Goal: Information Seeking & Learning: Learn about a topic

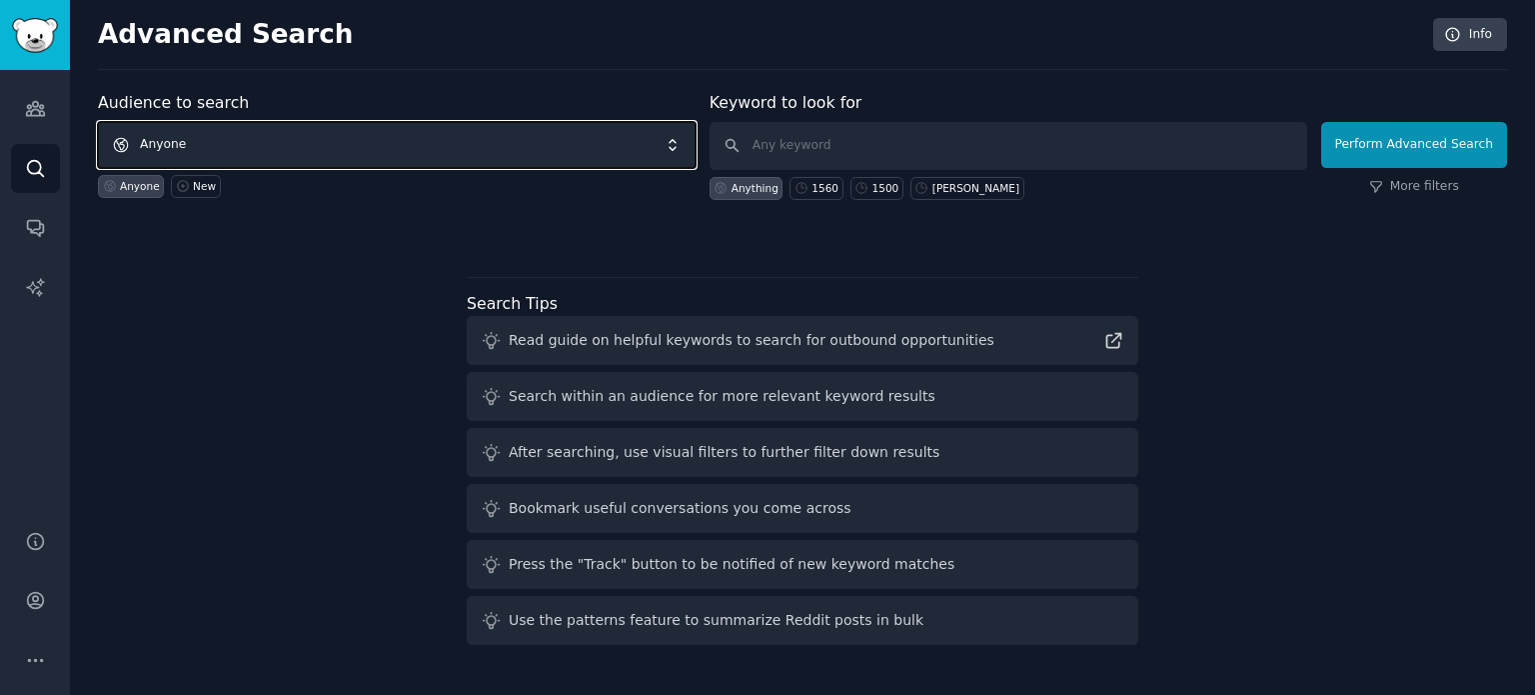
click at [428, 125] on span "Anyone" at bounding box center [397, 145] width 598 height 46
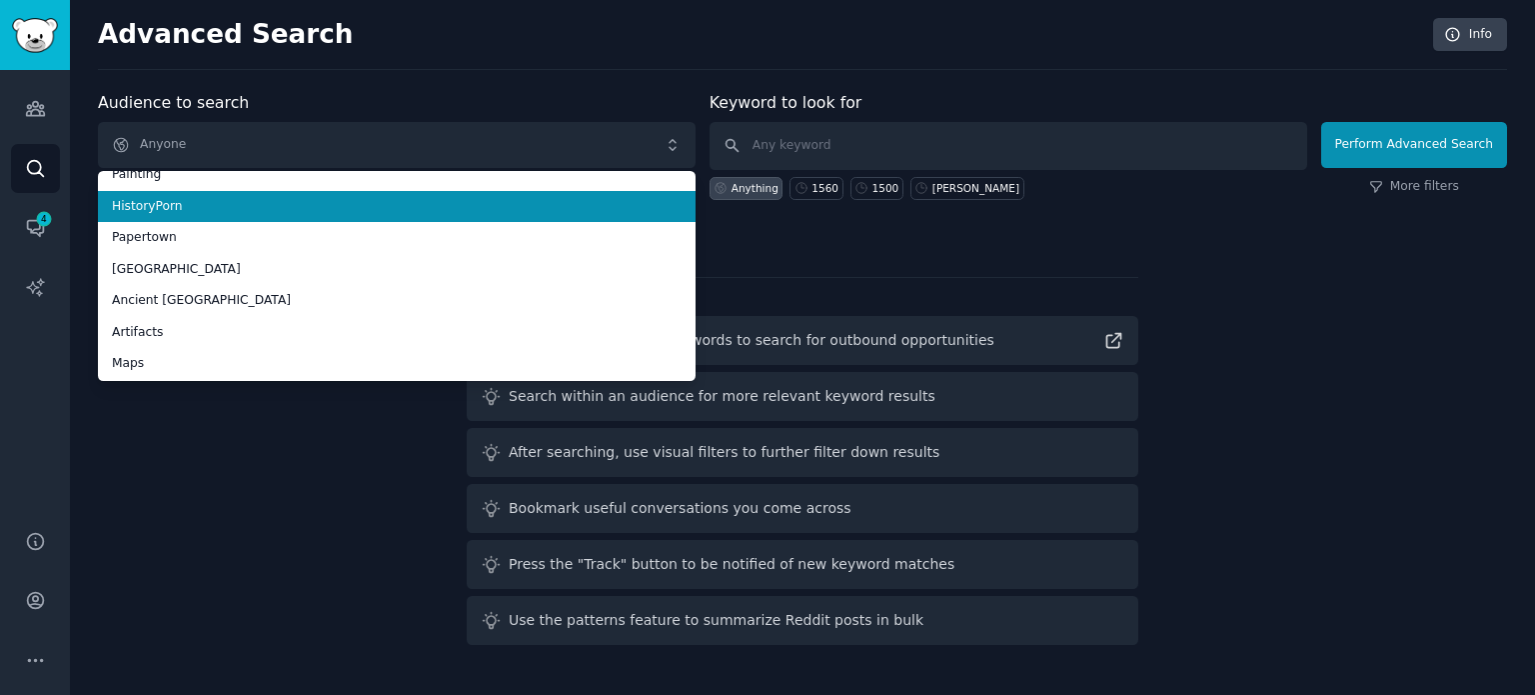
scroll to position [112, 0]
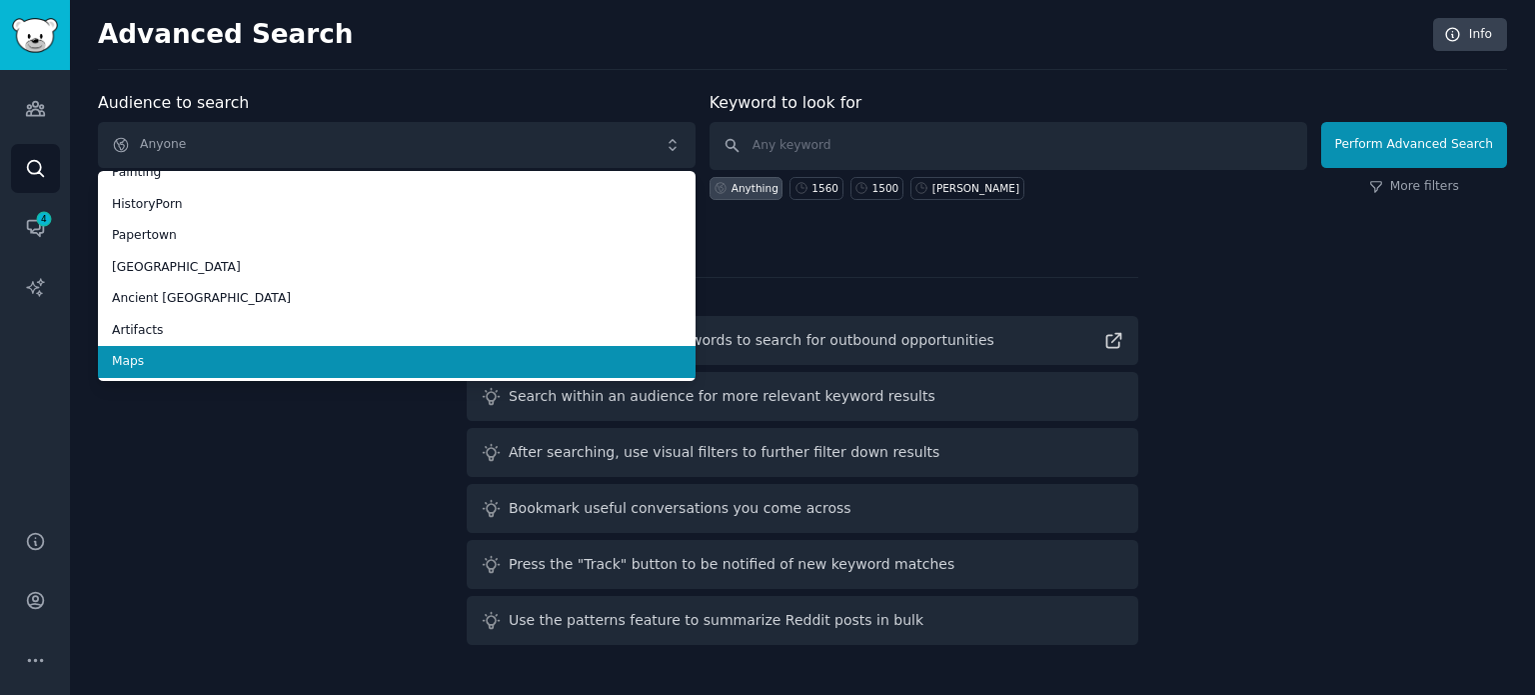
drag, startPoint x: 276, startPoint y: 351, endPoint x: 480, endPoint y: 287, distance: 213.7
click at [277, 353] on span "Maps" at bounding box center [397, 362] width 570 height 18
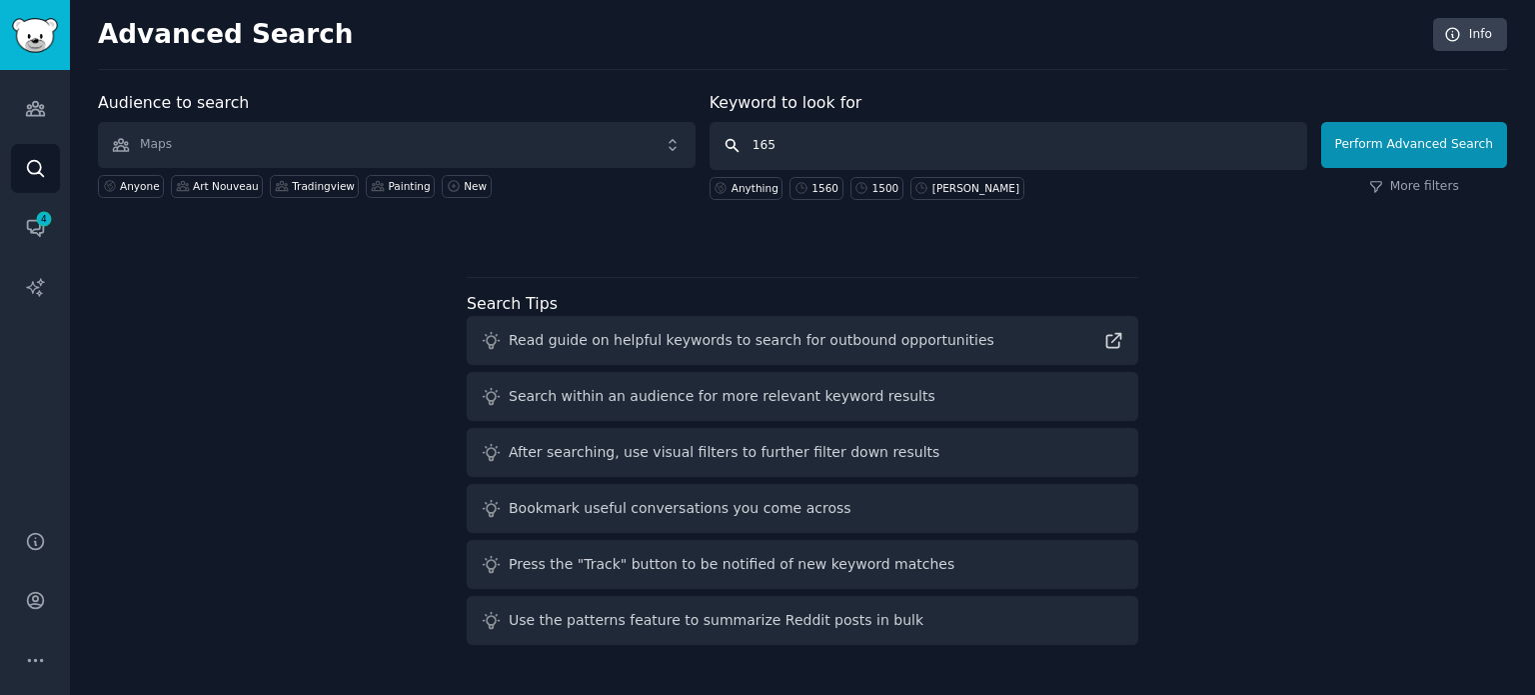
type input "1650"
click button "Perform Advanced Search" at bounding box center [1414, 145] width 186 height 46
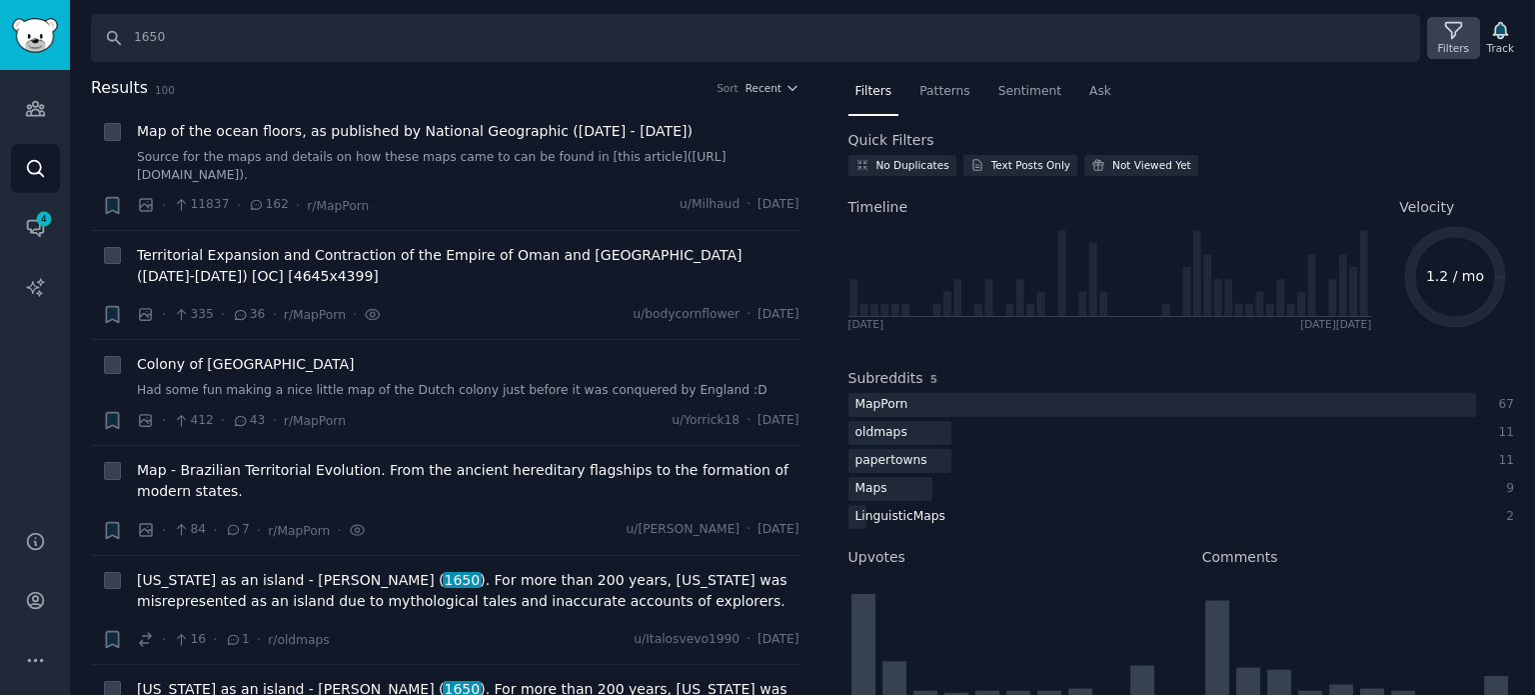
click at [1447, 33] on icon at bounding box center [1453, 30] width 21 height 21
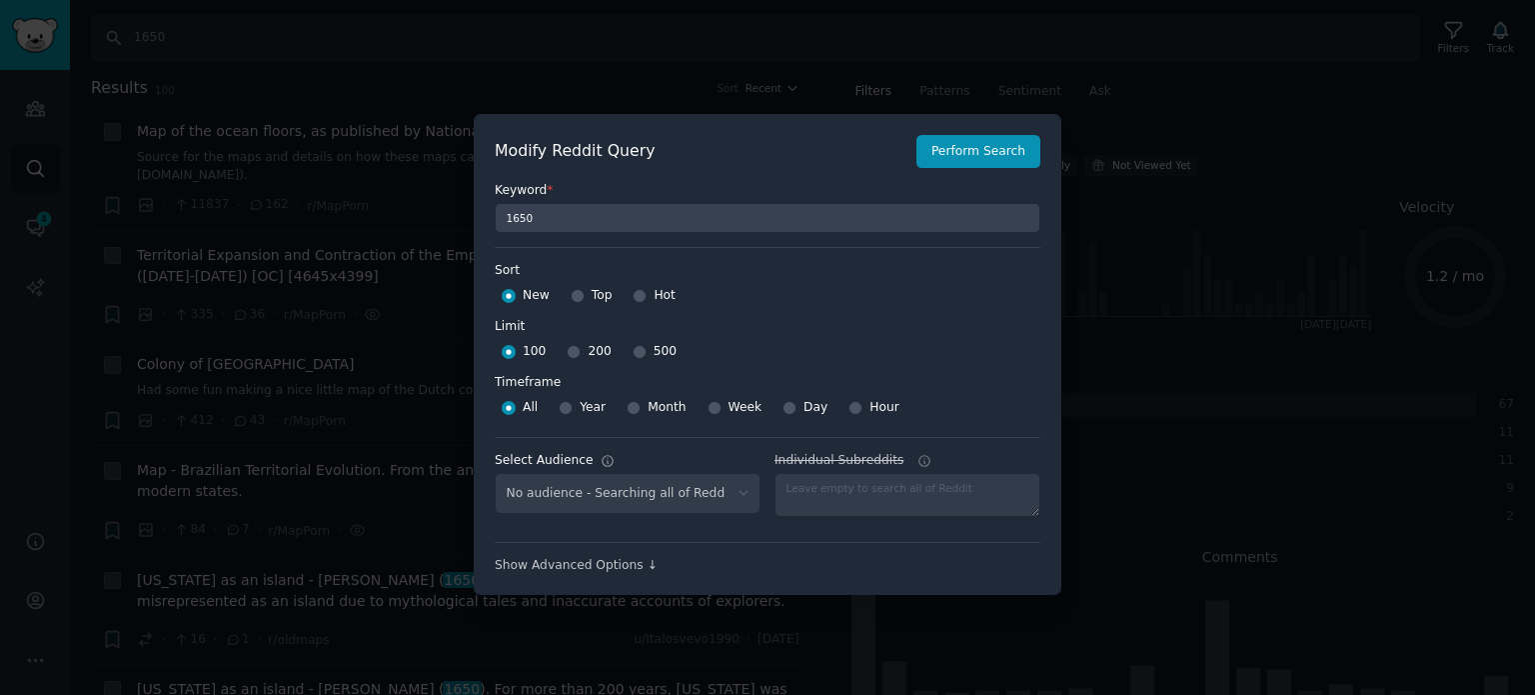
select select "f33d550f09"
click at [572, 297] on input "Top" at bounding box center [578, 296] width 14 height 14
radio input "true"
click at [633, 353] on input "500" at bounding box center [640, 352] width 14 height 14
radio input "true"
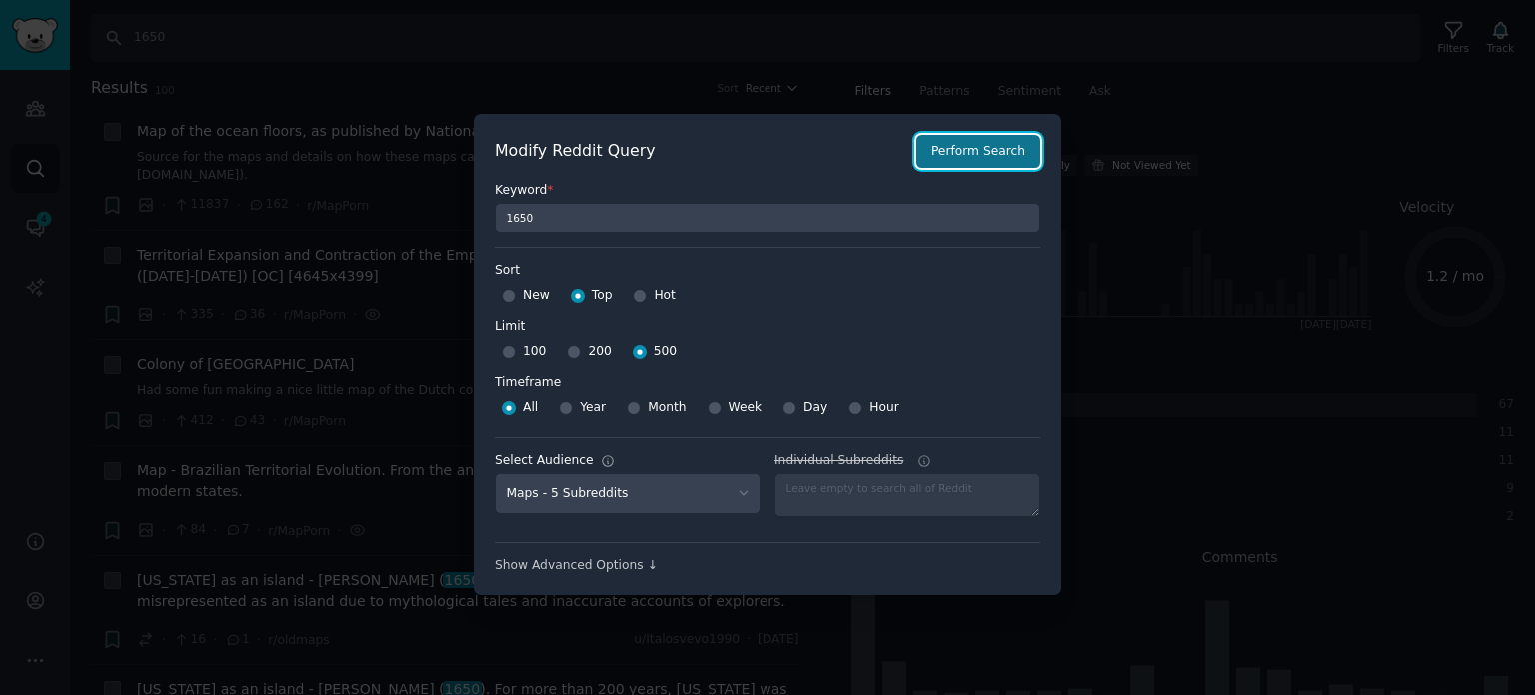
click at [989, 155] on button "Perform Search" at bounding box center [978, 152] width 124 height 34
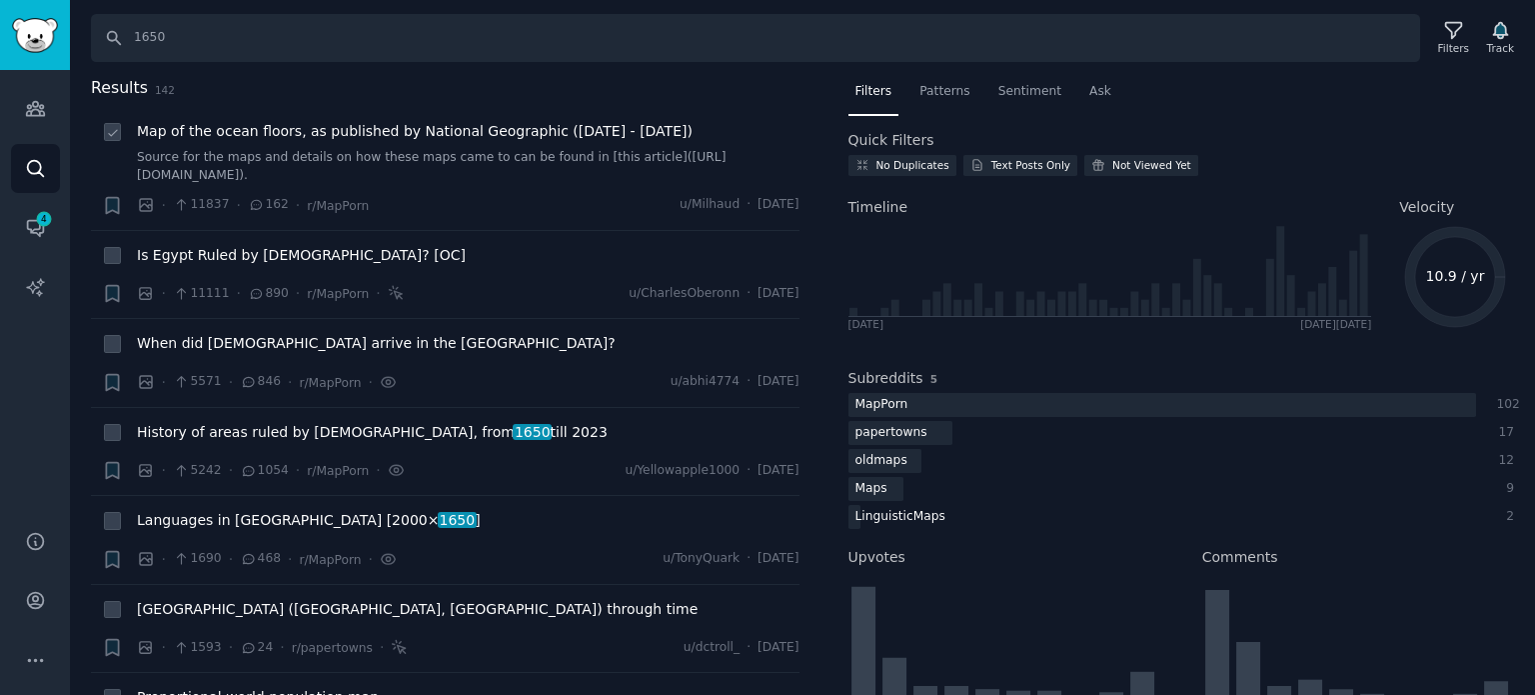
click at [301, 134] on span "Map of the ocean floors, as published by National Geographic ([DATE] - [DATE])" at bounding box center [415, 131] width 556 height 21
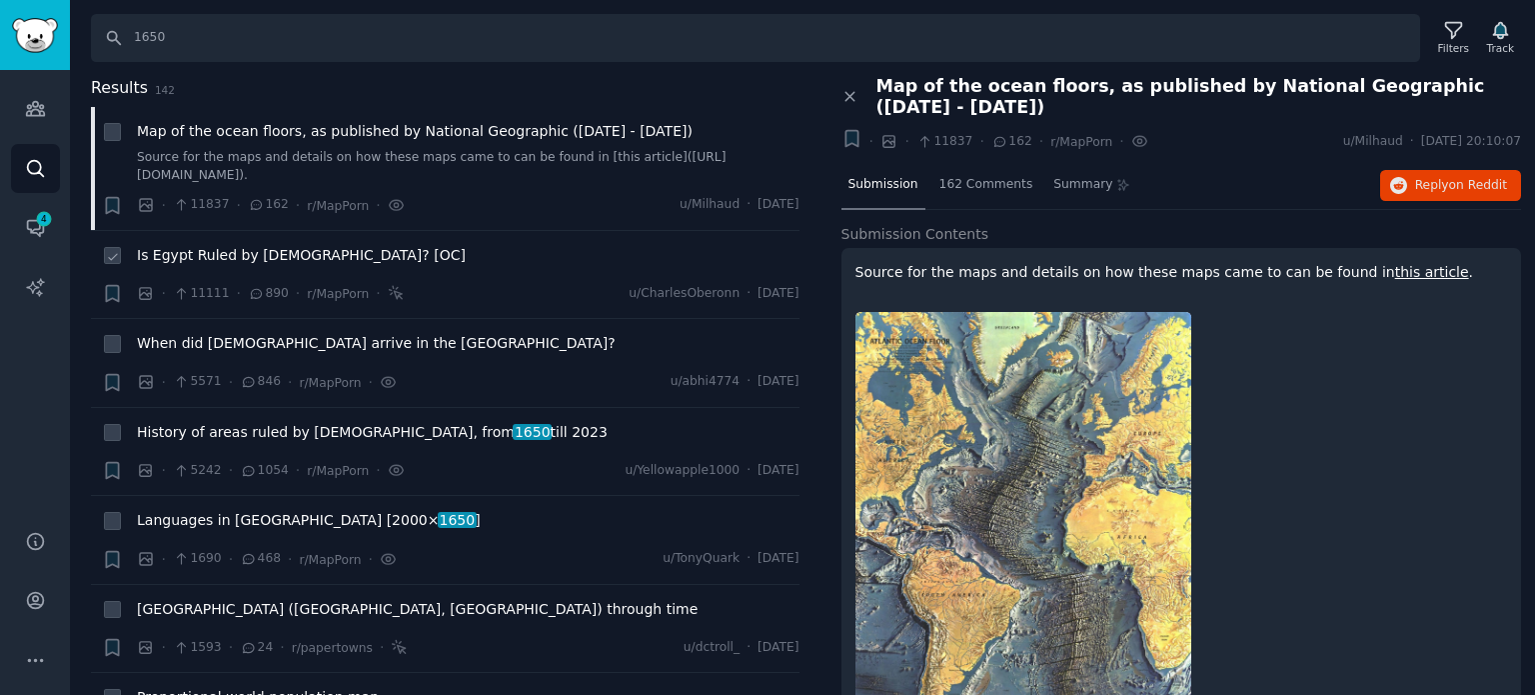
click at [293, 259] on span "Is Egypt Ruled by [DEMOGRAPHIC_DATA]? [OC]" at bounding box center [301, 255] width 329 height 21
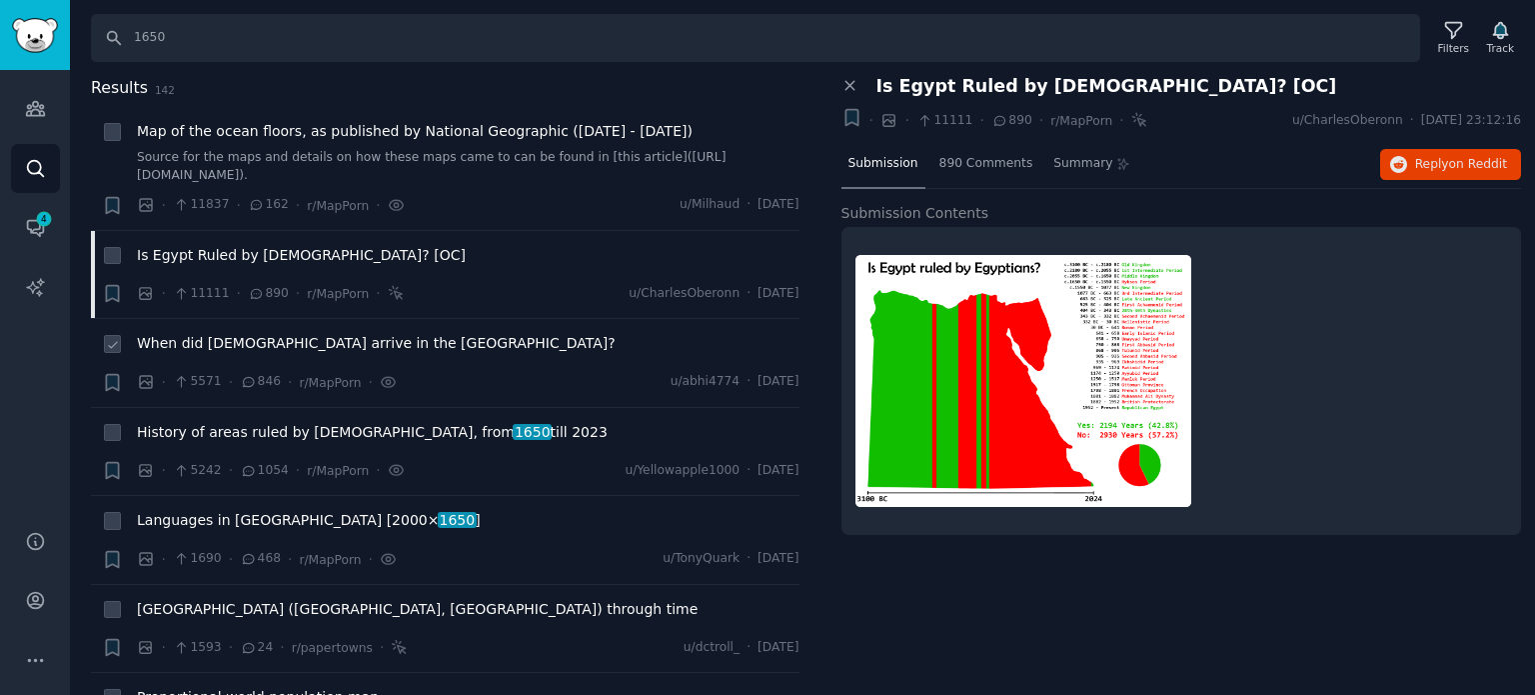
click at [300, 347] on span "When did [DEMOGRAPHIC_DATA] arrive in the [GEOGRAPHIC_DATA]?" at bounding box center [376, 343] width 479 height 21
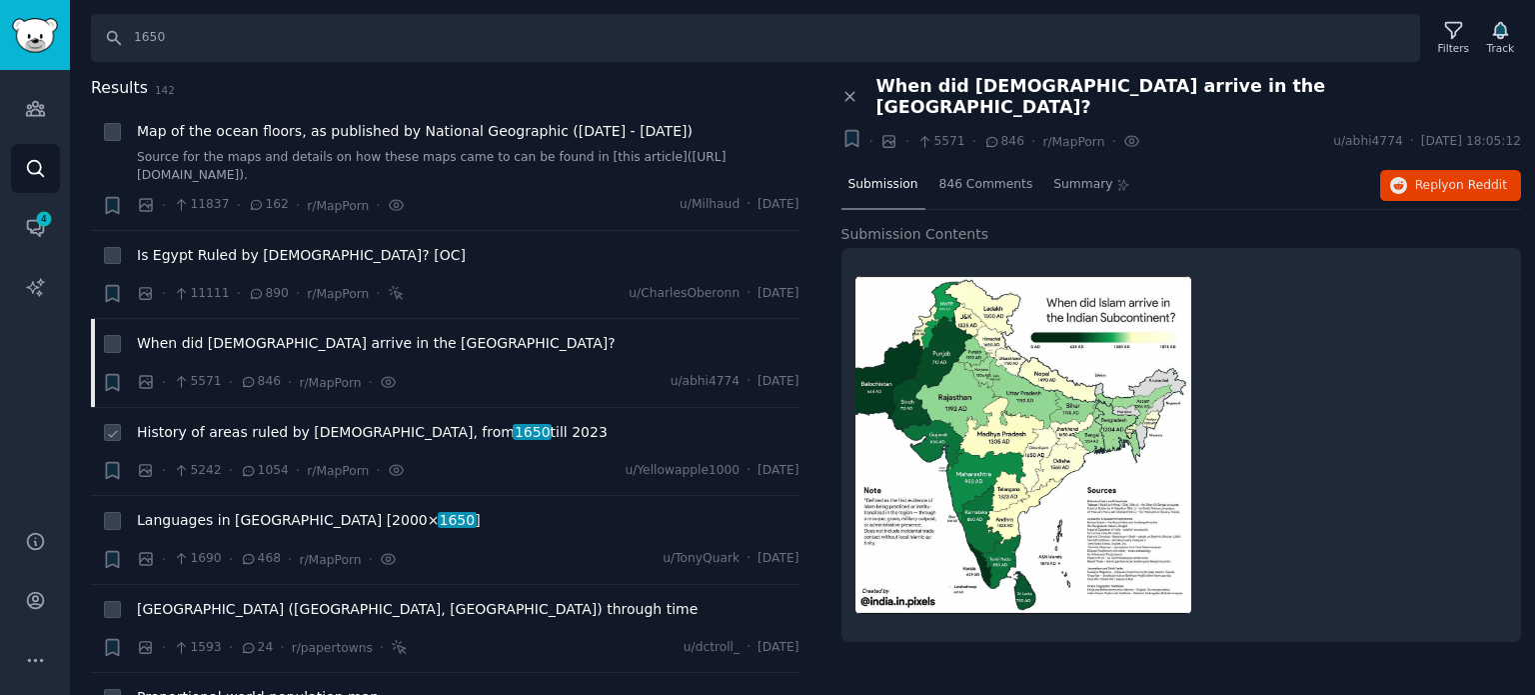
click at [269, 434] on span "History of areas ruled by [DEMOGRAPHIC_DATA], from 1650 till 2023" at bounding box center [372, 432] width 471 height 21
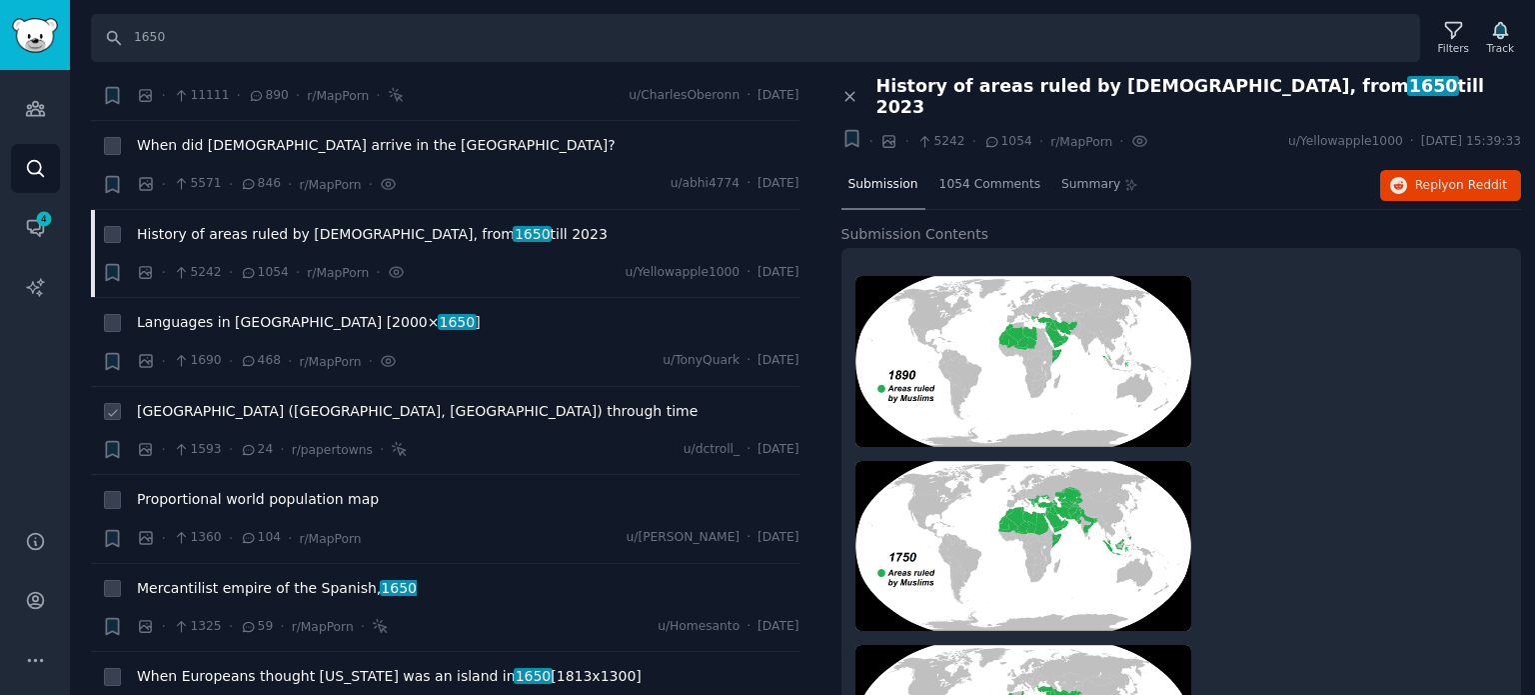
scroll to position [200, 0]
click at [244, 325] on span "Languages in [GEOGRAPHIC_DATA] [2000× 1650 ]" at bounding box center [309, 320] width 344 height 21
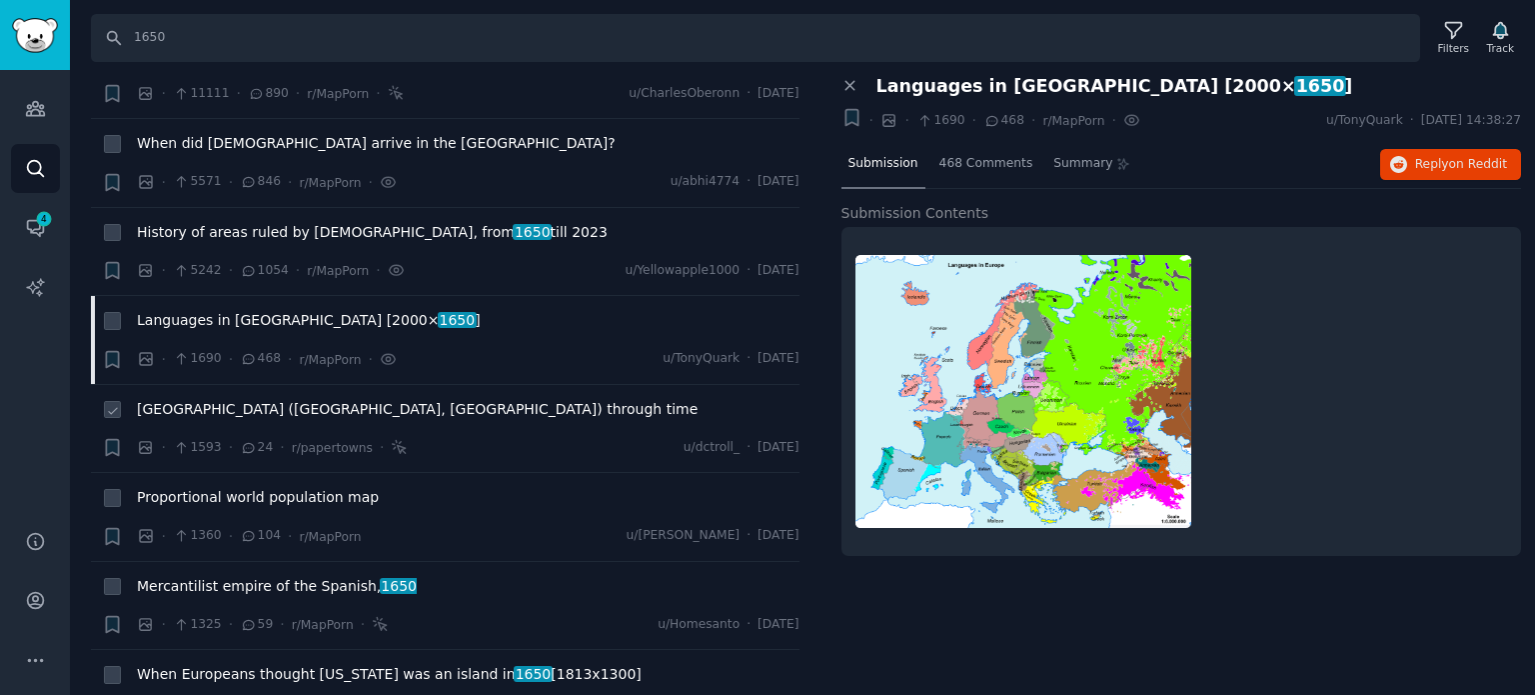
click at [202, 407] on span "[GEOGRAPHIC_DATA] ([GEOGRAPHIC_DATA], [GEOGRAPHIC_DATA]) through time" at bounding box center [417, 409] width 561 height 21
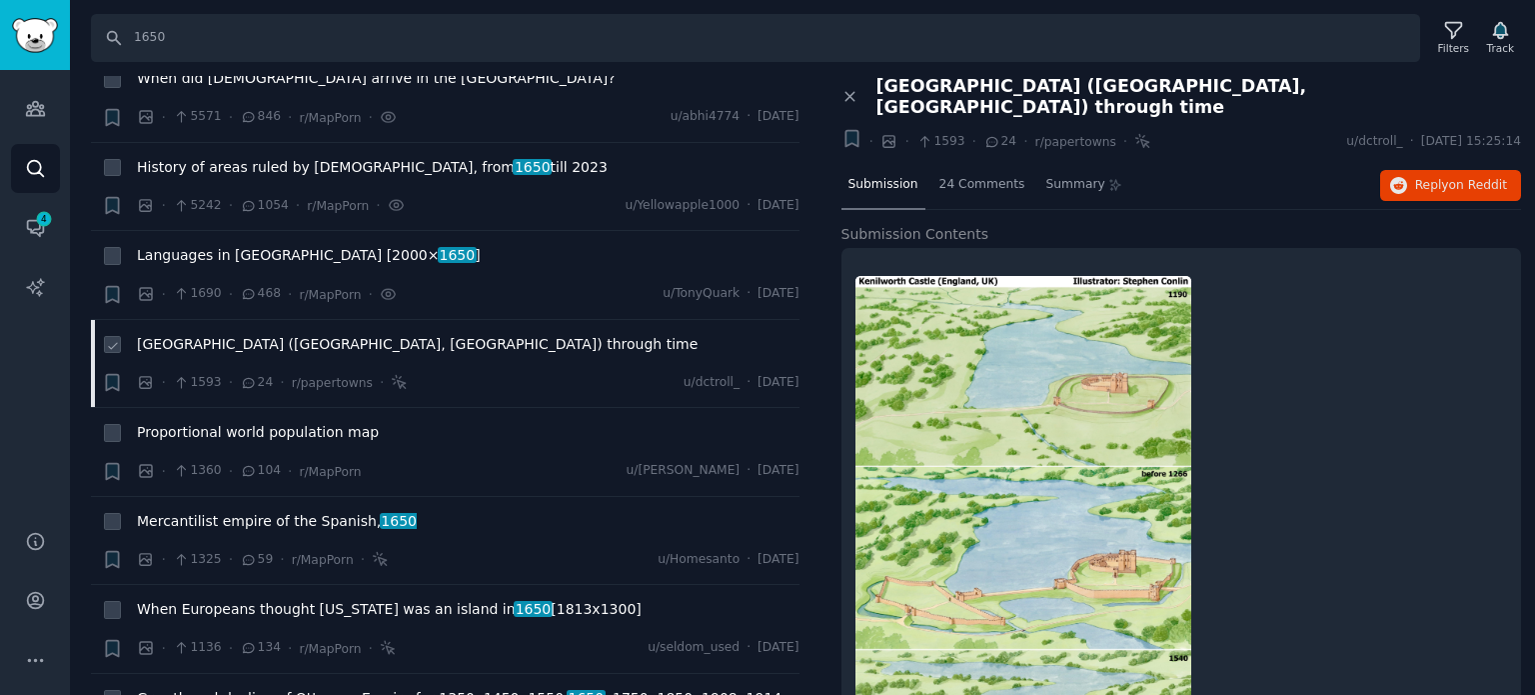
scroll to position [300, 0]
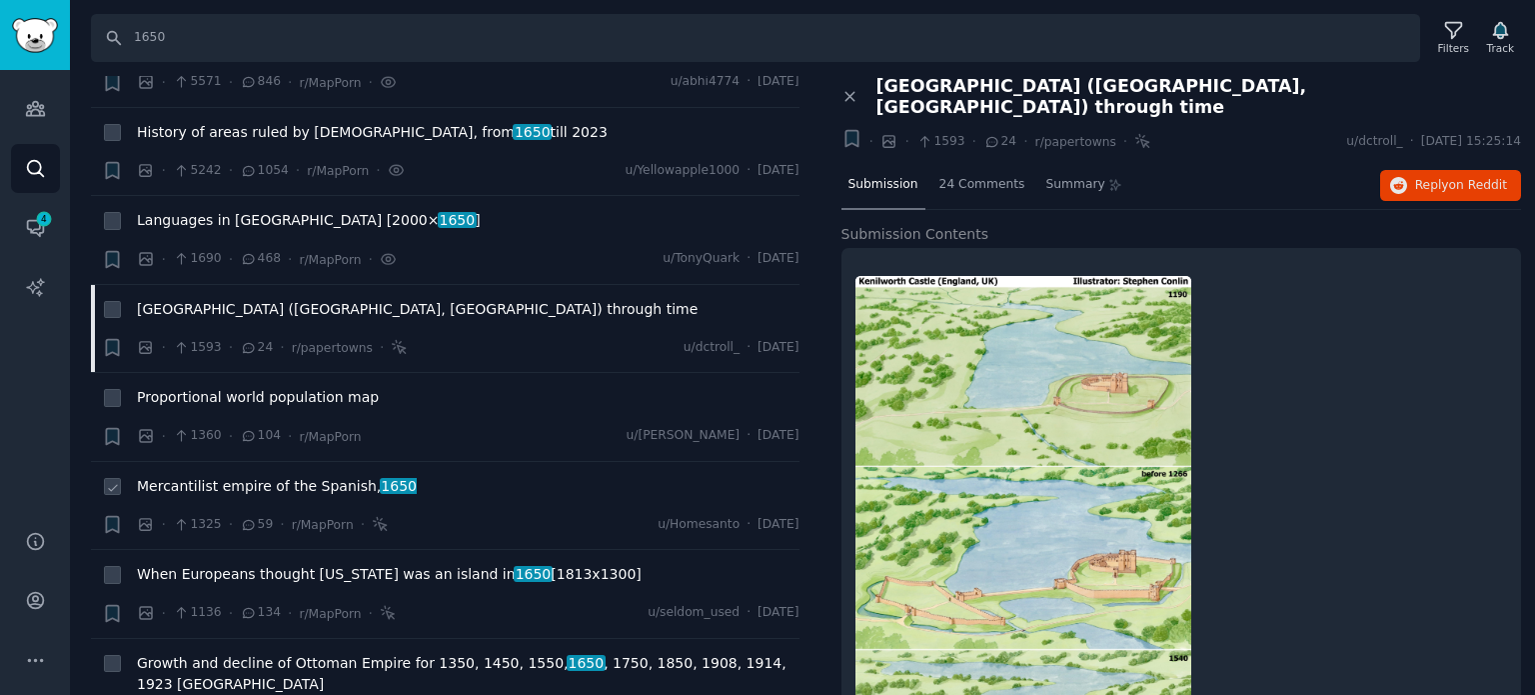
click at [212, 493] on span "Mercantilist empire of the Spanish, 1650" at bounding box center [277, 486] width 280 height 21
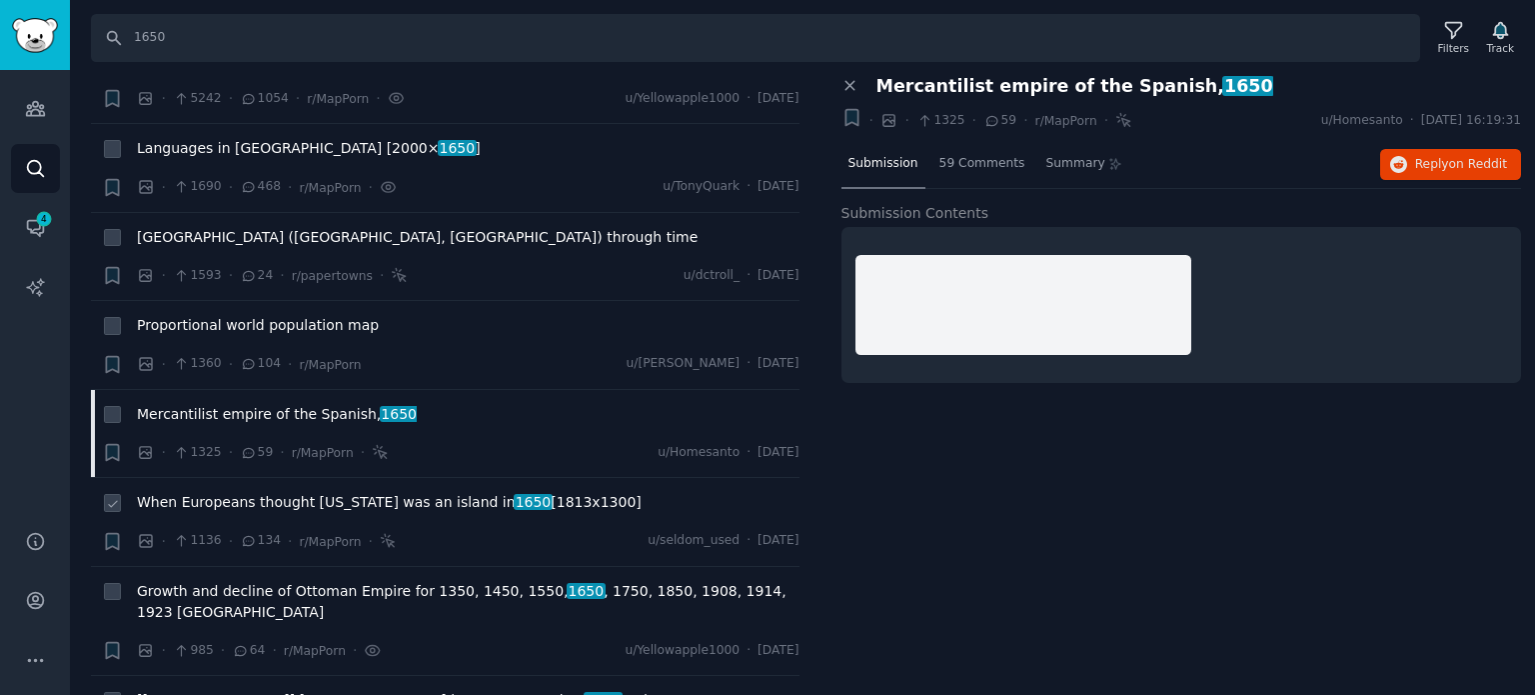
scroll to position [400, 0]
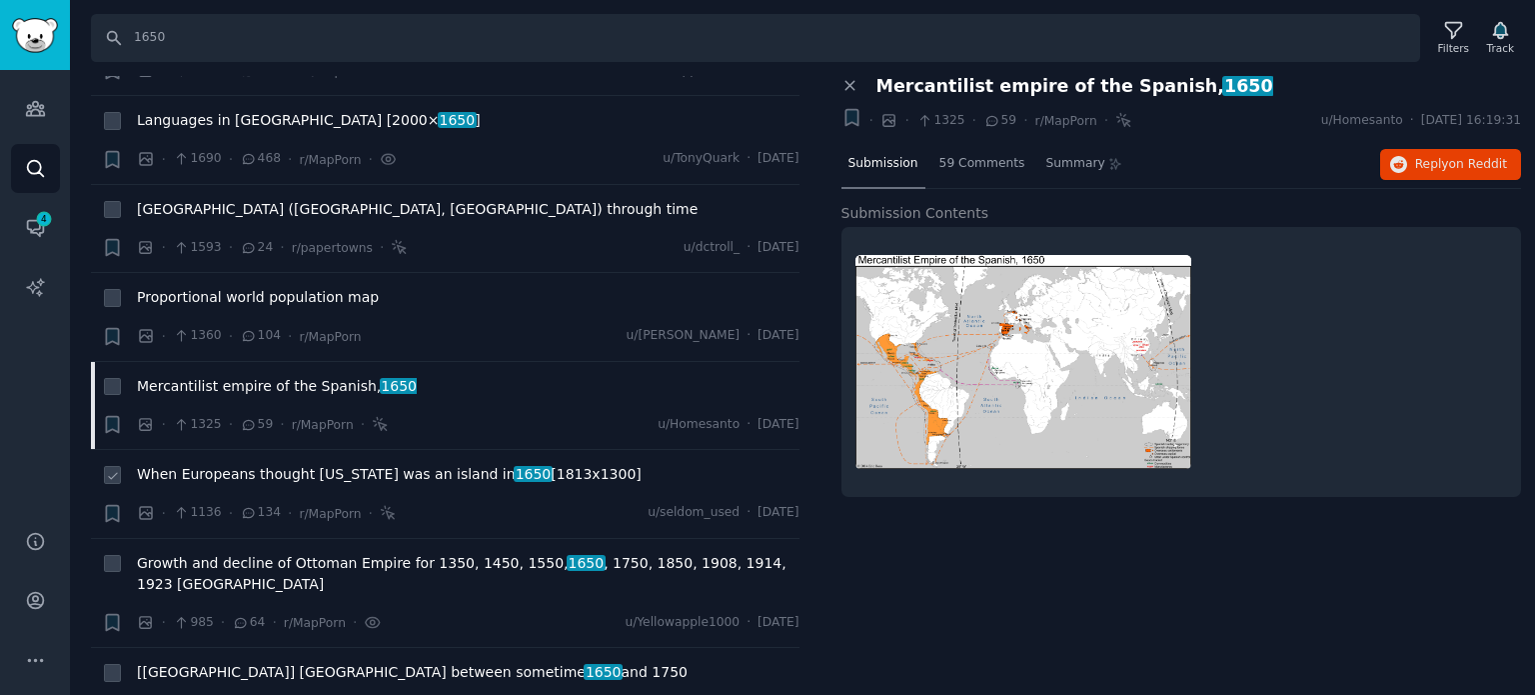
click at [288, 477] on span "When Europeans thought [US_STATE] was an island in [DATE] [1813x1300]" at bounding box center [389, 474] width 505 height 21
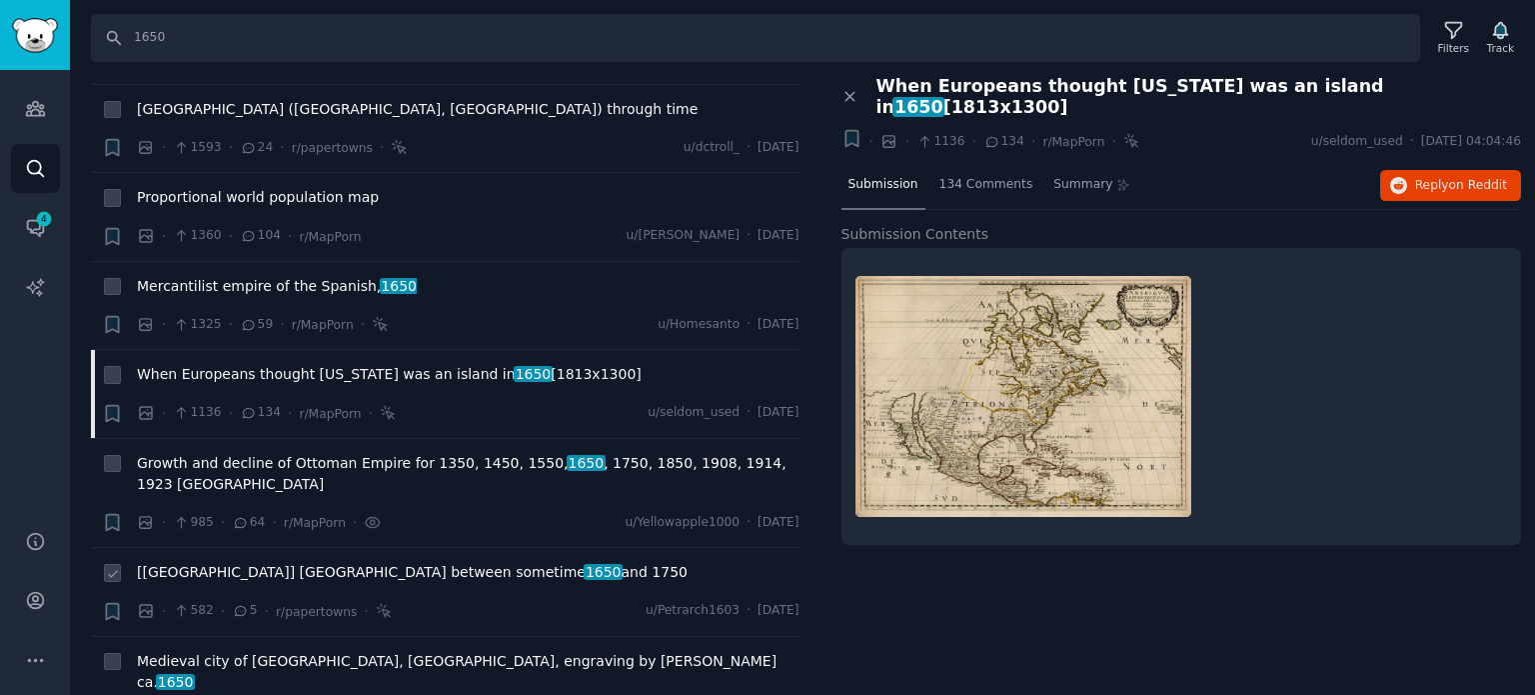
scroll to position [700, 0]
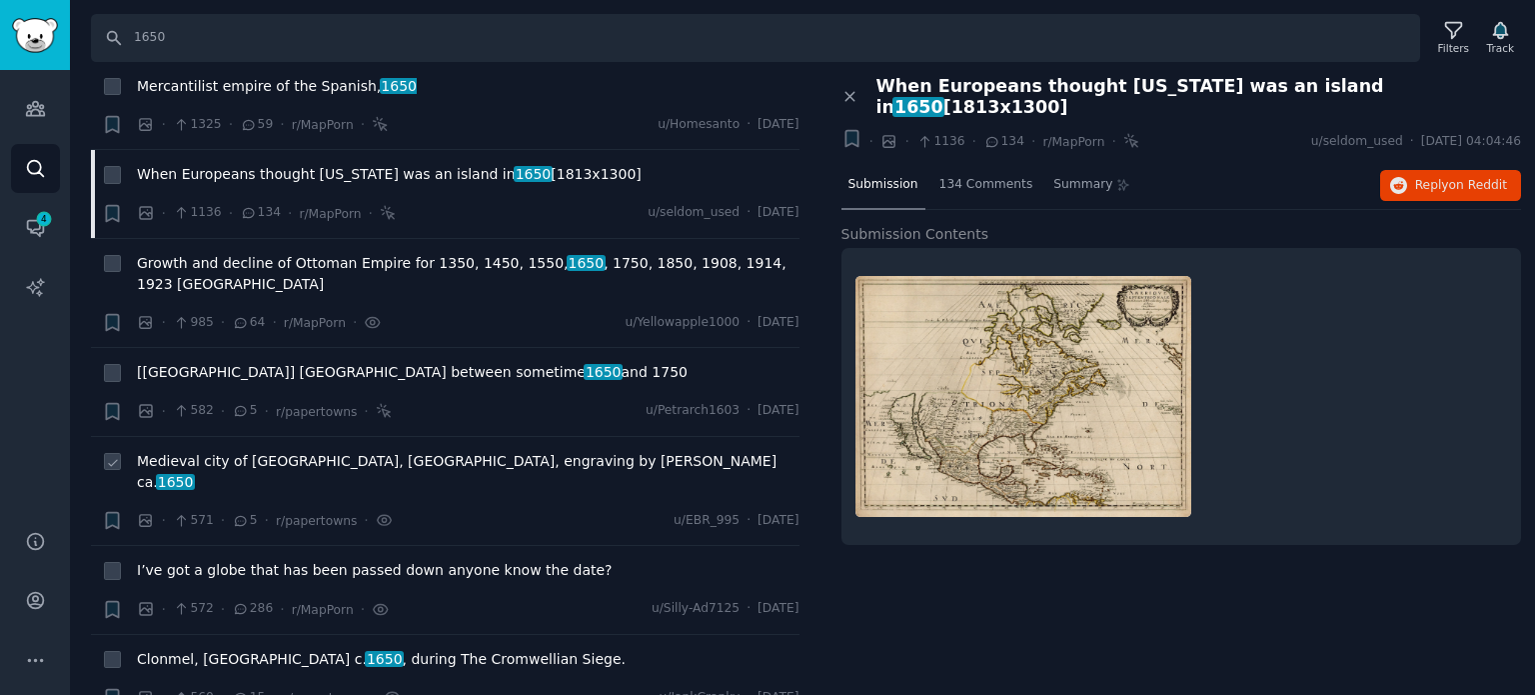
click at [292, 451] on span "Medieval city of [GEOGRAPHIC_DATA], [GEOGRAPHIC_DATA], engraving by [PERSON_NAM…" at bounding box center [468, 472] width 663 height 42
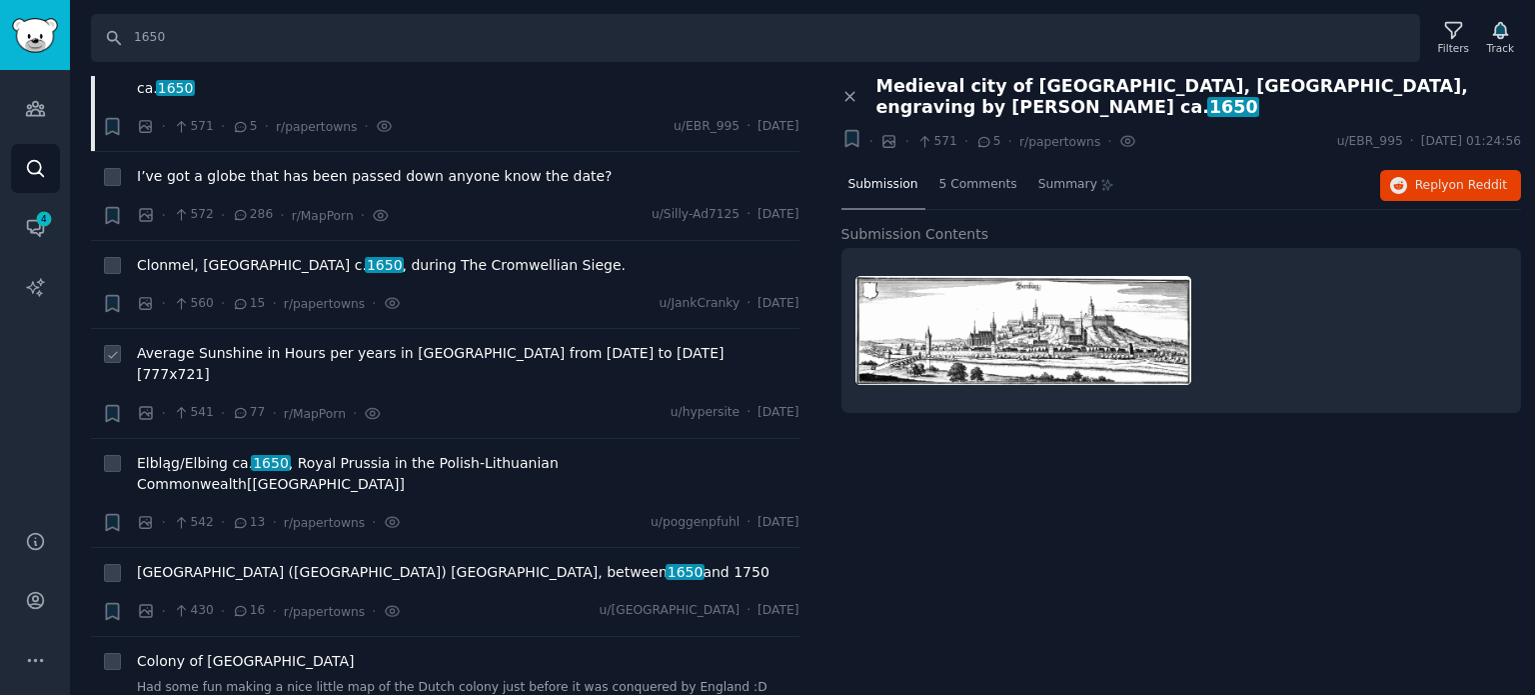
scroll to position [1099, 0]
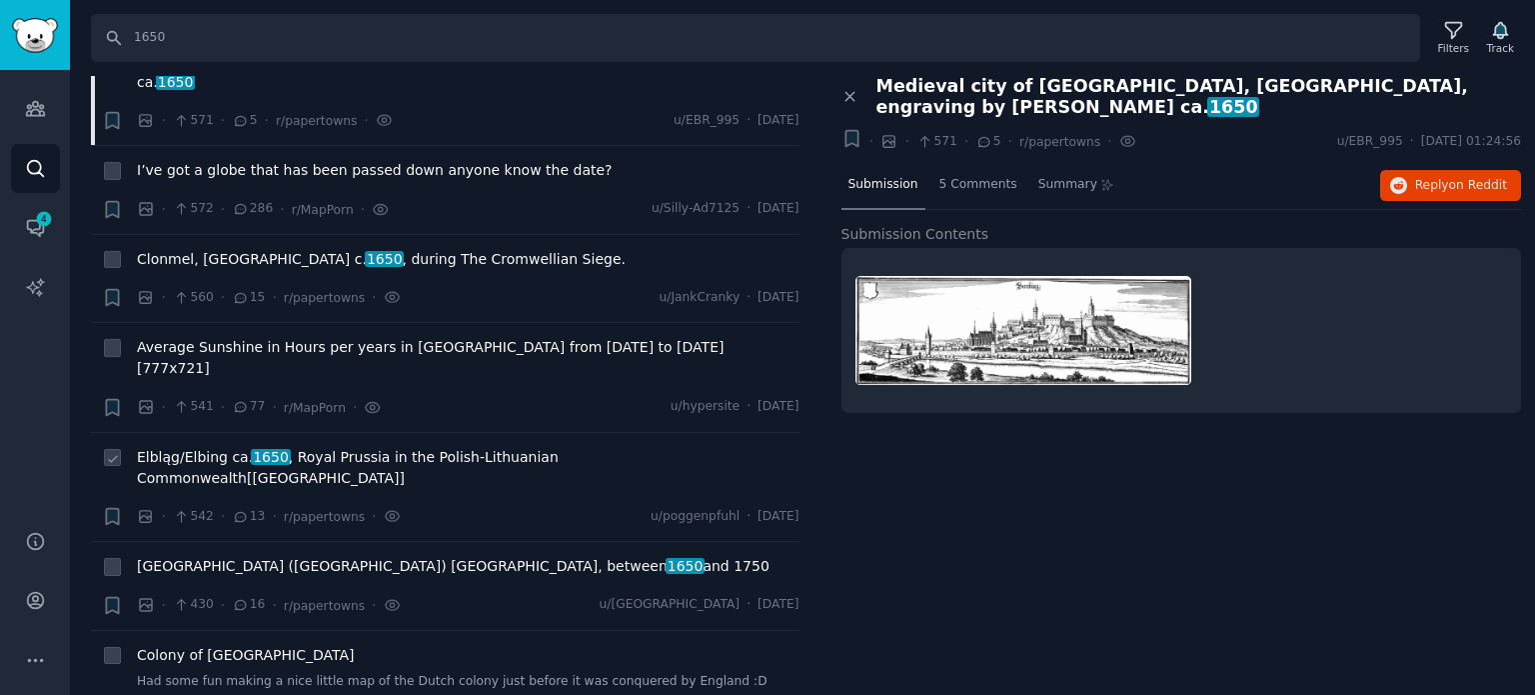
click at [252, 449] on span "1650" at bounding box center [270, 457] width 39 height 16
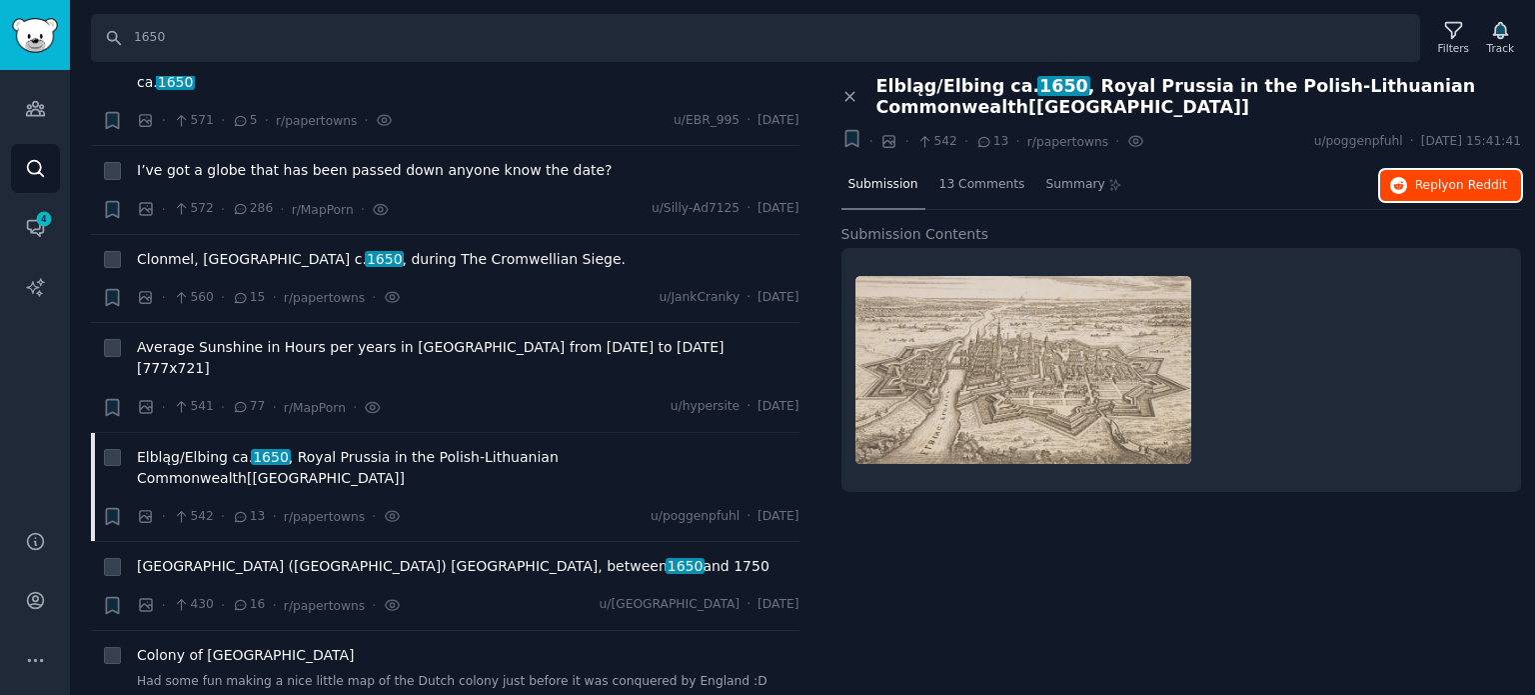
click at [1406, 178] on icon "button" at bounding box center [1399, 186] width 18 height 18
click at [313, 556] on span "[GEOGRAPHIC_DATA] ([GEOGRAPHIC_DATA]) [GEOGRAPHIC_DATA], between 1650 and 1750" at bounding box center [453, 566] width 633 height 21
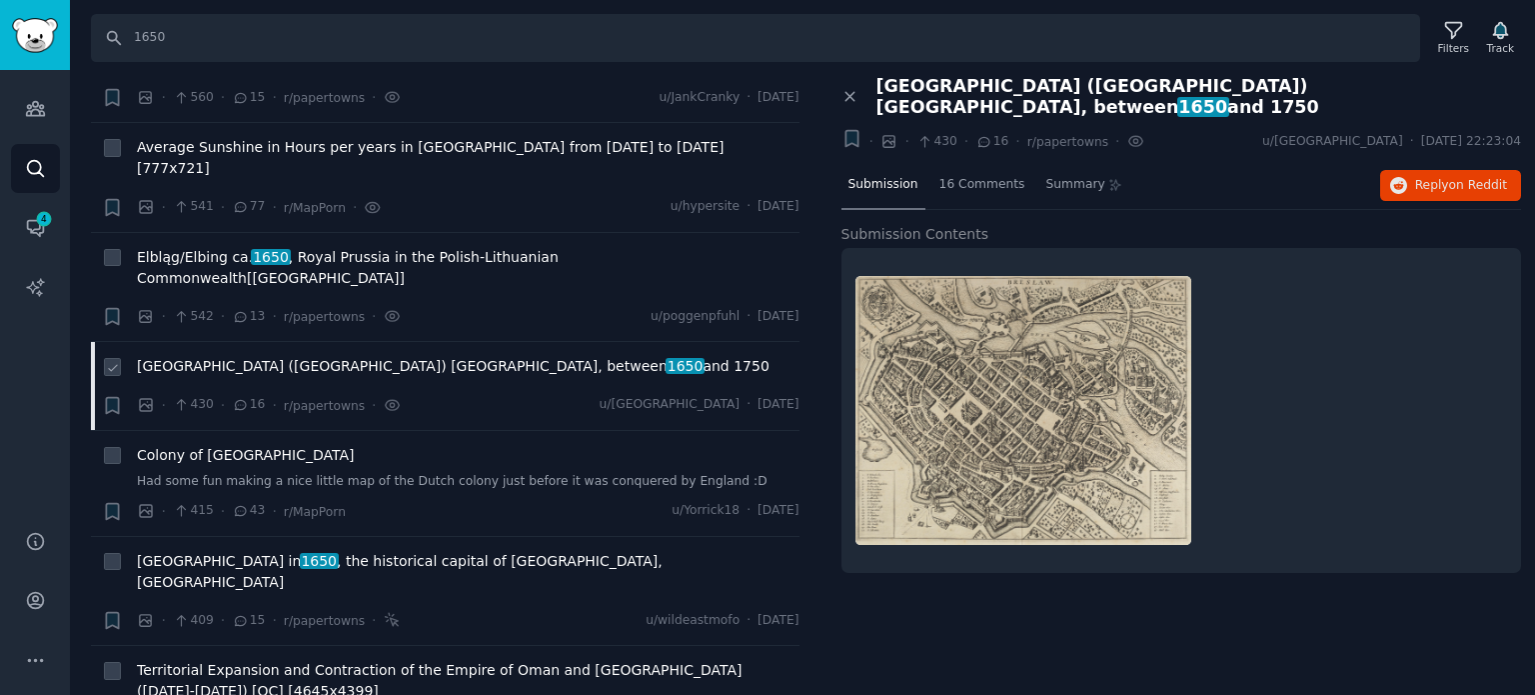
scroll to position [1399, 0]
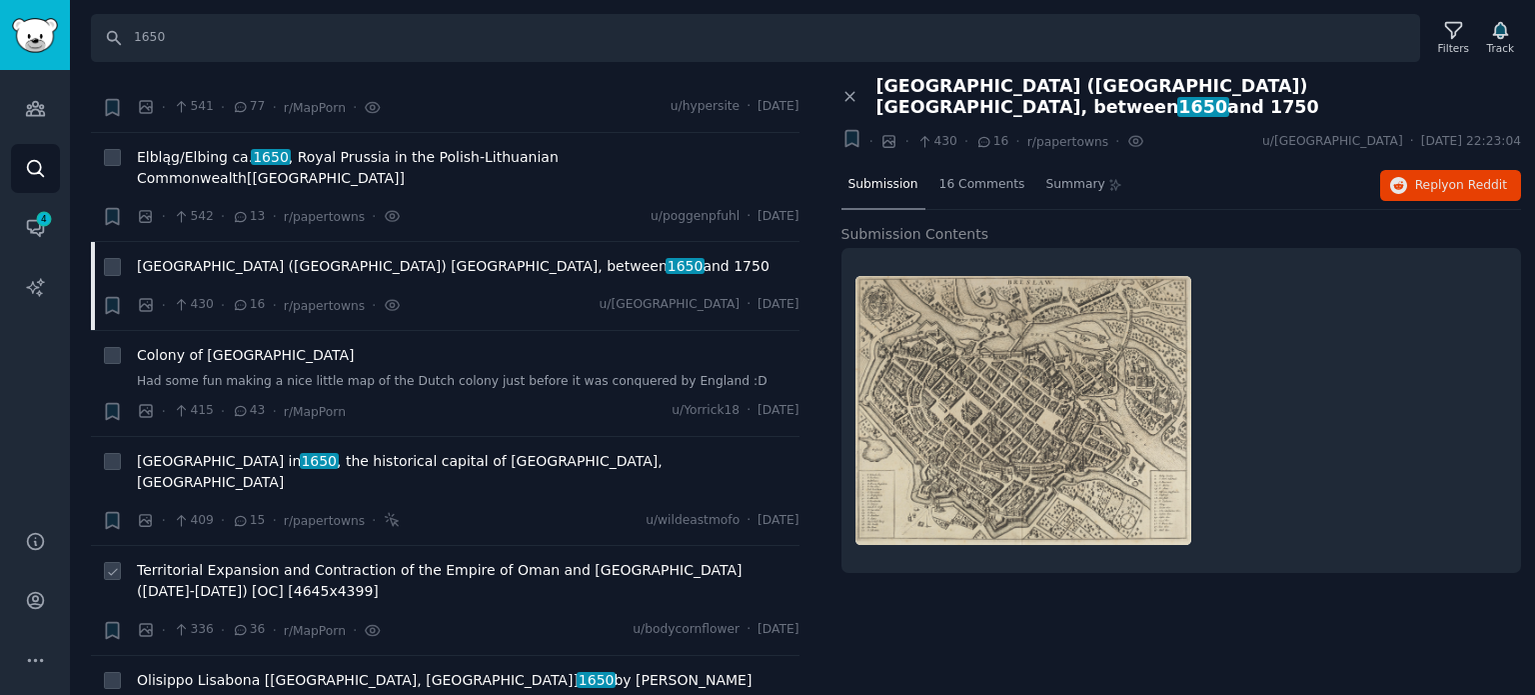
click at [259, 560] on span "Territorial Expansion and Contraction of the Empire of Oman and [GEOGRAPHIC_DAT…" at bounding box center [468, 581] width 663 height 42
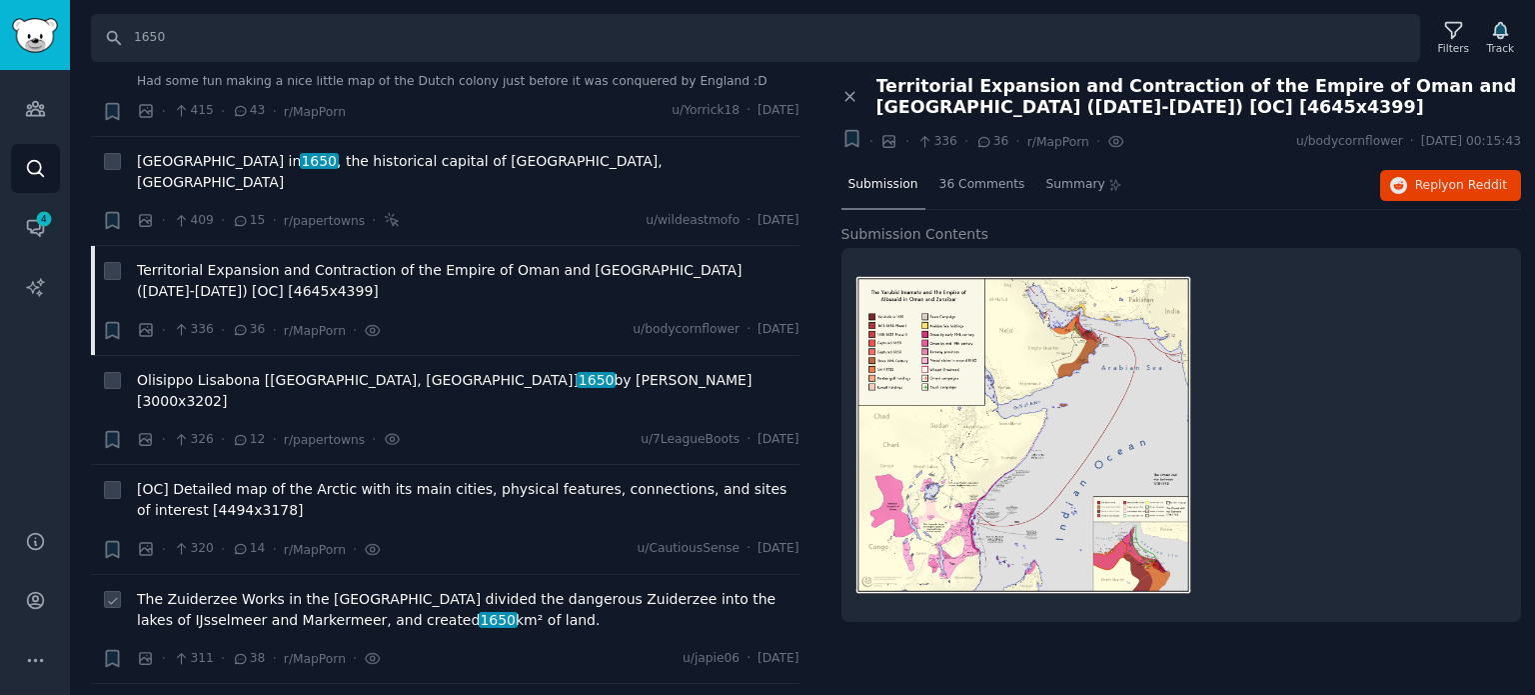
scroll to position [1799, 0]
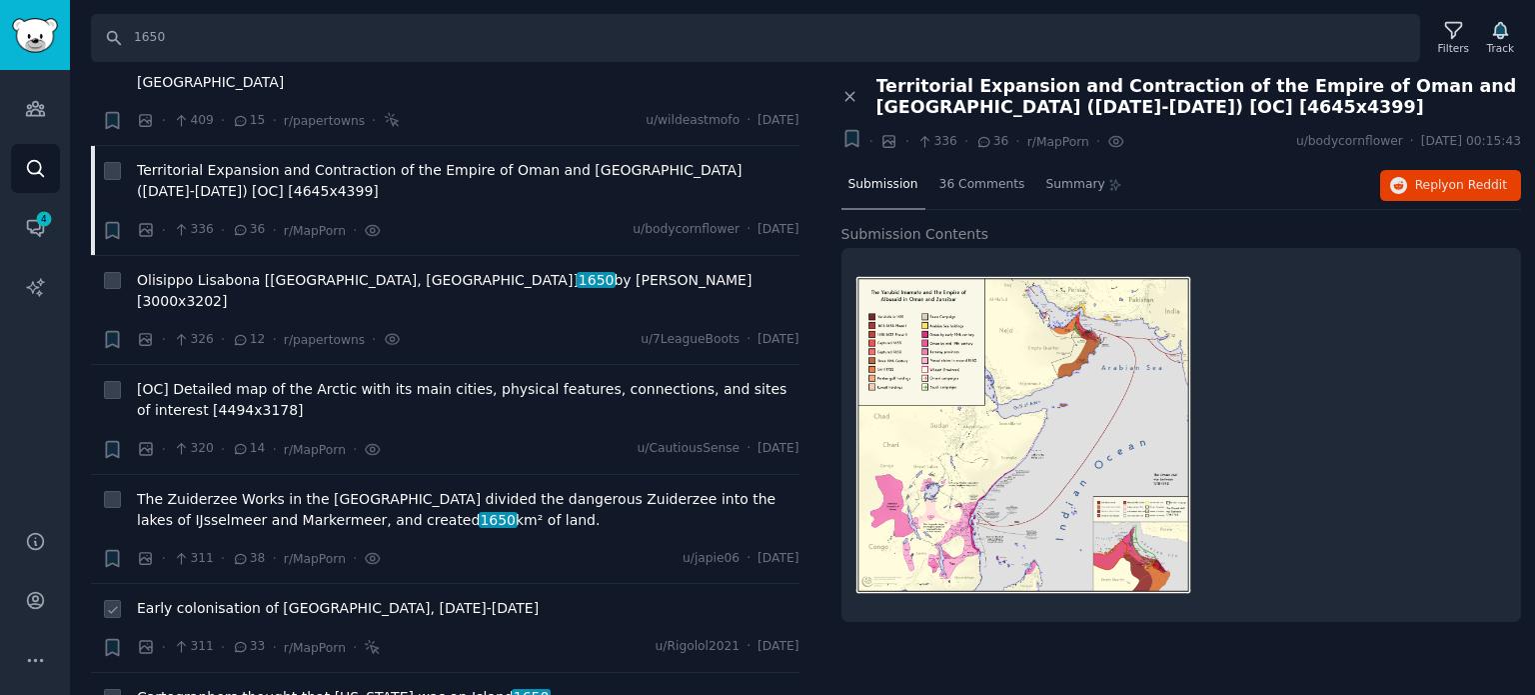
click at [312, 598] on span "Early colonisation of [GEOGRAPHIC_DATA], [DATE]-[DATE]" at bounding box center [338, 608] width 402 height 21
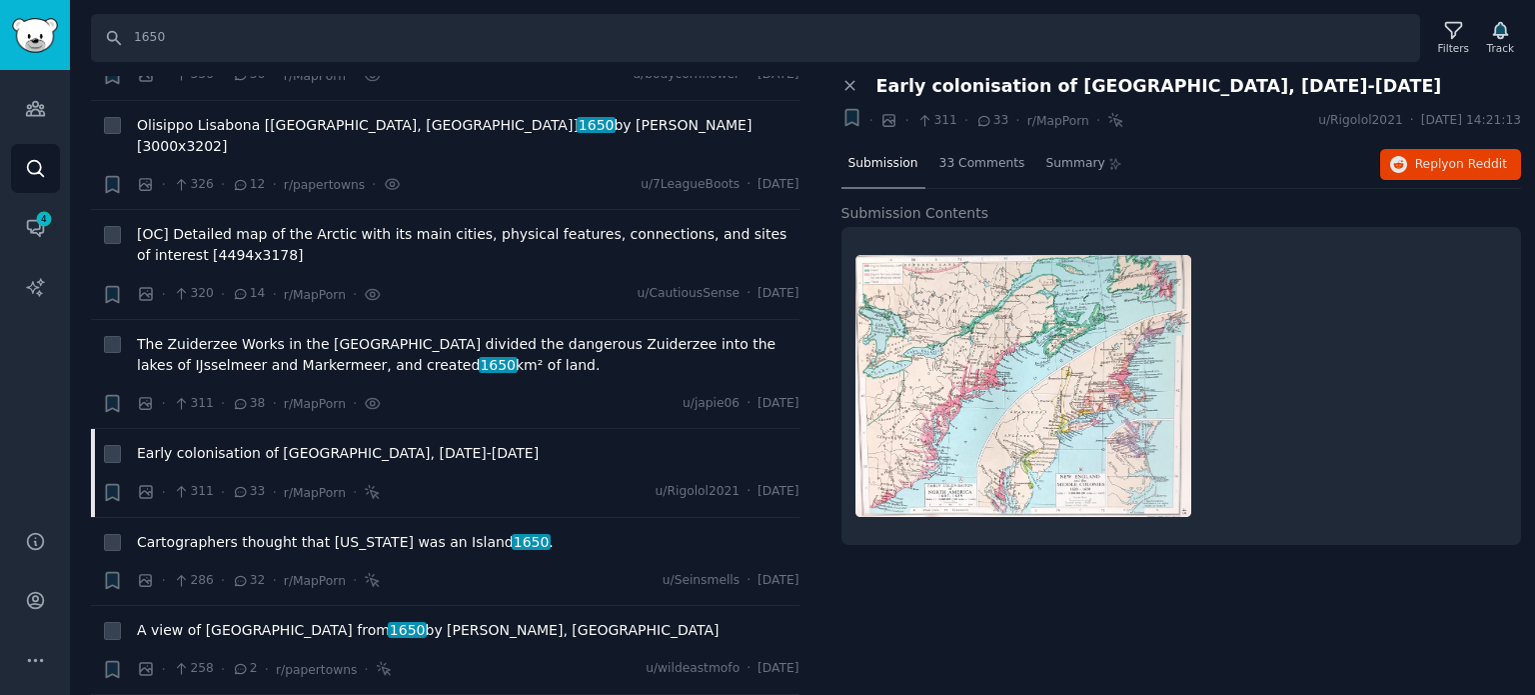
scroll to position [1999, 0]
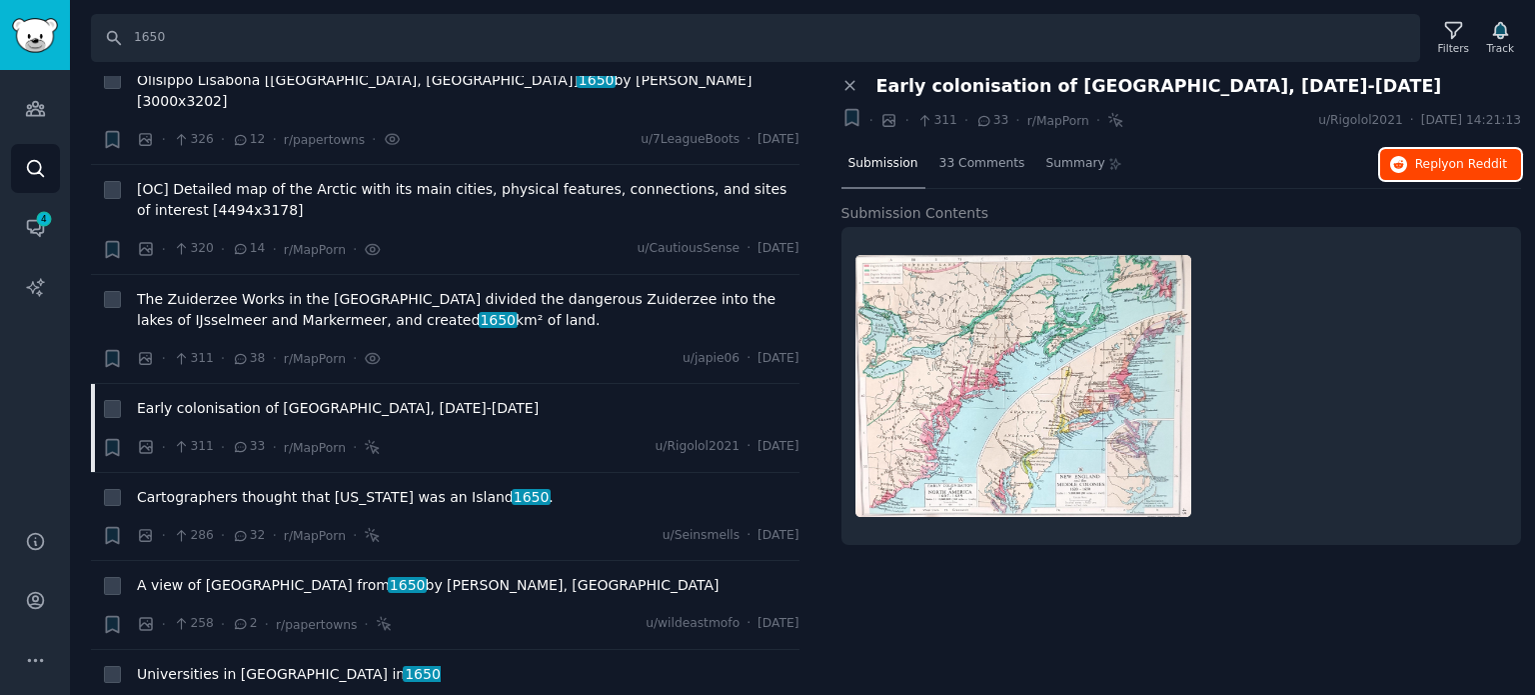
click at [1433, 164] on span "Reply on Reddit" at bounding box center [1461, 165] width 92 height 18
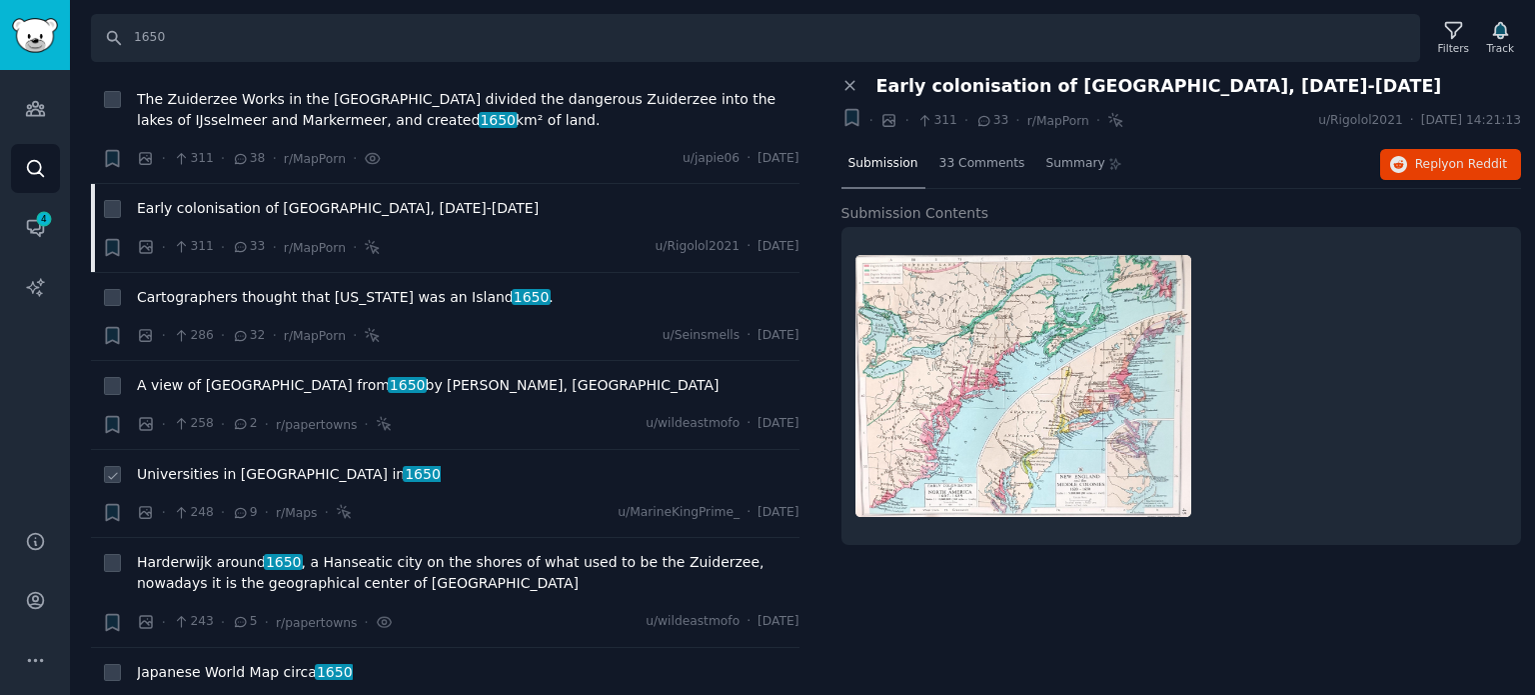
click at [240, 464] on span "Universities in [GEOGRAPHIC_DATA] in [DATE]" at bounding box center [289, 474] width 304 height 21
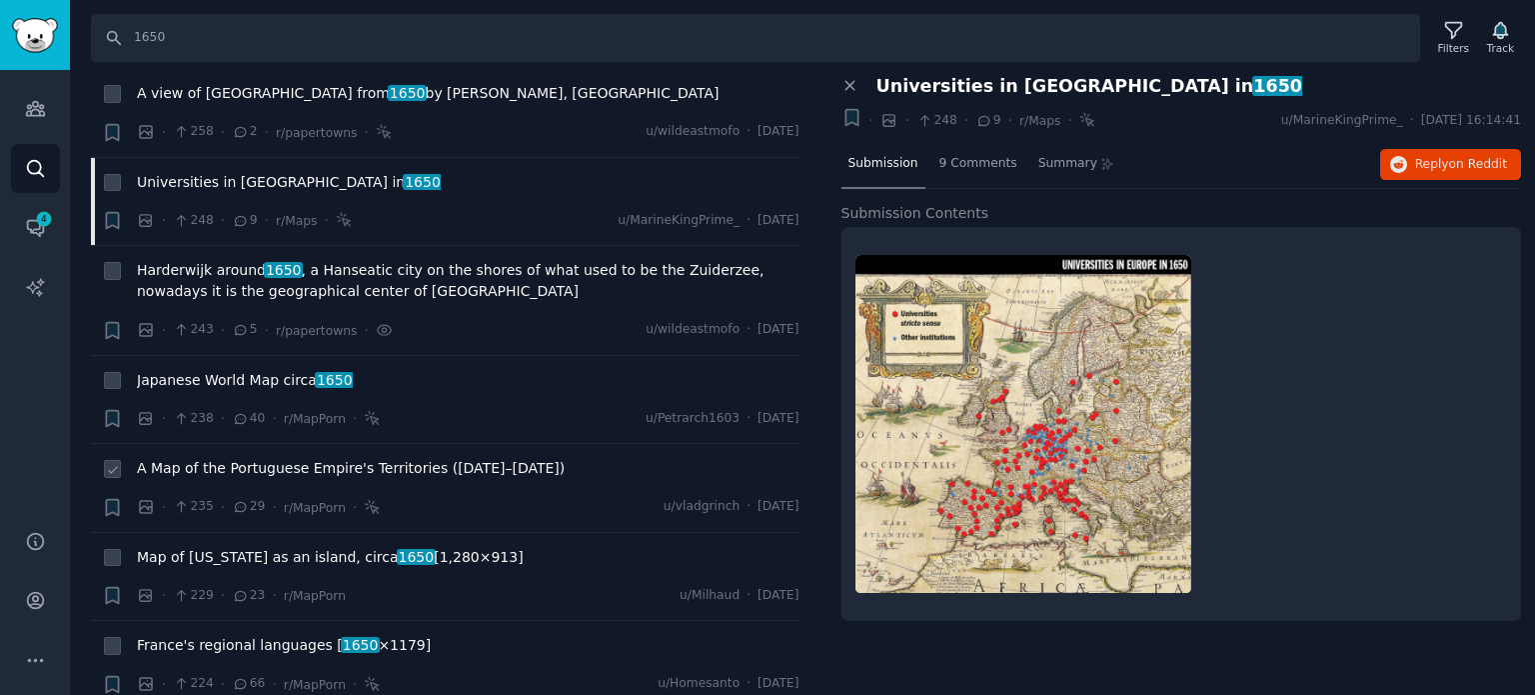
scroll to position [2498, 0]
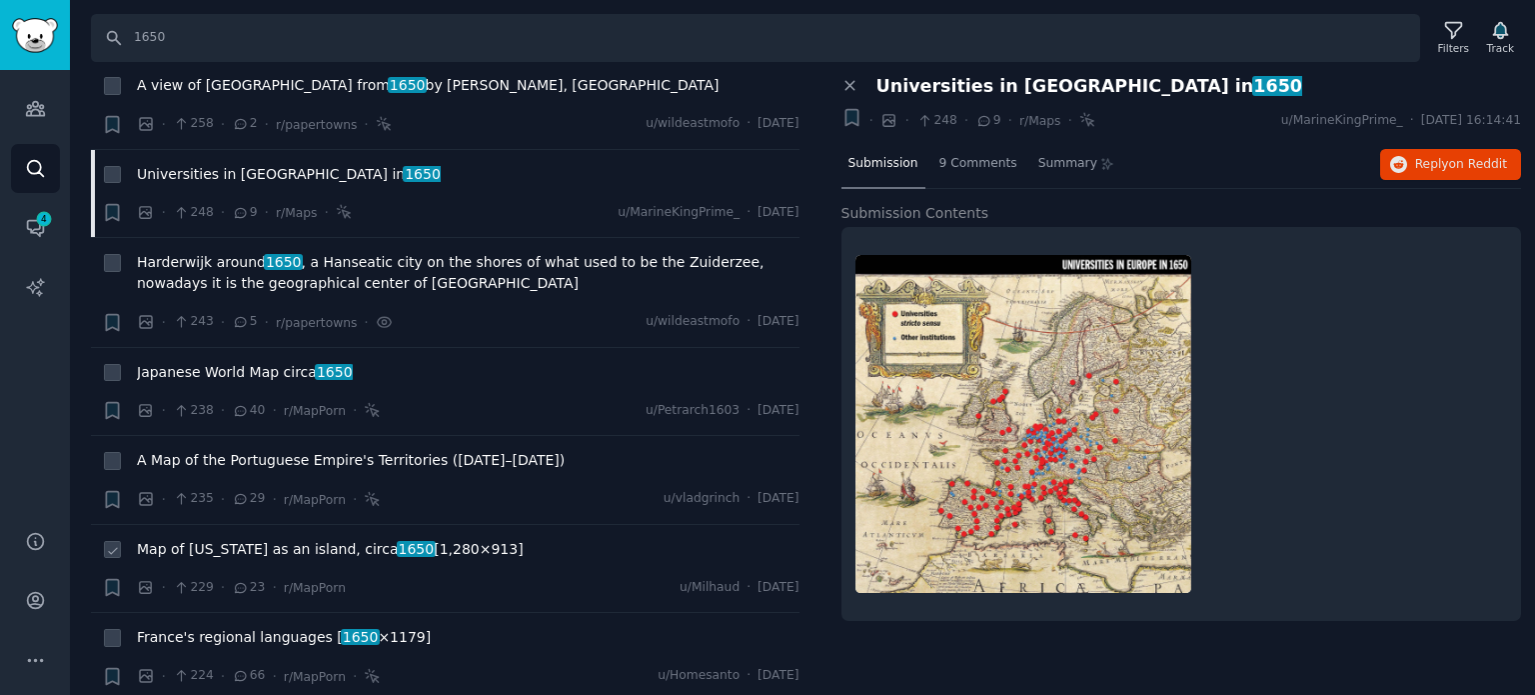
click at [228, 539] on span "Map of [US_STATE] as an island, circa [DATE] [1,280×913]" at bounding box center [330, 549] width 387 height 21
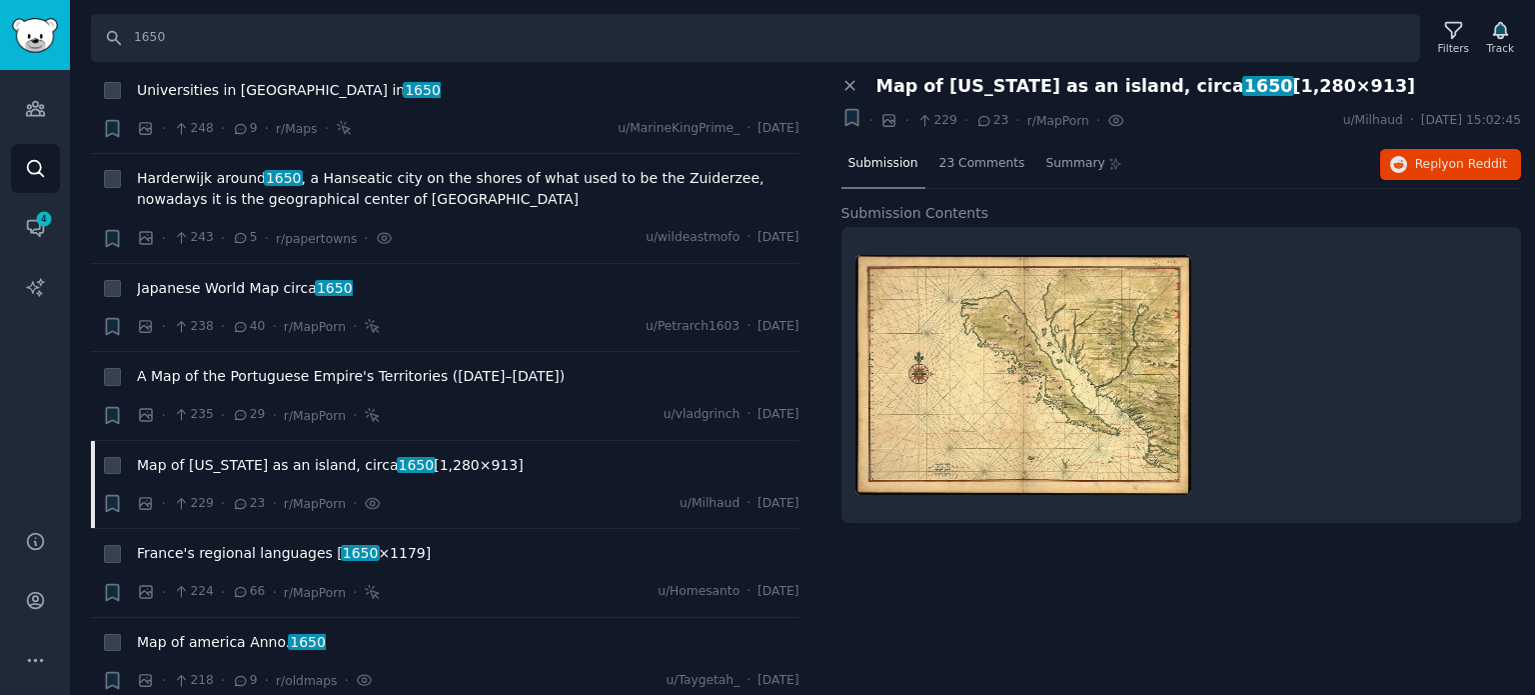
scroll to position [2698, 0]
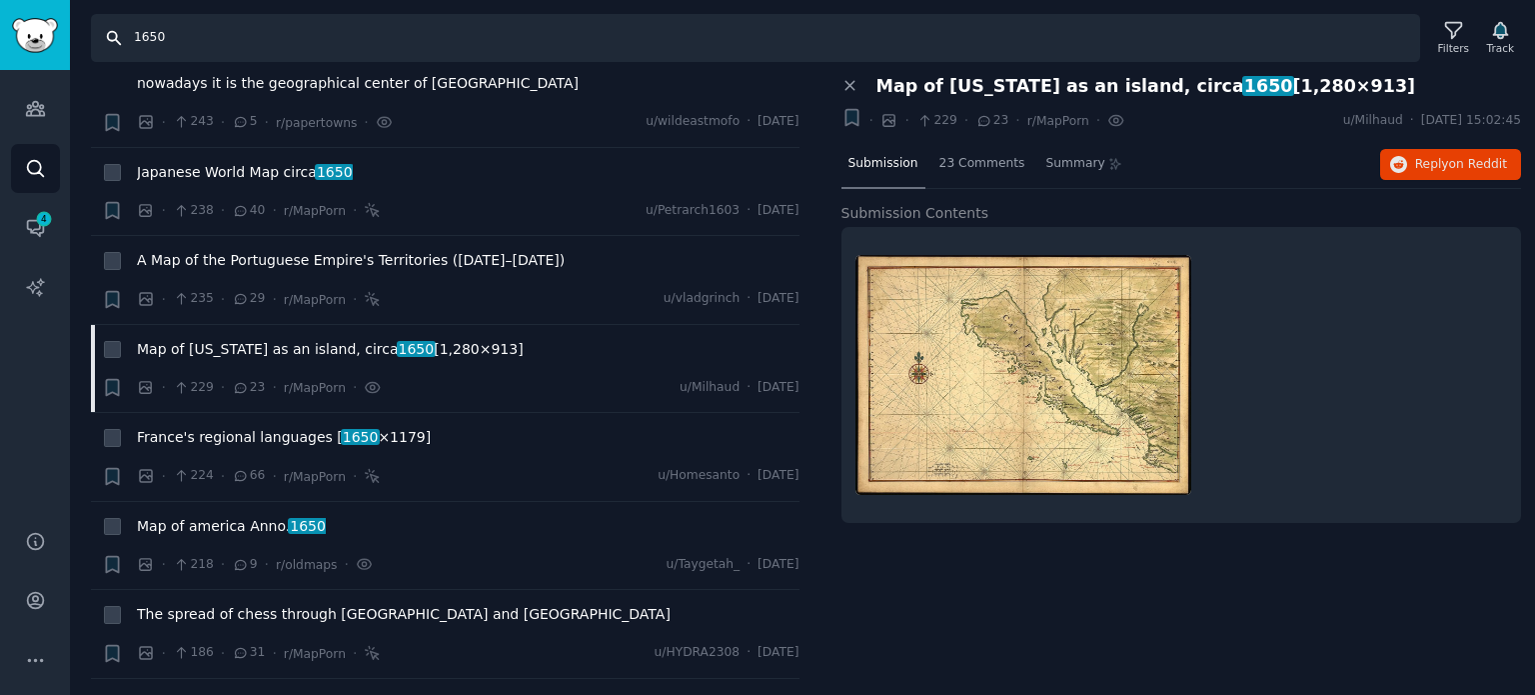
drag, startPoint x: 179, startPoint y: 43, endPoint x: 84, endPoint y: 33, distance: 95.5
click at [84, 33] on div "Search 1650 Filters Track" at bounding box center [802, 31] width 1465 height 62
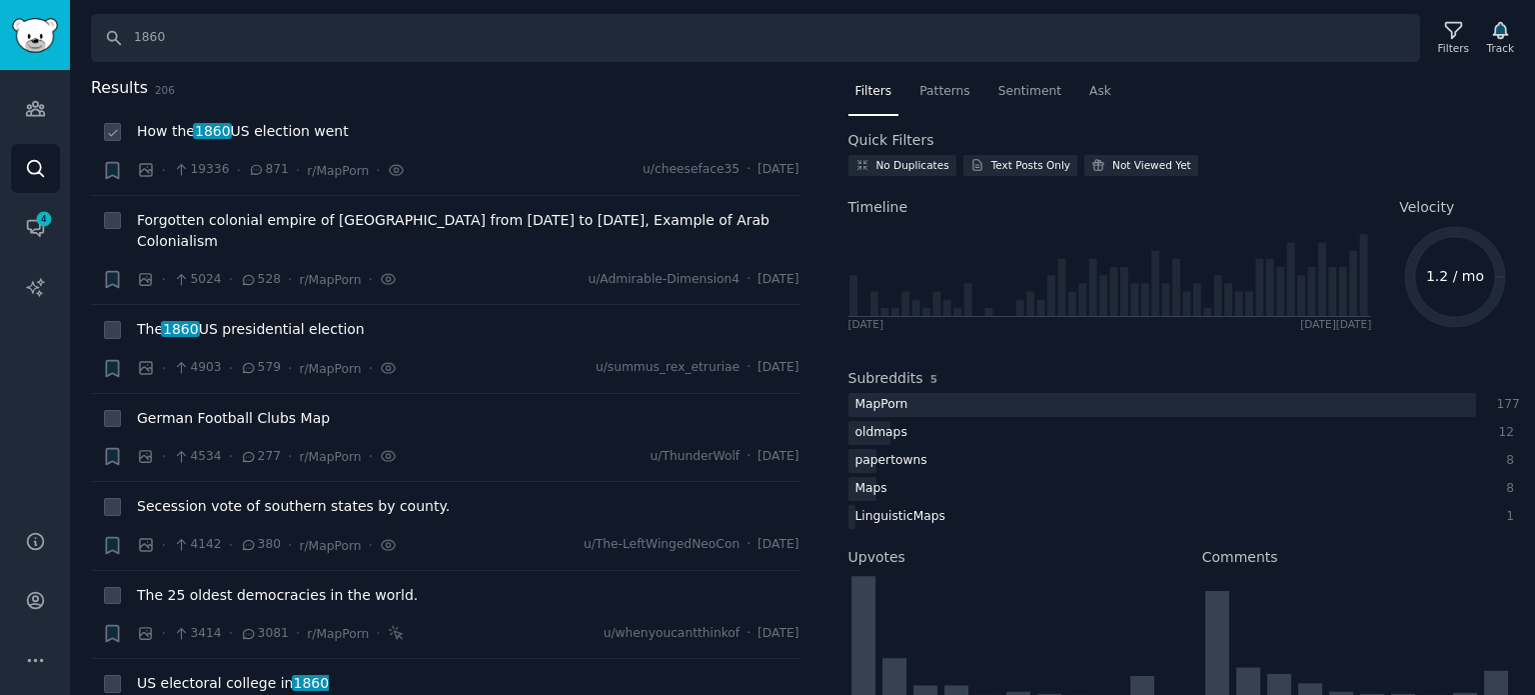
click at [313, 130] on span "How the 1860 US election went" at bounding box center [243, 131] width 212 height 21
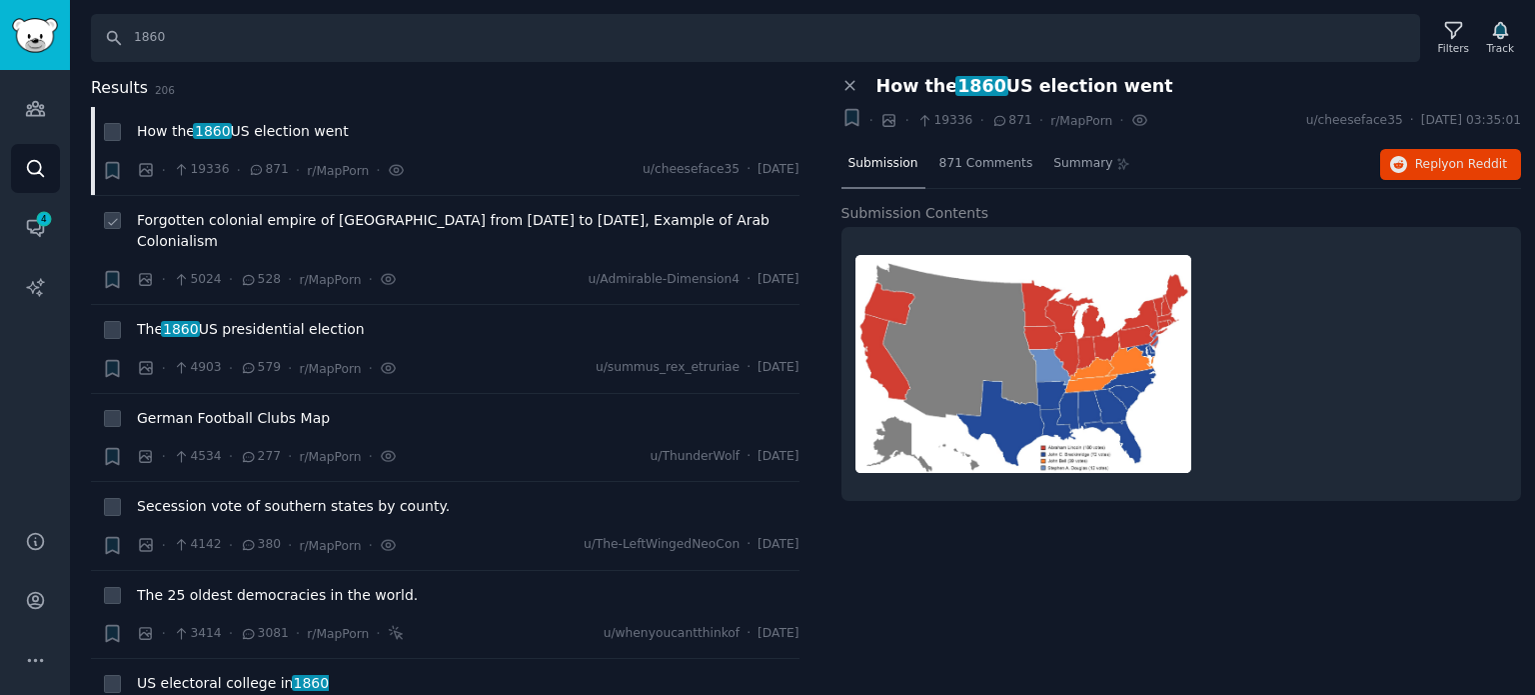
click at [200, 221] on span "Forgotten colonial empire of [GEOGRAPHIC_DATA] from [DATE] to [DATE], Example o…" at bounding box center [468, 231] width 663 height 42
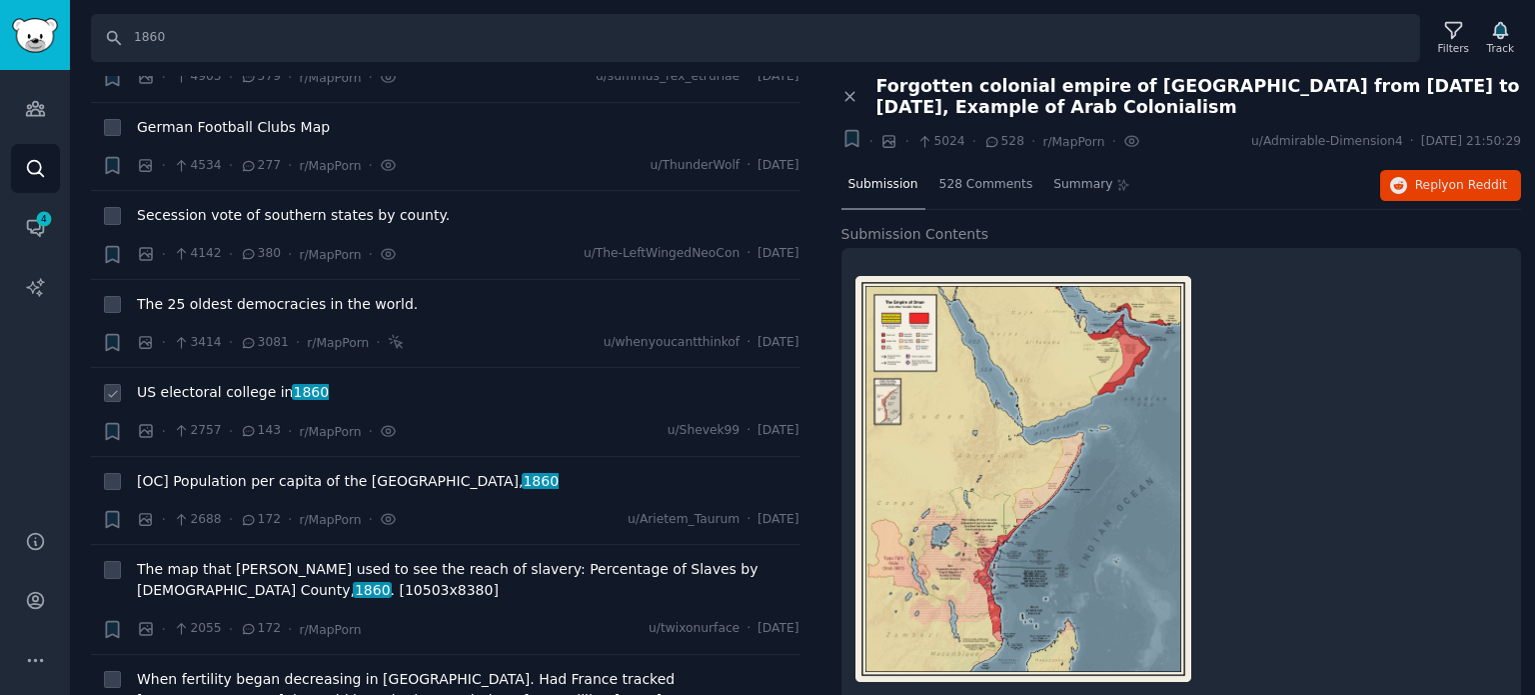
scroll to position [300, 0]
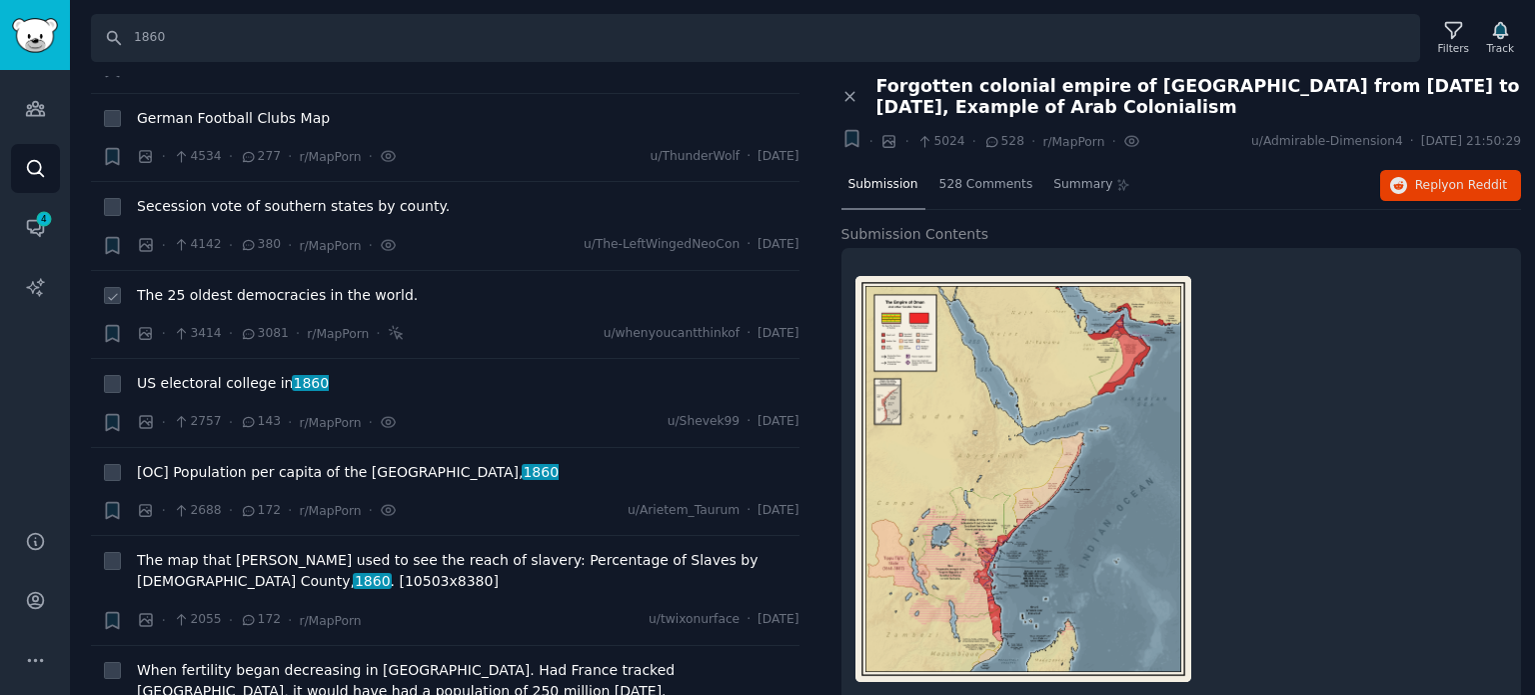
click at [238, 285] on span "The 25 oldest democracies in the world." at bounding box center [277, 295] width 281 height 21
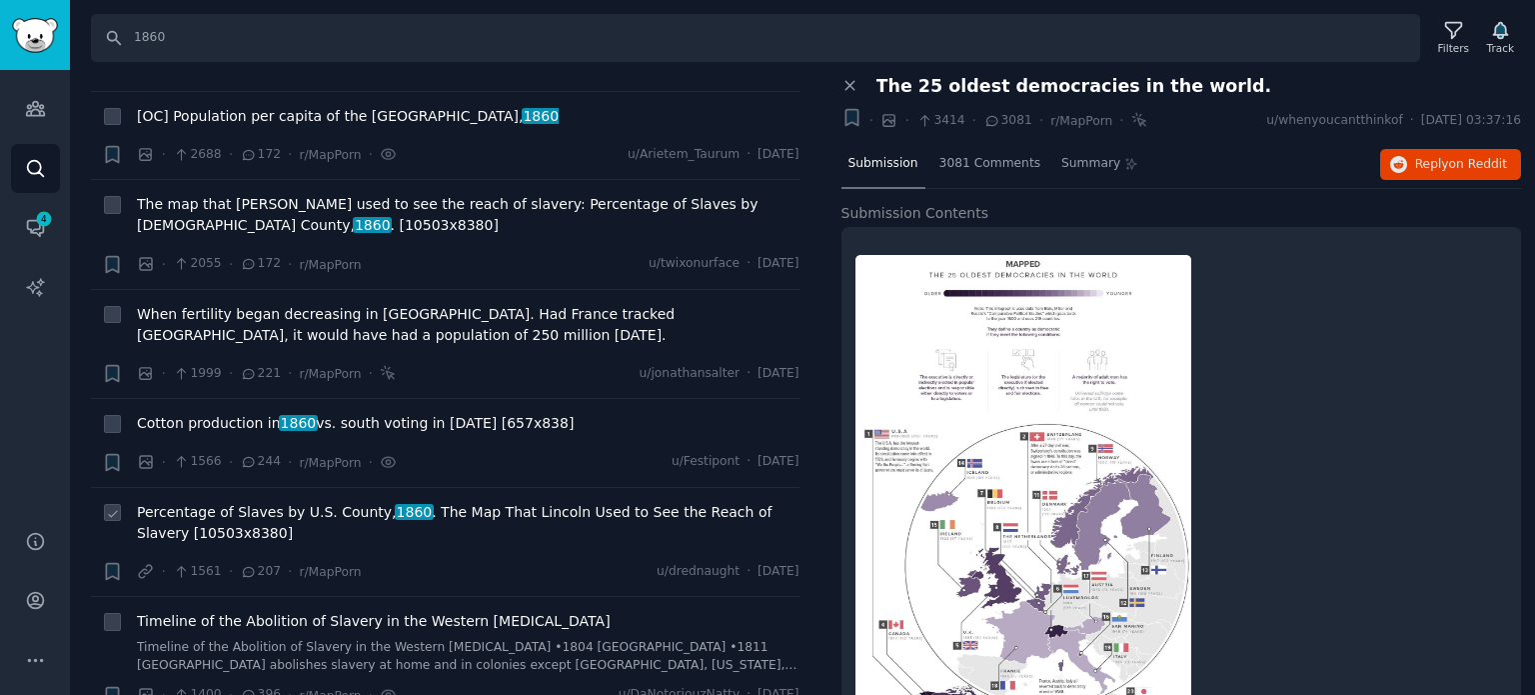
scroll to position [700, 0]
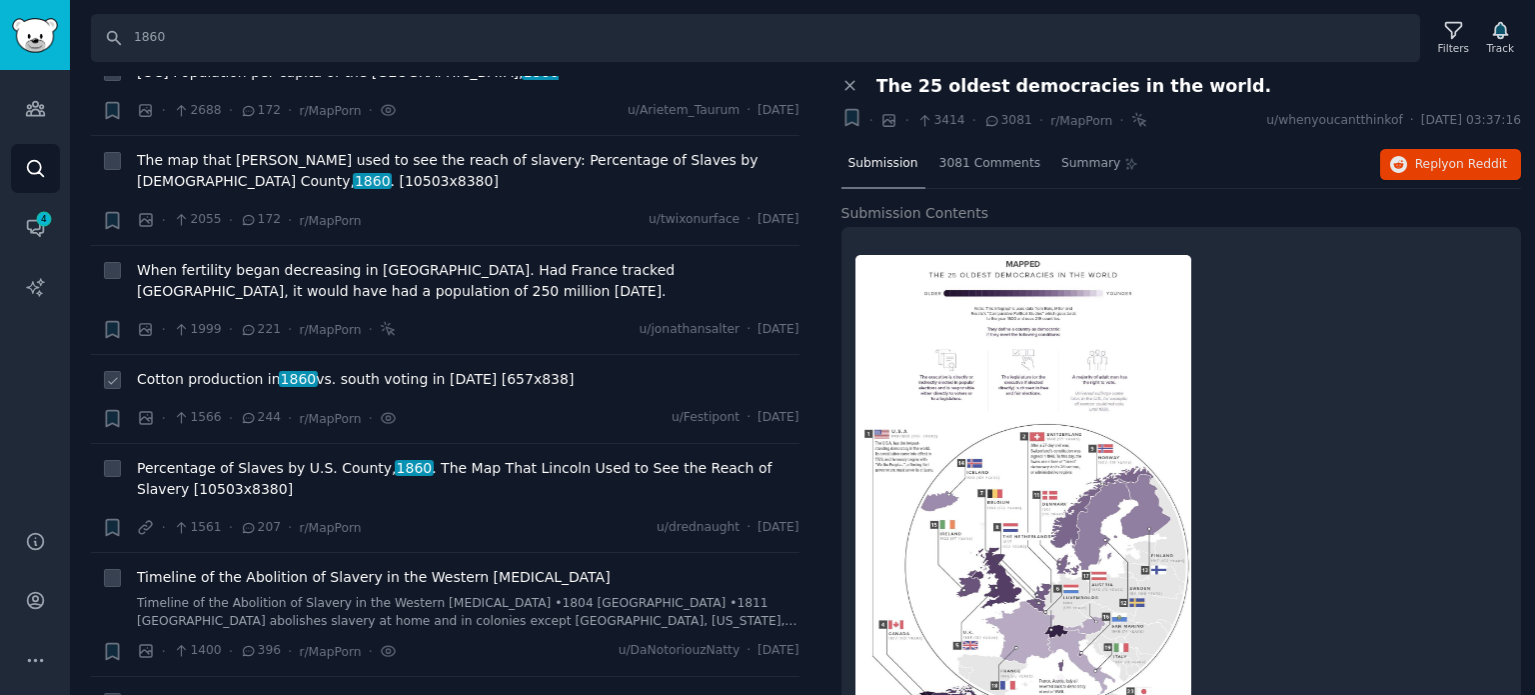
click at [250, 369] on span "Cotton production in [DATE] vs. south voting in [DATE] [657x838]" at bounding box center [355, 379] width 437 height 21
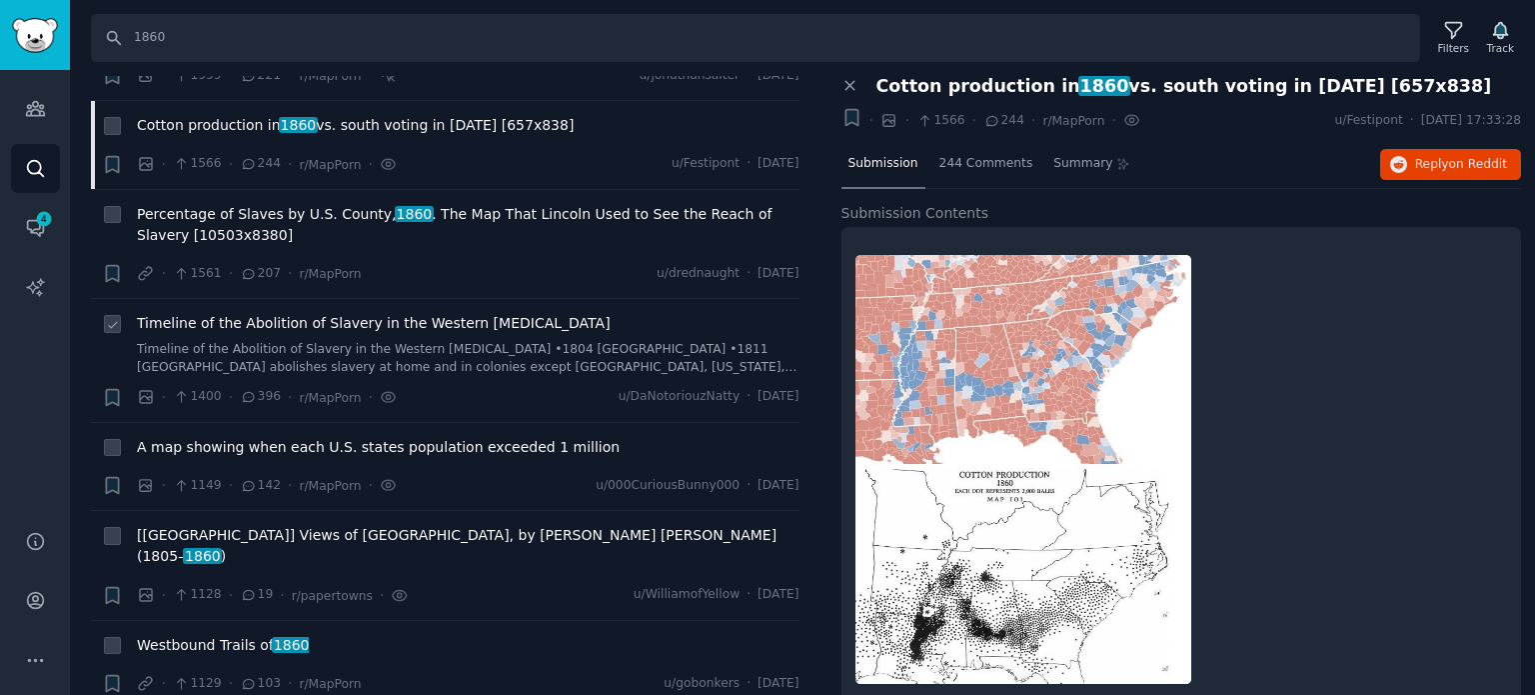
scroll to position [1099, 0]
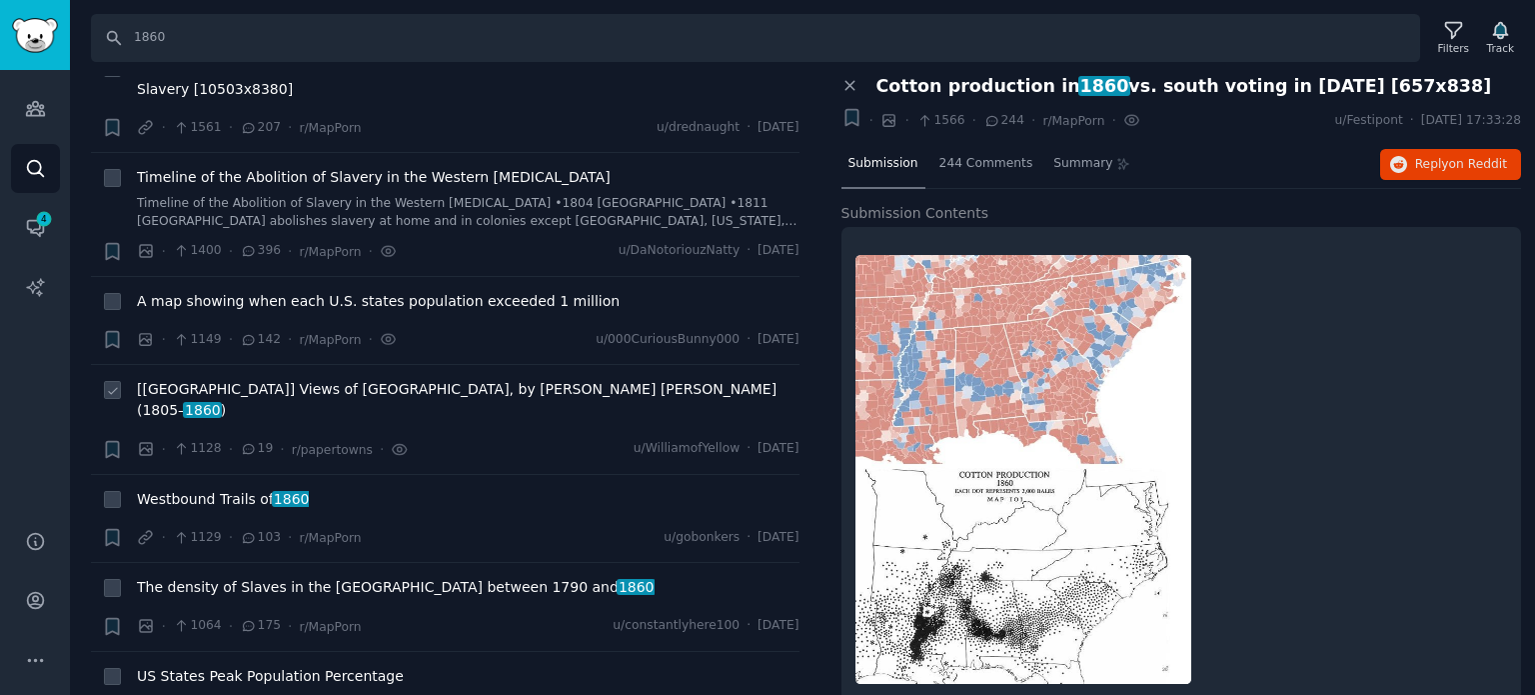
click at [276, 379] on span "[[GEOGRAPHIC_DATA]] Views of [GEOGRAPHIC_DATA], by [PERSON_NAME] [PERSON_NAME] …" at bounding box center [468, 400] width 663 height 42
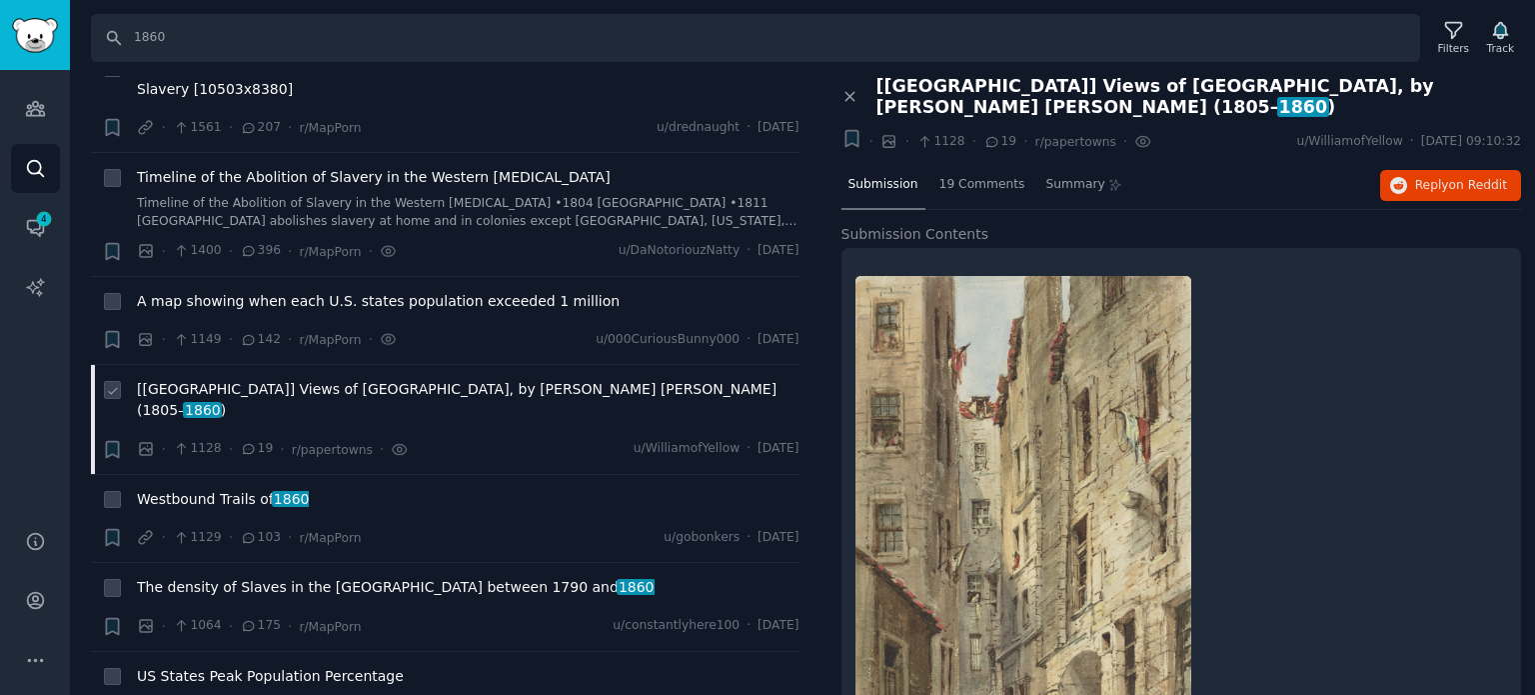
scroll to position [1299, 0]
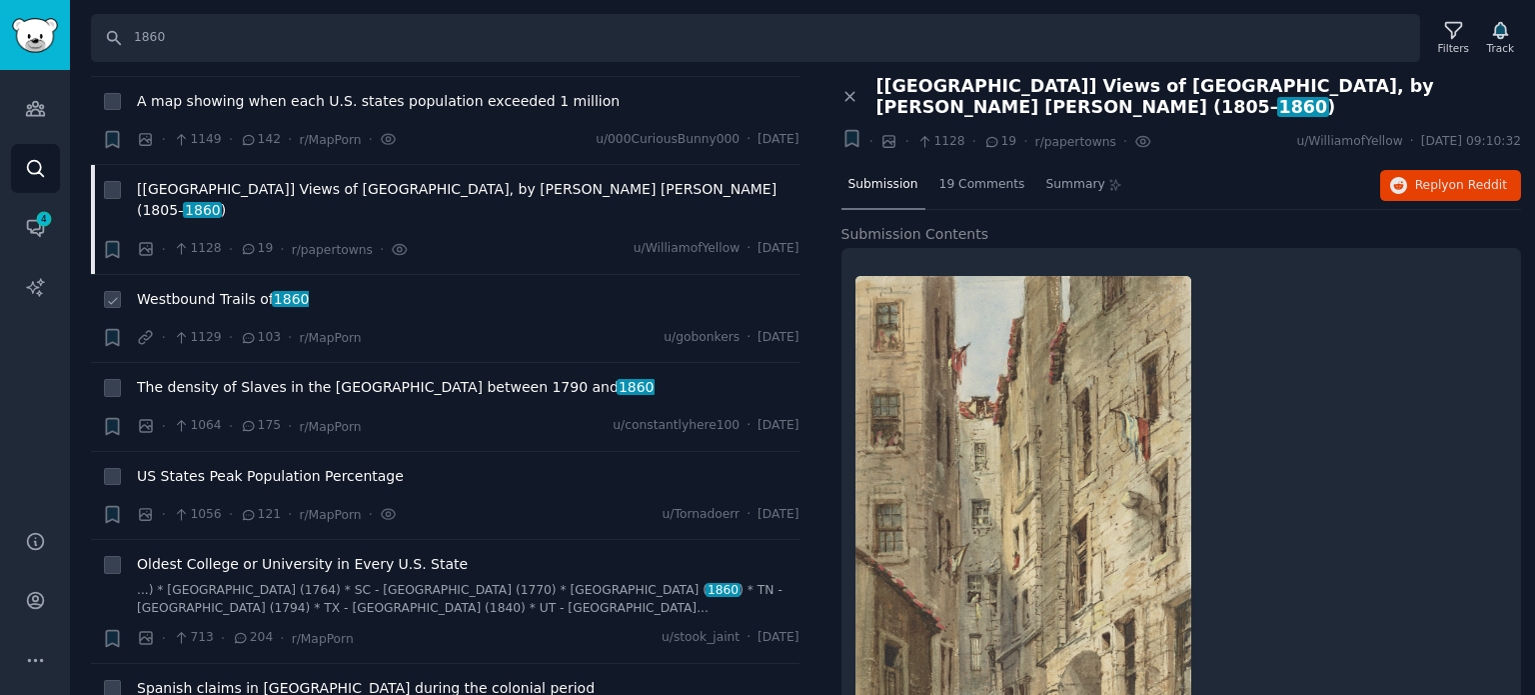
click at [231, 289] on span "Westbound Trails of 1860" at bounding box center [223, 299] width 172 height 21
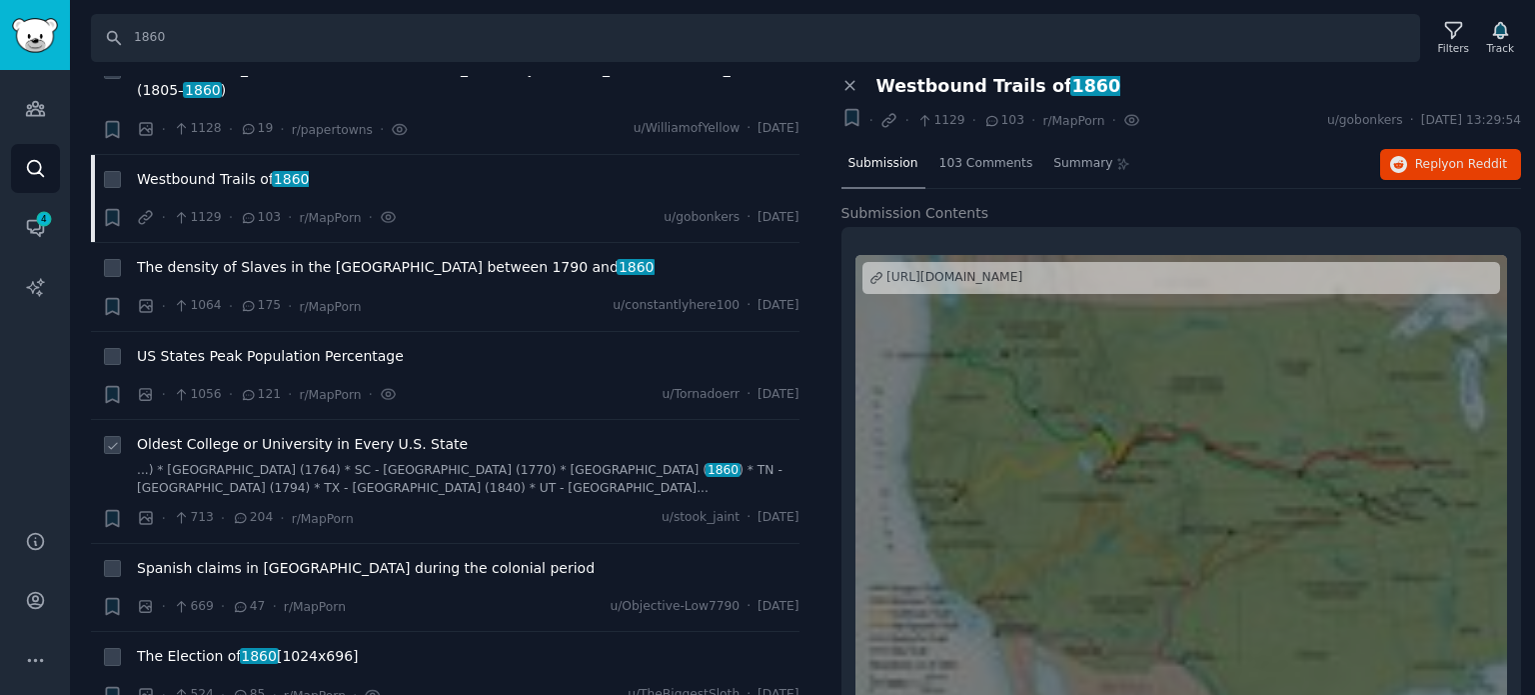
scroll to position [1499, 0]
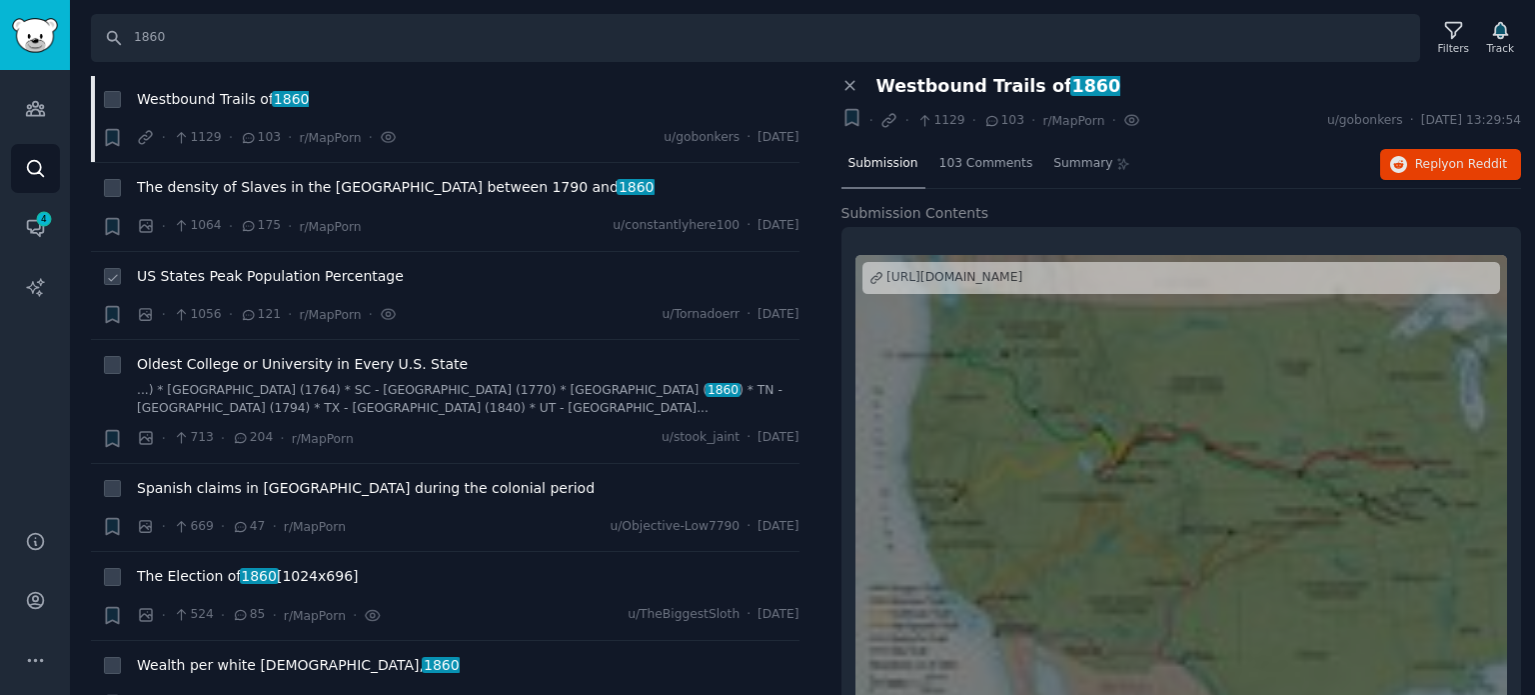
click at [221, 266] on span "US States Peak Population Percentage" at bounding box center [270, 276] width 267 height 21
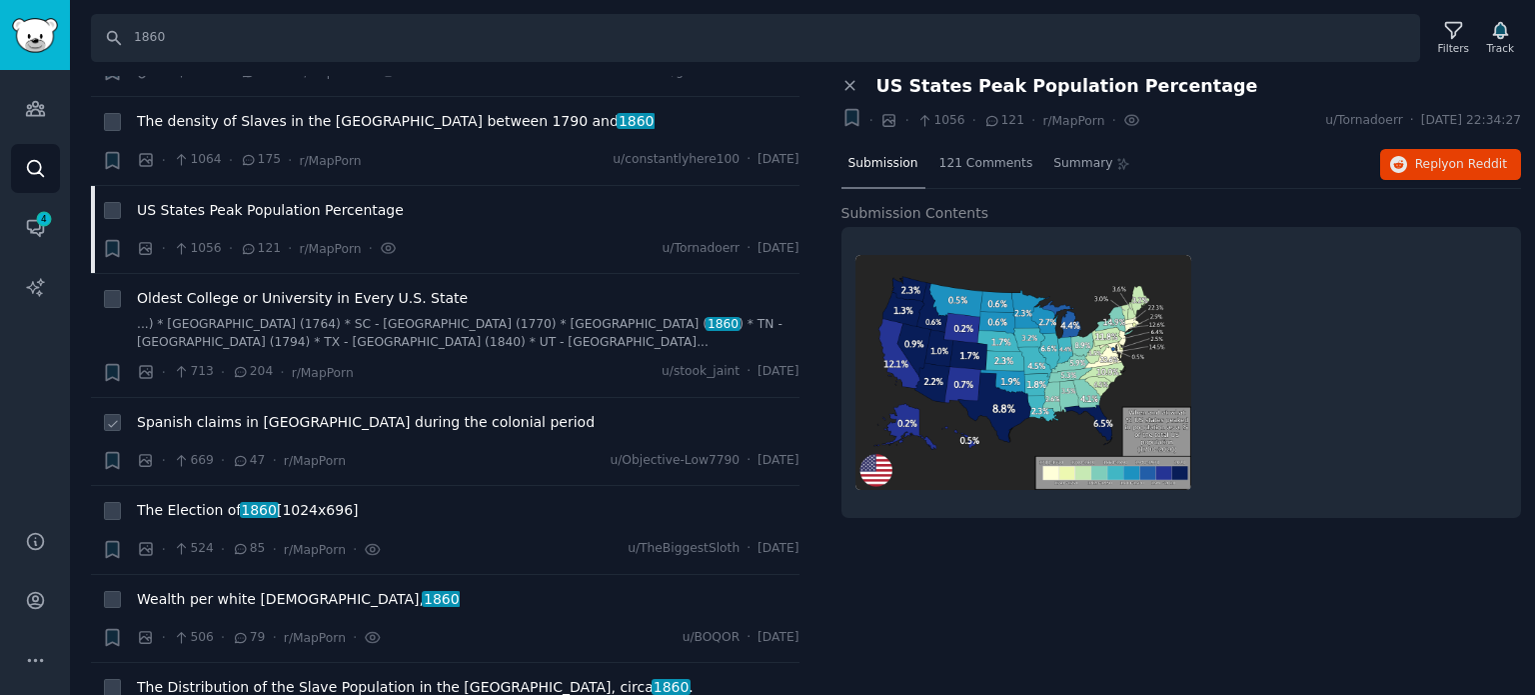
scroll to position [1599, 0]
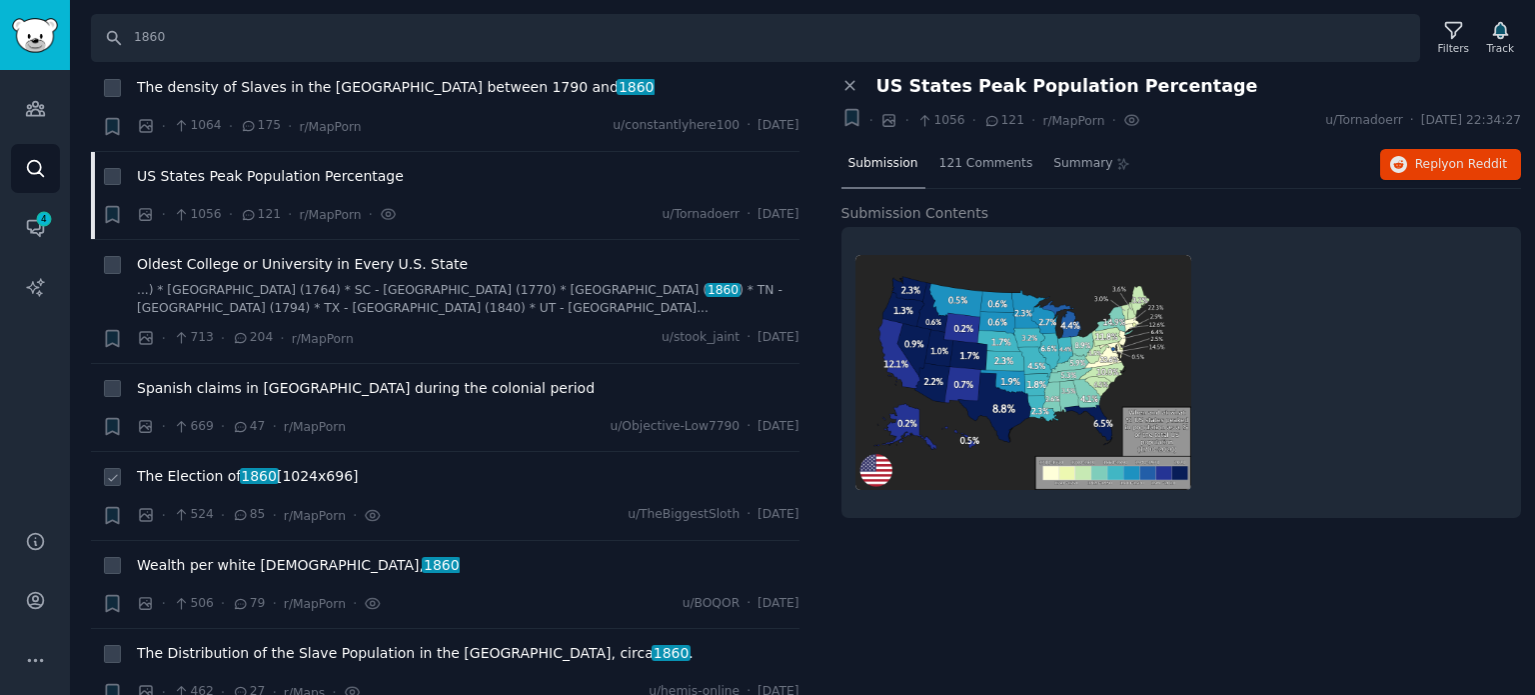
click at [214, 466] on span "The Election of 1860 [1024x696]" at bounding box center [248, 476] width 222 height 21
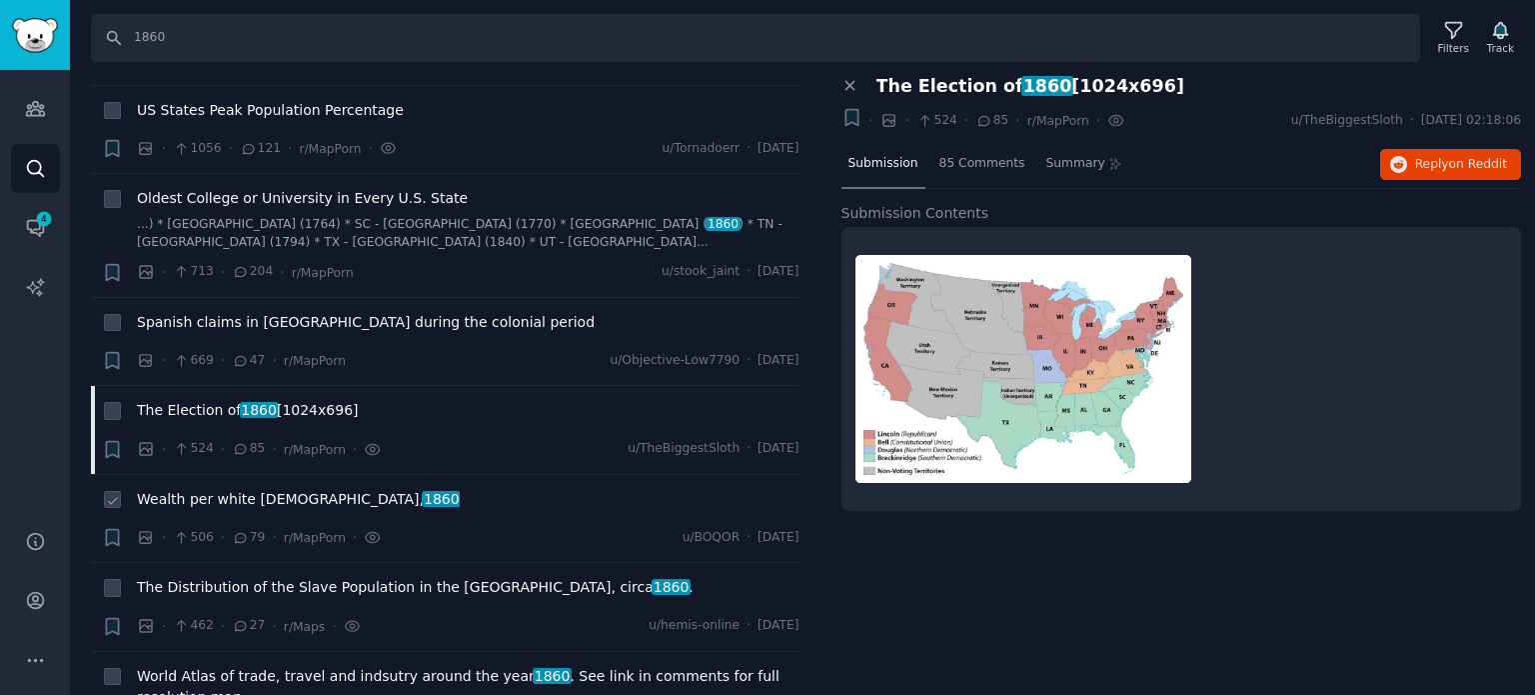
scroll to position [1699, 0]
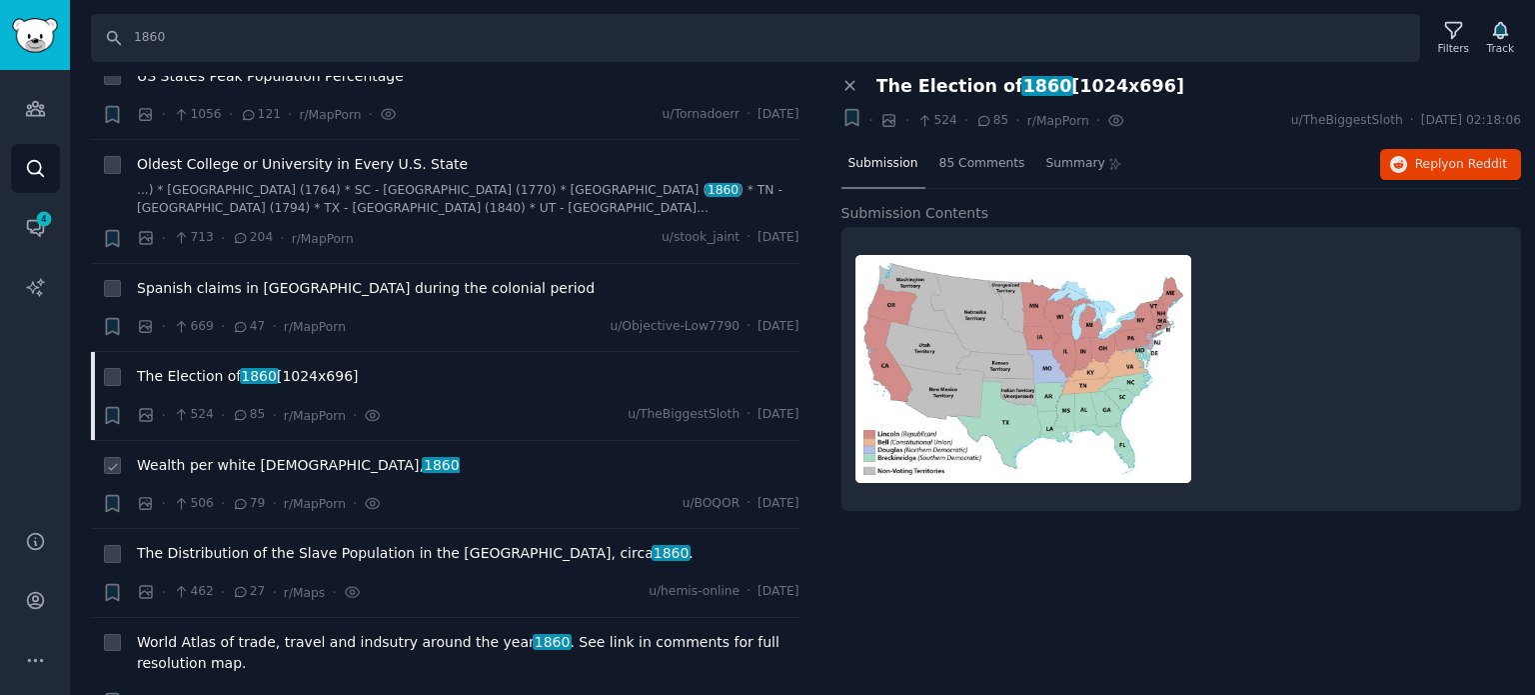
click at [218, 455] on span "Wealth per white [DEMOGRAPHIC_DATA], 1860" at bounding box center [298, 465] width 323 height 21
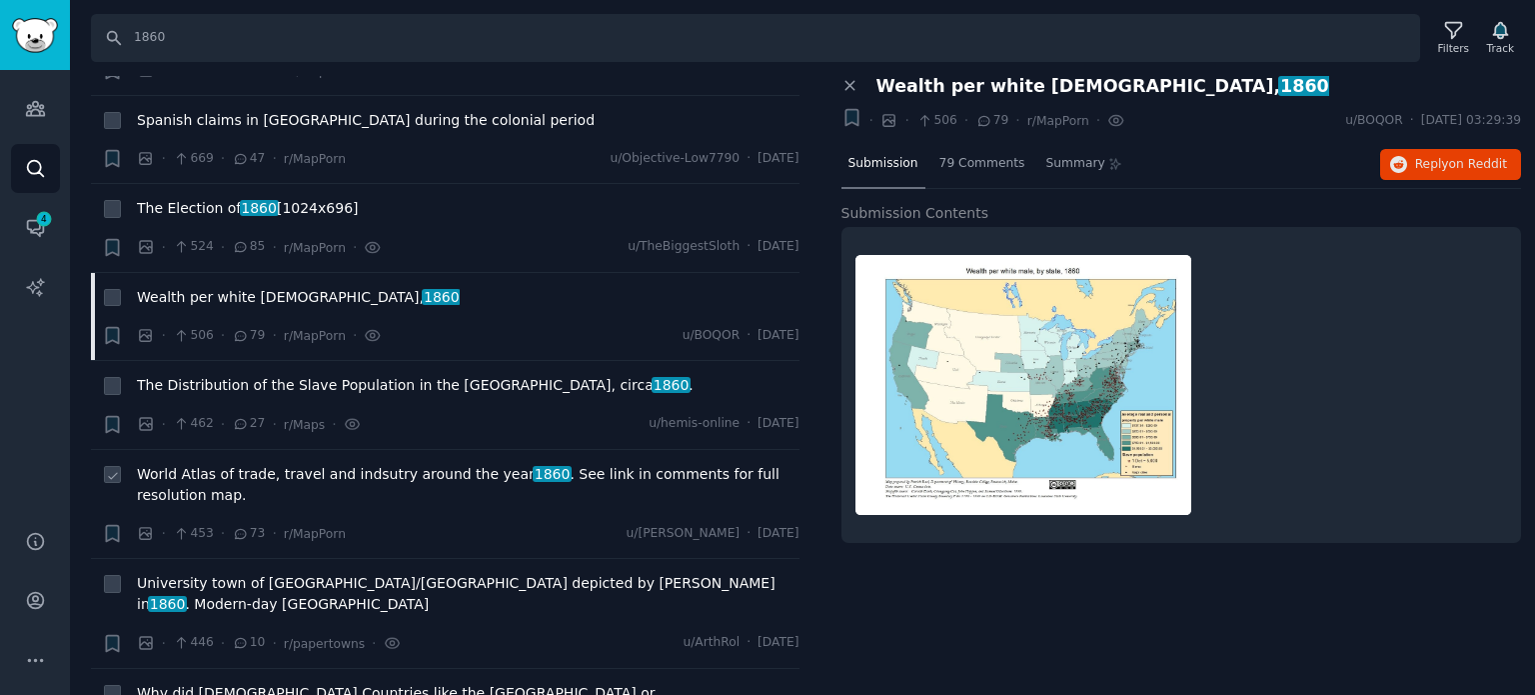
scroll to position [1899, 0]
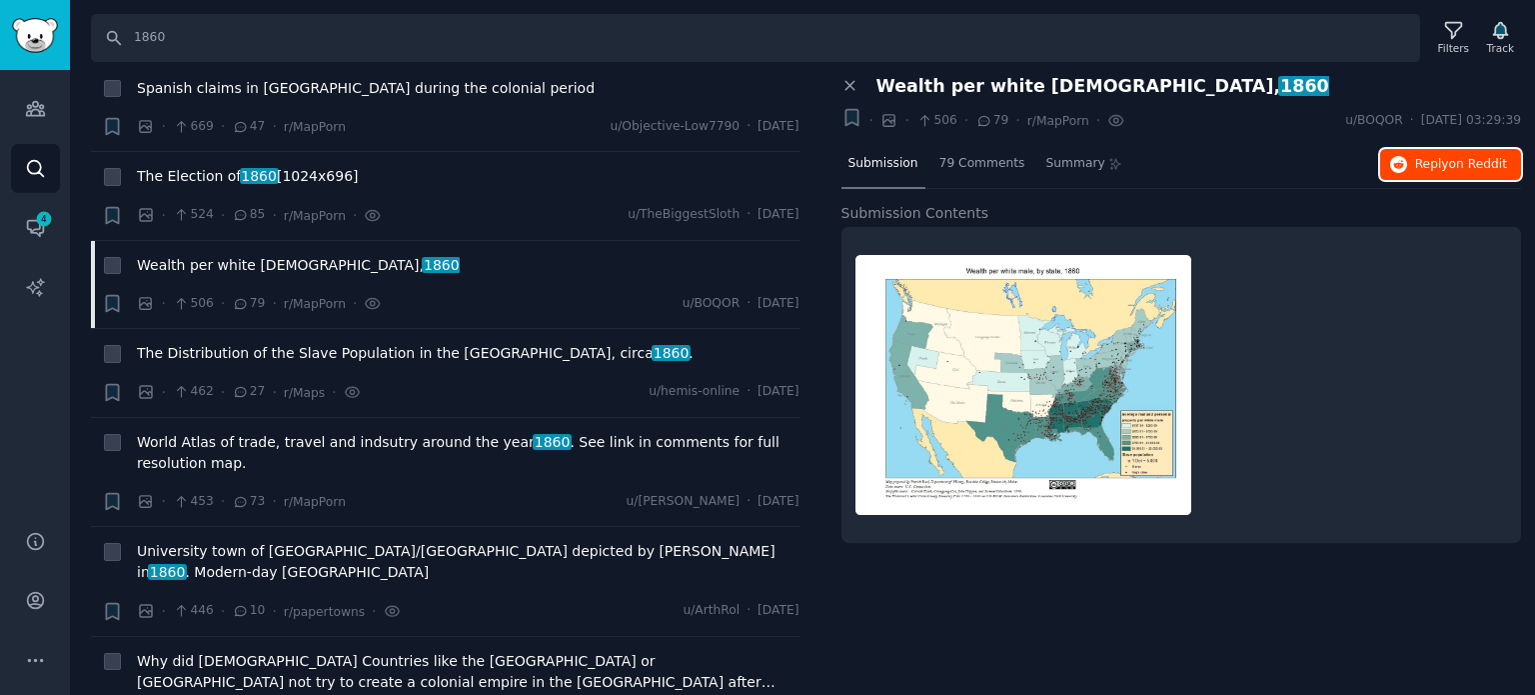
click at [1404, 157] on icon "button" at bounding box center [1399, 165] width 18 height 18
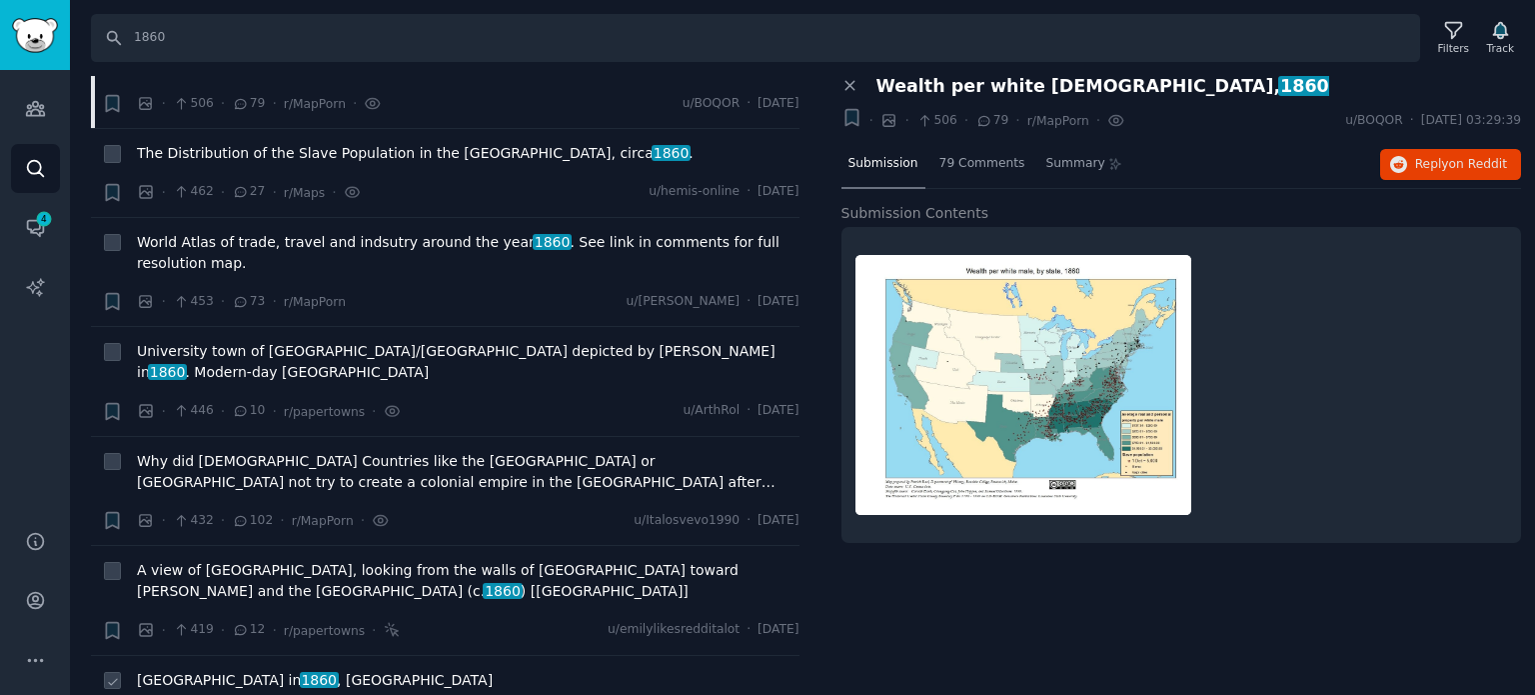
click at [214, 670] on span "[GEOGRAPHIC_DATA] in [DATE] , [GEOGRAPHIC_DATA]" at bounding box center [315, 680] width 356 height 21
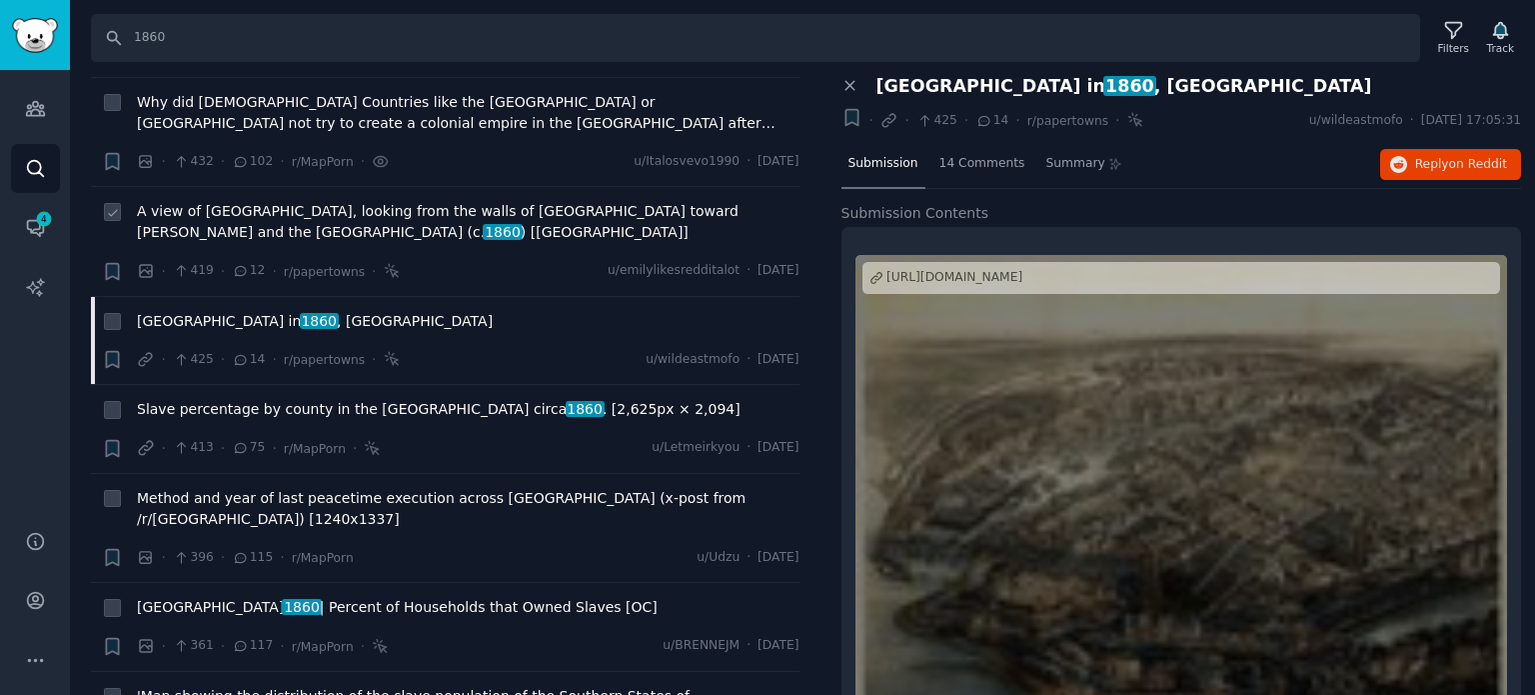
scroll to position [2498, 0]
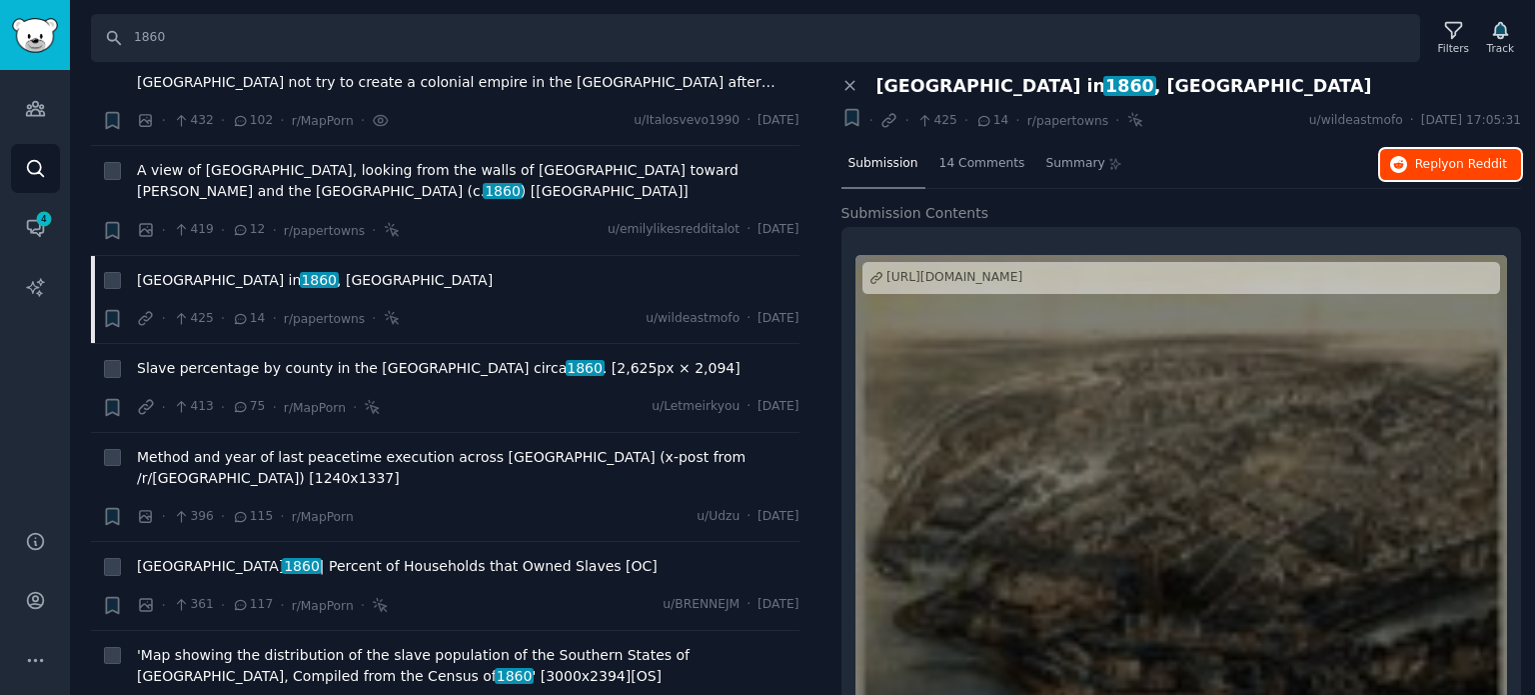
click at [1425, 151] on button "Reply on Reddit" at bounding box center [1450, 165] width 141 height 32
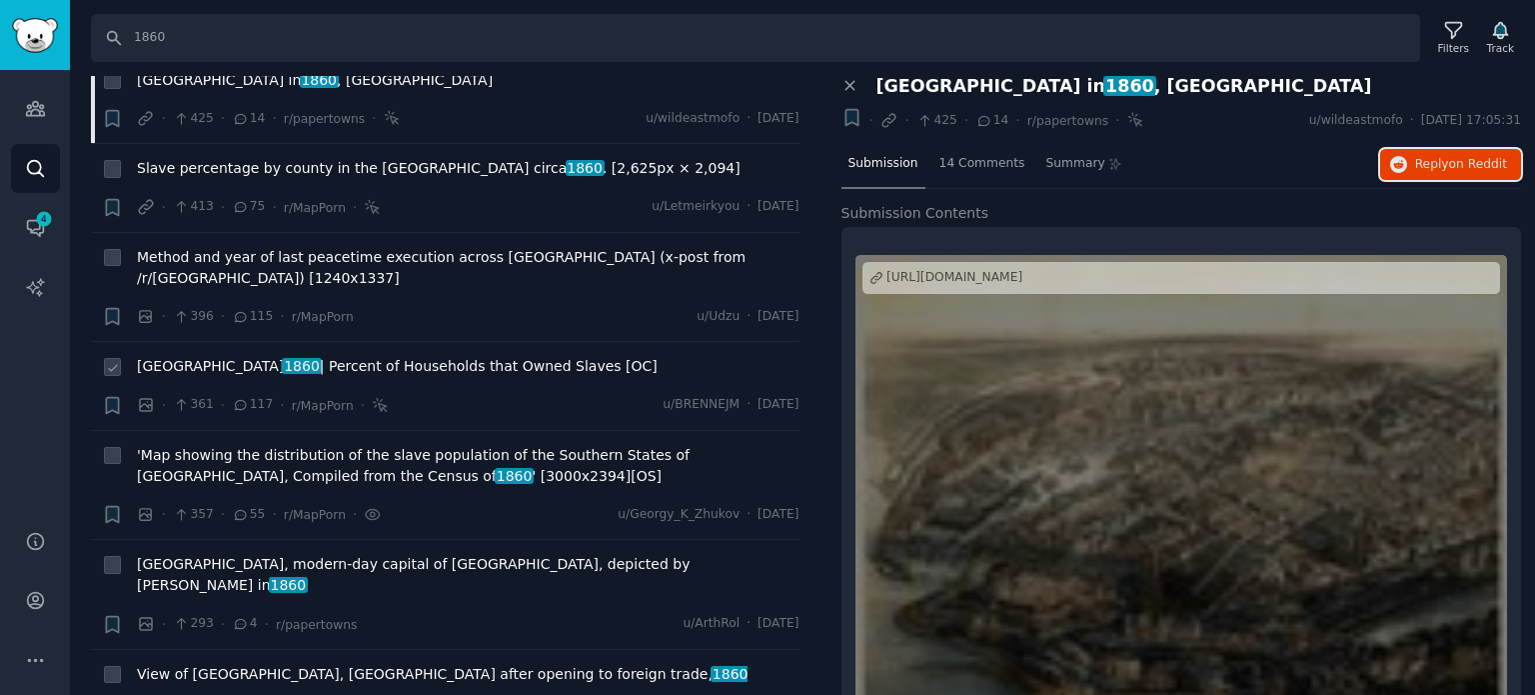
scroll to position [2798, 0]
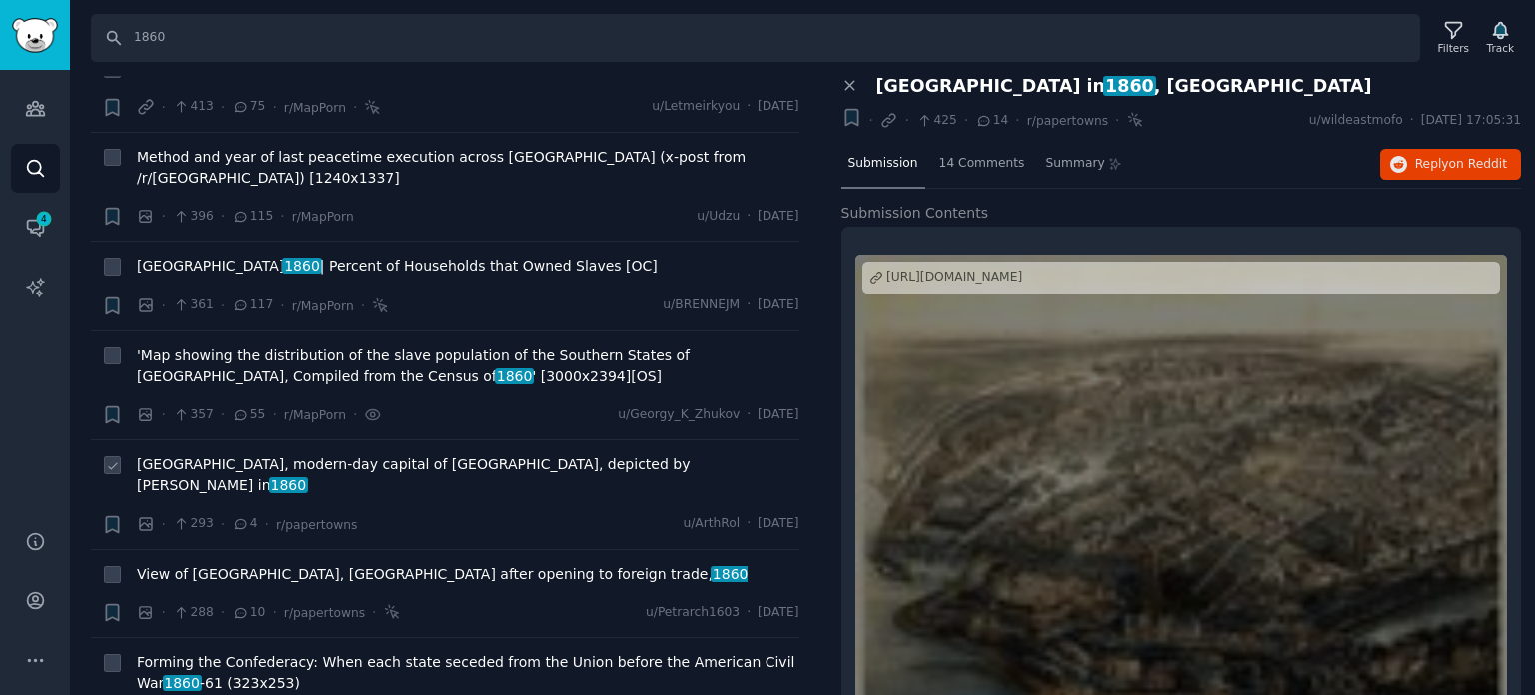
click at [246, 454] on span "[GEOGRAPHIC_DATA], modern-day capital of [GEOGRAPHIC_DATA], depicted by [PERSON…" at bounding box center [468, 475] width 663 height 42
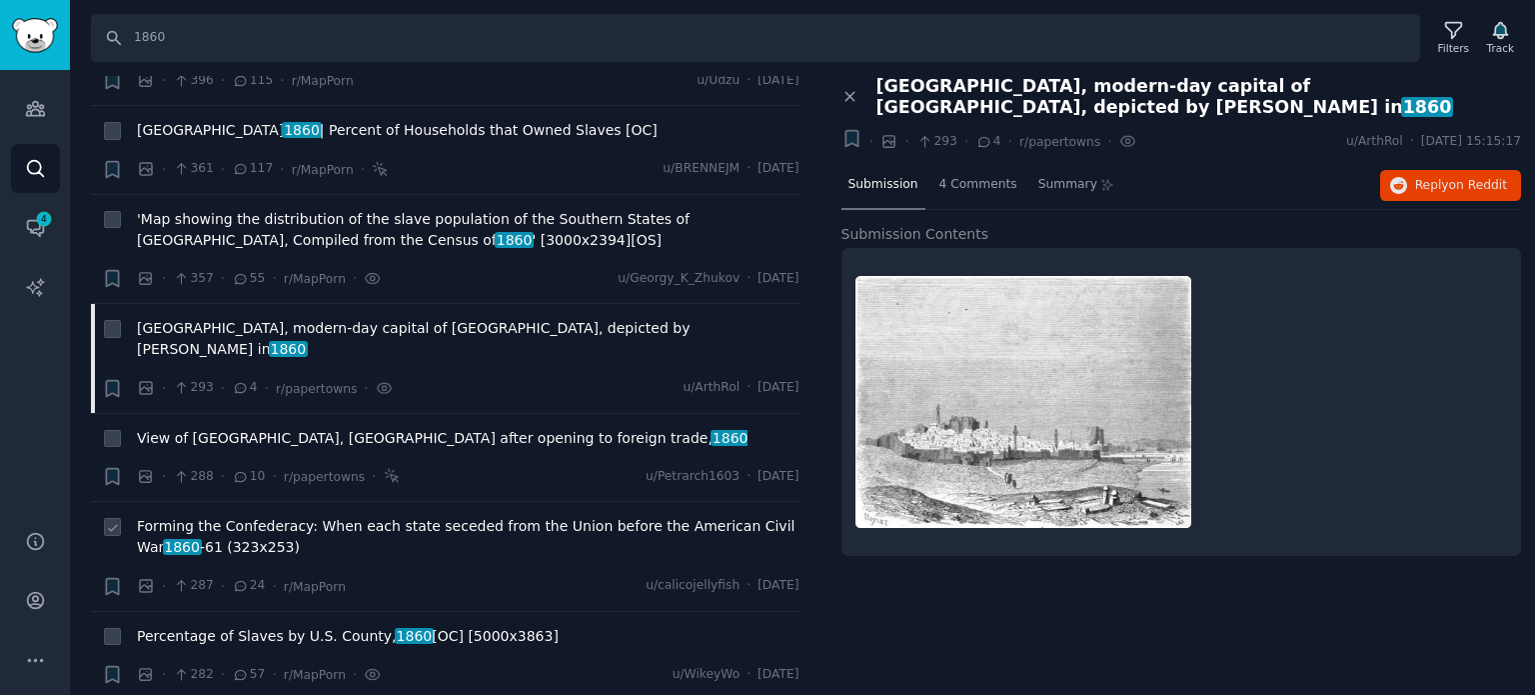
scroll to position [2998, 0]
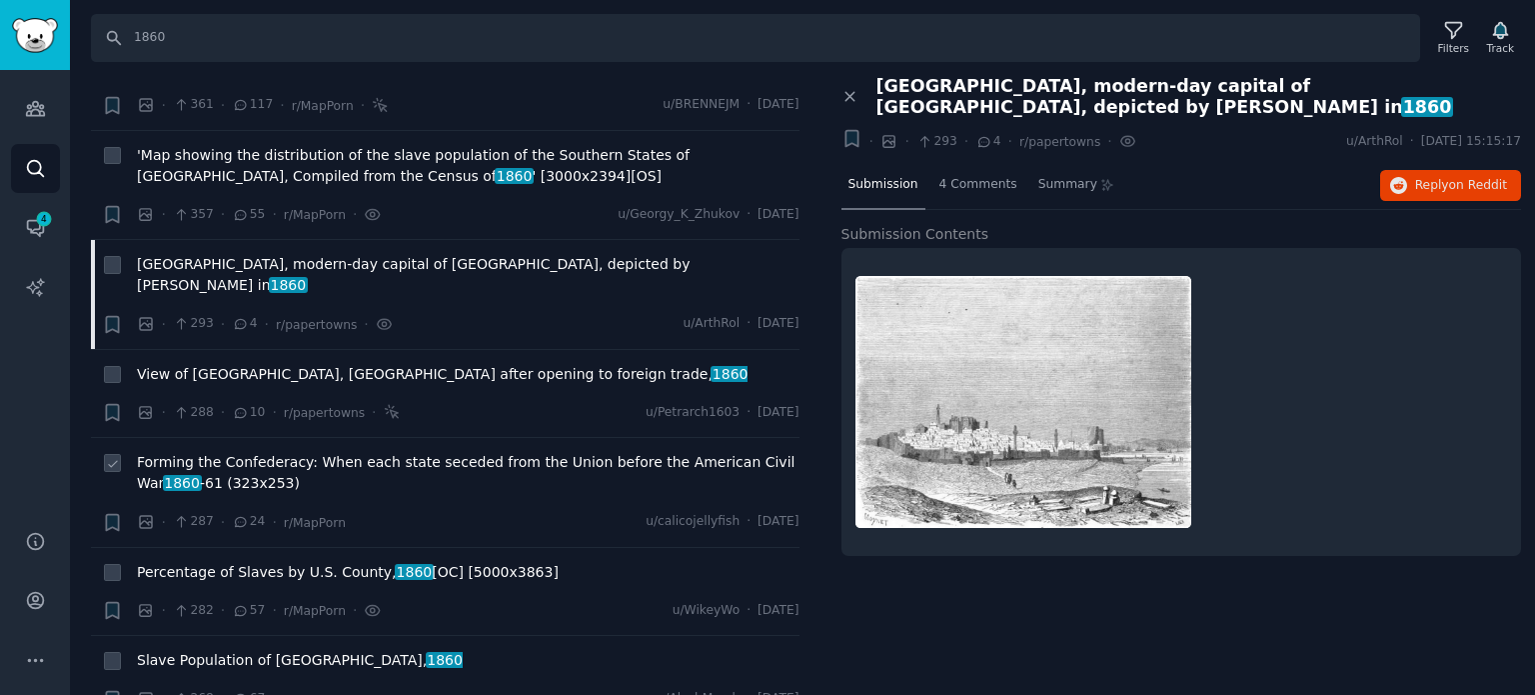
click at [306, 452] on span "Forming the Confederacy: When each state seceded from the Union before the Amer…" at bounding box center [468, 473] width 663 height 42
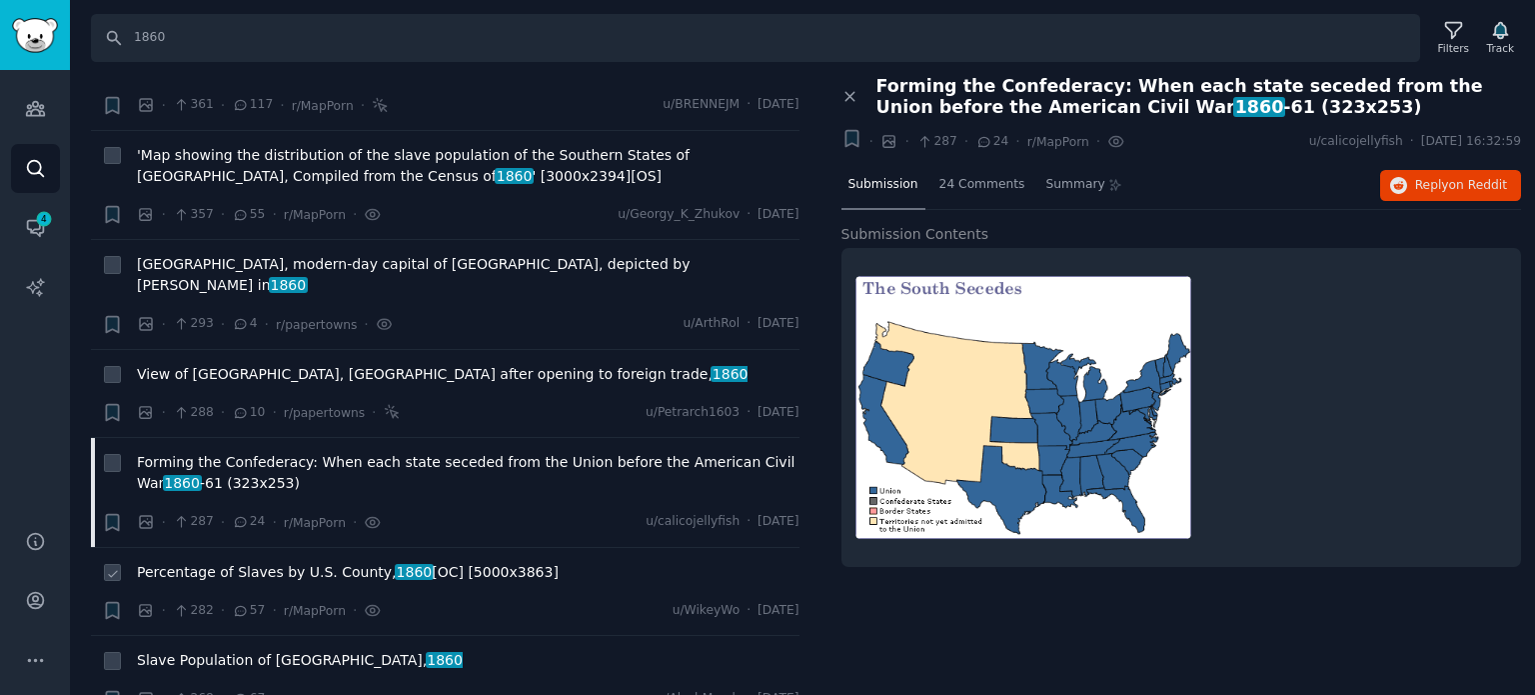
click at [355, 562] on span "Percentage of Slaves by U.S. County, 1860 [OC] [5000x3863]" at bounding box center [348, 572] width 422 height 21
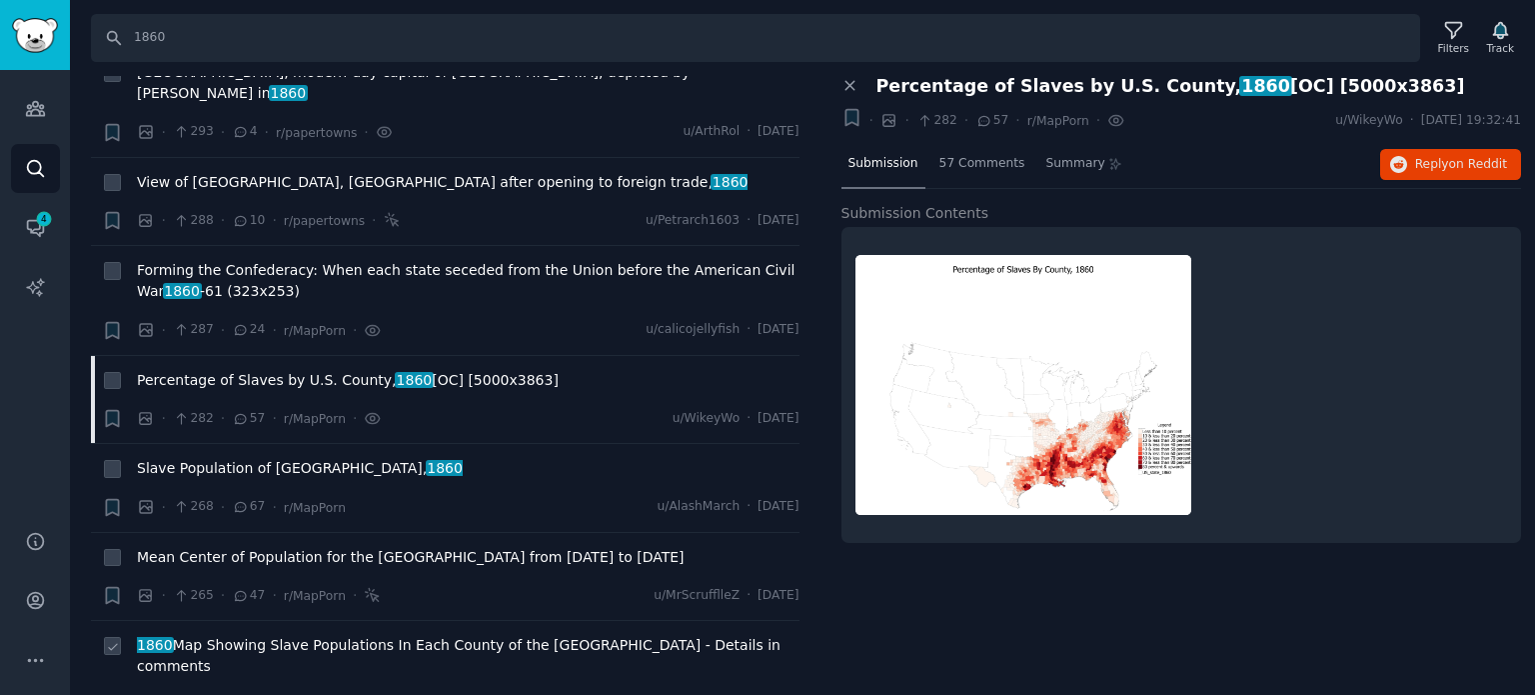
scroll to position [3298, 0]
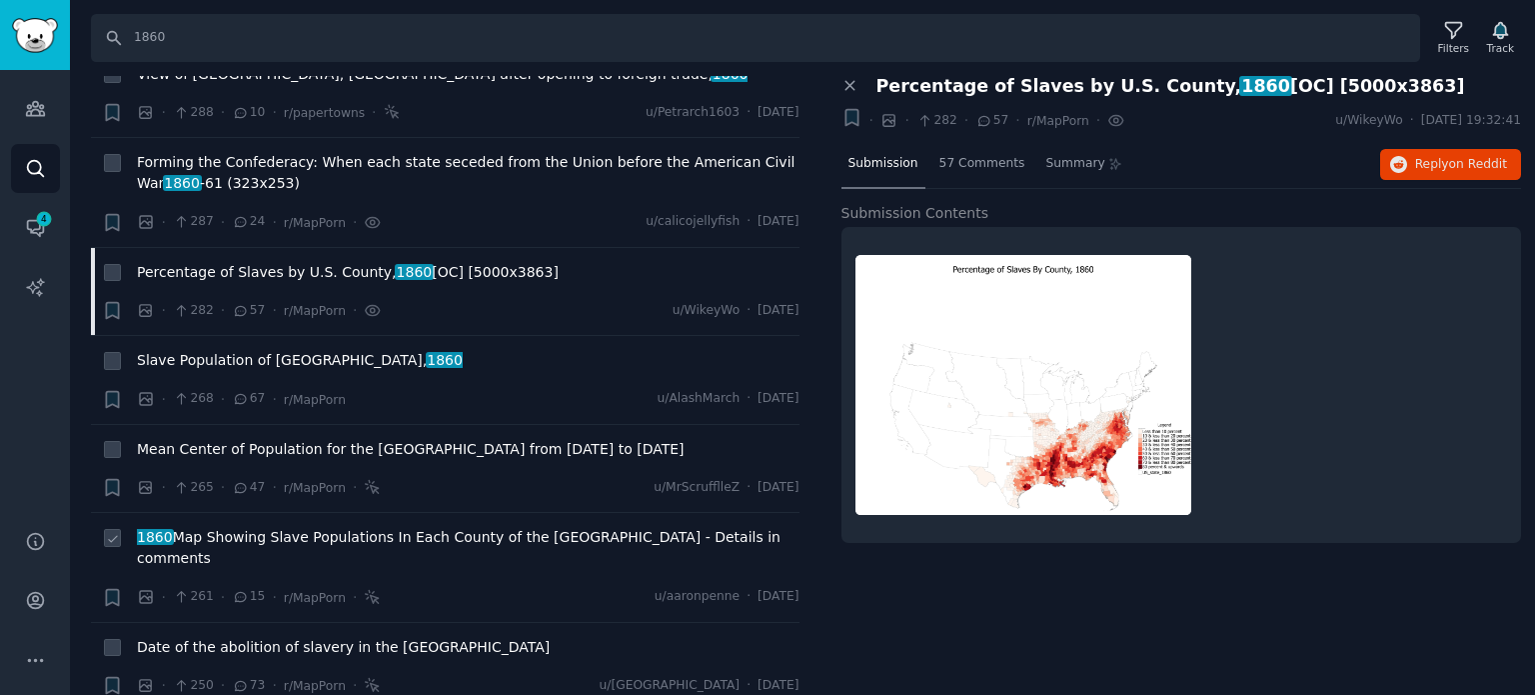
click at [239, 527] on span "1860 Map Showing Slave Populations In Each County of the [GEOGRAPHIC_DATA] - De…" at bounding box center [468, 548] width 663 height 42
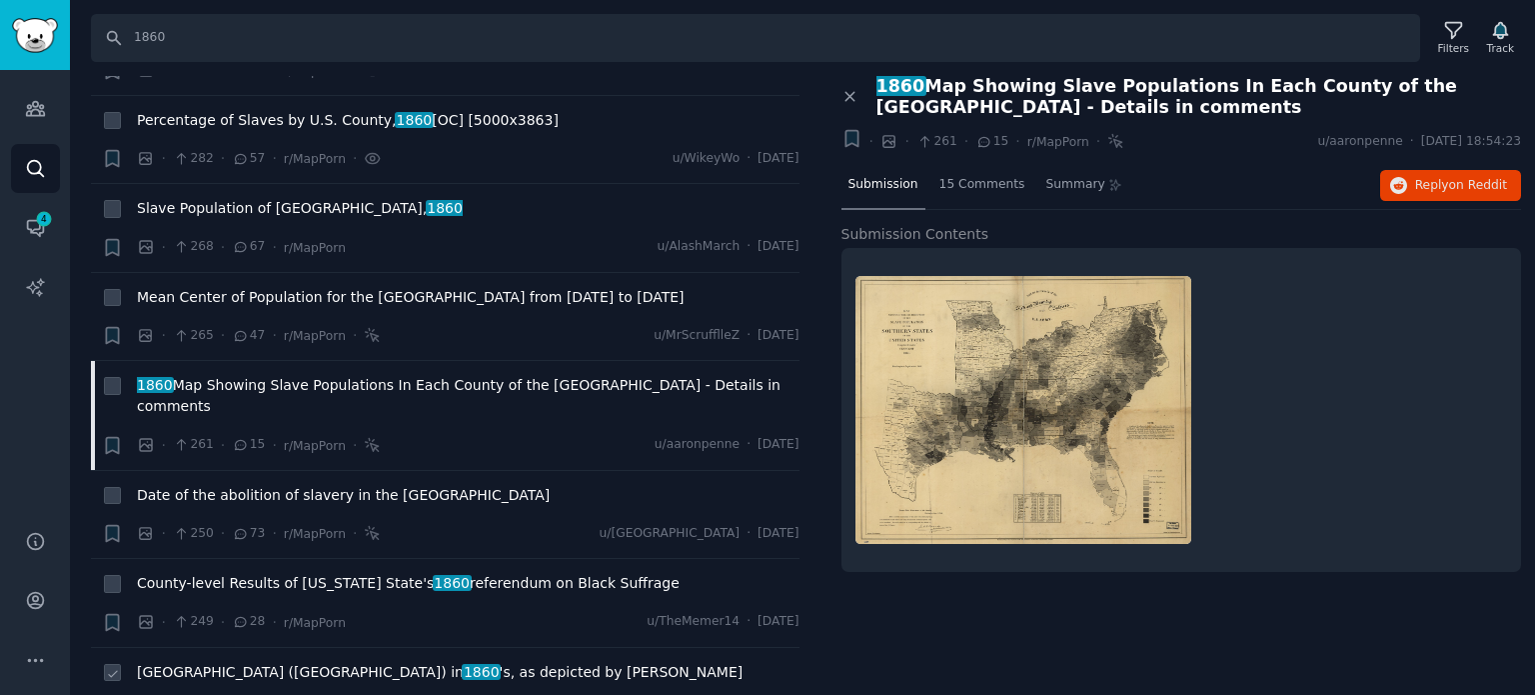
scroll to position [3498, 0]
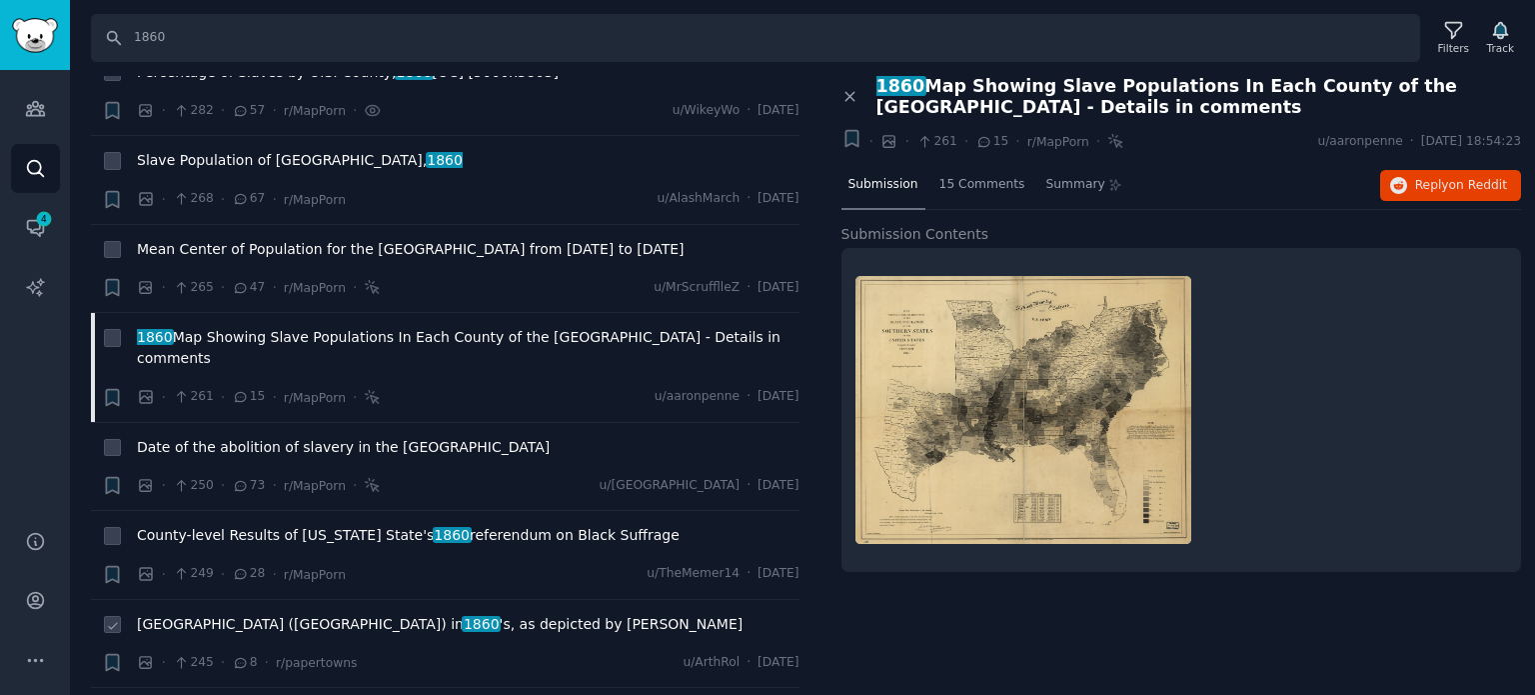
click at [228, 614] on span "[GEOGRAPHIC_DATA] ([GEOGRAPHIC_DATA]) in [DATE] 's, as depicted by [PERSON_NAME]" at bounding box center [440, 624] width 606 height 21
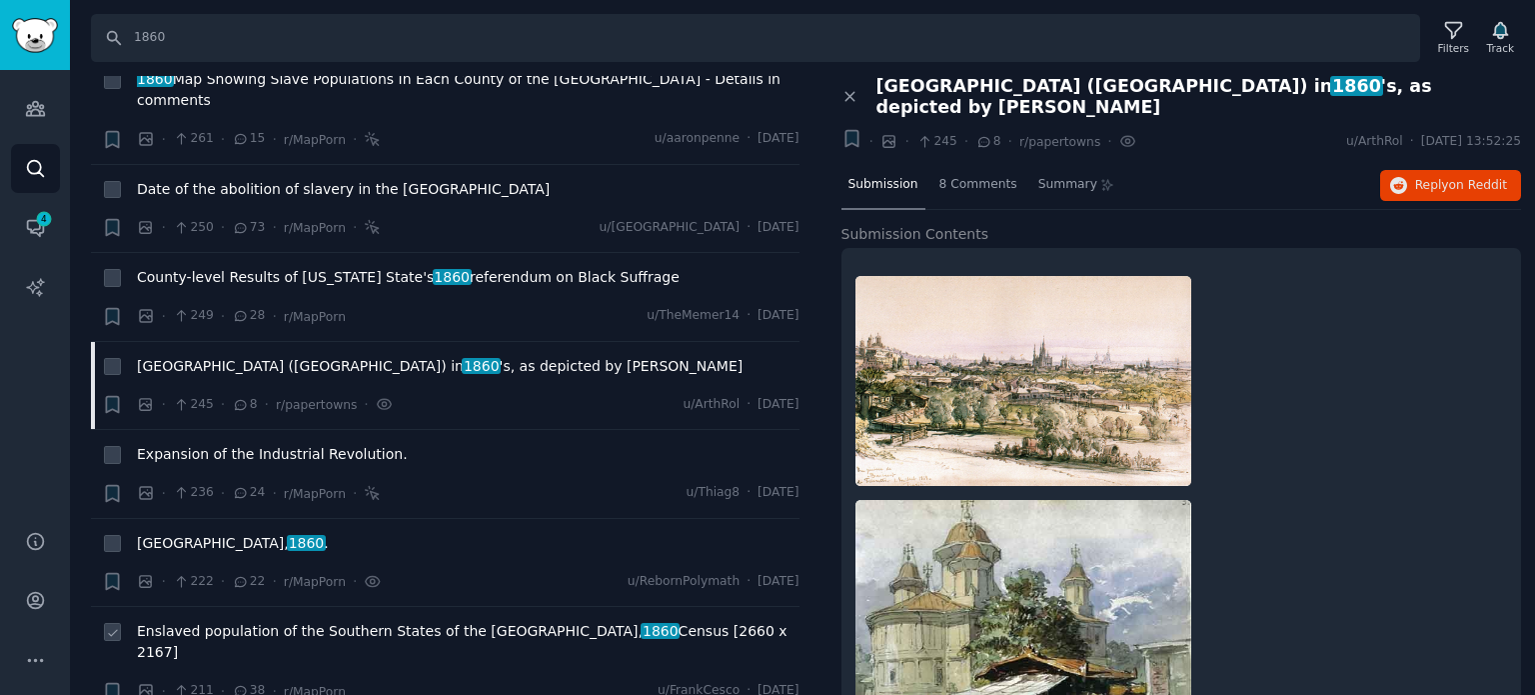
scroll to position [3798, 0]
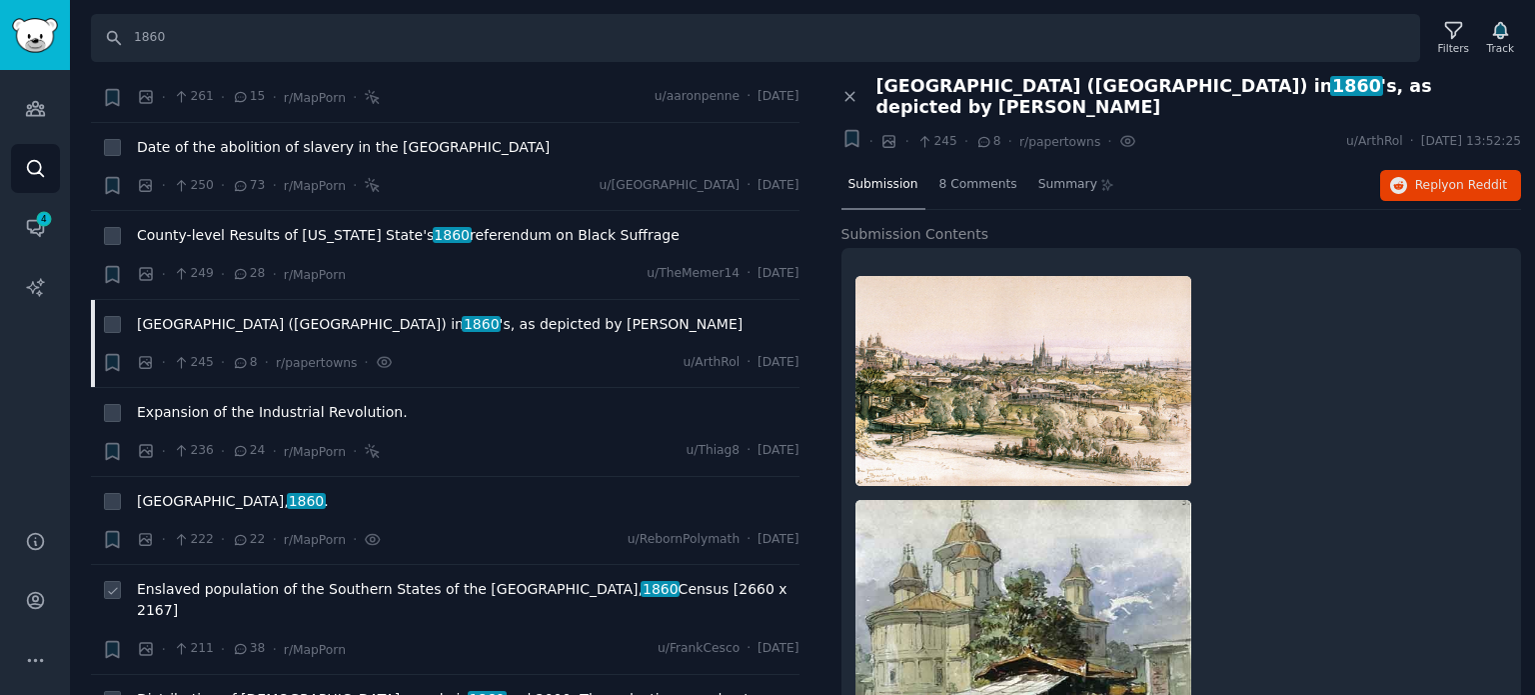
click at [226, 579] on span "Enslaved population of the Southern States of the USA, 1860 Census [2660 x 2167]" at bounding box center [468, 600] width 663 height 42
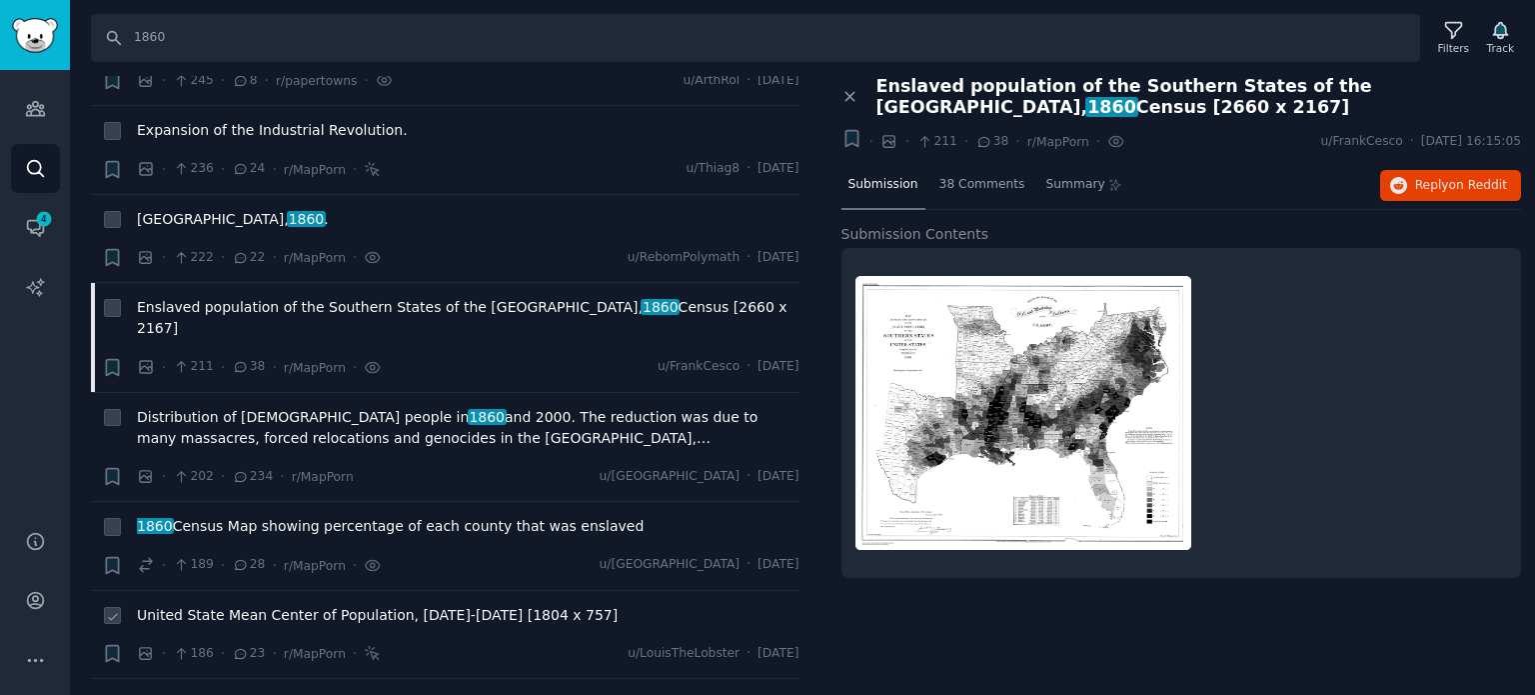
scroll to position [4098, 0]
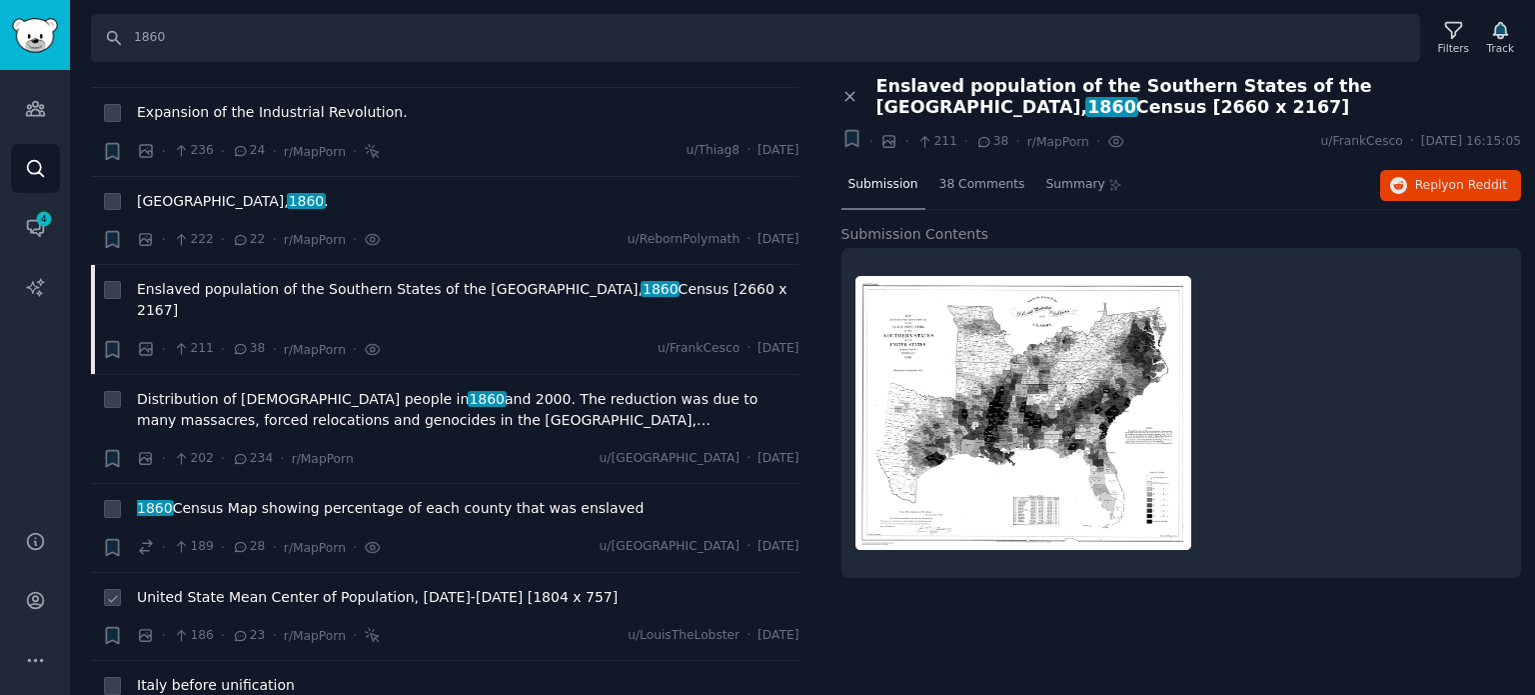
click at [194, 587] on span "United State Mean Center of Population, [DATE]-[DATE] [1804 x 757]" at bounding box center [377, 597] width 481 height 21
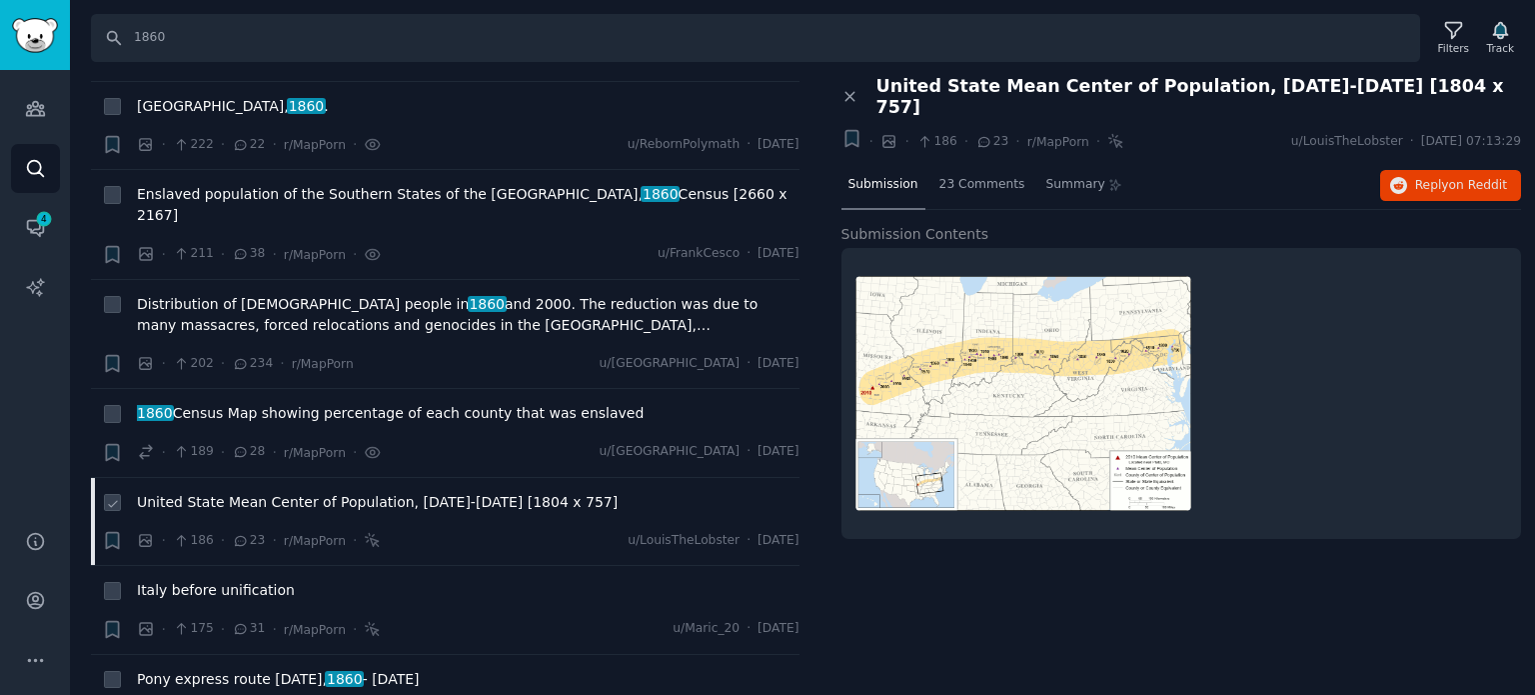
scroll to position [4297, 0]
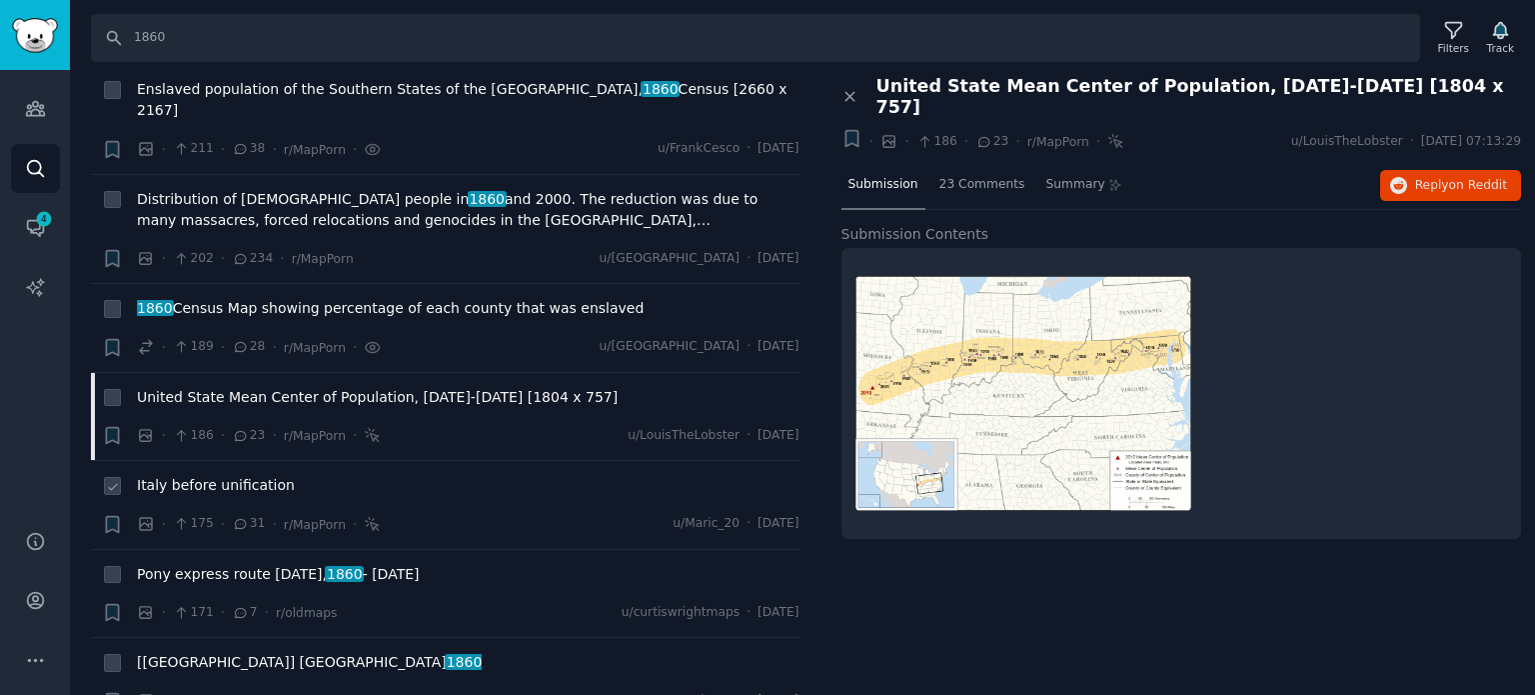
click at [222, 475] on span "Italy before unification" at bounding box center [216, 485] width 158 height 21
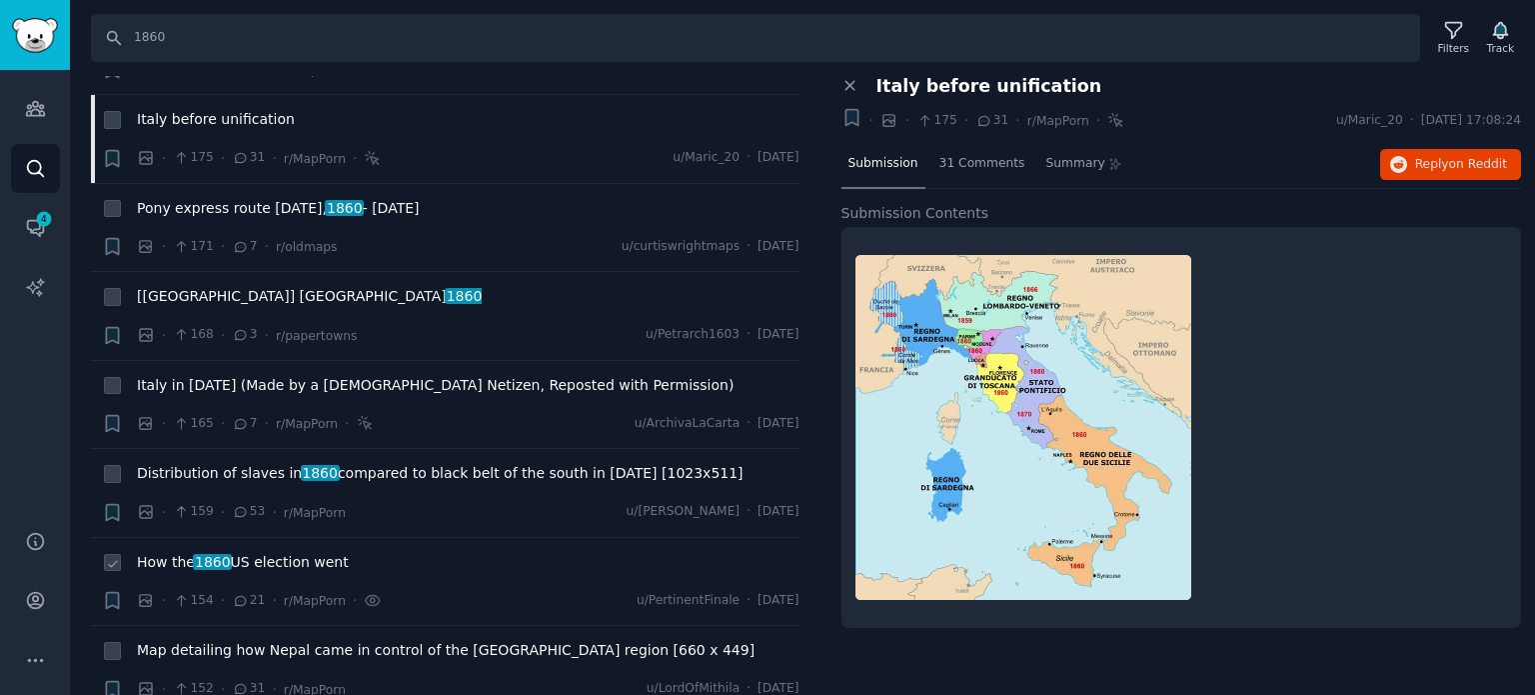
scroll to position [4697, 0]
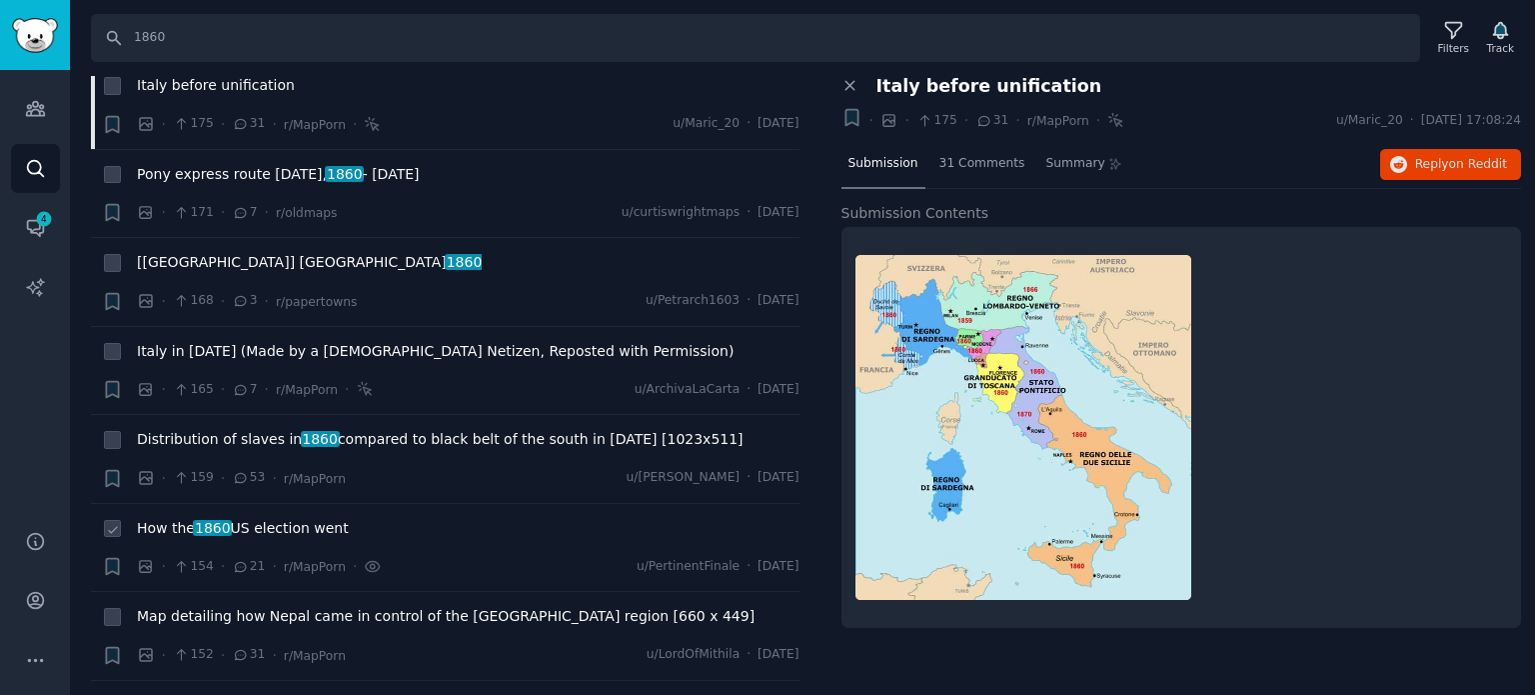
click at [217, 520] on span "1860" at bounding box center [212, 528] width 39 height 16
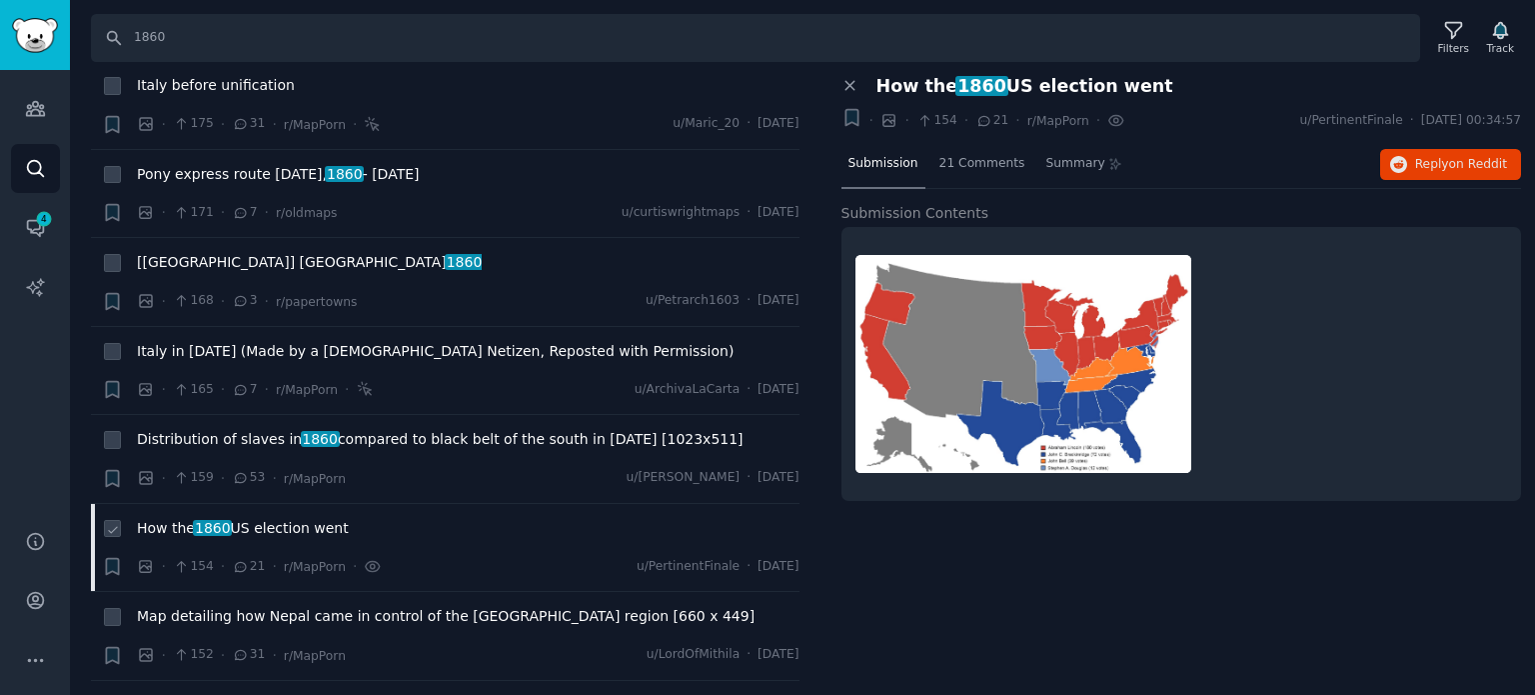
scroll to position [4797, 0]
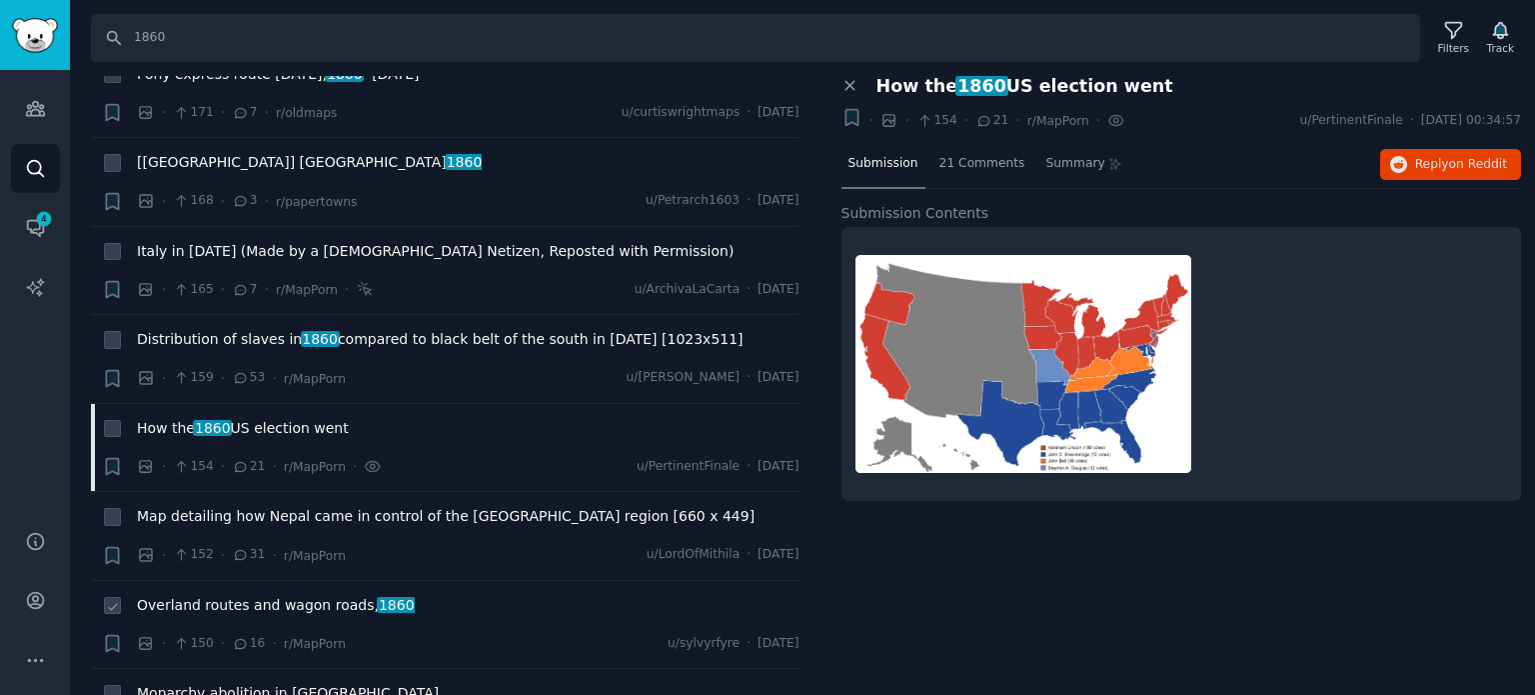
click at [244, 595] on span "Overland routes and wagon roads, 1860" at bounding box center [276, 605] width 278 height 21
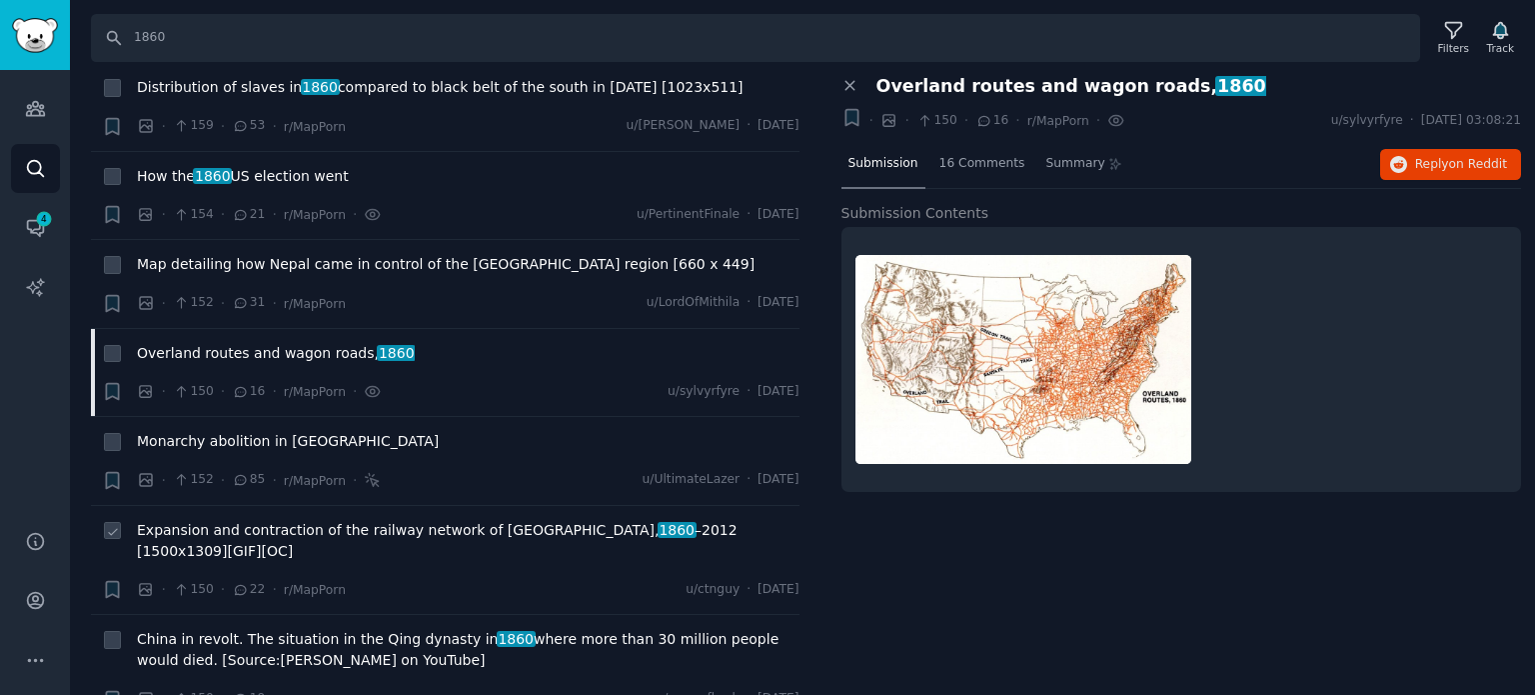
scroll to position [5197, 0]
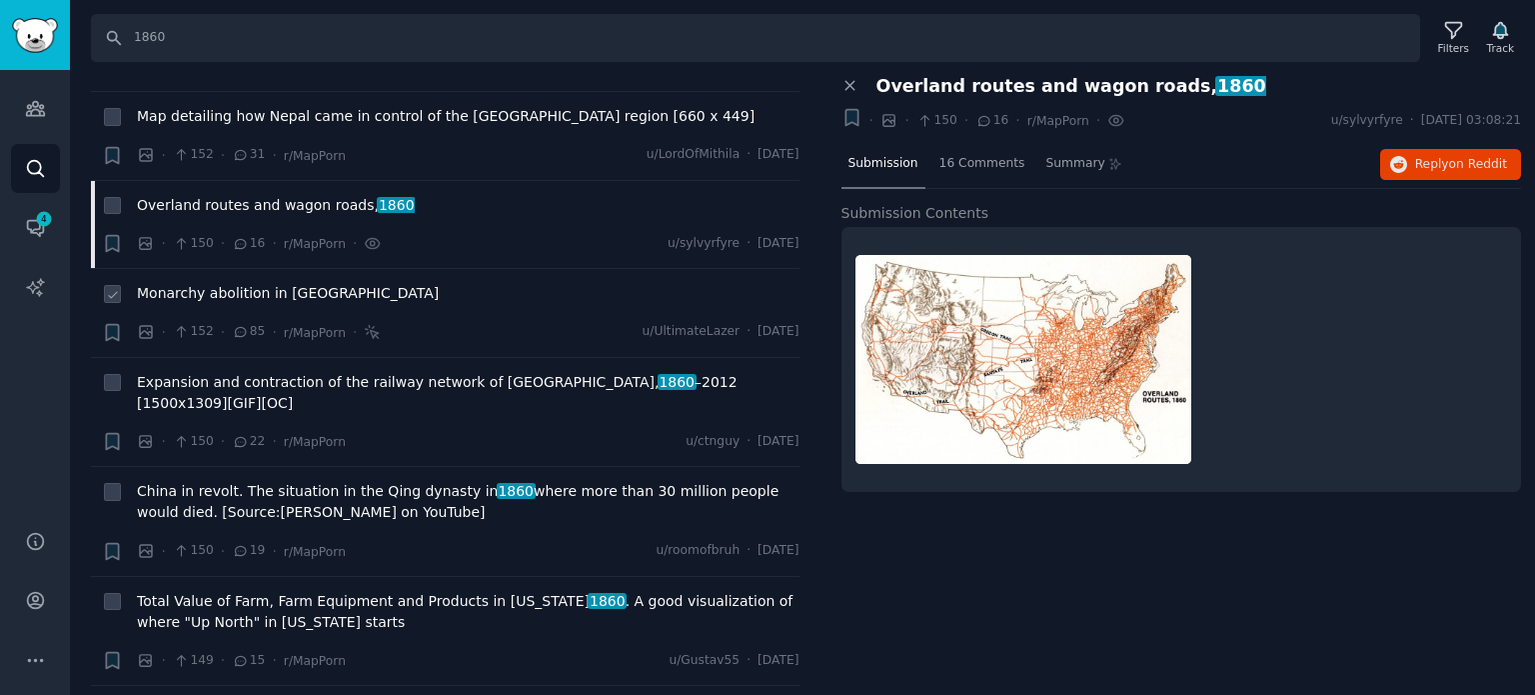
click at [264, 283] on span "Monarchy abolition in [GEOGRAPHIC_DATA]" at bounding box center [288, 293] width 302 height 21
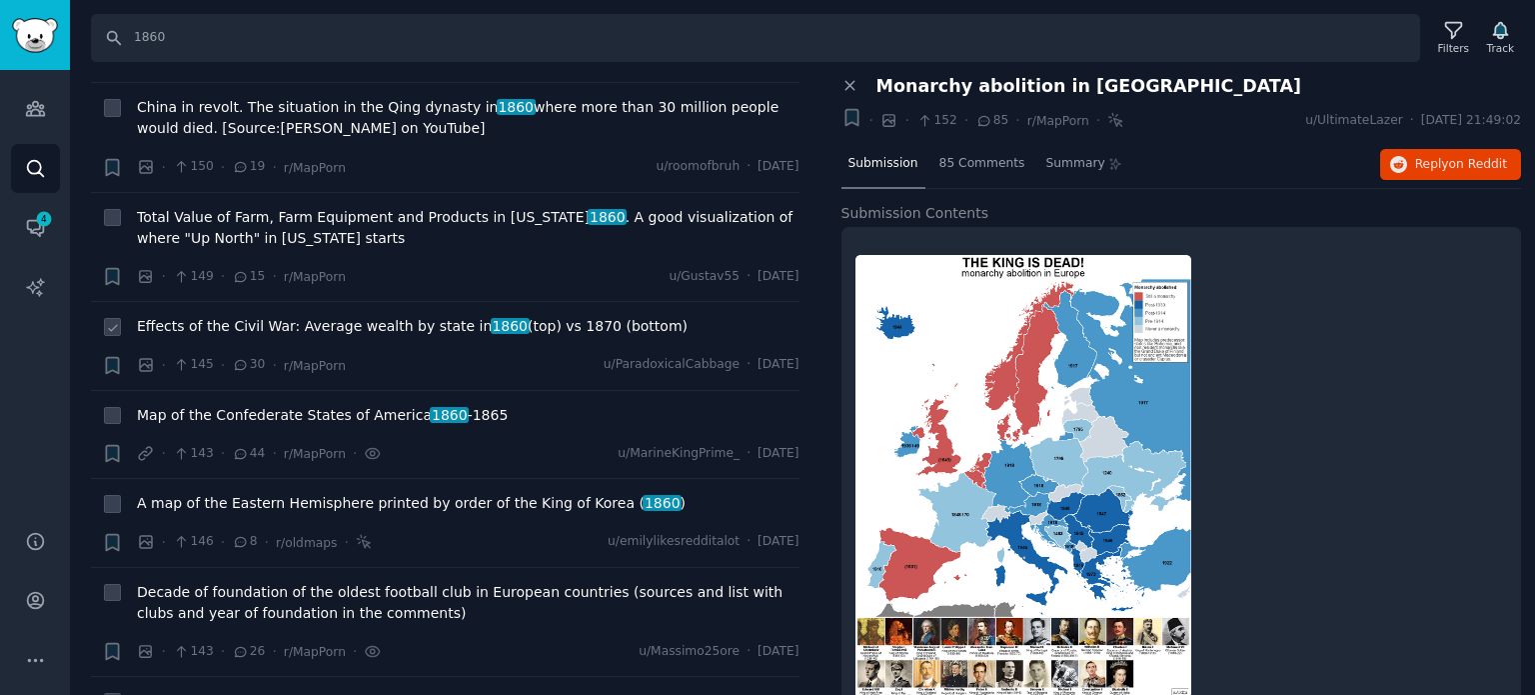
scroll to position [5597, 0]
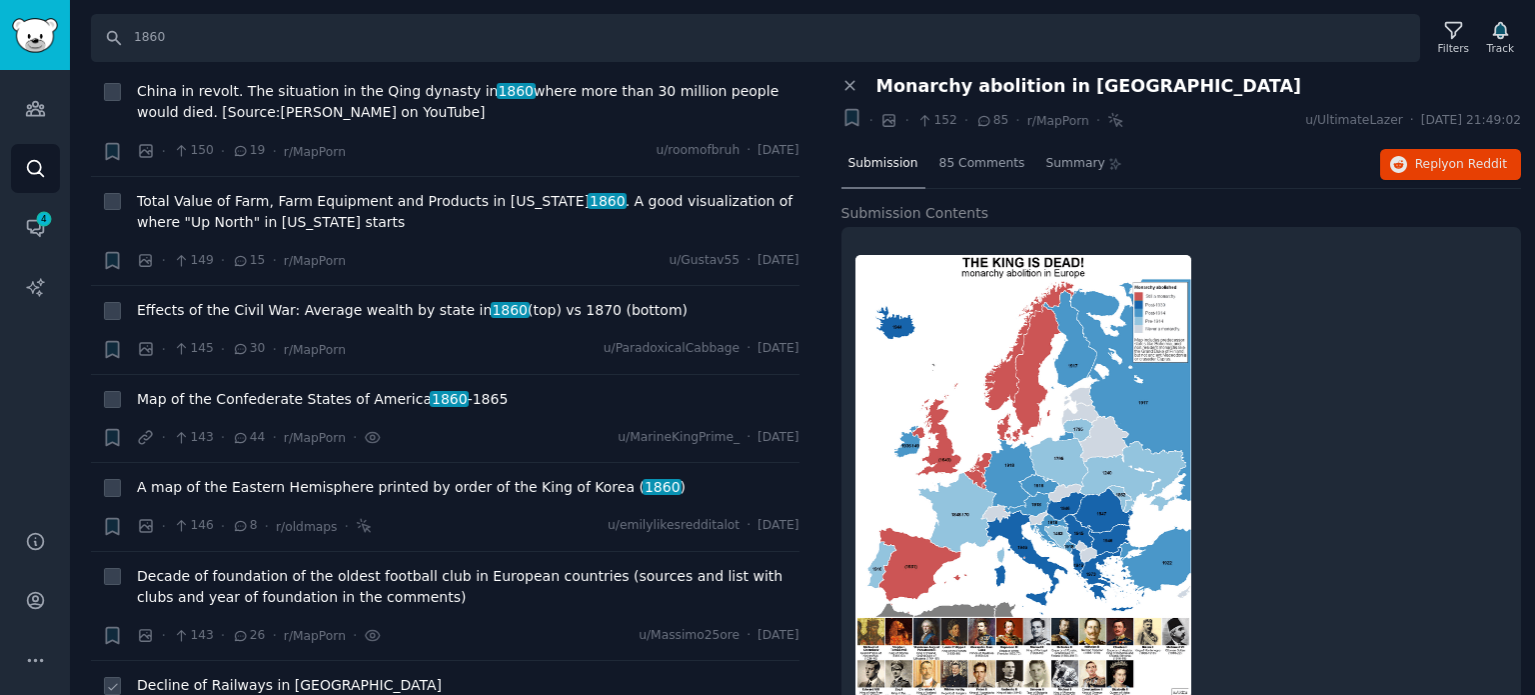
click at [231, 675] on span "Decline of Railways in [GEOGRAPHIC_DATA]" at bounding box center [289, 685] width 305 height 21
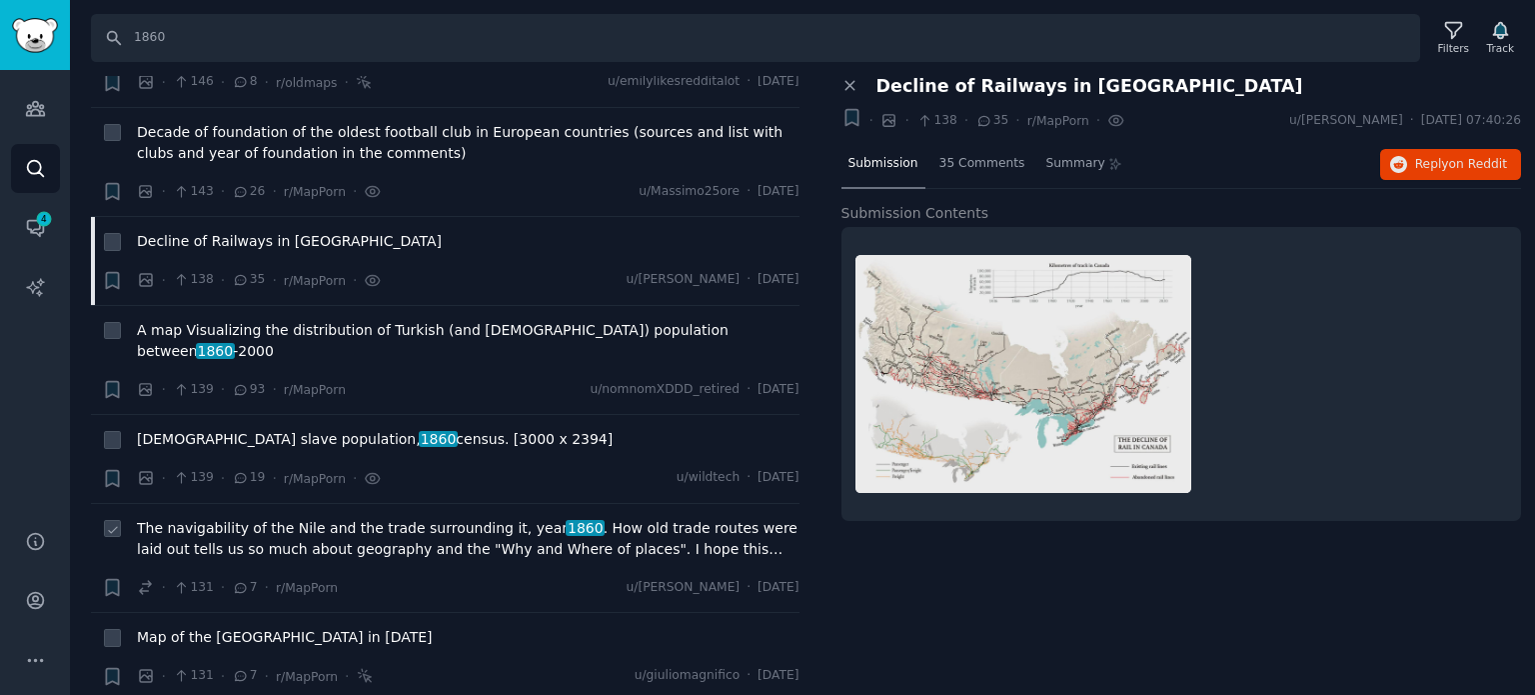
scroll to position [6096, 0]
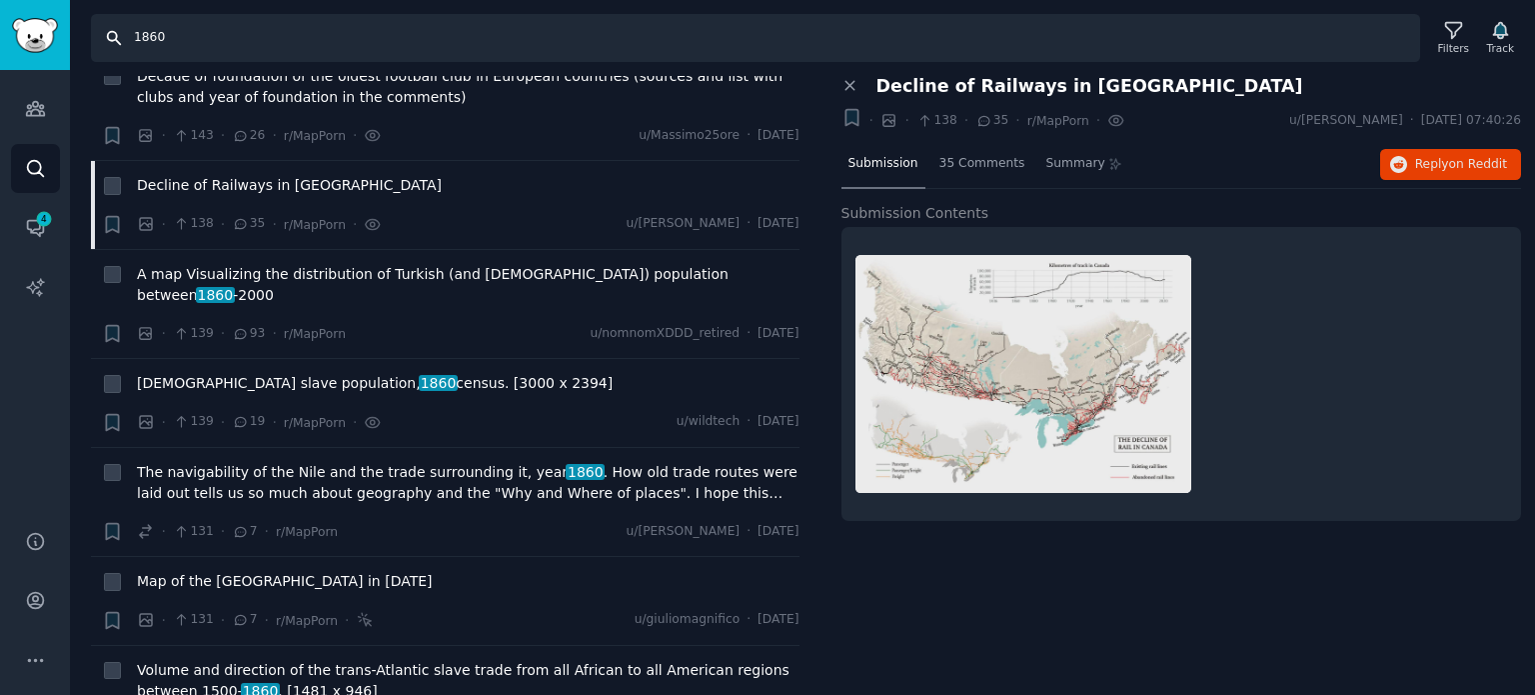
drag, startPoint x: 312, startPoint y: 31, endPoint x: 15, endPoint y: 27, distance: 296.8
click at [21, 27] on div "Audiences Search Conversations 4 AI Reports Help Account More Search 1860 Filte…" at bounding box center [767, 347] width 1535 height 695
type input "ottoman"
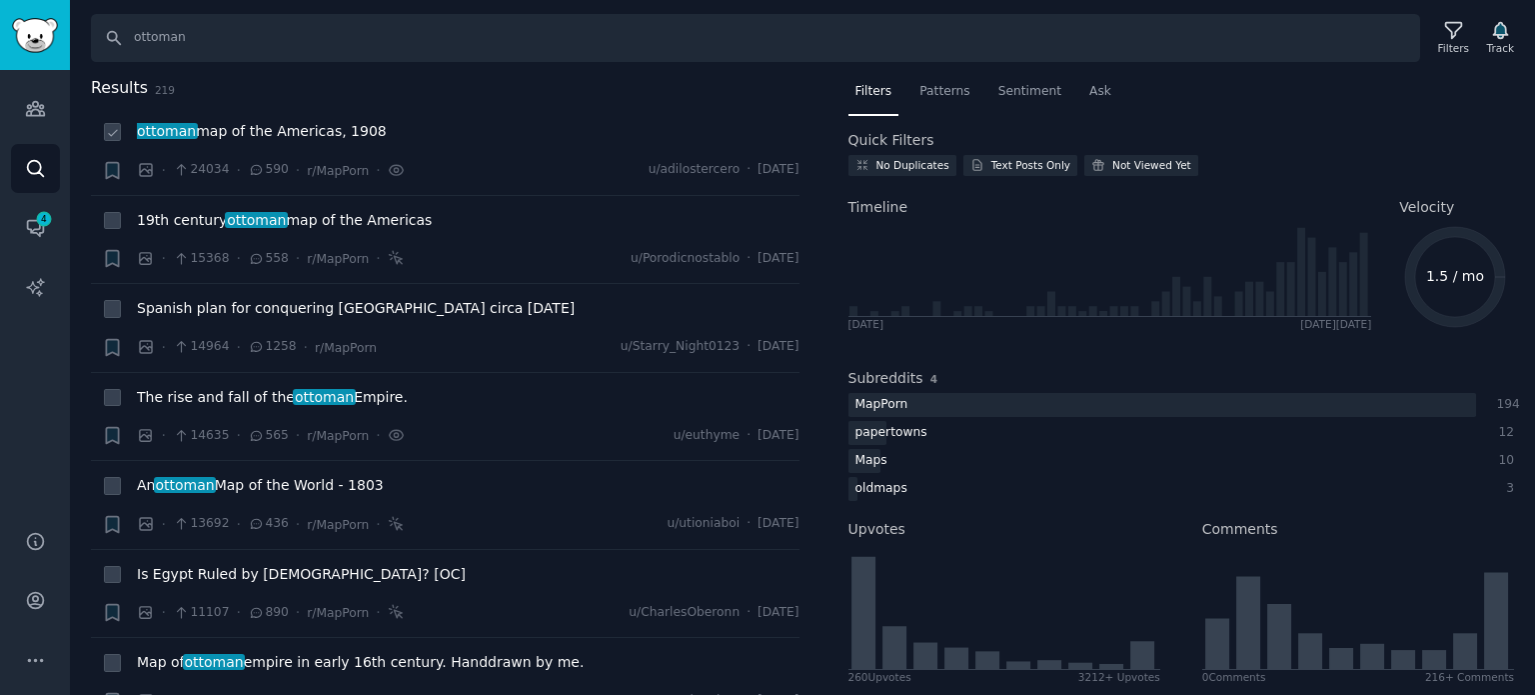
click at [297, 136] on span "ottoman map of the Americas, 1908" at bounding box center [262, 131] width 250 height 21
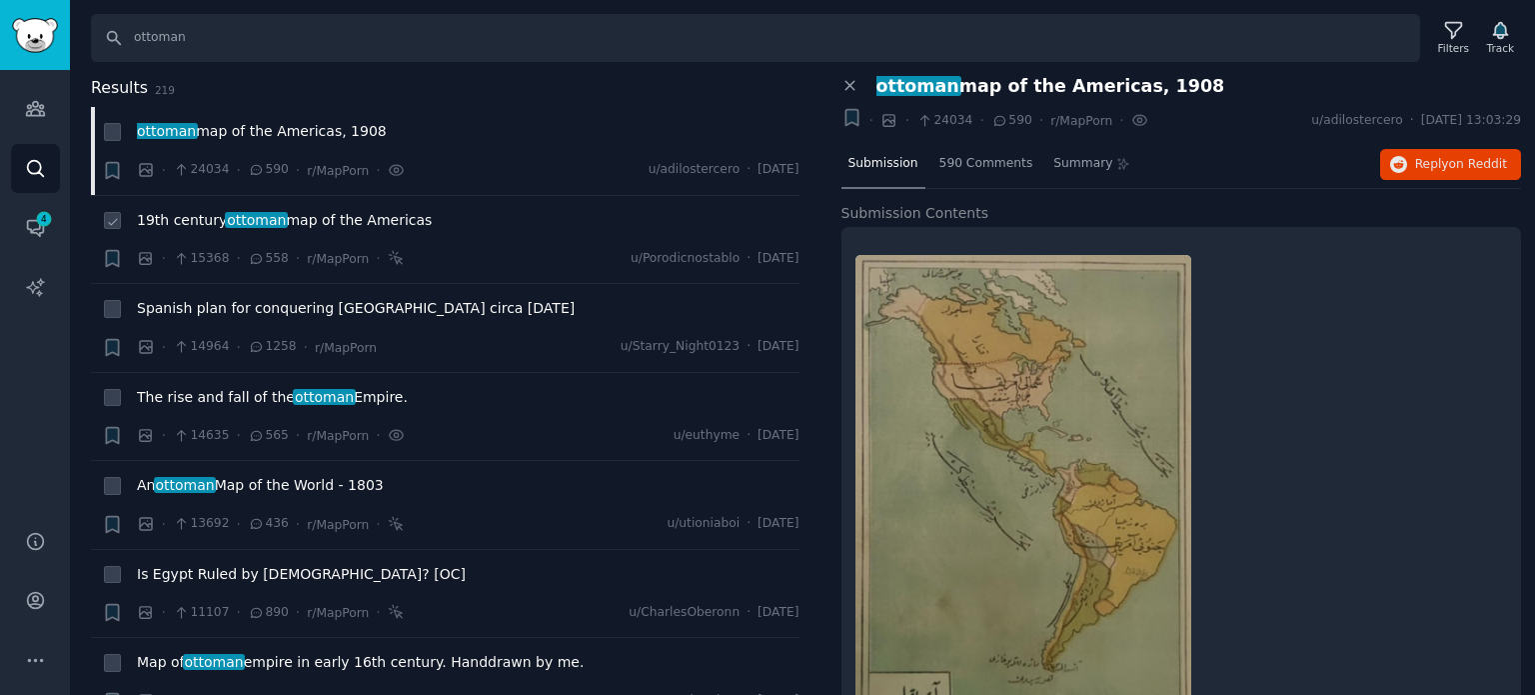
click at [183, 221] on span "19th century ottoman map of the Americas" at bounding box center [284, 220] width 295 height 21
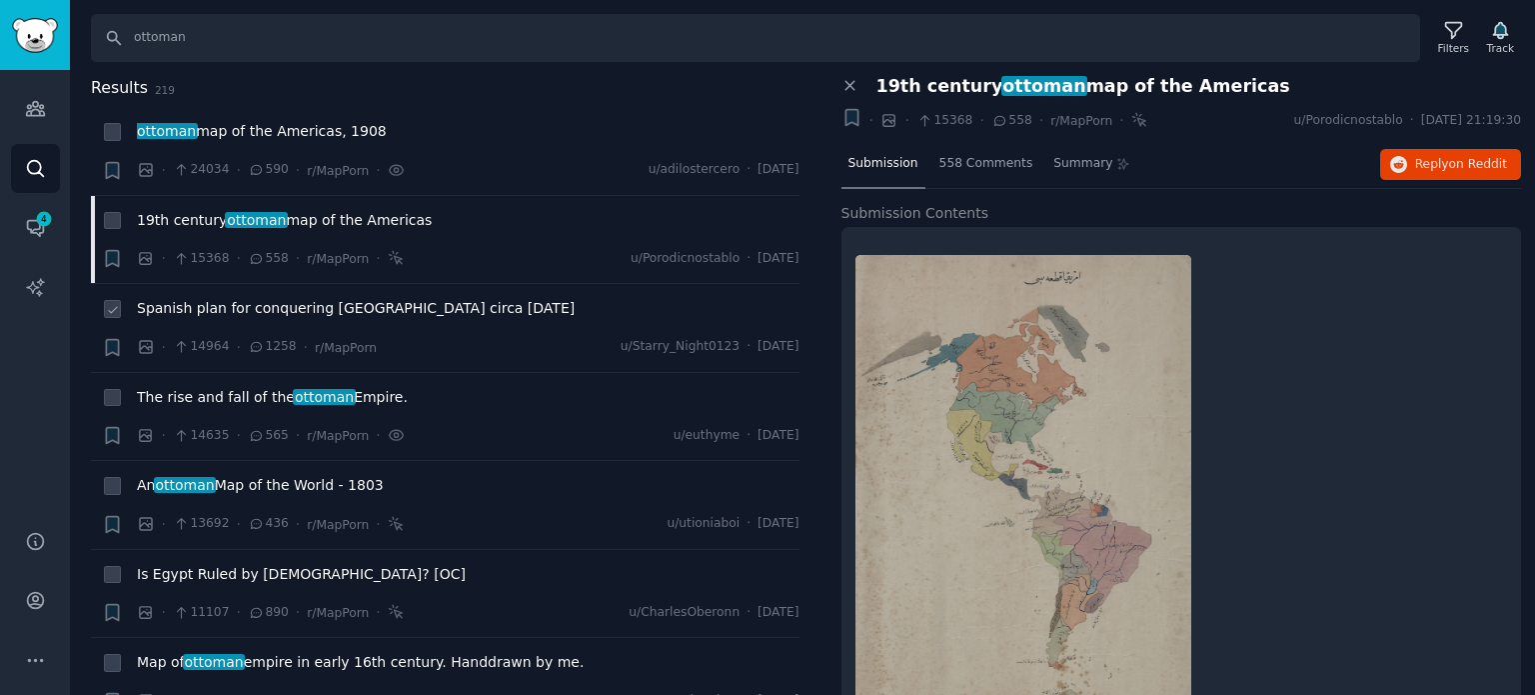
click at [240, 307] on span "Spanish plan for conquering [GEOGRAPHIC_DATA] circa [DATE]" at bounding box center [356, 308] width 438 height 21
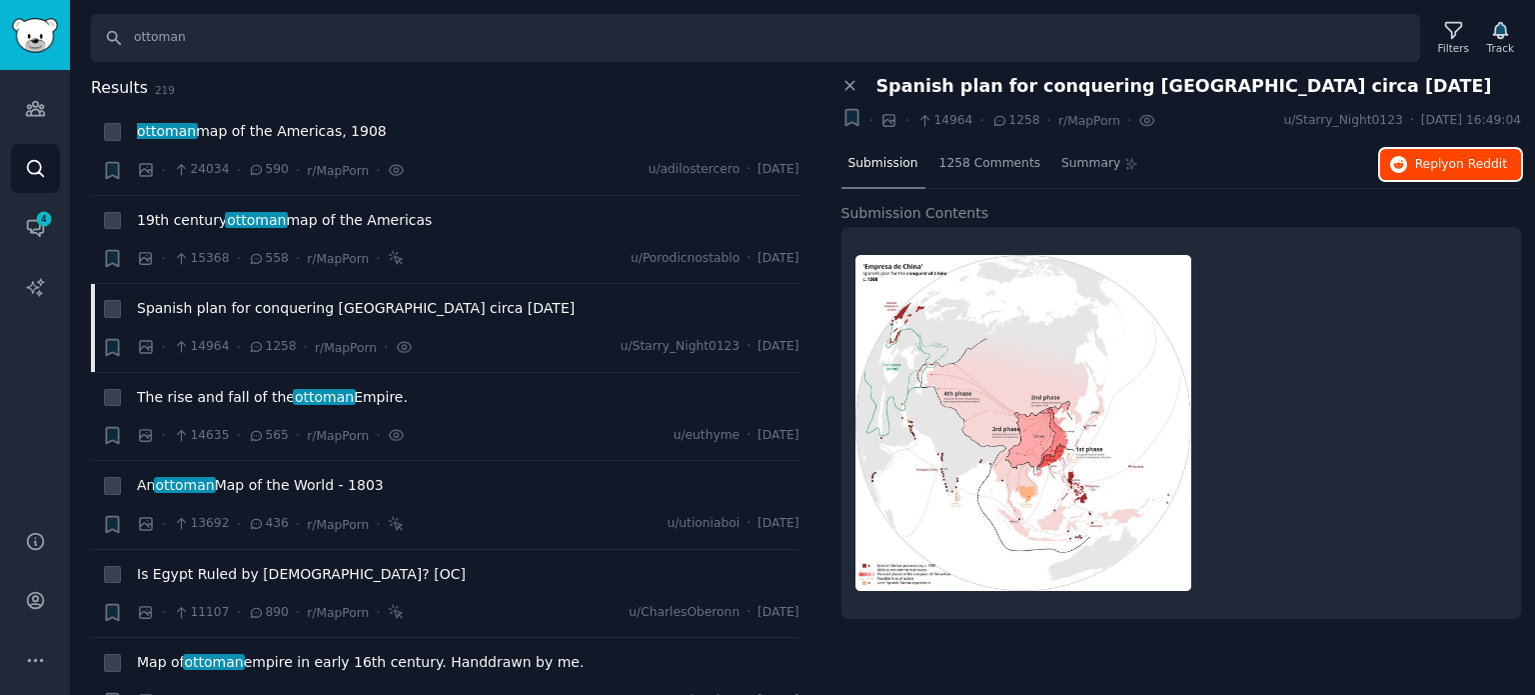
click at [1413, 168] on button "Reply on Reddit" at bounding box center [1450, 165] width 141 height 32
click at [246, 396] on span "The rise and fall of the ottoman Empire." at bounding box center [272, 397] width 271 height 21
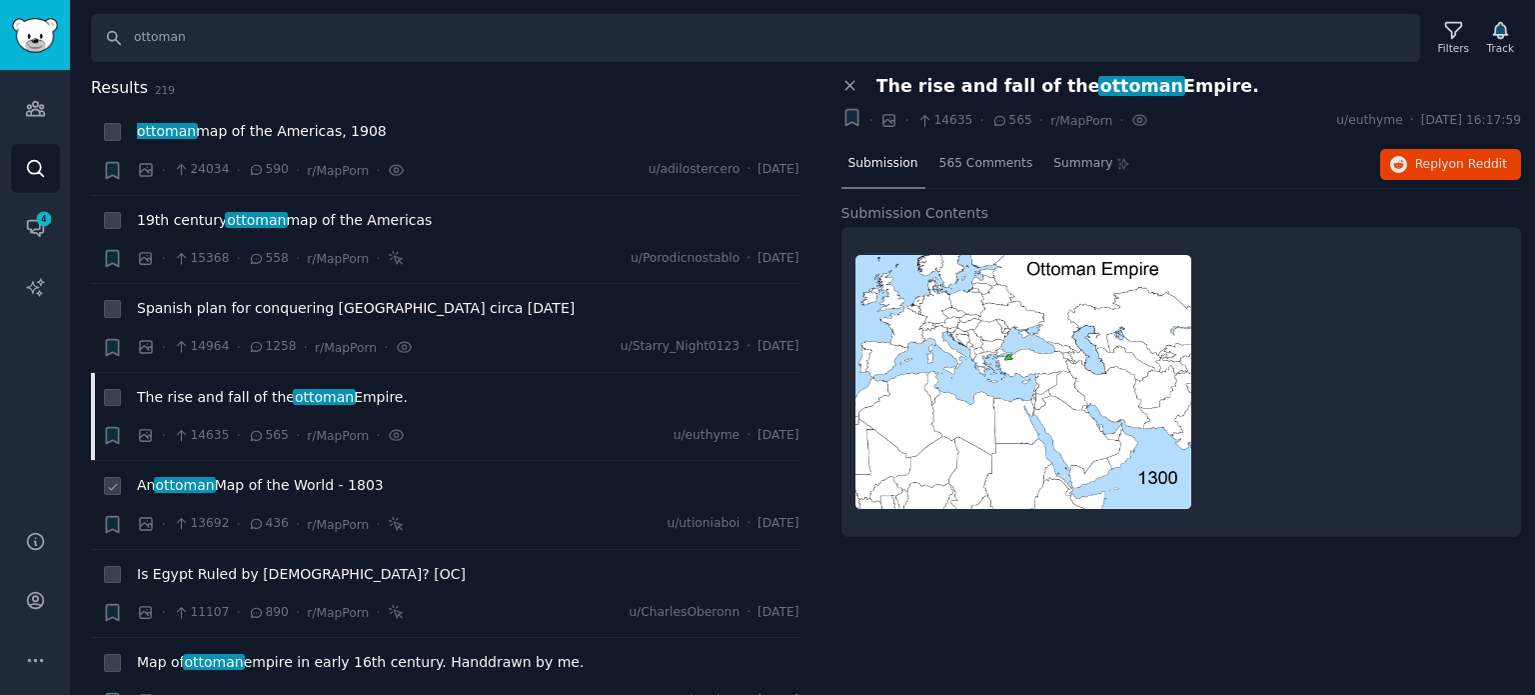
click at [279, 497] on div "An ottoman Map of the World - 1803" at bounding box center [468, 489] width 663 height 28
click at [278, 483] on span "An ottoman Map of the World - 1803" at bounding box center [260, 485] width 247 height 21
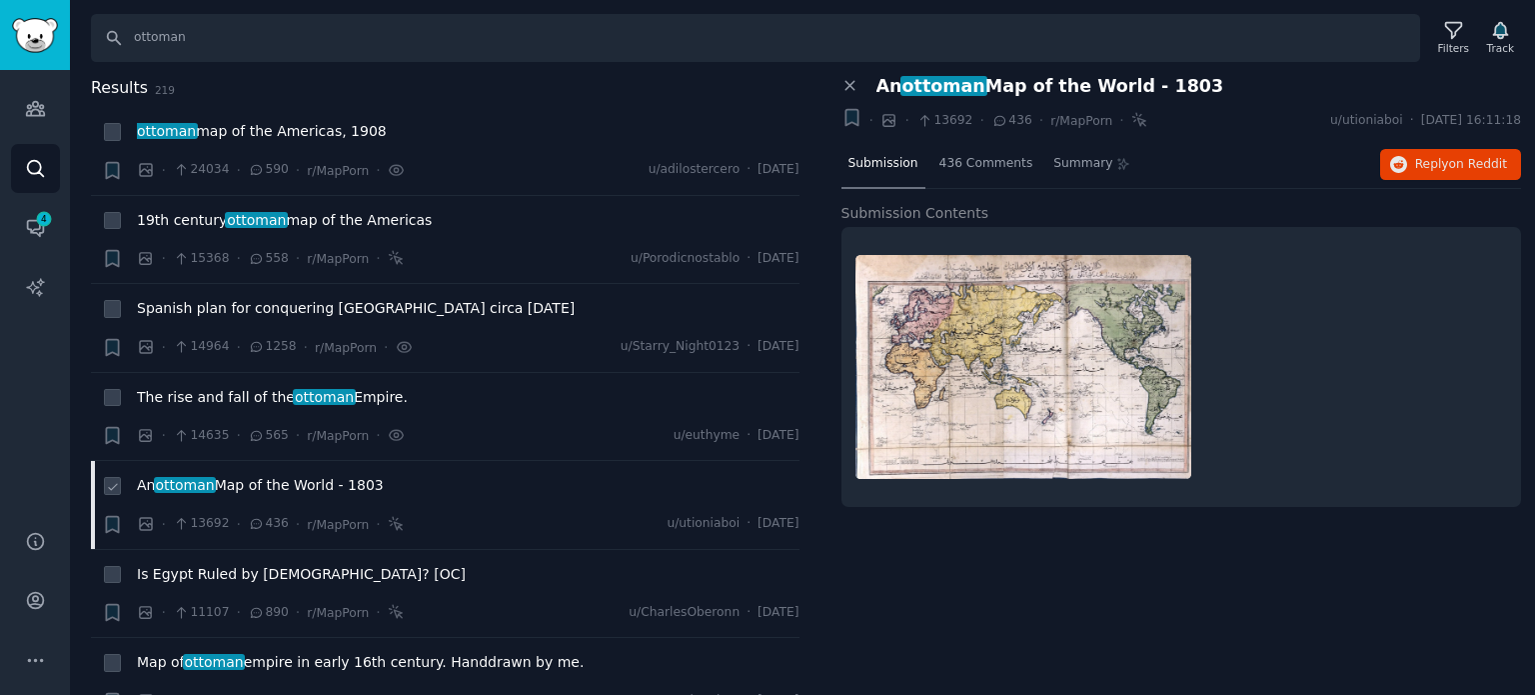
scroll to position [200, 0]
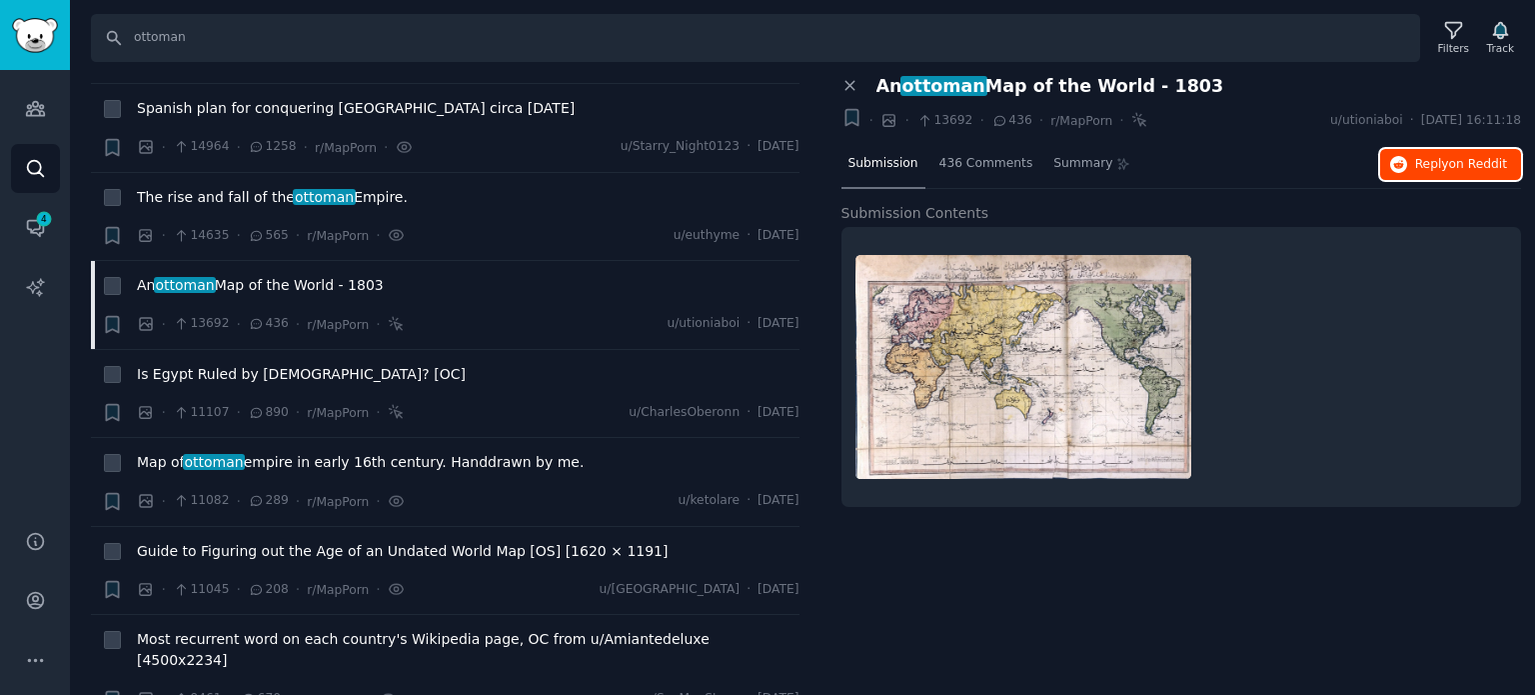
click at [1447, 158] on span "Reply on Reddit" at bounding box center [1461, 165] width 92 height 18
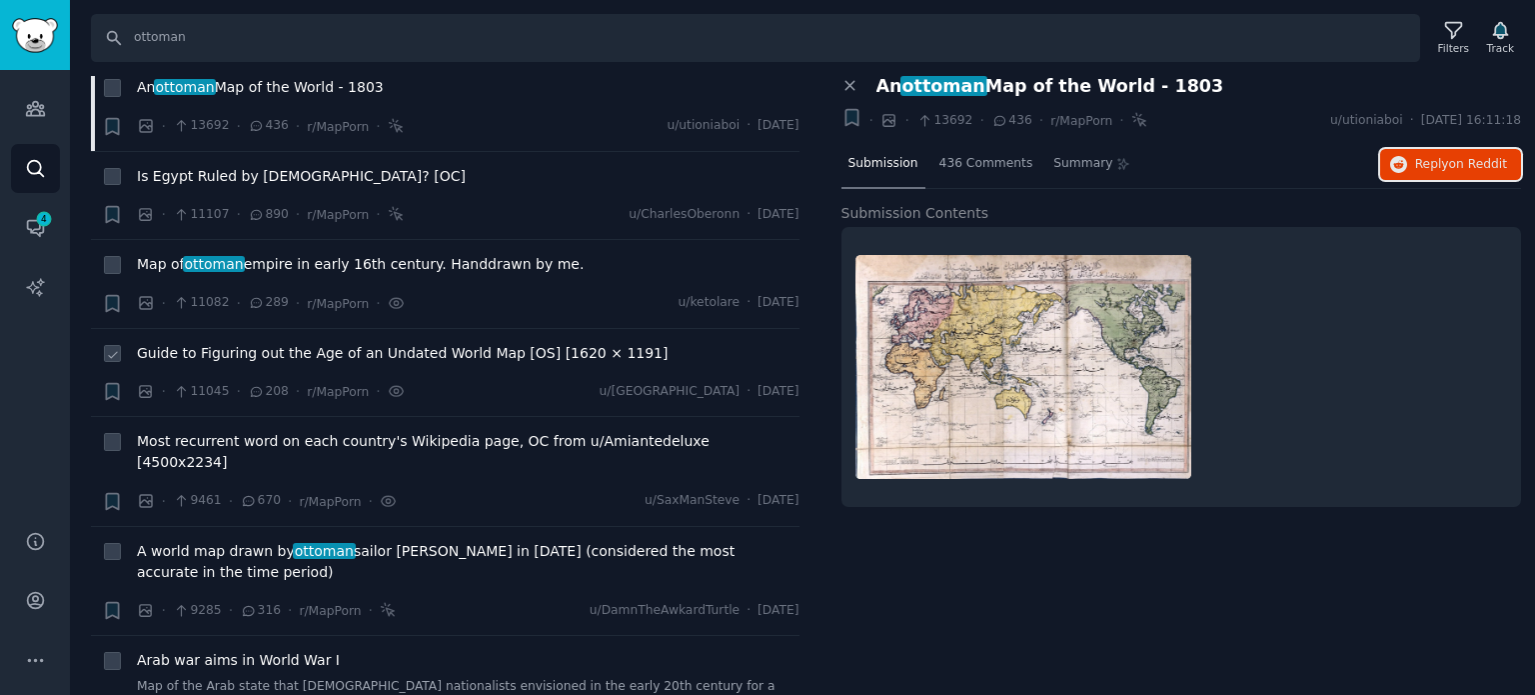
scroll to position [400, 0]
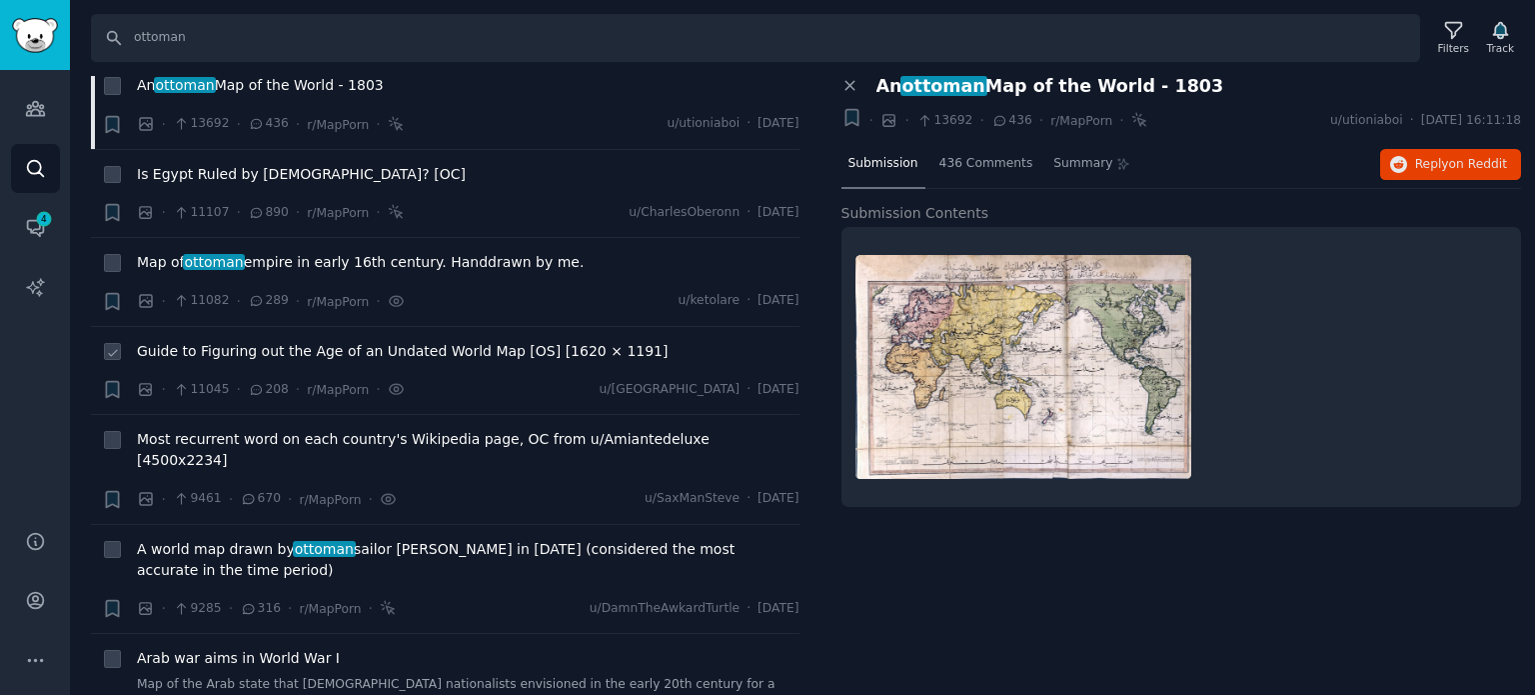
click at [249, 358] on span "Guide to Figuring out the Age of an Undated World Map [OS] [1620 × 1191]" at bounding box center [402, 351] width 531 height 21
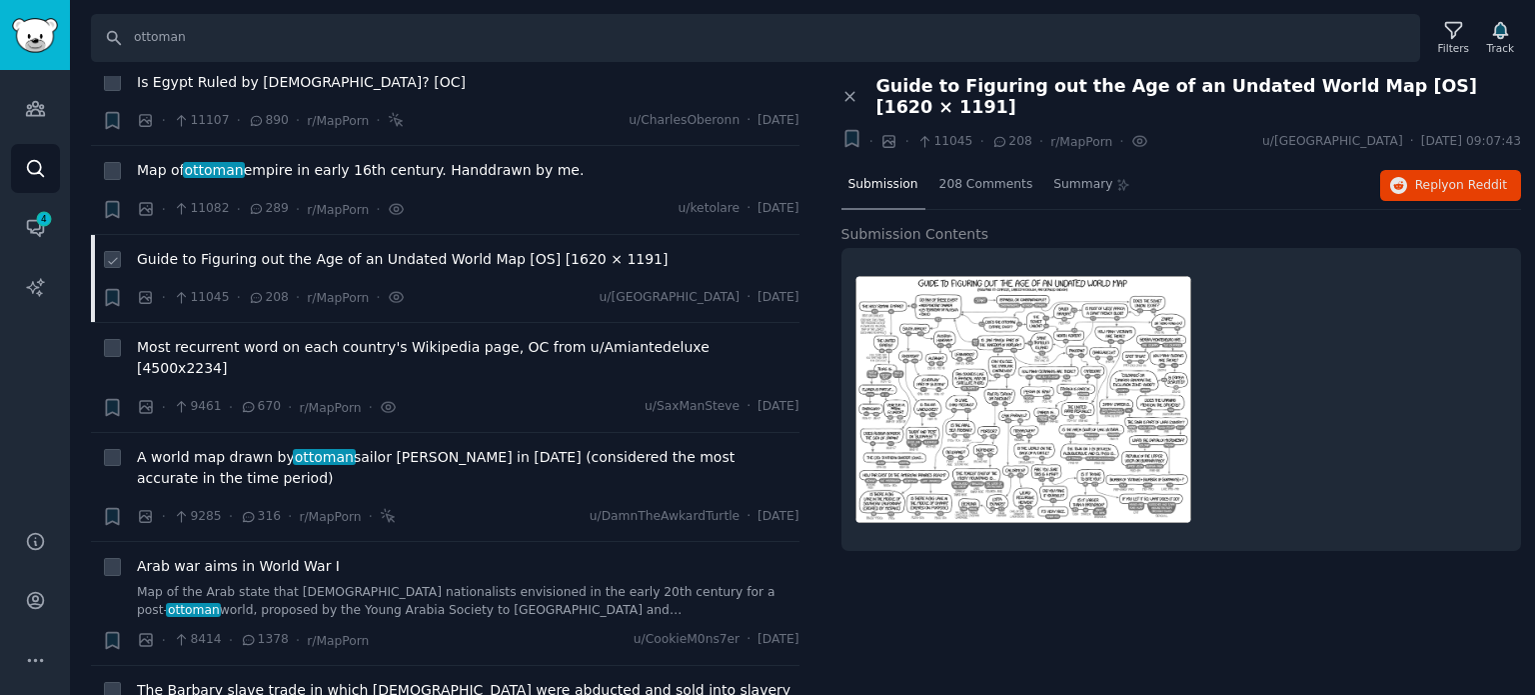
scroll to position [500, 0]
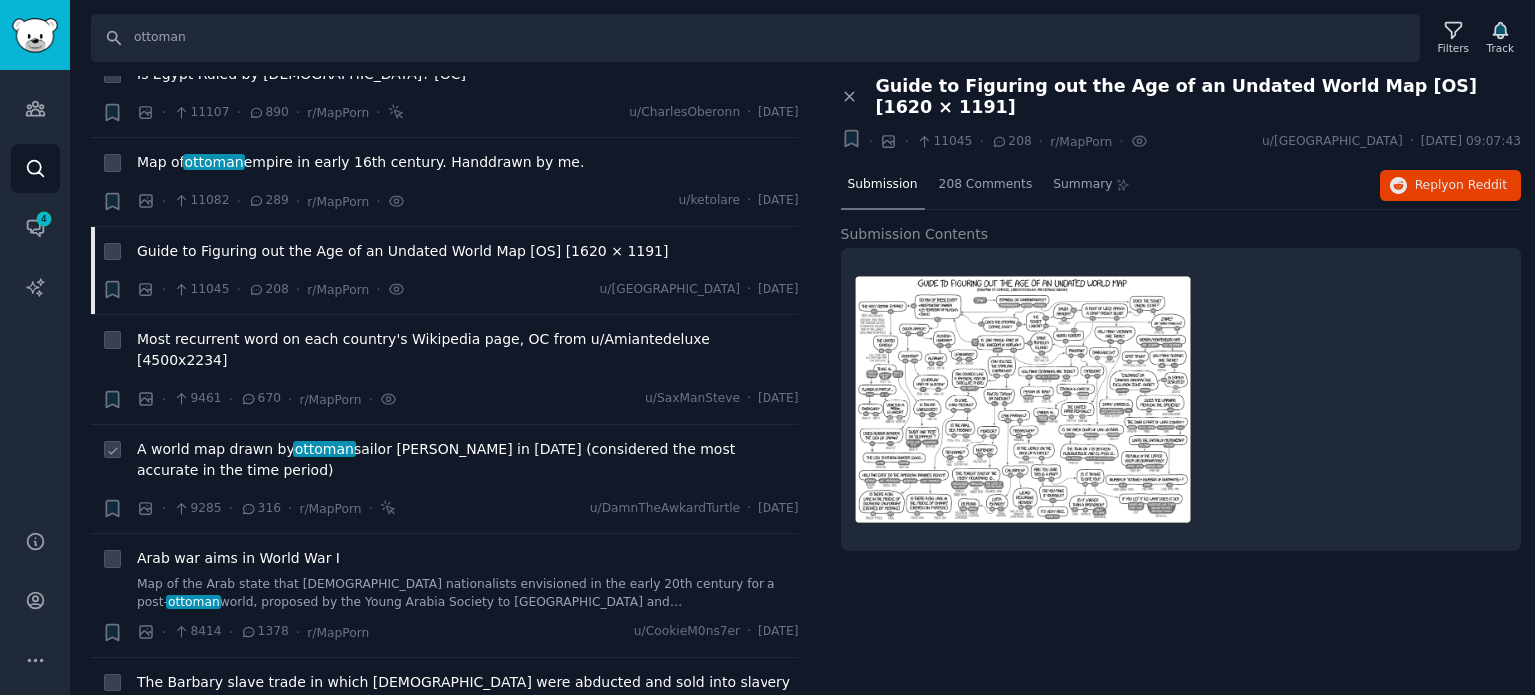
click at [230, 439] on span "A world map drawn by [DEMOGRAPHIC_DATA] sailor [PERSON_NAME] in [DATE] (conside…" at bounding box center [468, 460] width 663 height 42
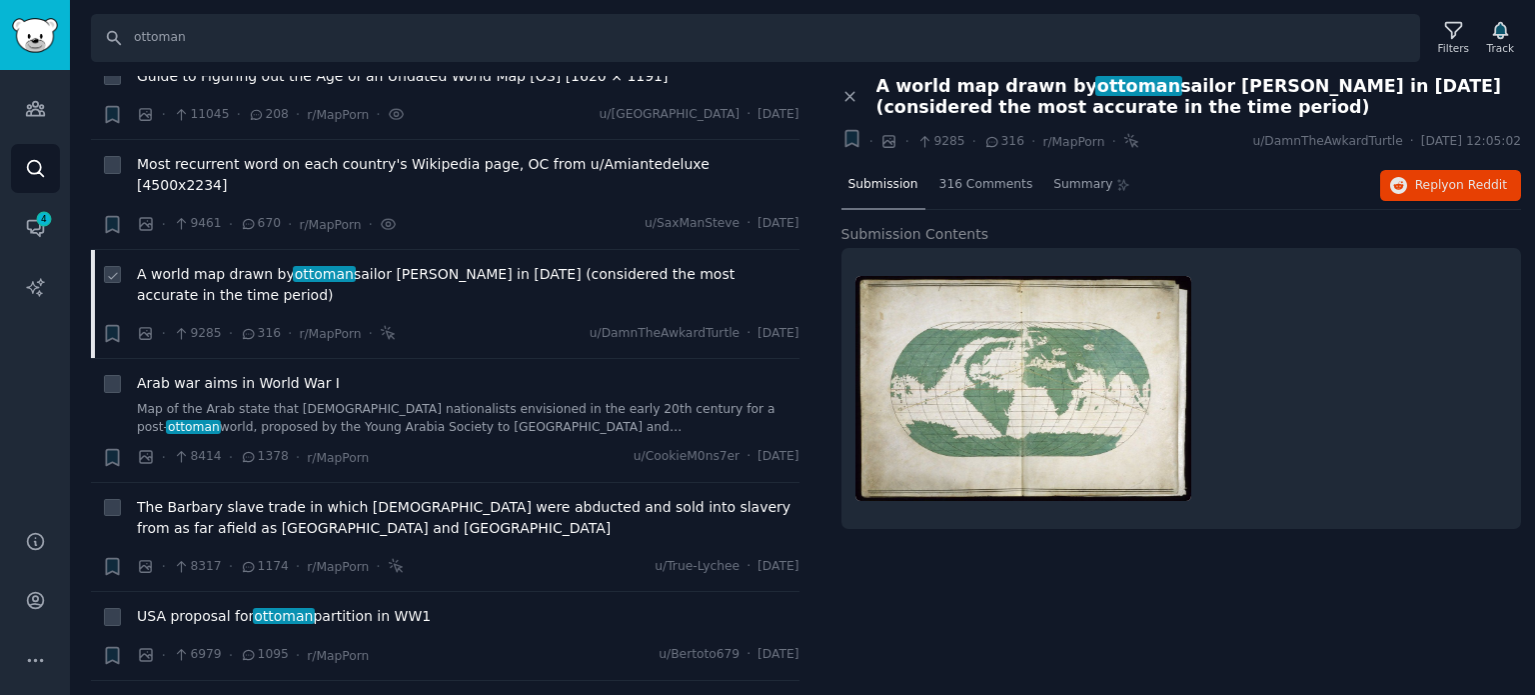
scroll to position [700, 0]
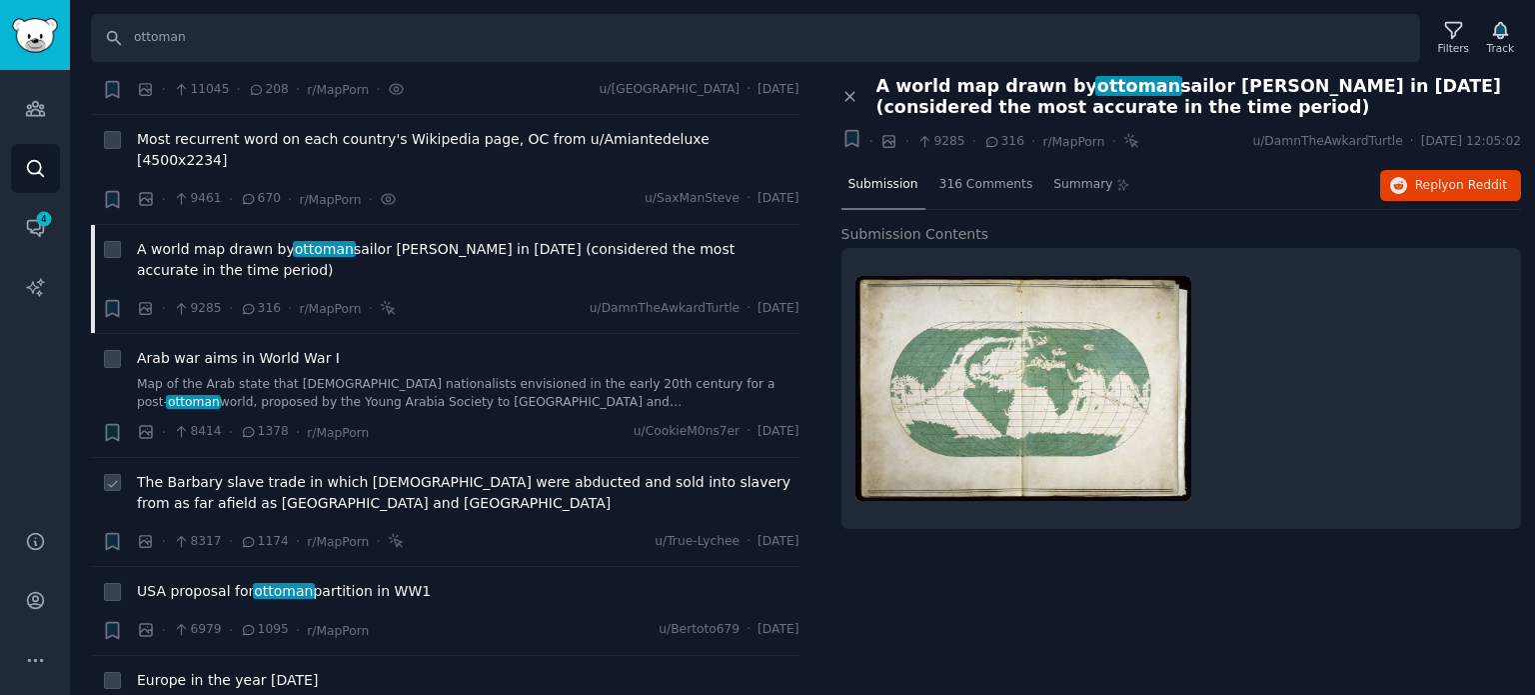
click at [228, 472] on span "The Barbary slave trade in which [DEMOGRAPHIC_DATA] were abducted and sold into…" at bounding box center [468, 493] width 663 height 42
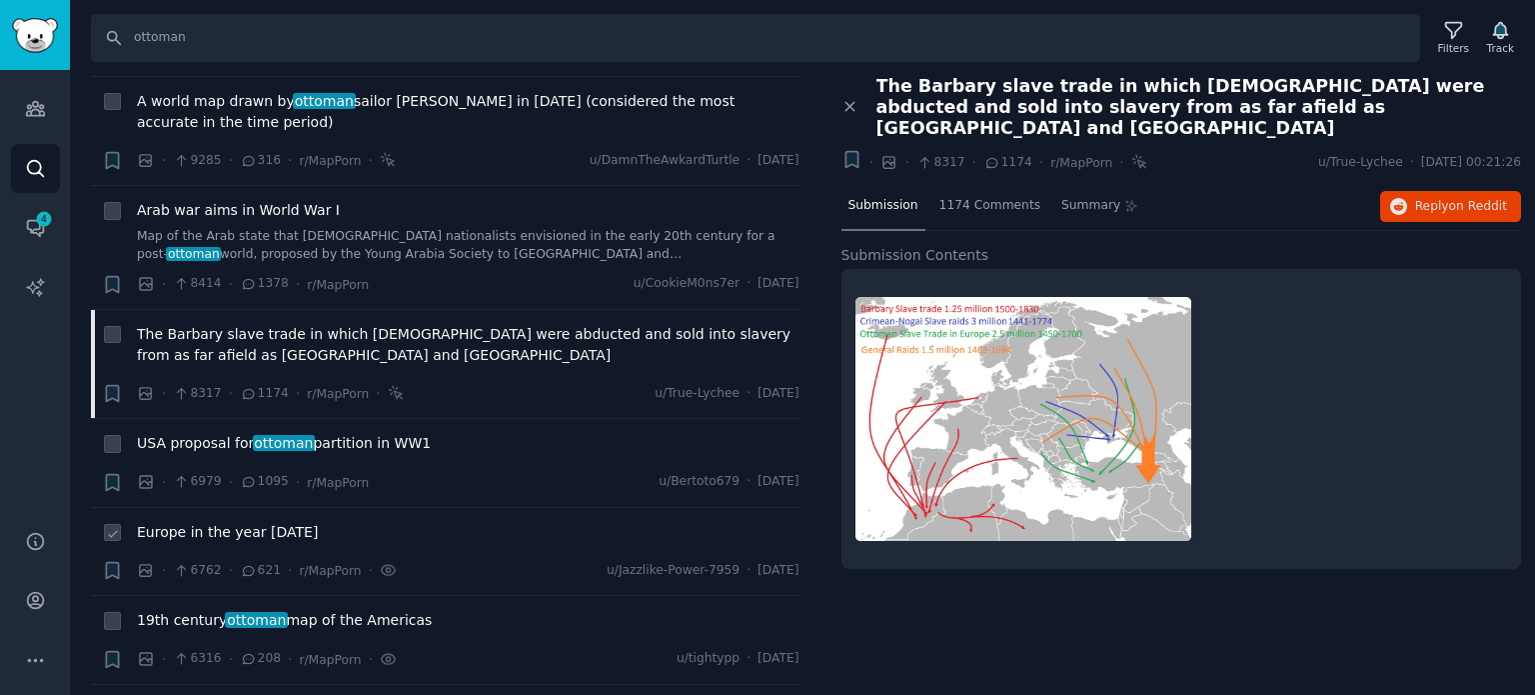
scroll to position [899, 0]
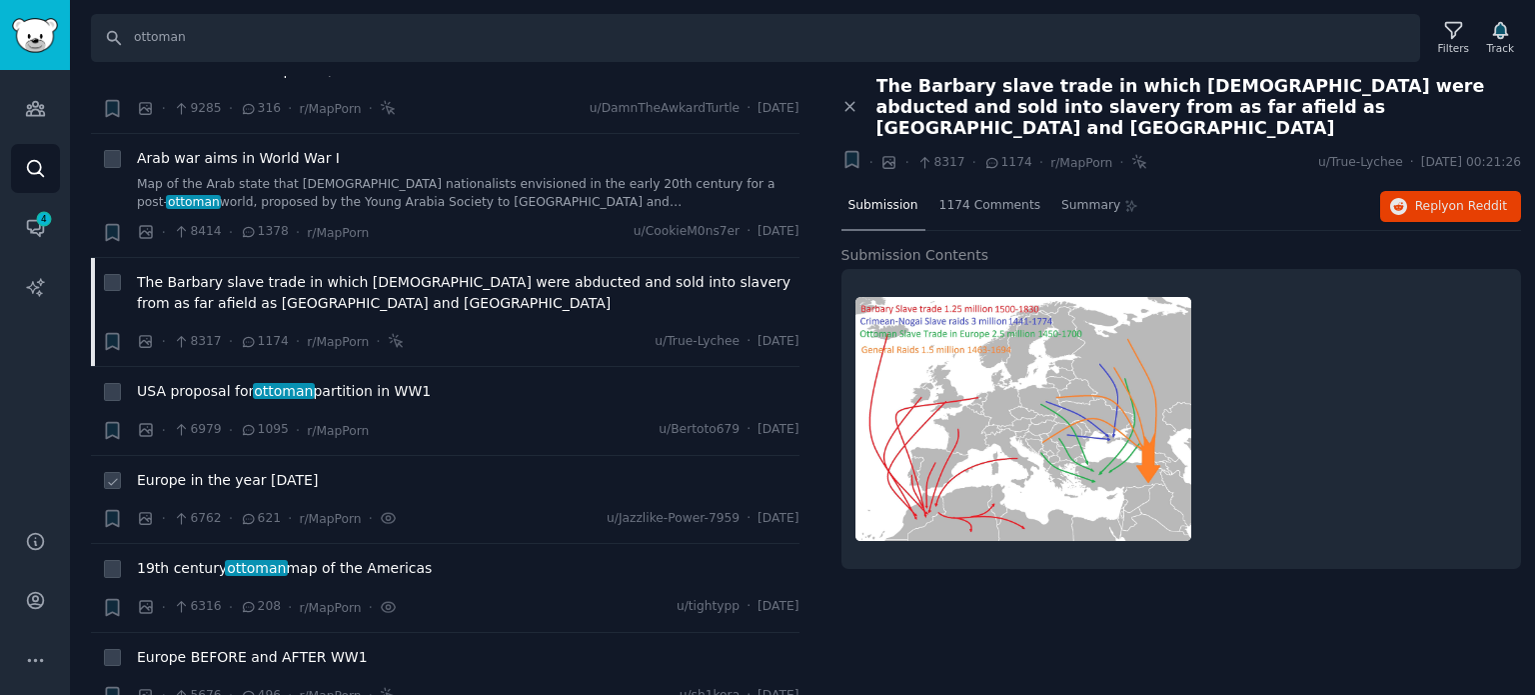
click at [215, 470] on span "Europe in the year [DATE]" at bounding box center [227, 480] width 181 height 21
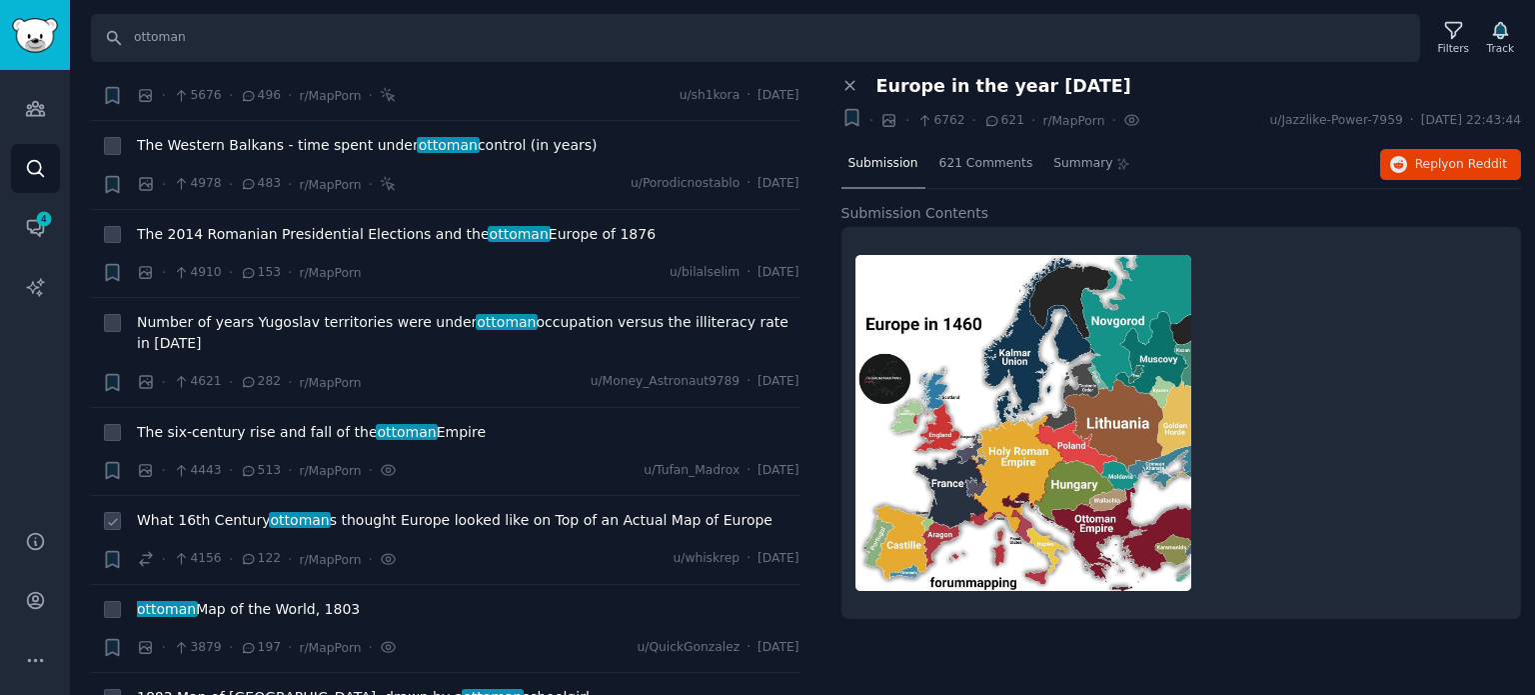
scroll to position [1599, 0]
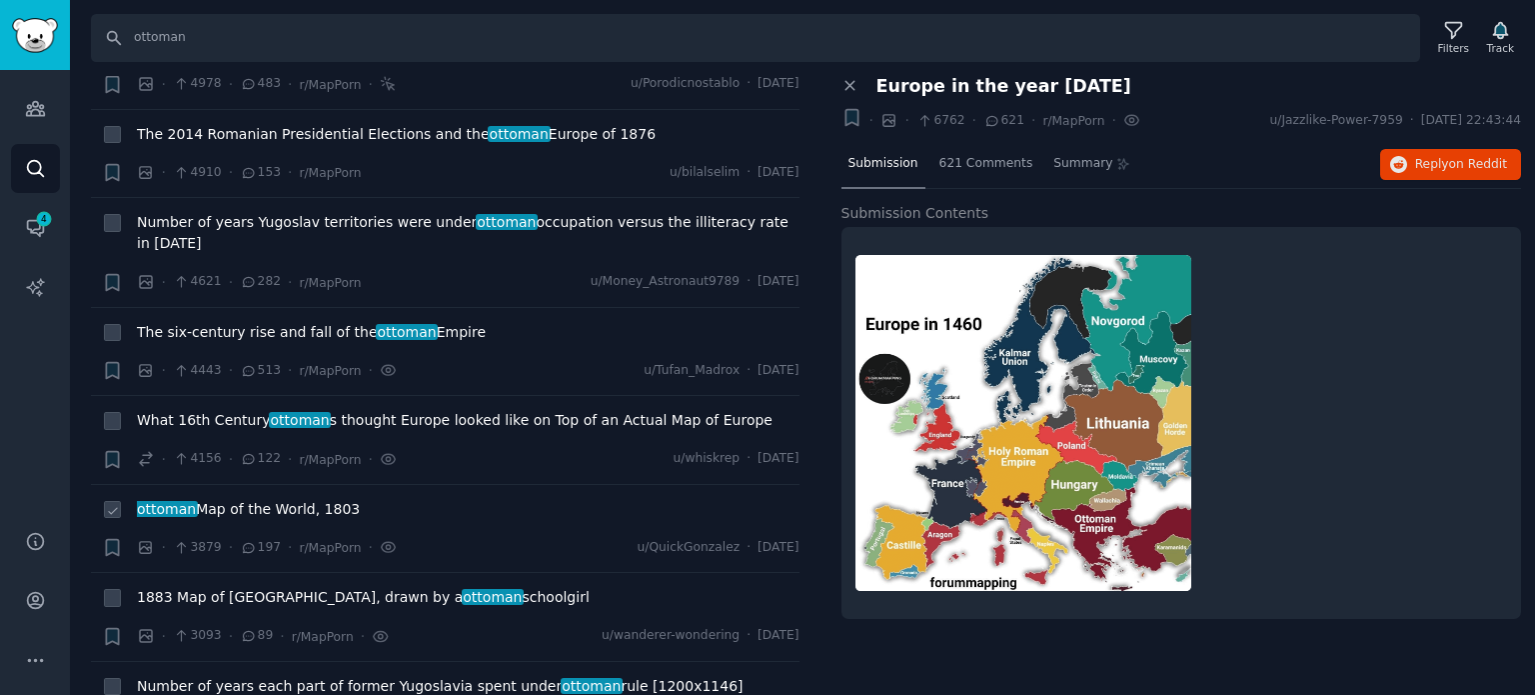
click at [251, 499] on span "ottoman Map of the World, 1803" at bounding box center [248, 509] width 223 height 21
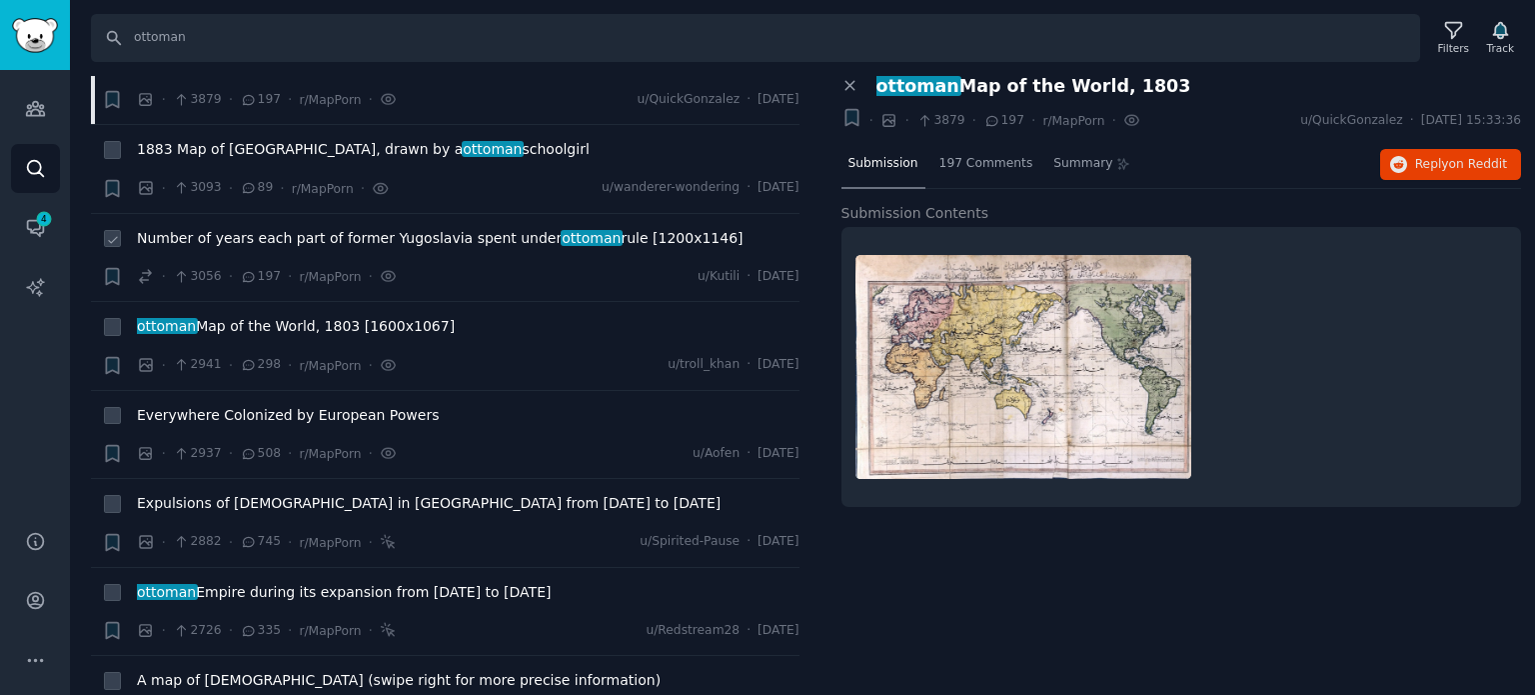
scroll to position [2099, 0]
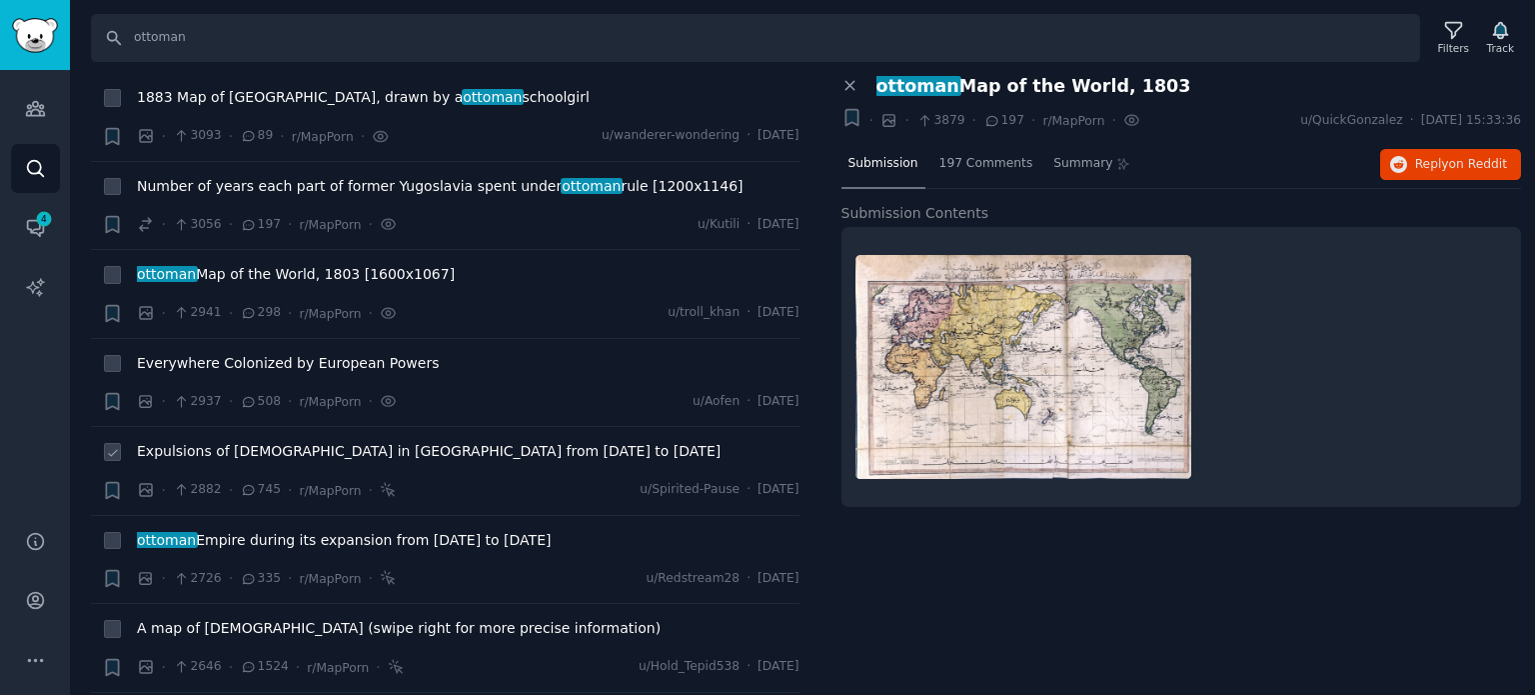
click at [251, 441] on span "Expulsions of [DEMOGRAPHIC_DATA] in [GEOGRAPHIC_DATA] from [DATE] to [DATE]" at bounding box center [429, 451] width 584 height 21
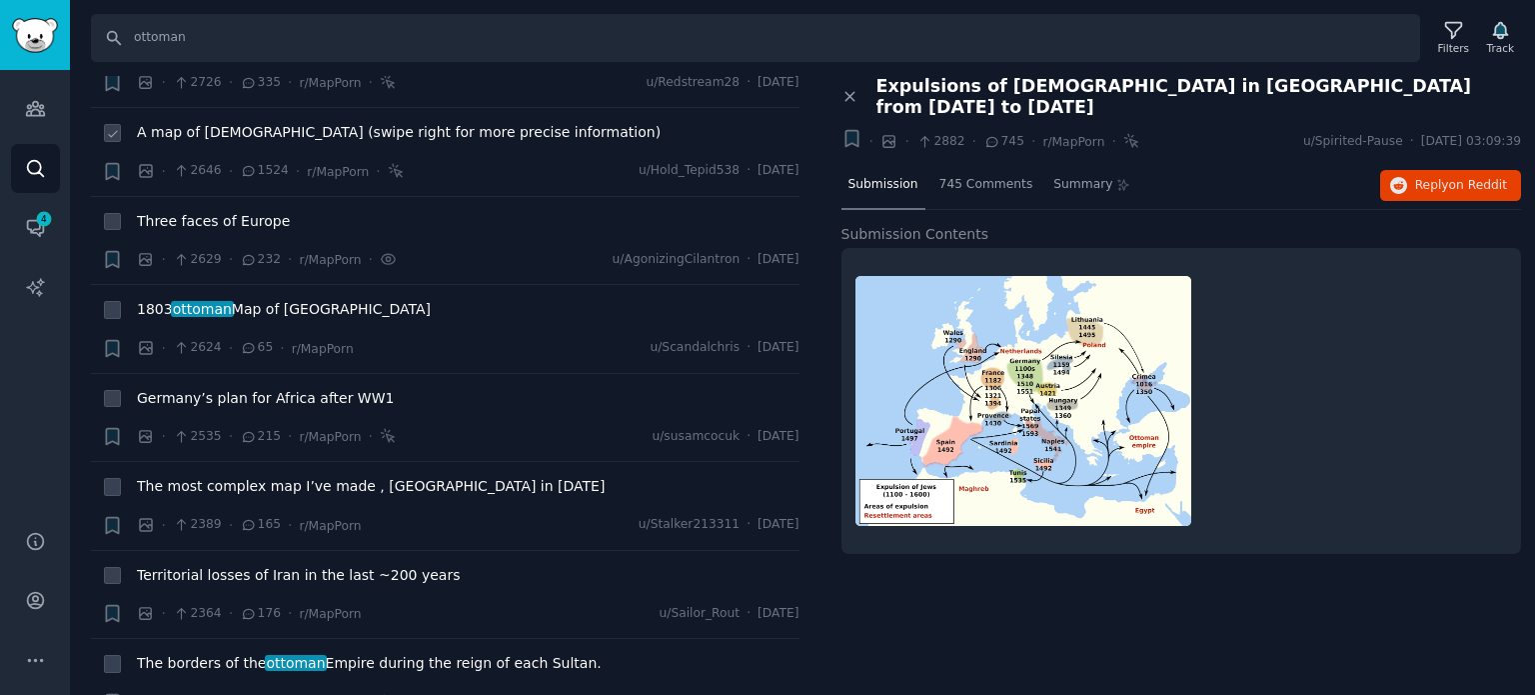
scroll to position [2598, 0]
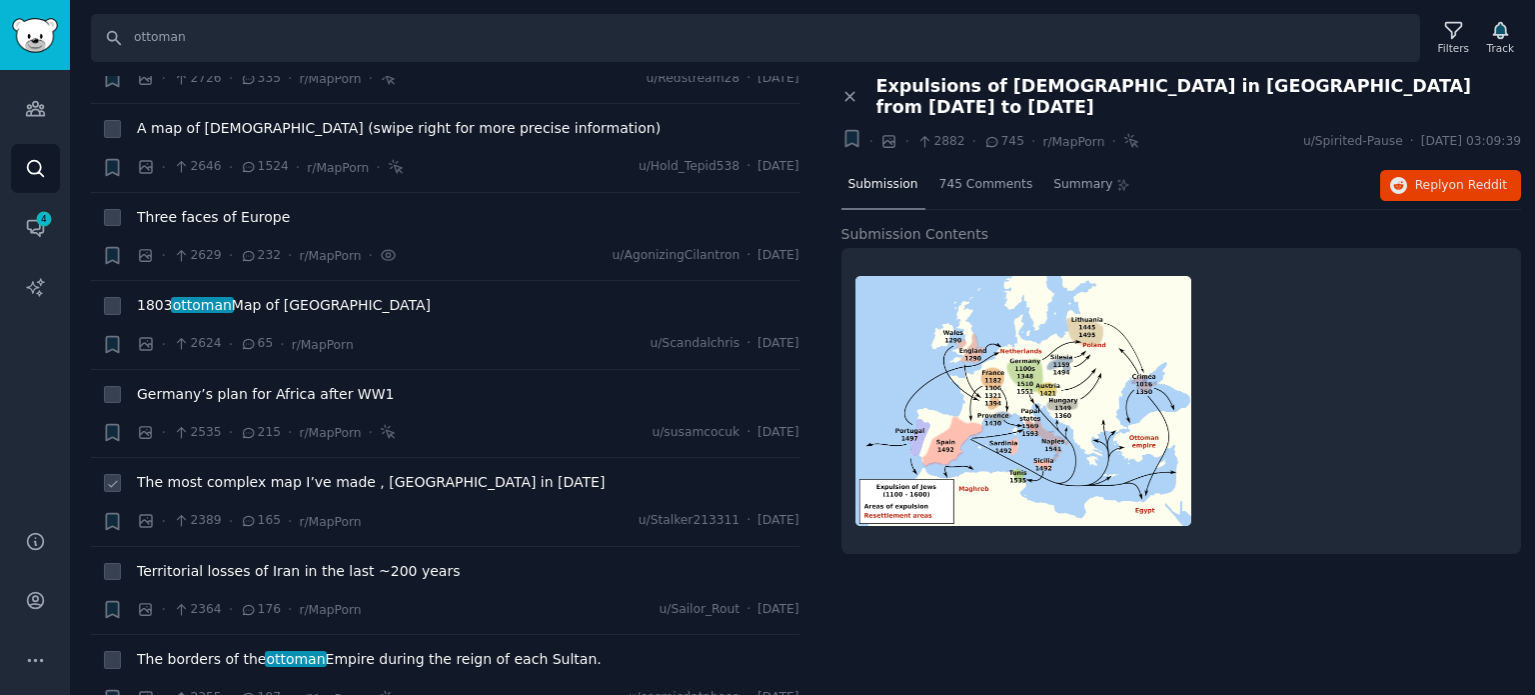
click at [250, 472] on span "The most complex map I’ve made , [GEOGRAPHIC_DATA] in [DATE]" at bounding box center [371, 482] width 468 height 21
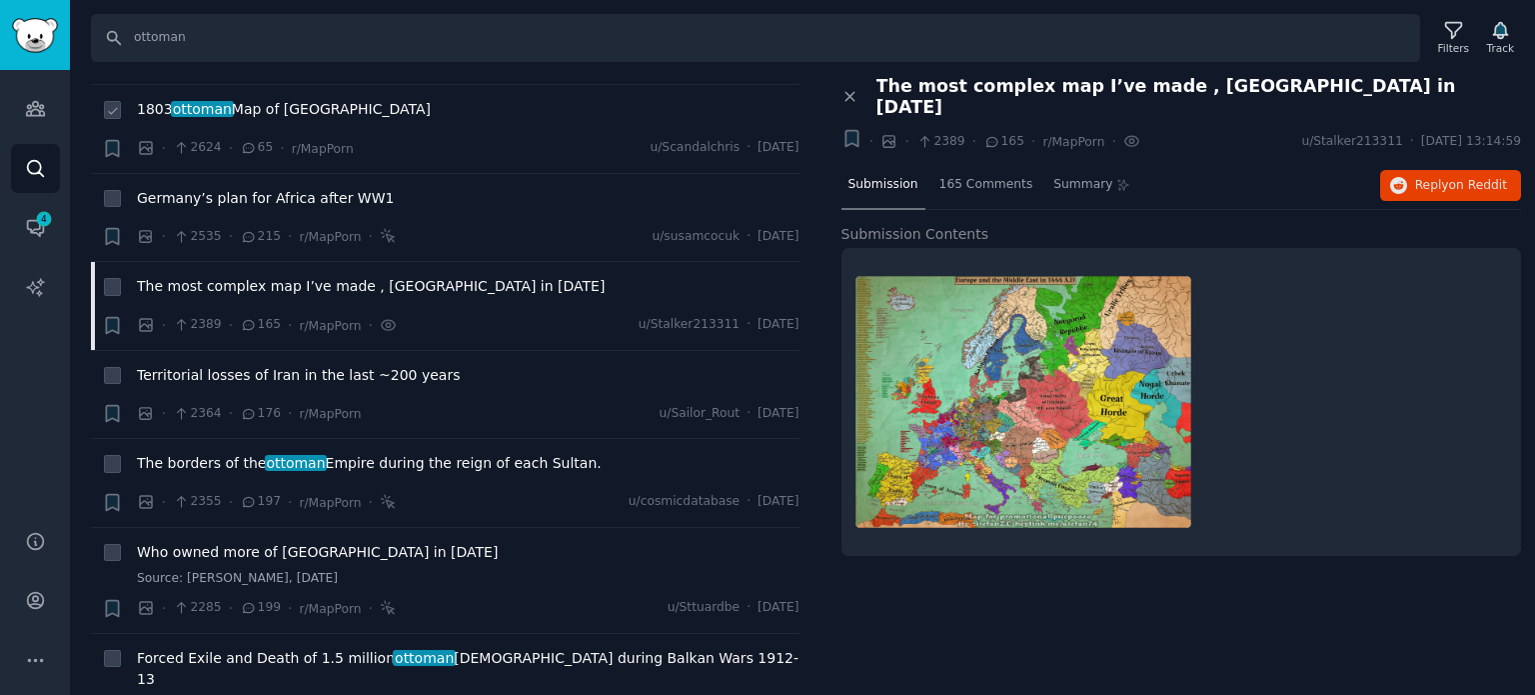
scroll to position [2798, 0]
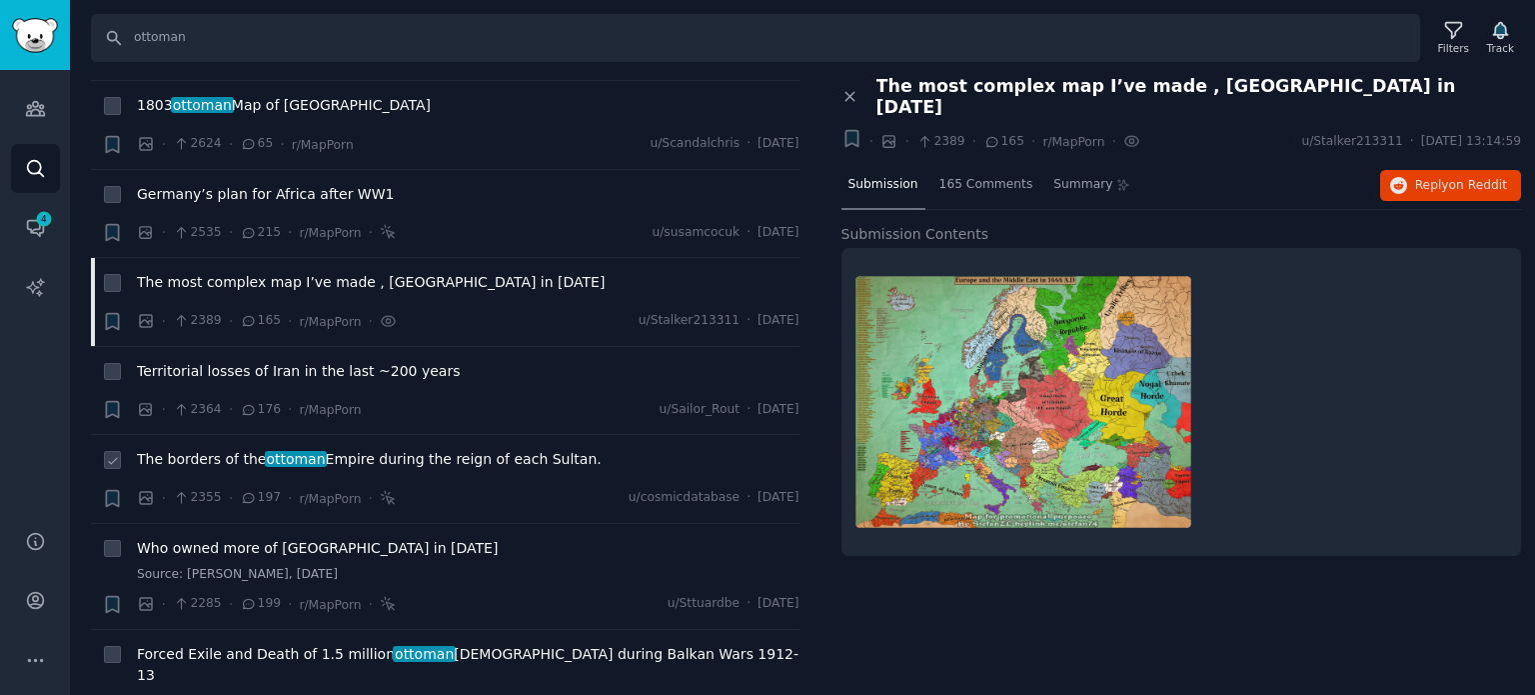
click at [246, 449] on span "The borders of the ottoman Empire during the reign of each Sultan." at bounding box center [369, 459] width 465 height 21
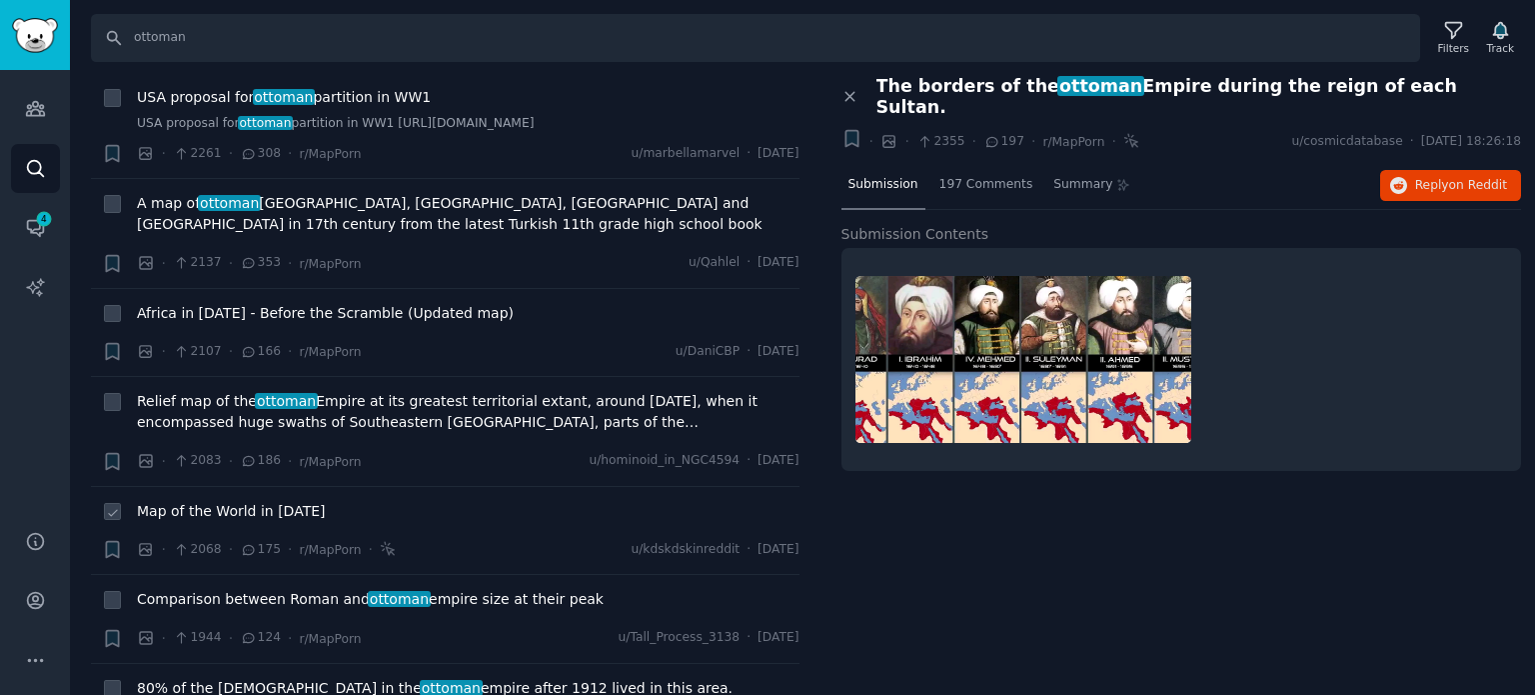
scroll to position [3498, 0]
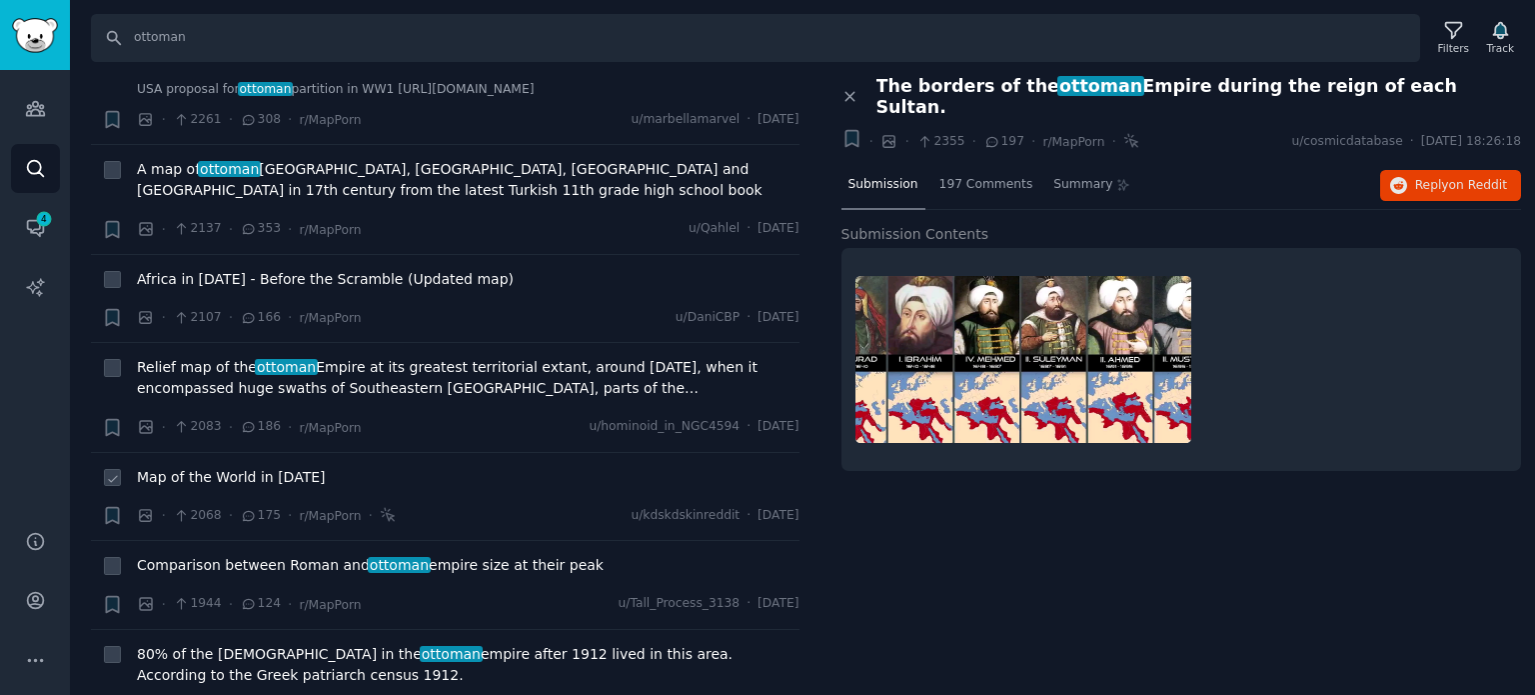
click at [228, 467] on span "Map of the World in [DATE]" at bounding box center [231, 477] width 189 height 21
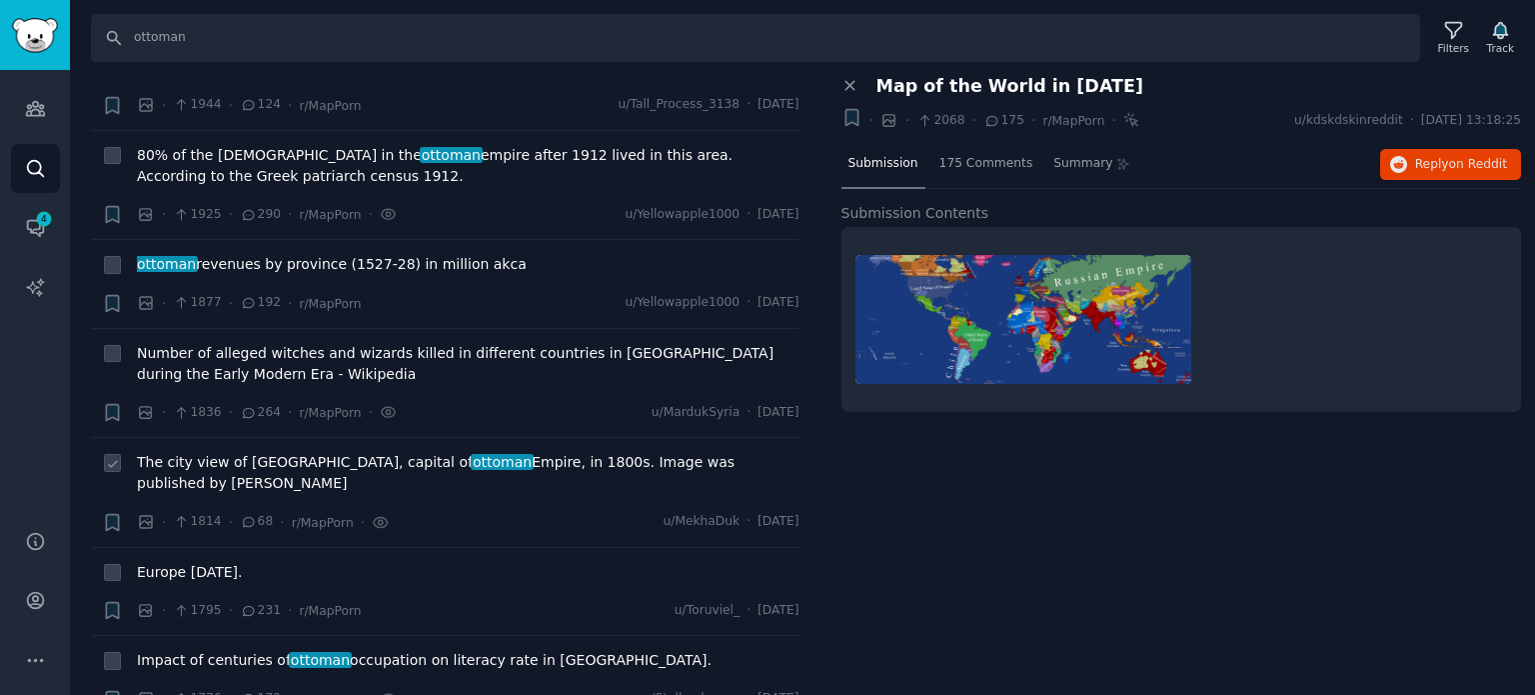
scroll to position [3998, 0]
click at [170, 561] on span "Europe [DATE]." at bounding box center [189, 571] width 105 height 21
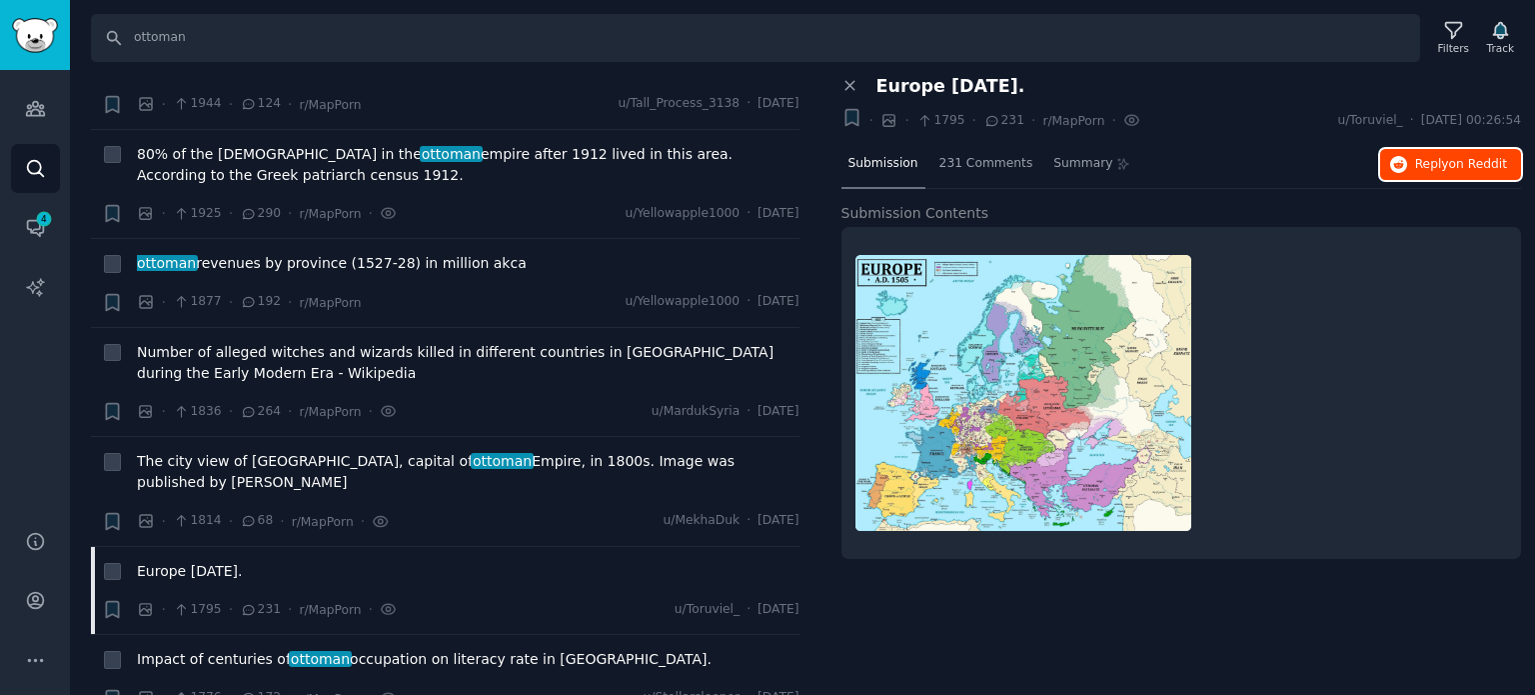
click at [1421, 167] on span "Reply on Reddit" at bounding box center [1461, 165] width 92 height 18
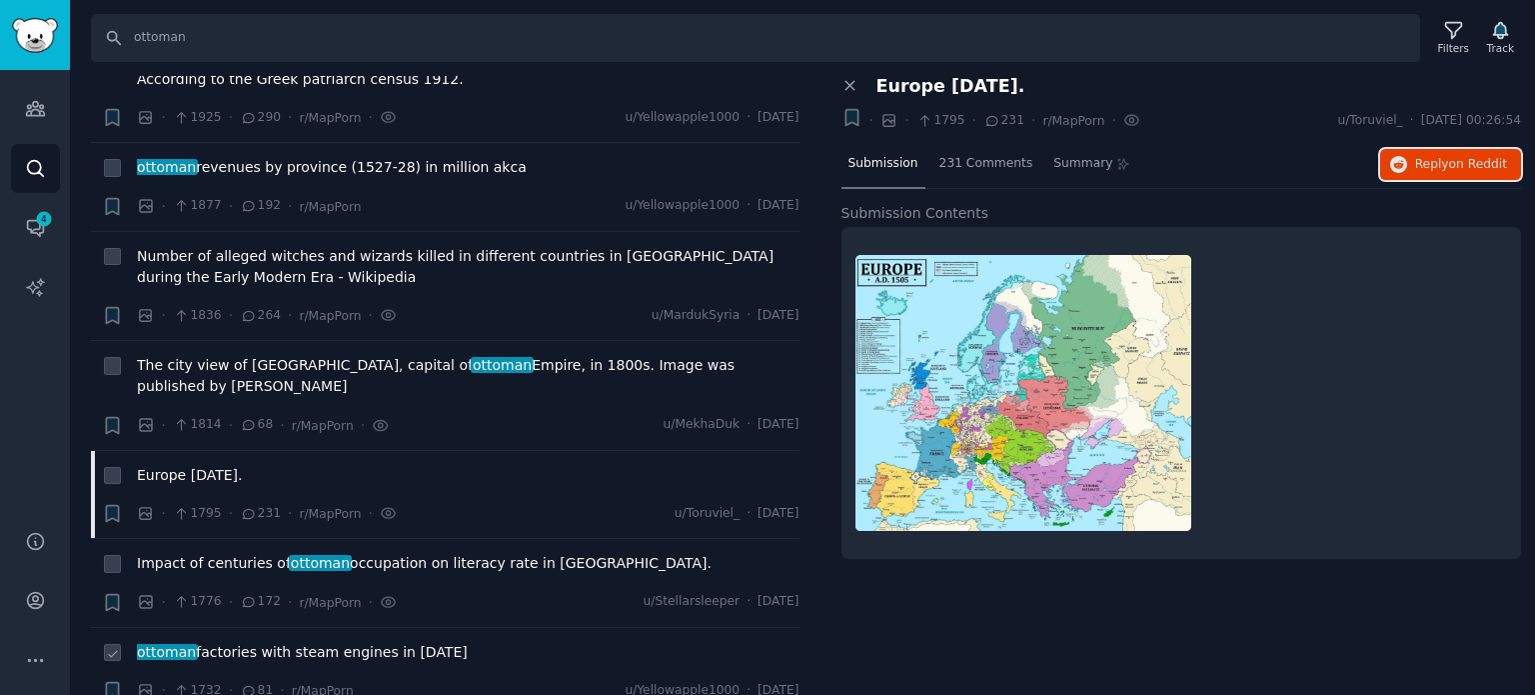
scroll to position [4197, 0]
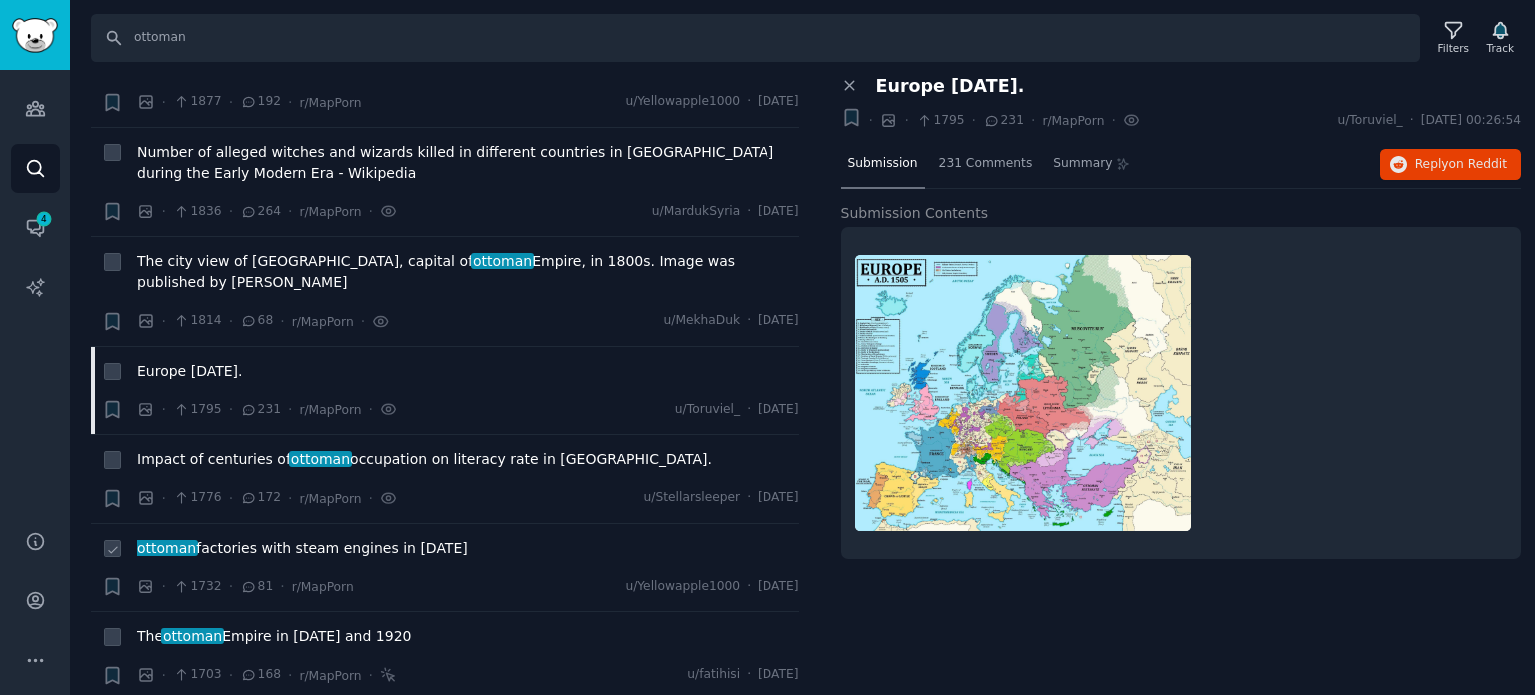
click at [232, 538] on span "ottoman factories with steam engines in [DATE]" at bounding box center [302, 548] width 331 height 21
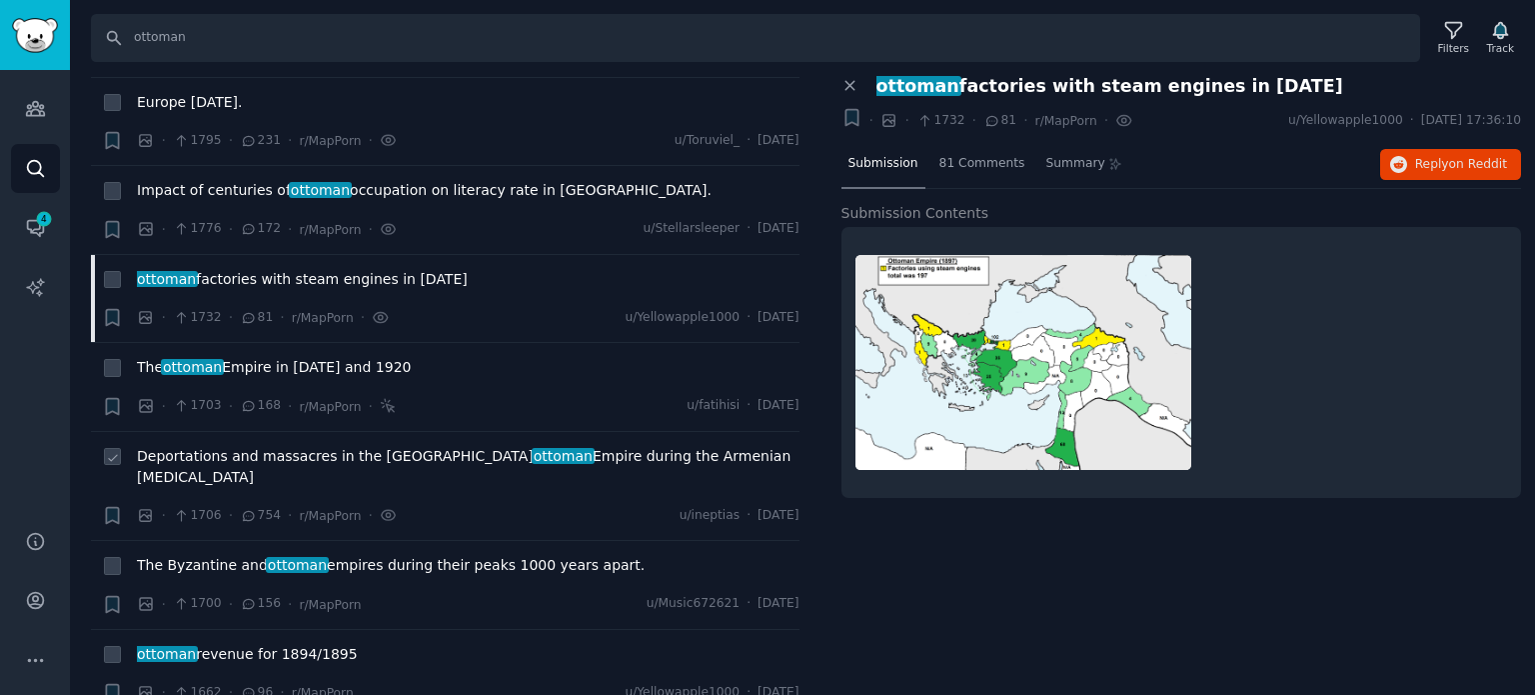
scroll to position [4497, 0]
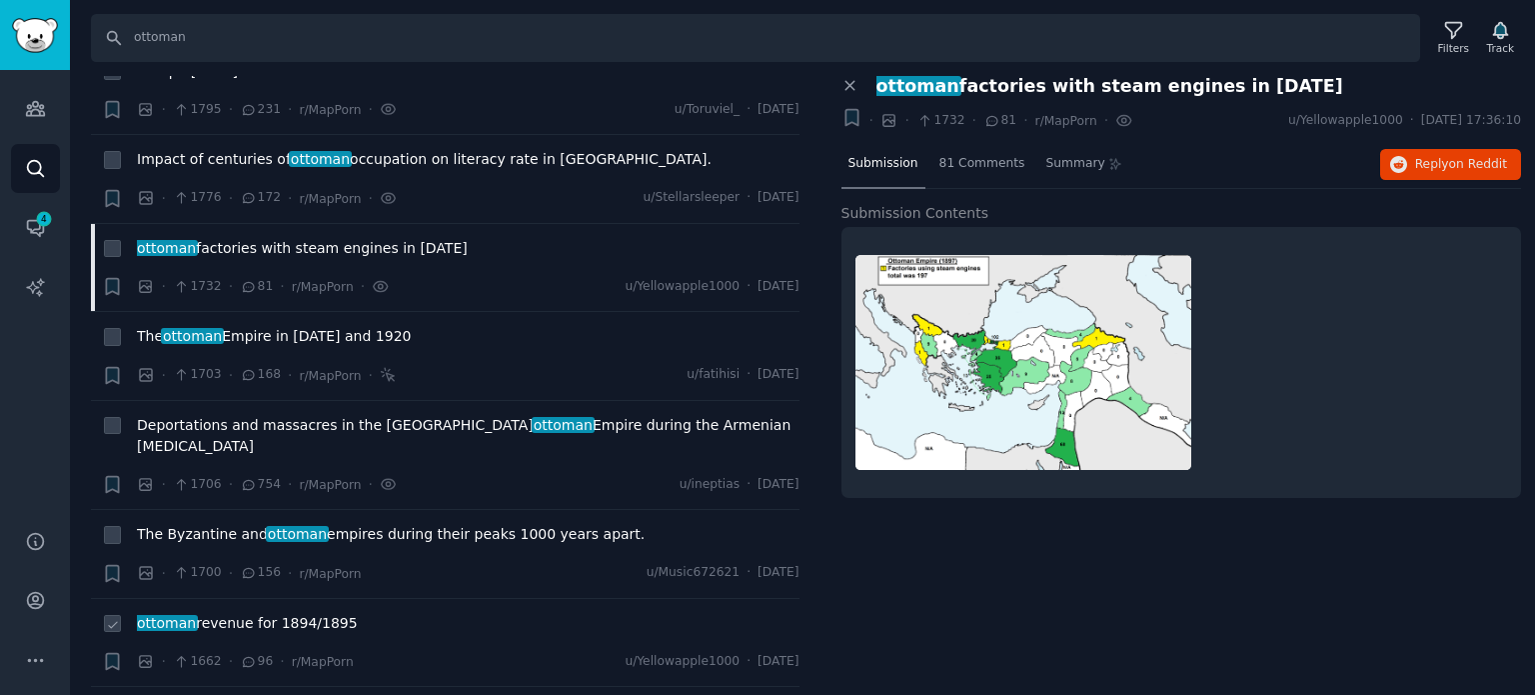
click at [217, 613] on span "ottoman revenue for 1894/1895" at bounding box center [247, 623] width 221 height 21
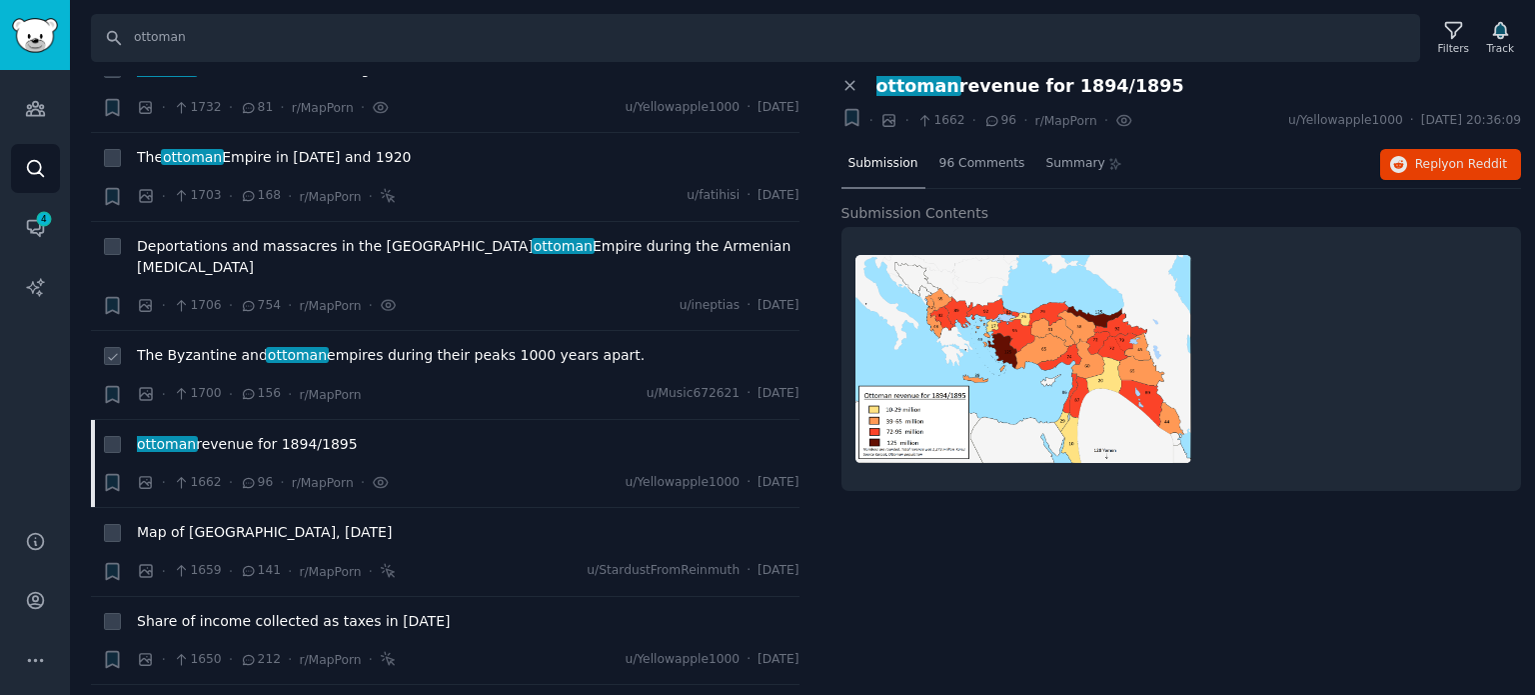
scroll to position [4697, 0]
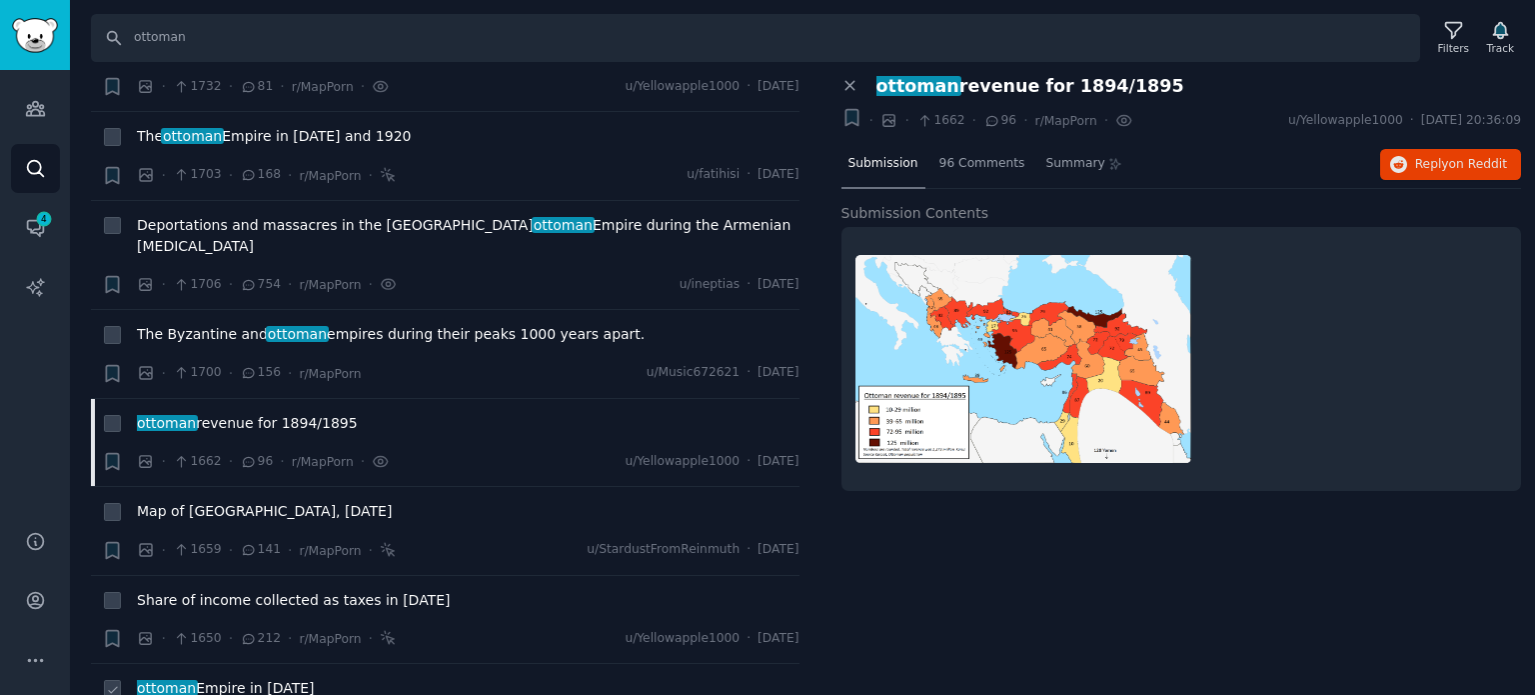
click at [197, 678] on span "ottoman Empire in [DATE]" at bounding box center [226, 688] width 178 height 21
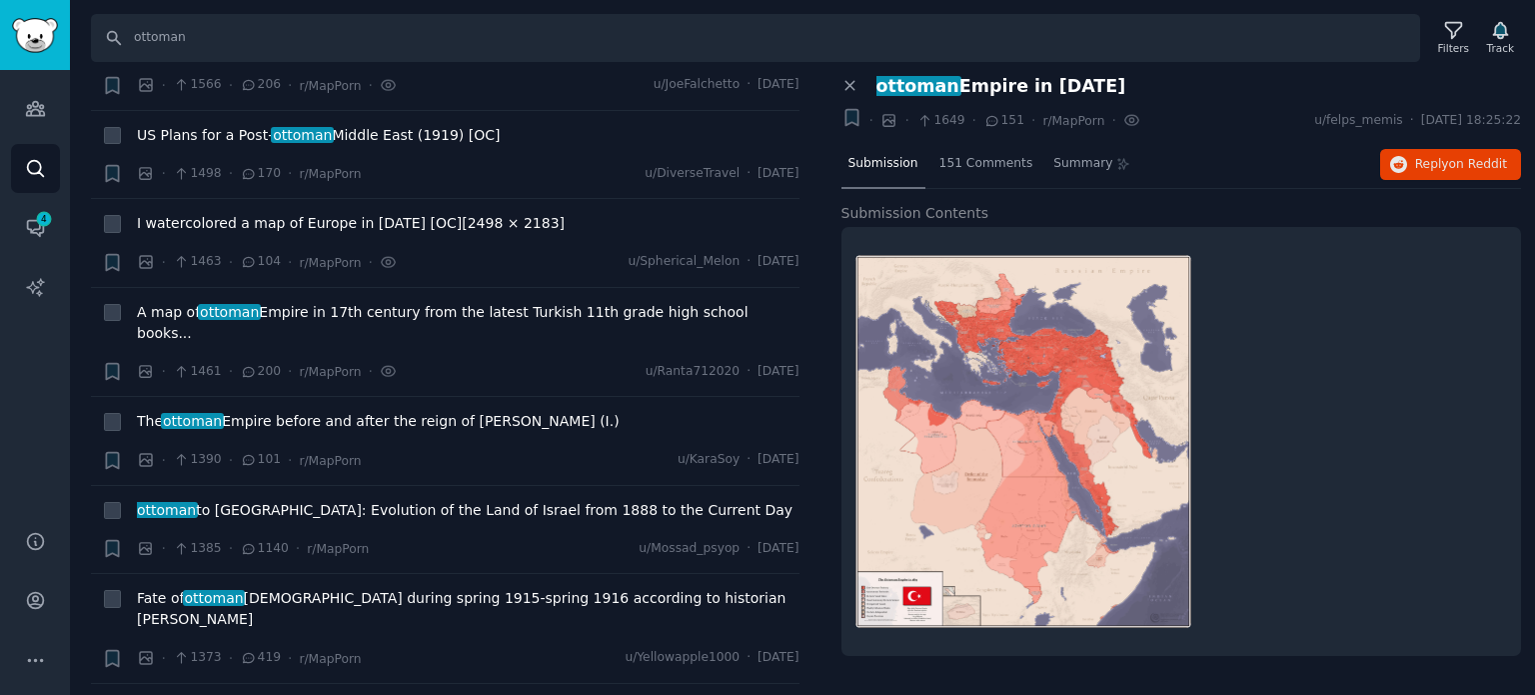
scroll to position [5597, 0]
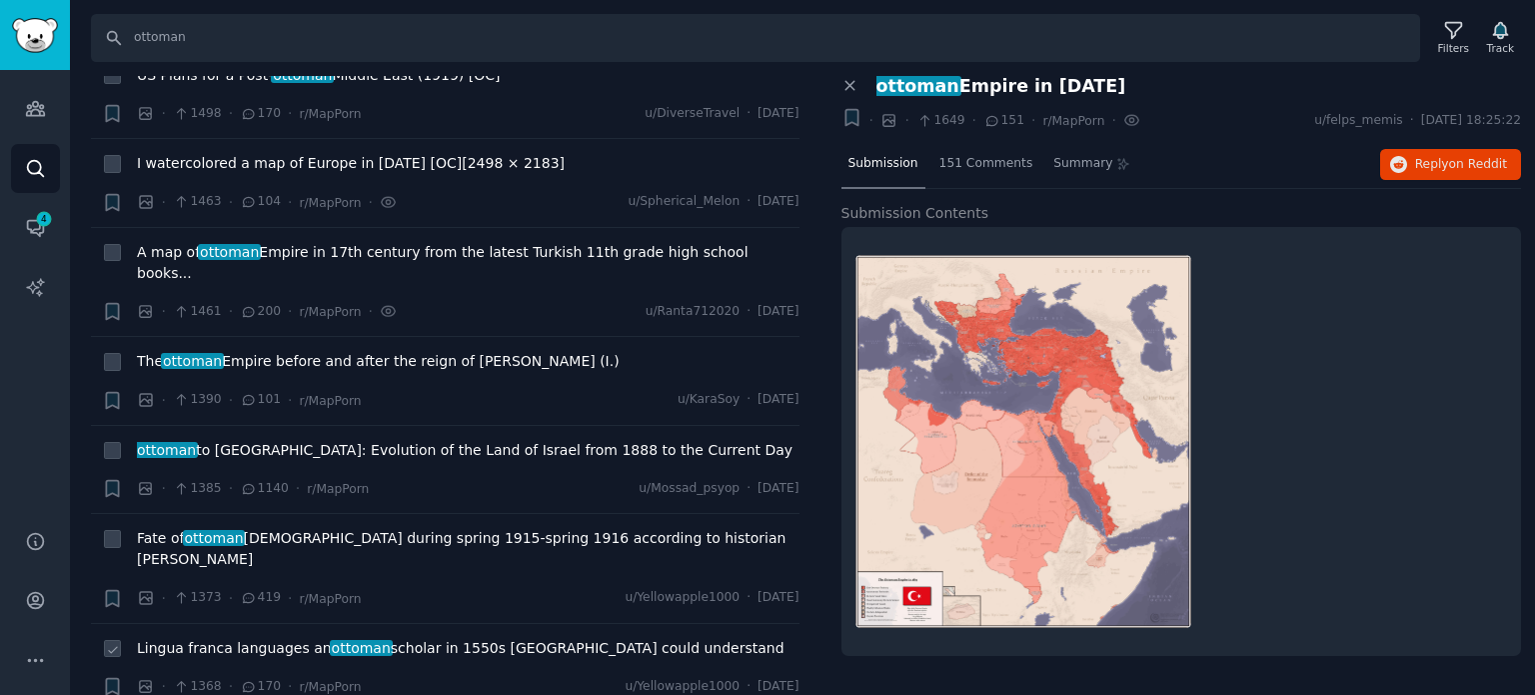
click at [224, 638] on span "Lingua franca languages an [DEMOGRAPHIC_DATA] scholar in 1550s [GEOGRAPHIC_DATA…" at bounding box center [461, 648] width 648 height 21
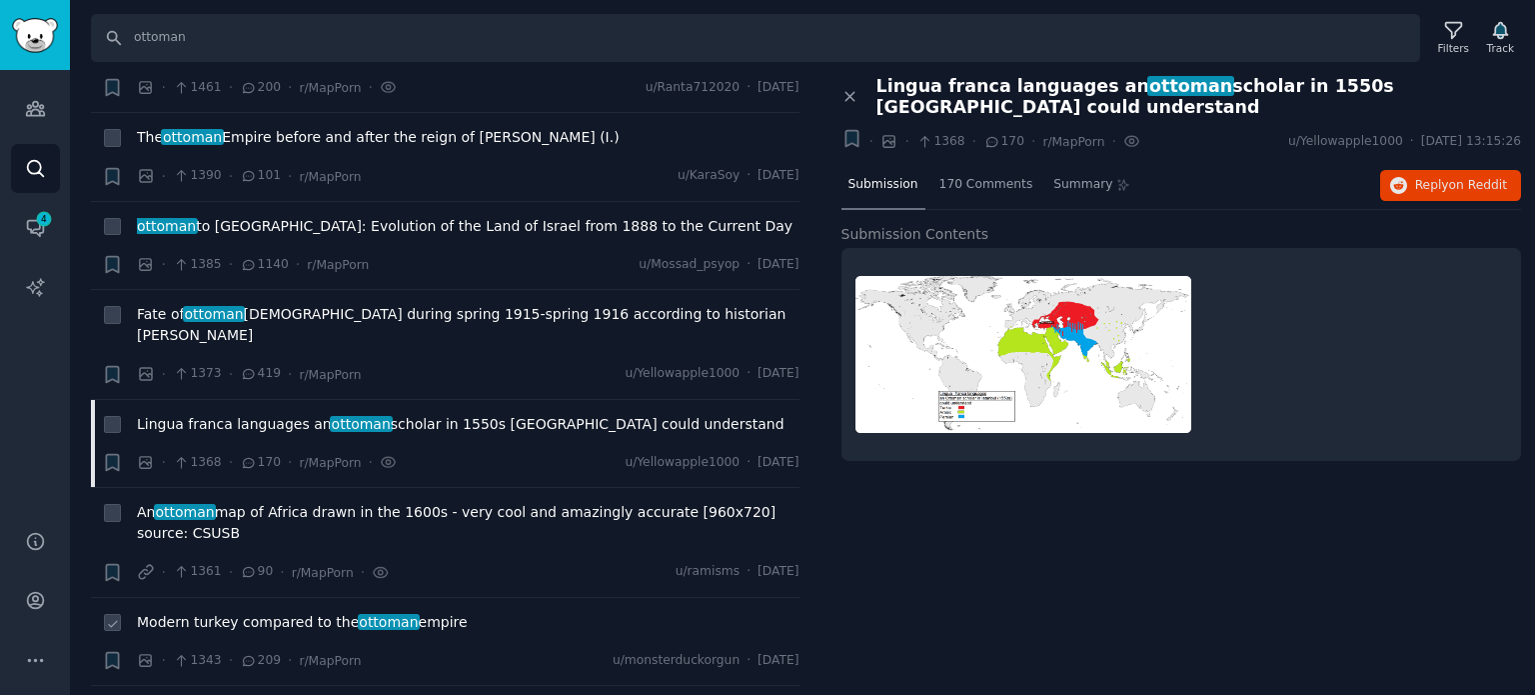
scroll to position [5996, 0]
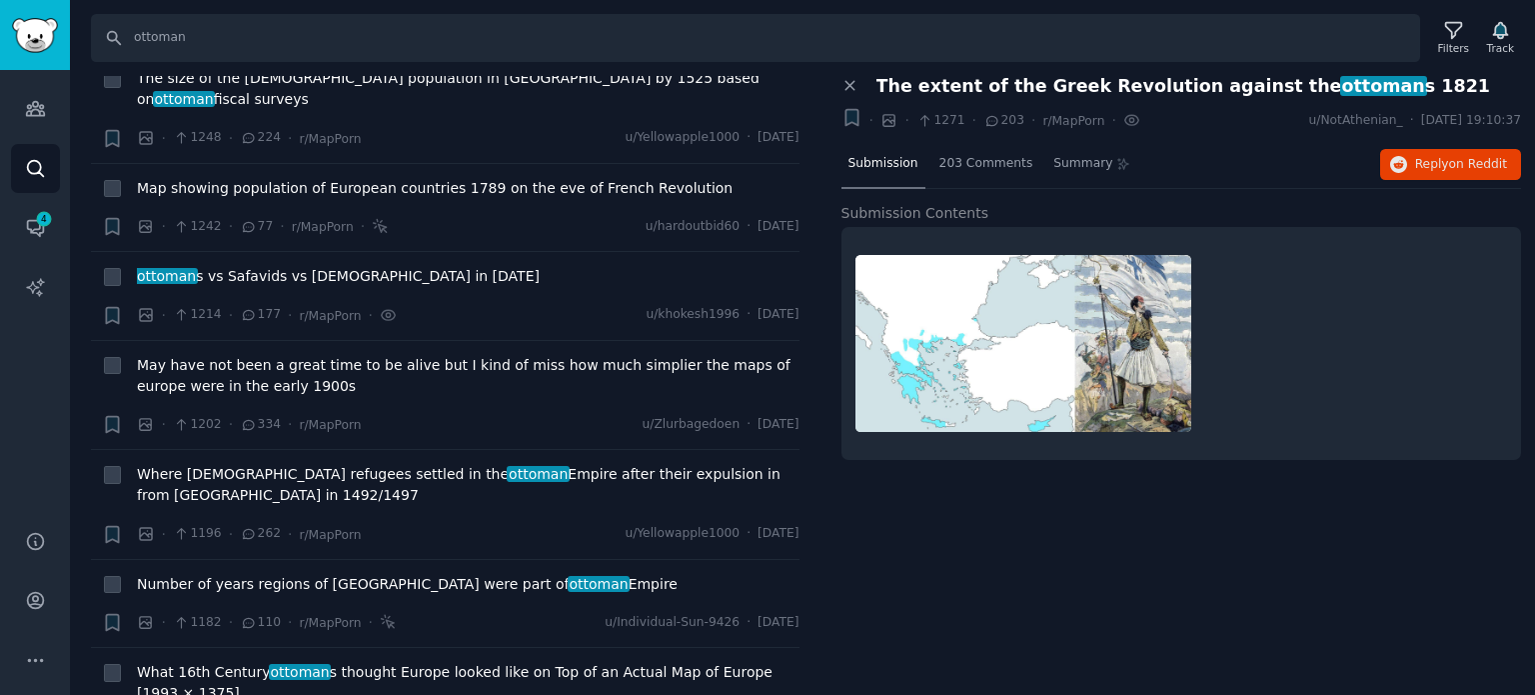
scroll to position [7096, 0]
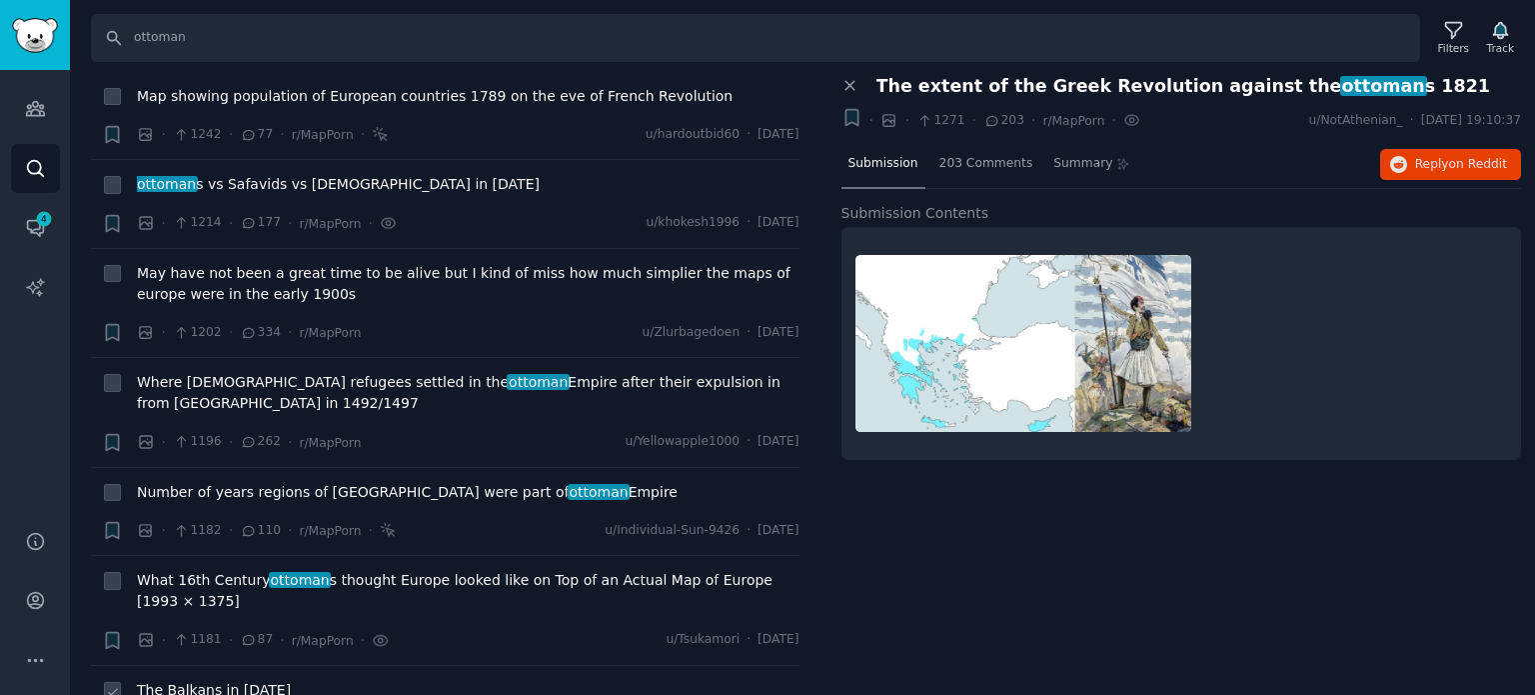
click at [225, 680] on span "The Balkans in [DATE]" at bounding box center [214, 690] width 154 height 21
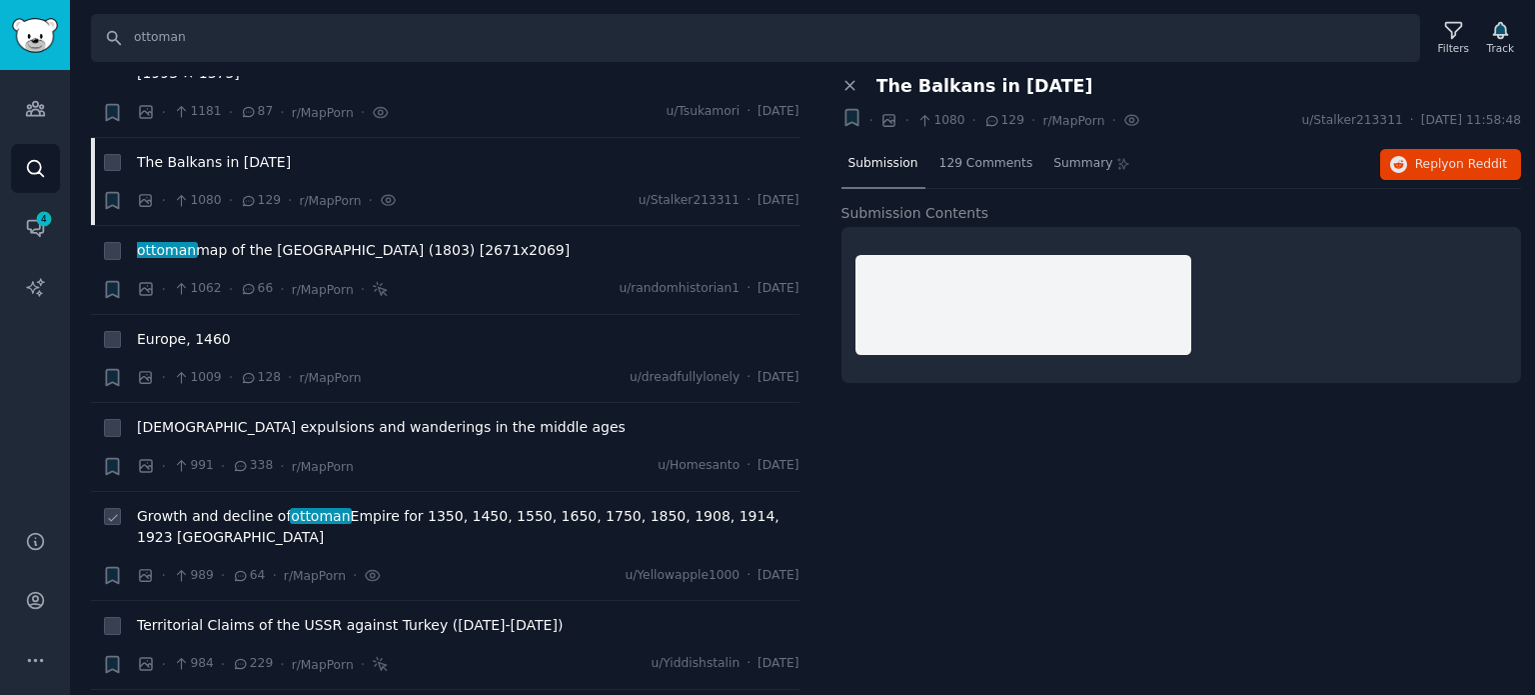
scroll to position [7695, 0]
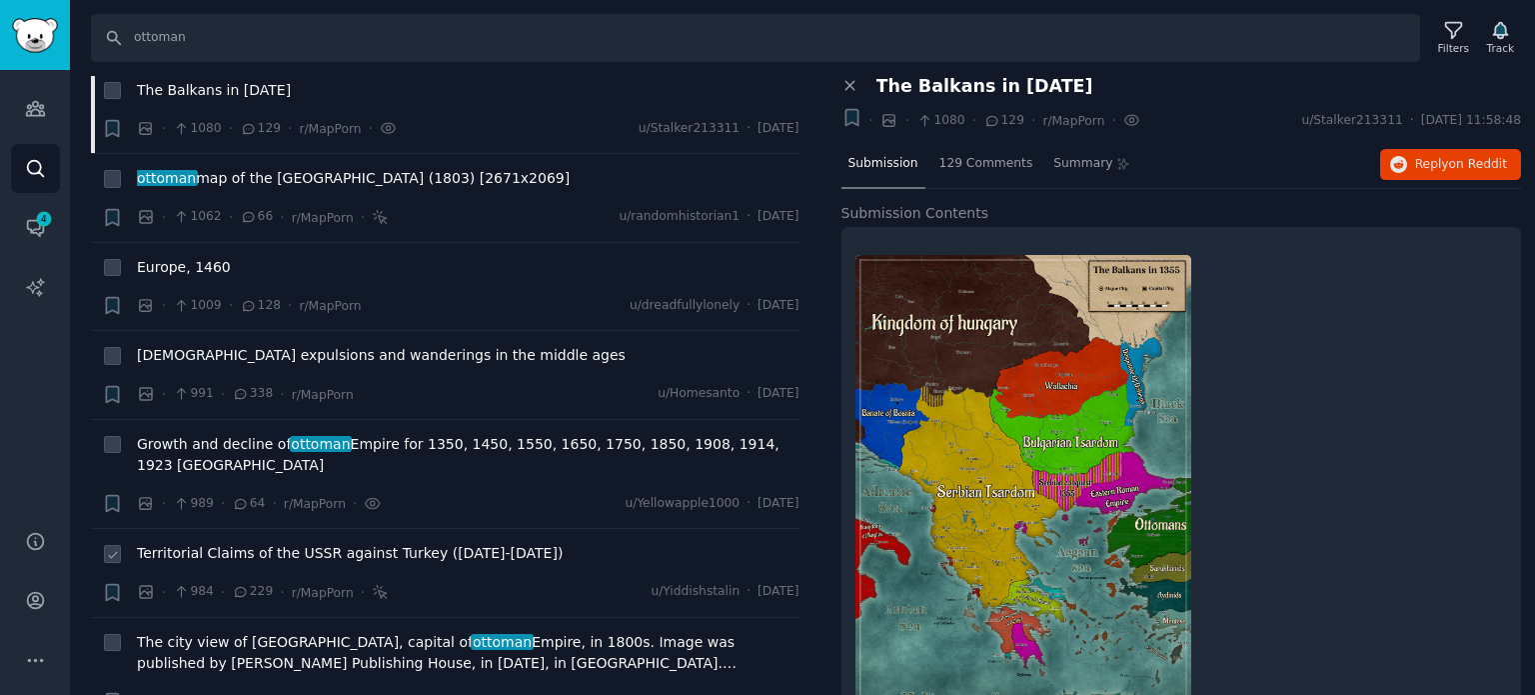
click at [242, 543] on span "Territorial Claims of the USSR against Turkey ([DATE]-[DATE])" at bounding box center [350, 553] width 426 height 21
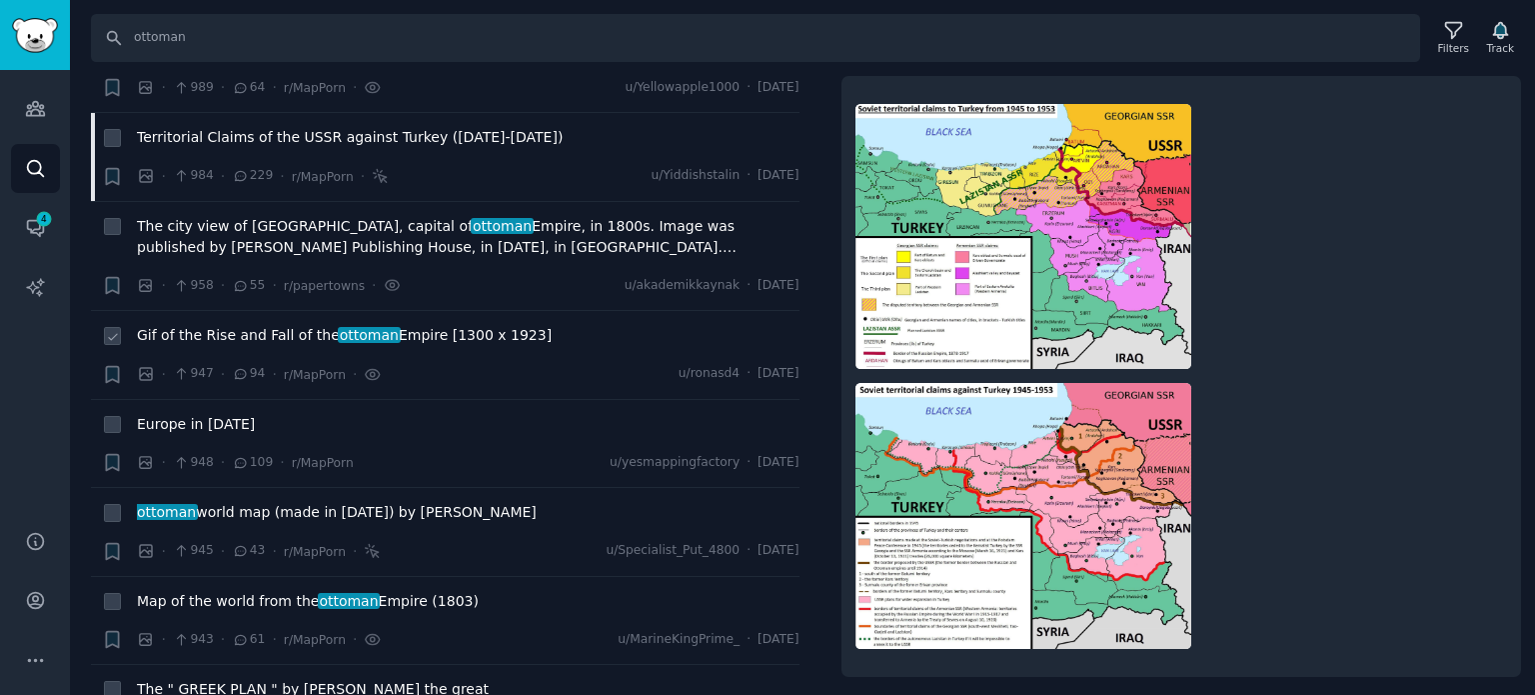
scroll to position [7995, 0]
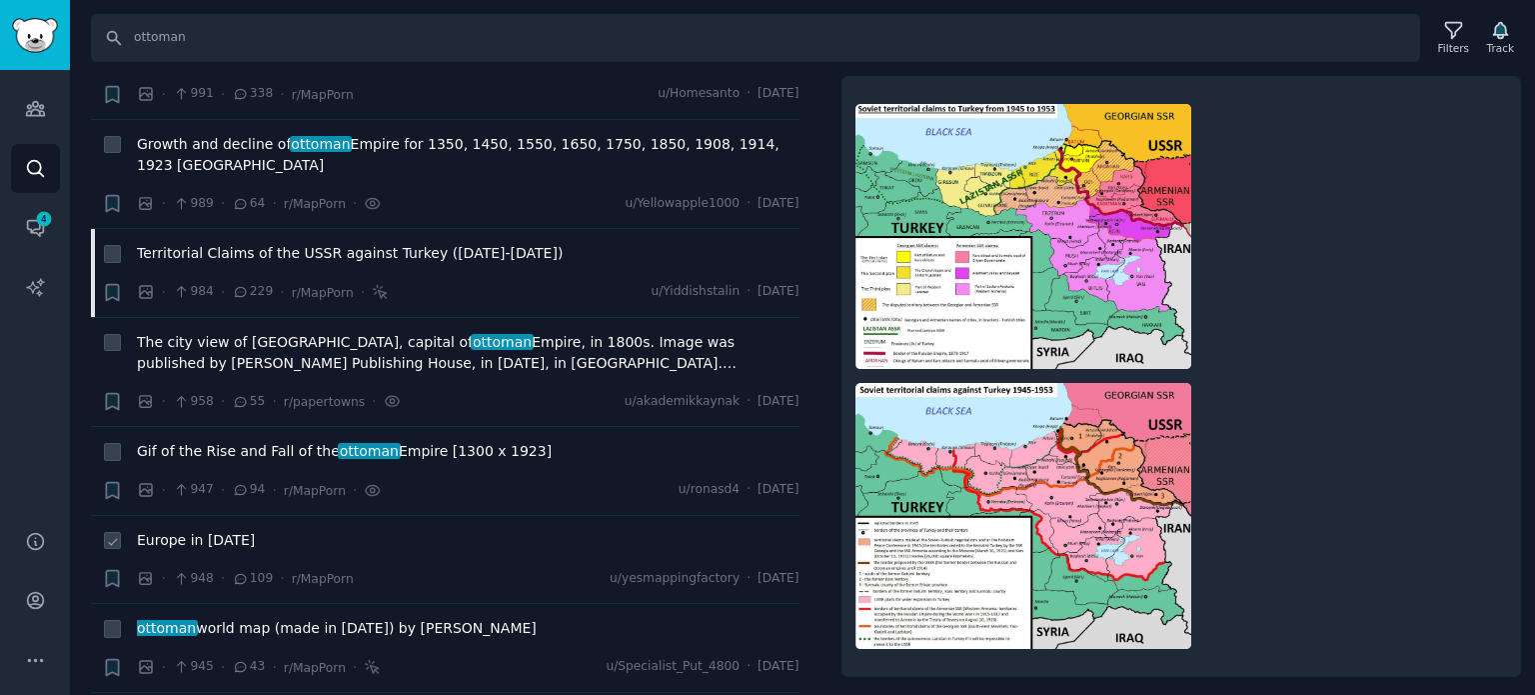
click at [177, 530] on span "Europe in [DATE]" at bounding box center [196, 540] width 118 height 21
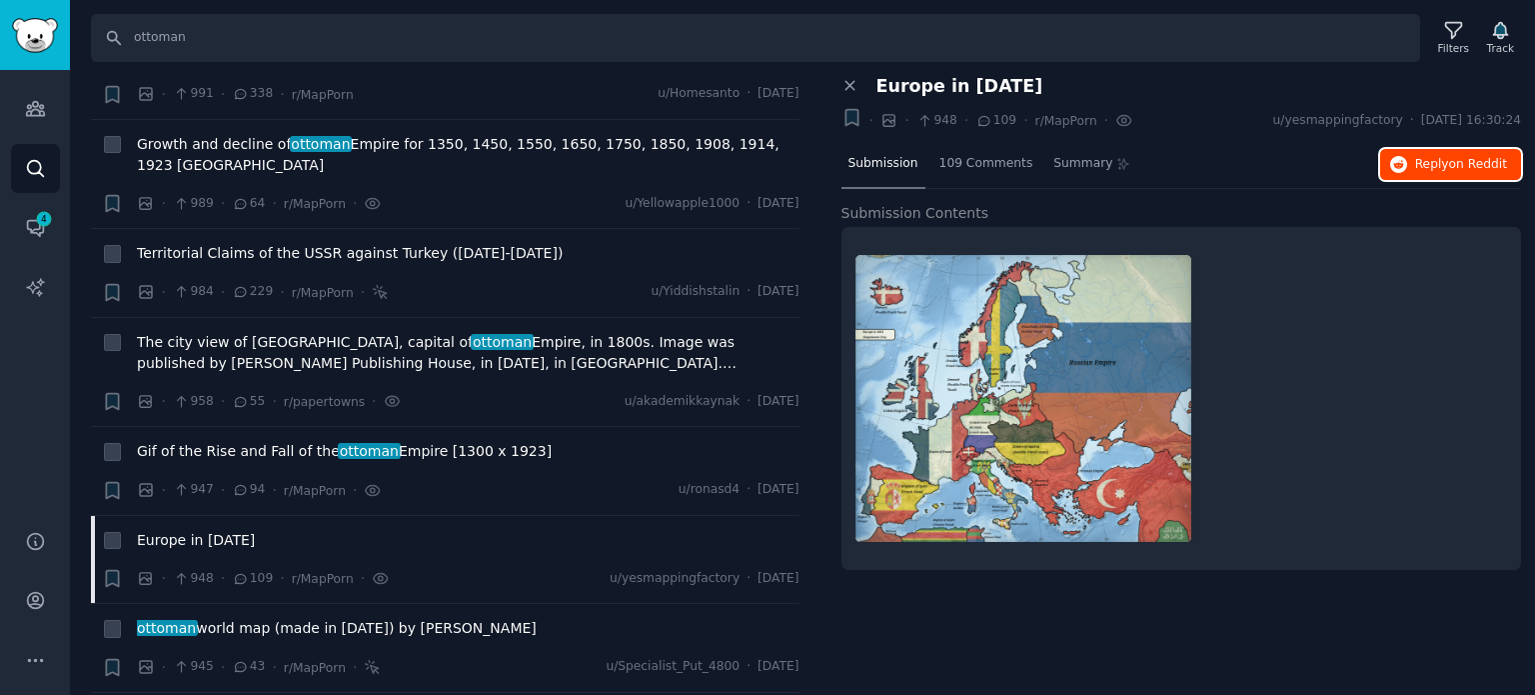
click at [1408, 161] on icon "button" at bounding box center [1399, 165] width 18 height 18
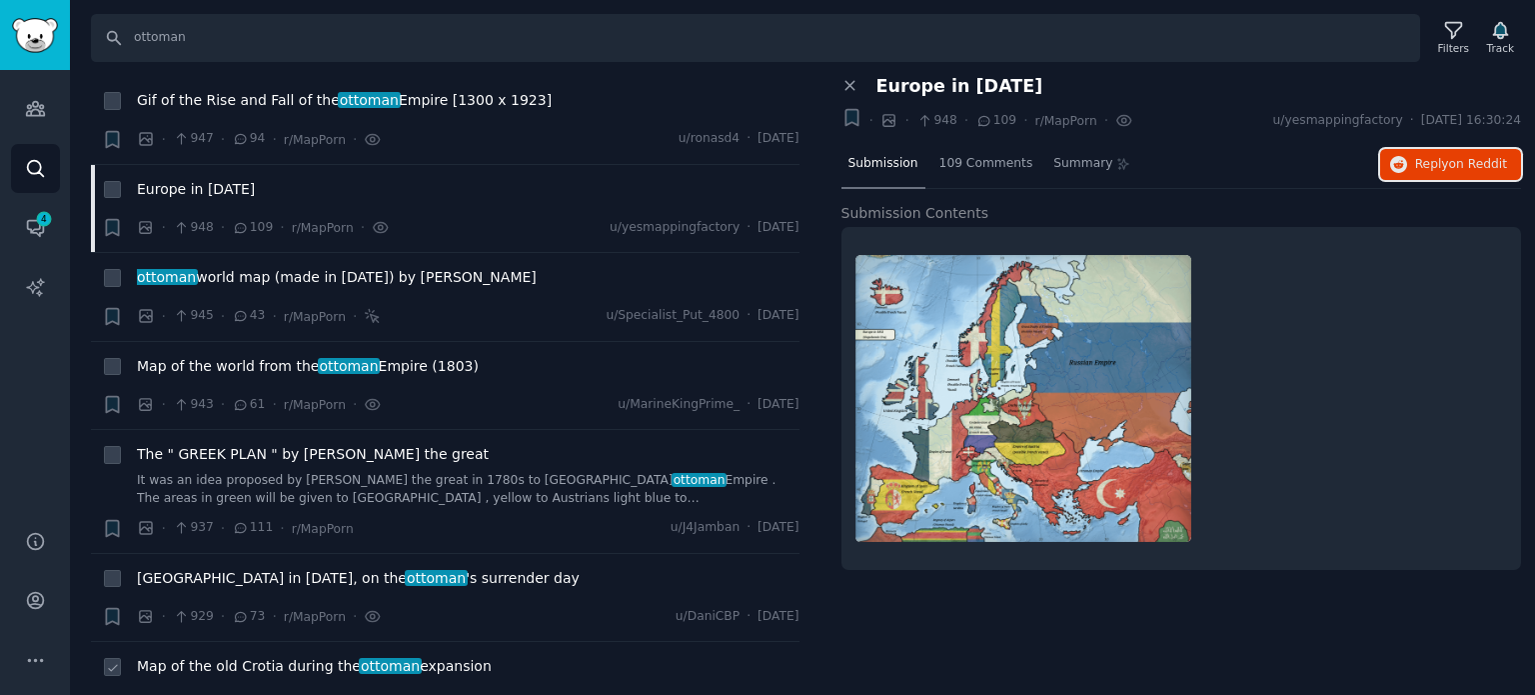
scroll to position [8395, 0]
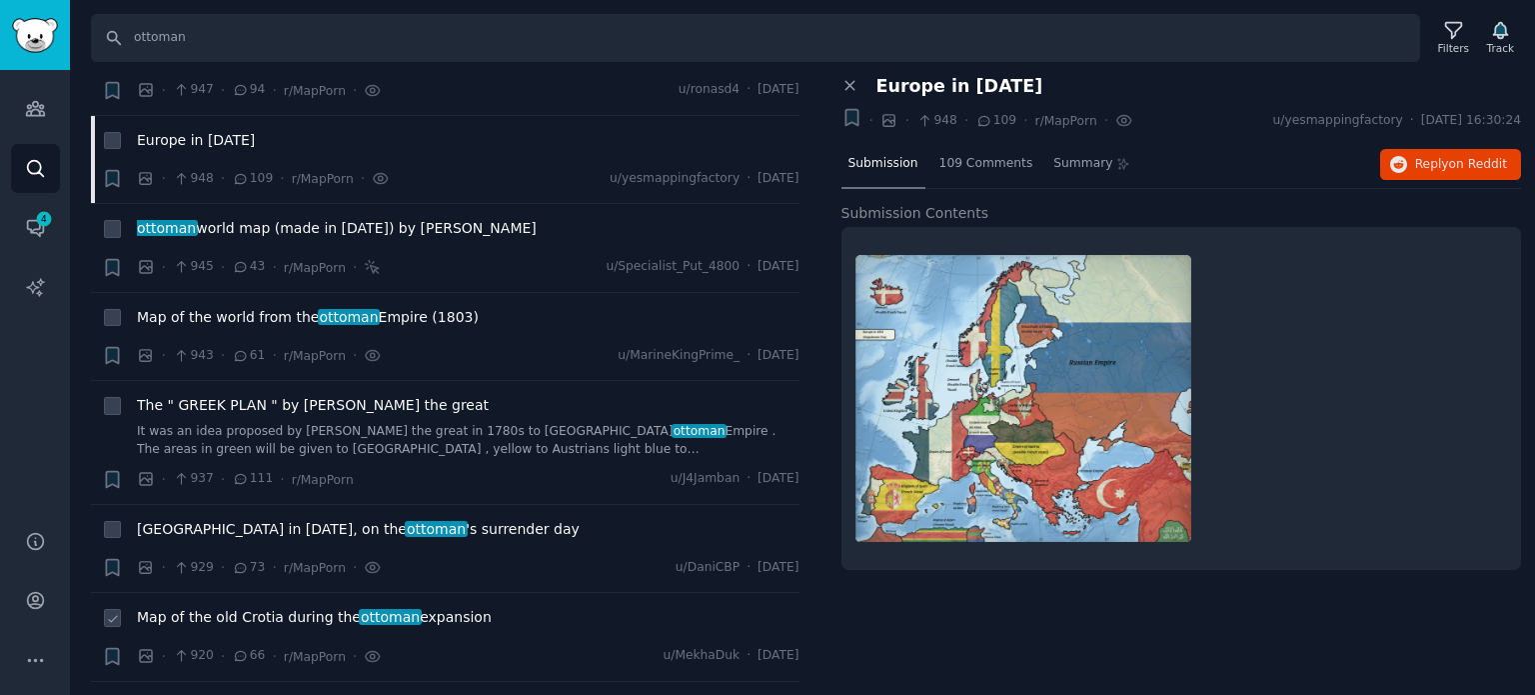
click at [236, 607] on span "Map of the old Crotia during the ottoman expansion" at bounding box center [314, 617] width 355 height 21
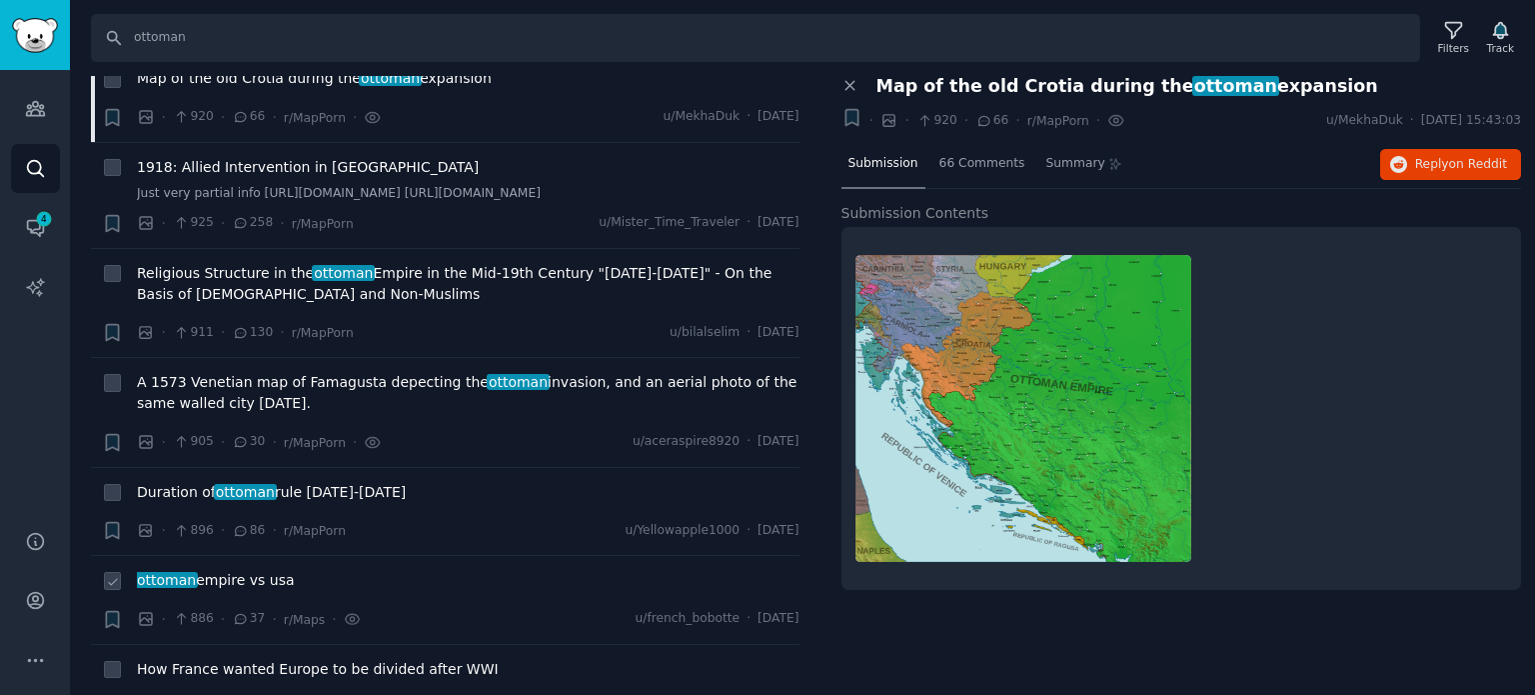
scroll to position [8995, 0]
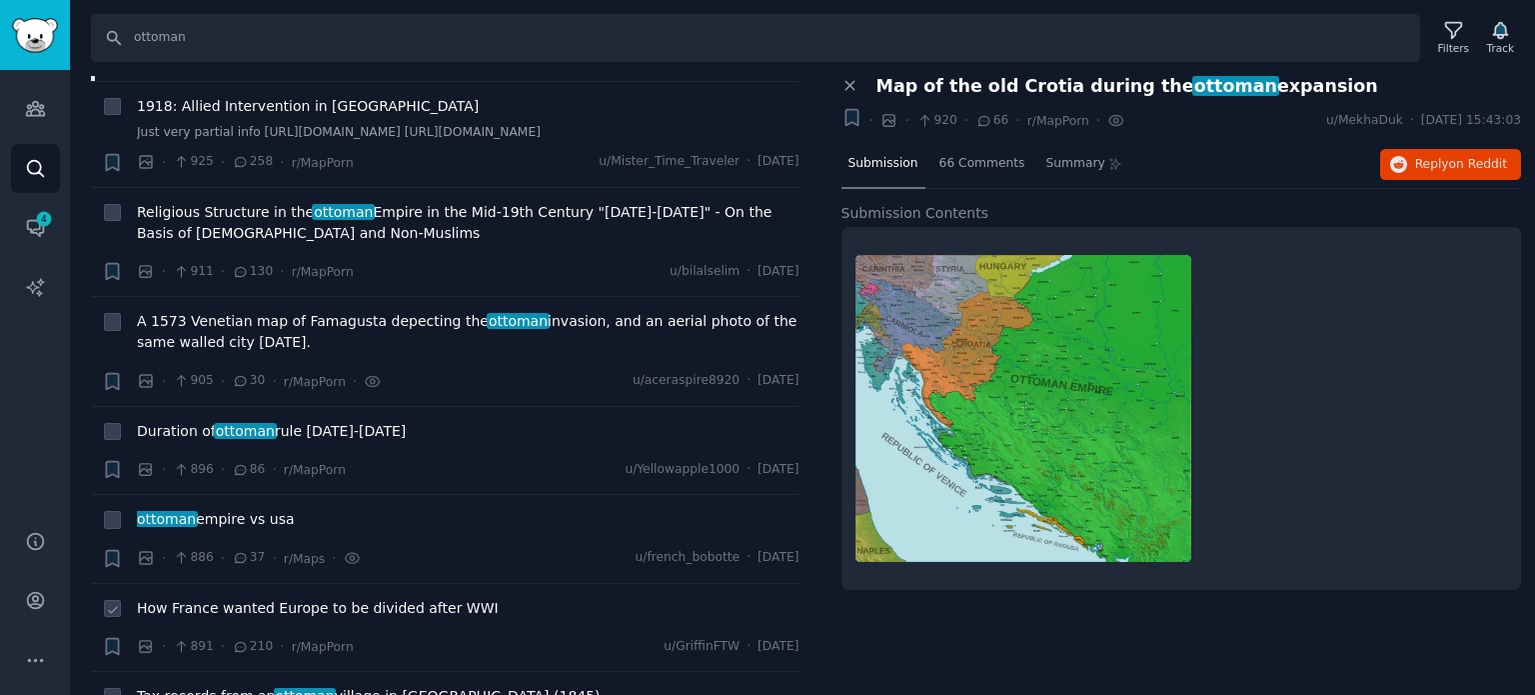
click at [218, 598] on span "How France wanted Europe to be divided after WWI" at bounding box center [318, 608] width 362 height 21
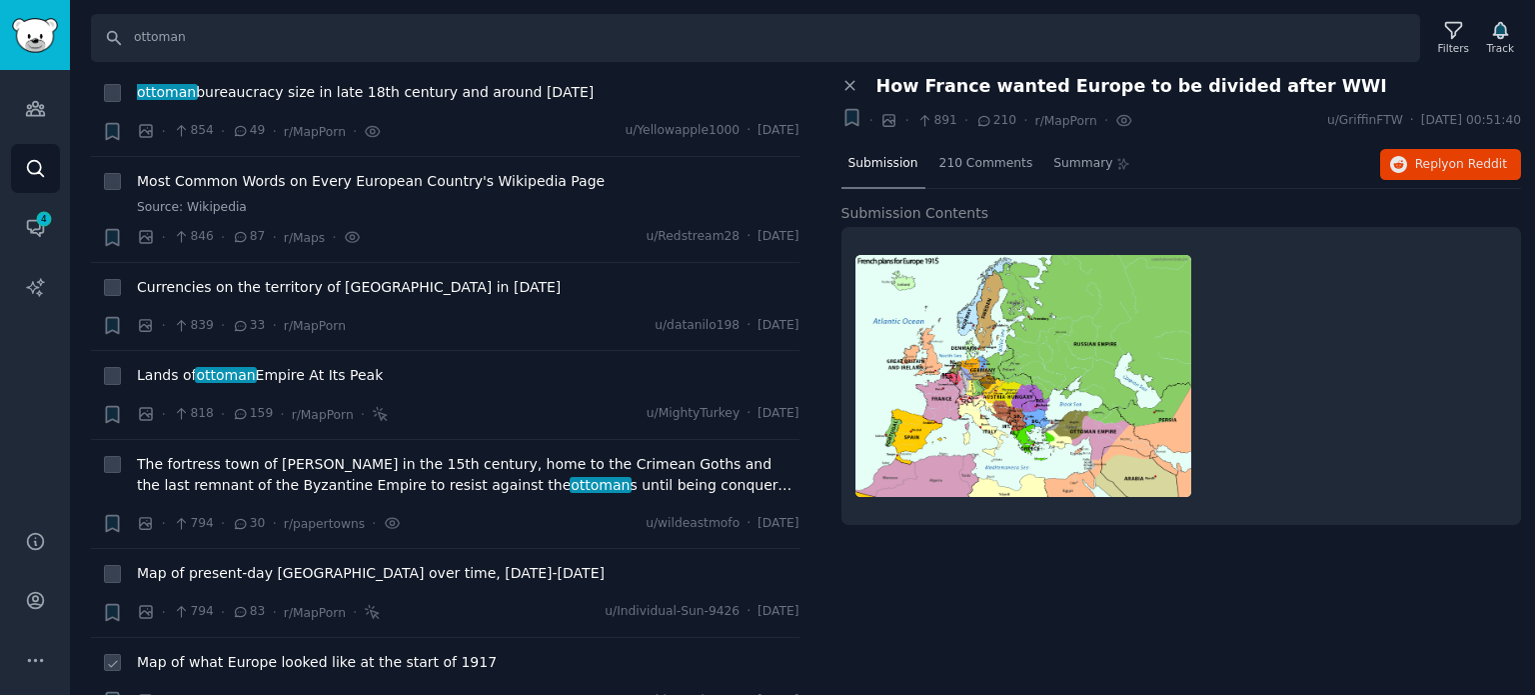
scroll to position [10194, 0]
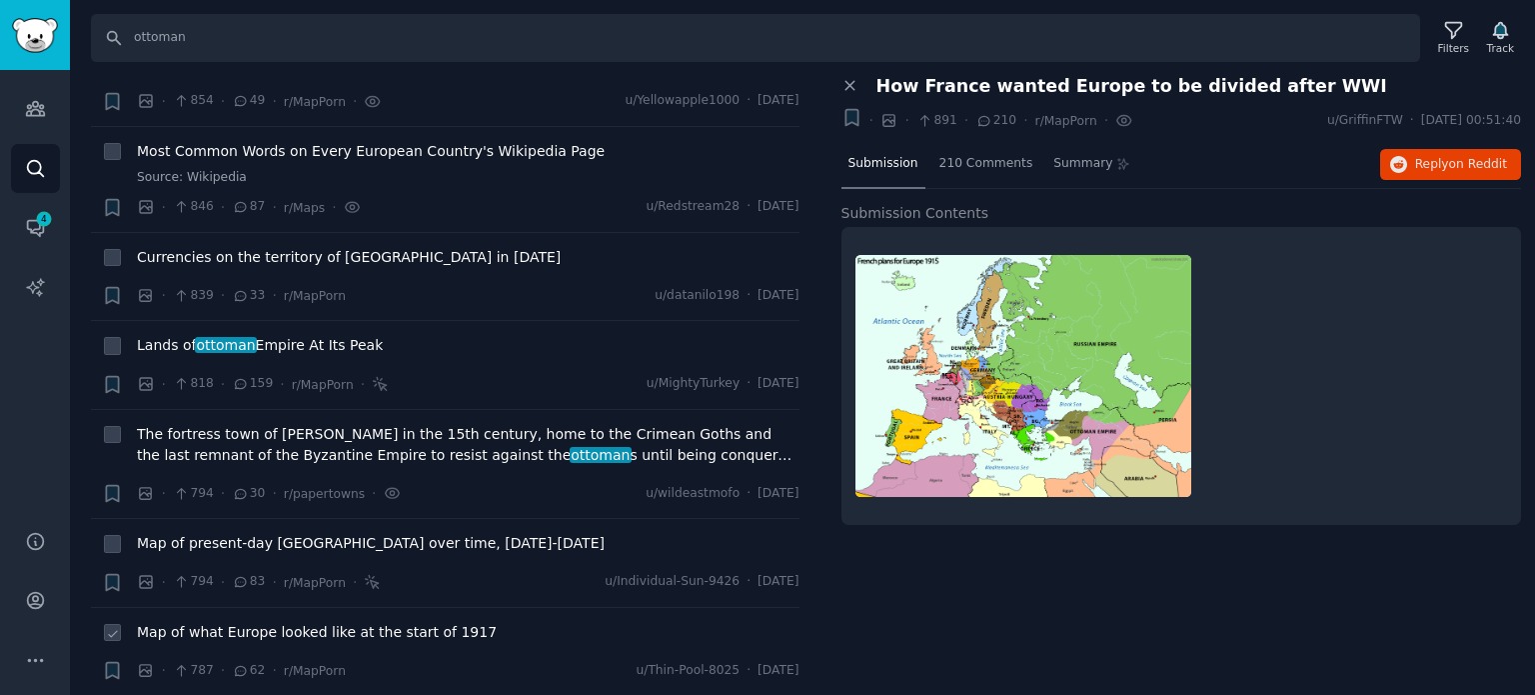
click at [266, 622] on span "Map of what Europe looked like at the start of 1917" at bounding box center [317, 632] width 360 height 21
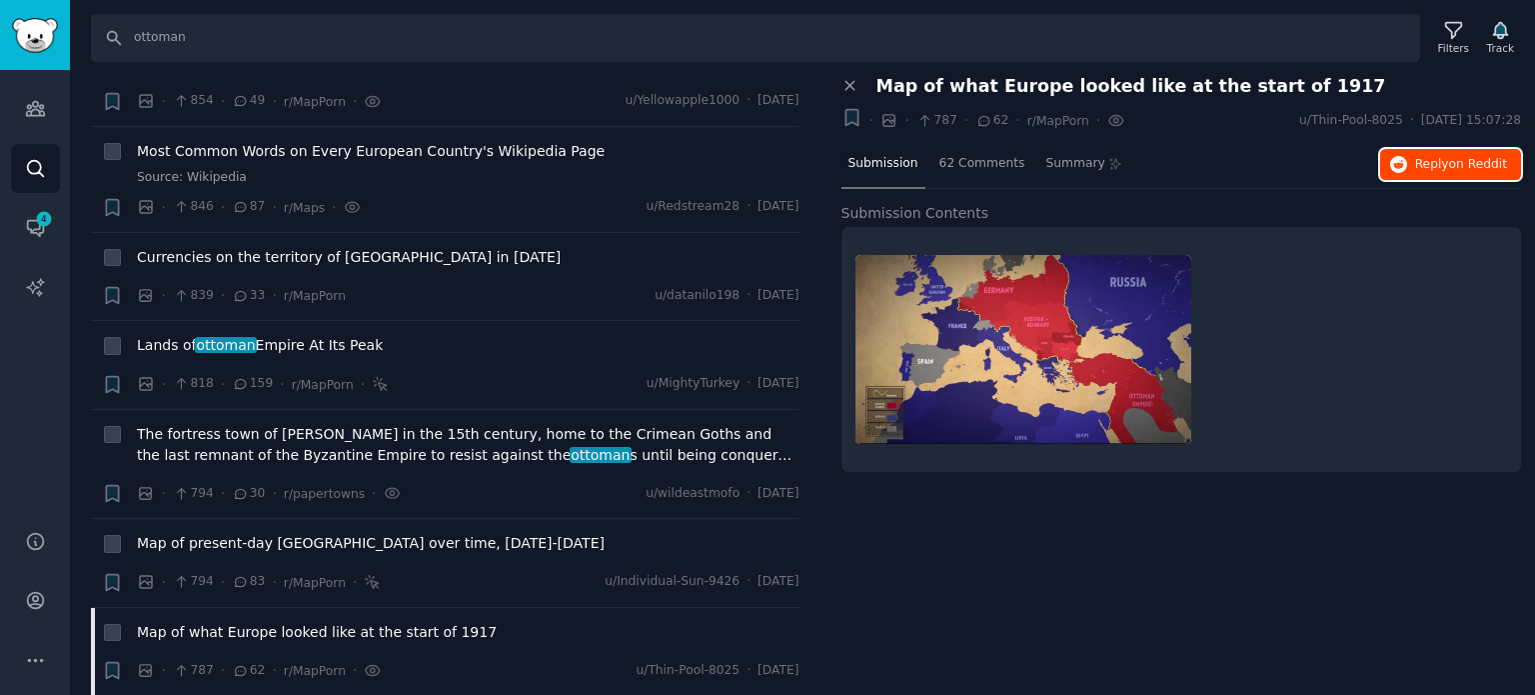
click at [1395, 152] on button "Reply on Reddit" at bounding box center [1450, 165] width 141 height 32
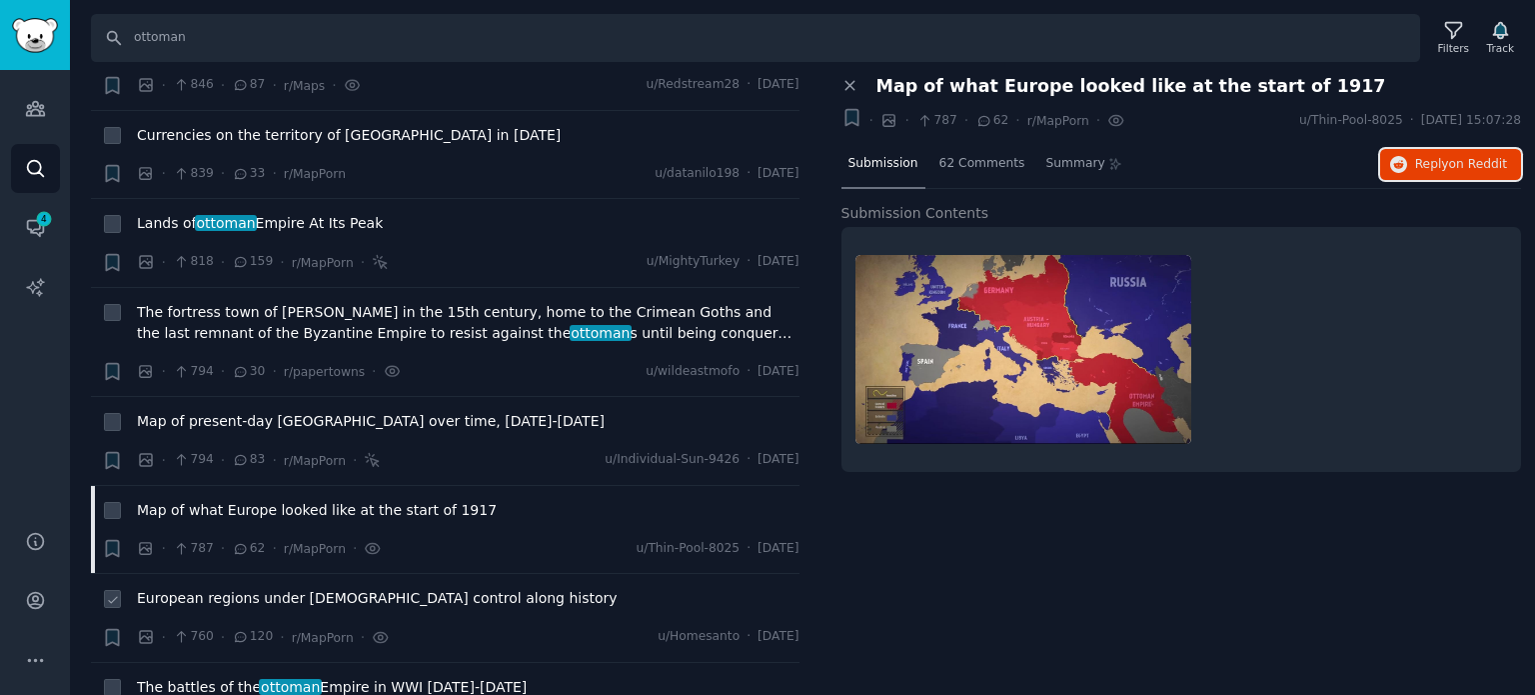
scroll to position [10394, 0]
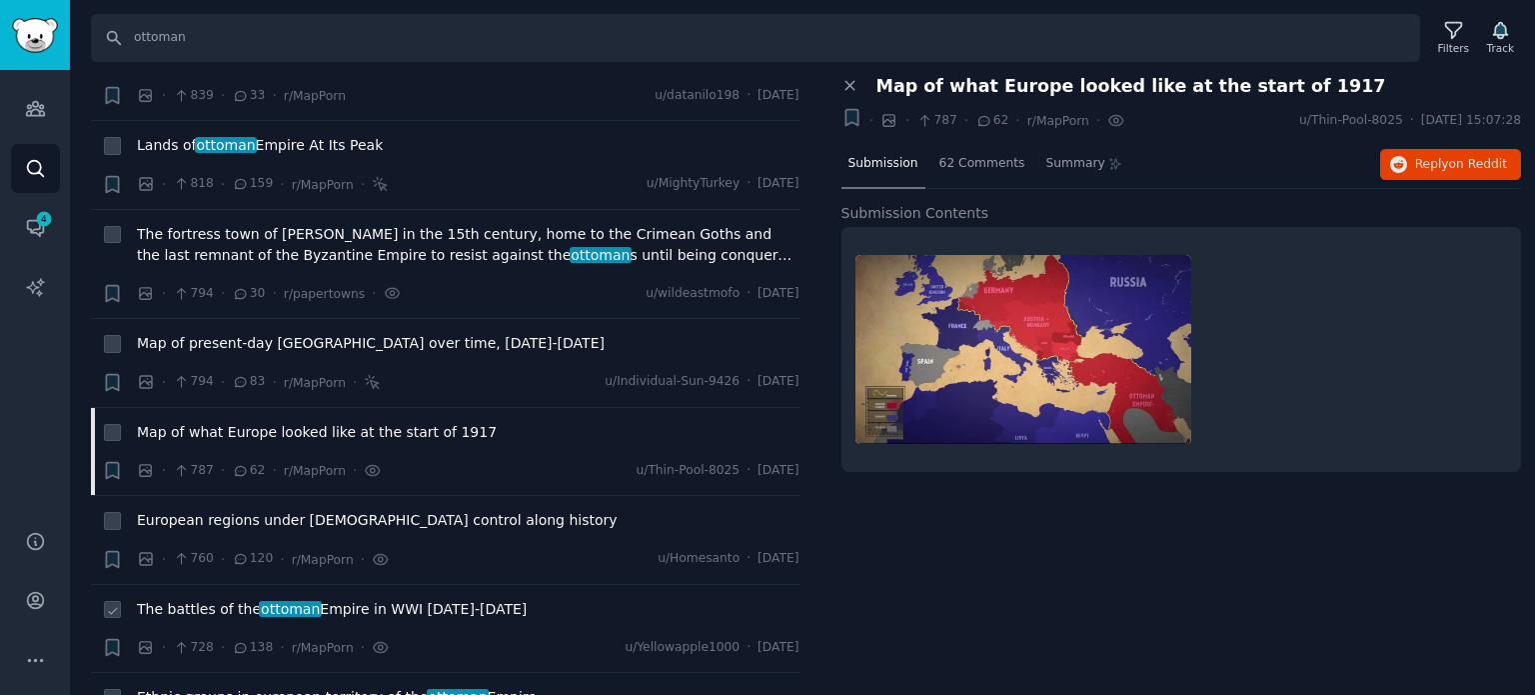
click at [264, 601] on span "ottoman" at bounding box center [290, 609] width 63 height 16
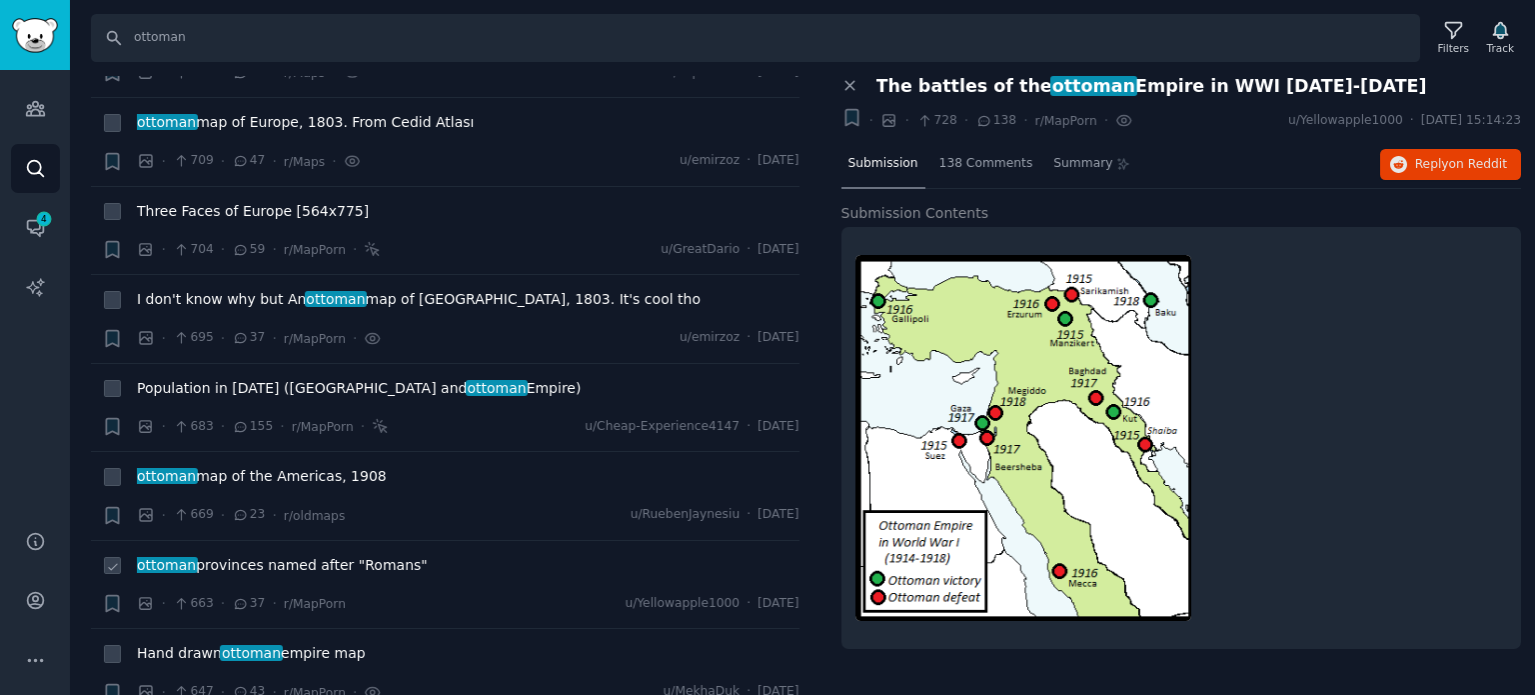
scroll to position [11193, 0]
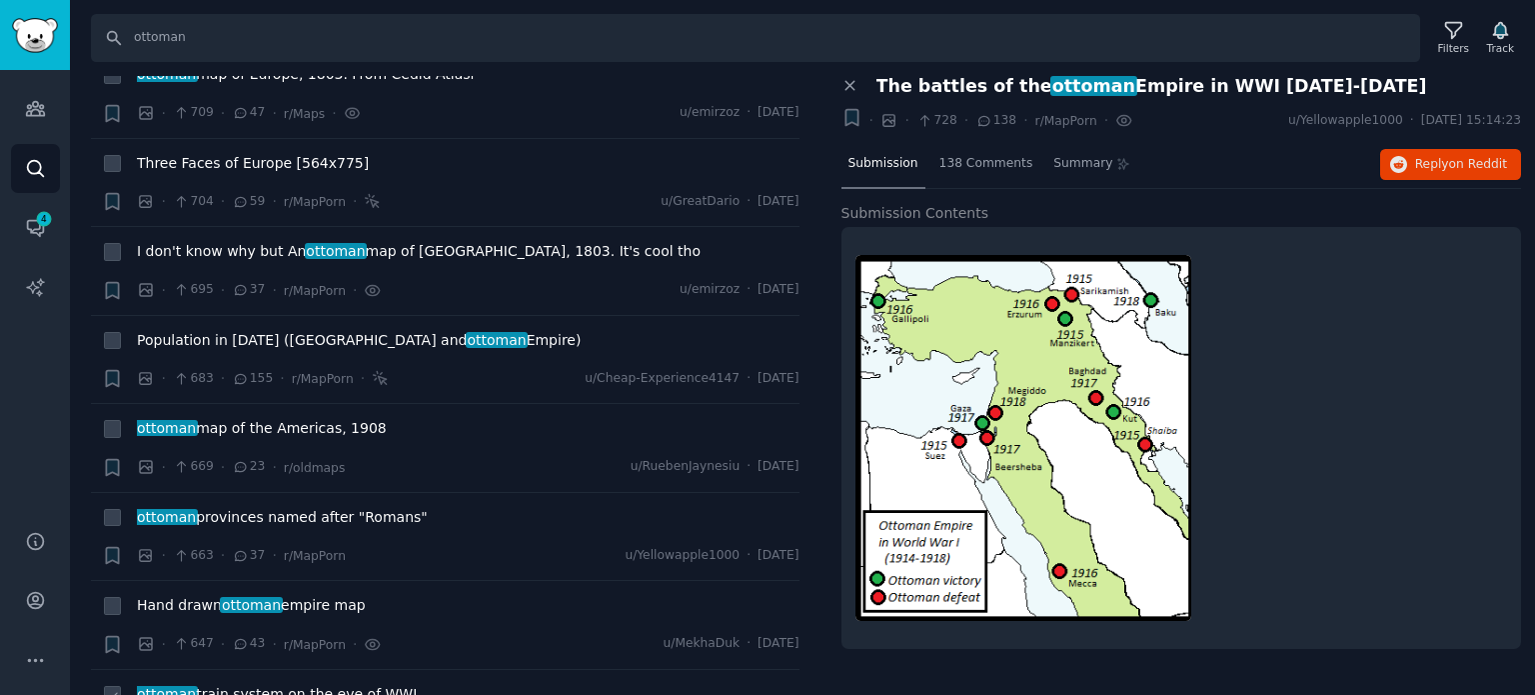
click at [200, 684] on span "ottoman train system on the eve of WWI" at bounding box center [277, 694] width 280 height 21
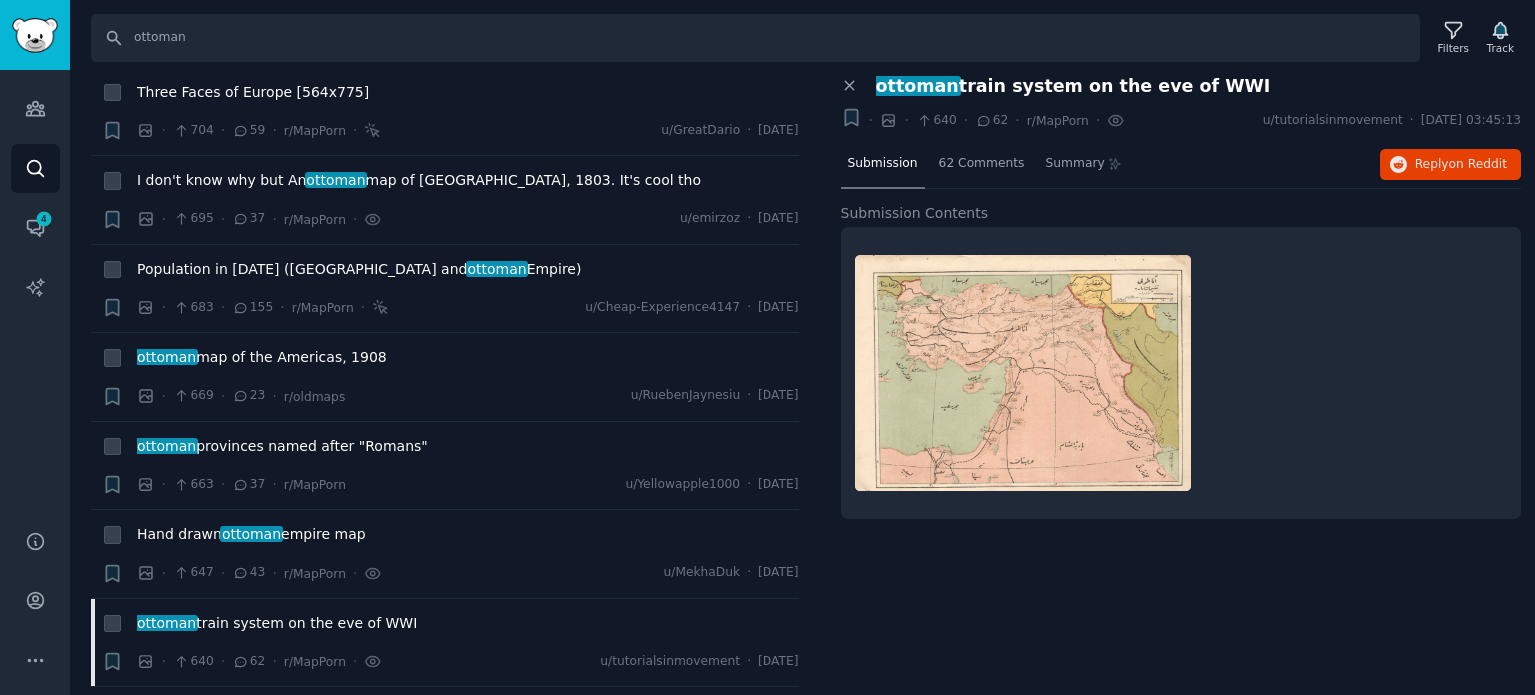
scroll to position [11293, 0]
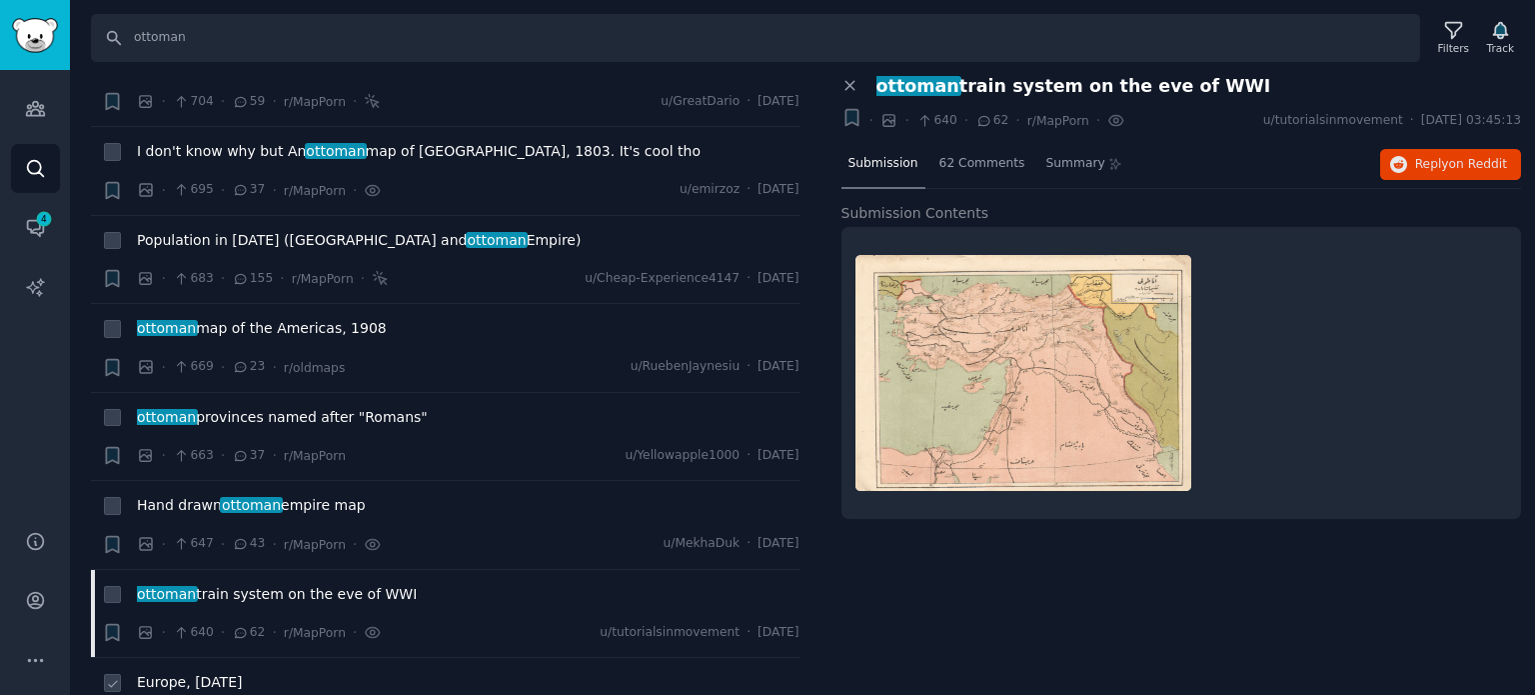
click at [194, 672] on span "Europe, [DATE]" at bounding box center [189, 682] width 105 height 21
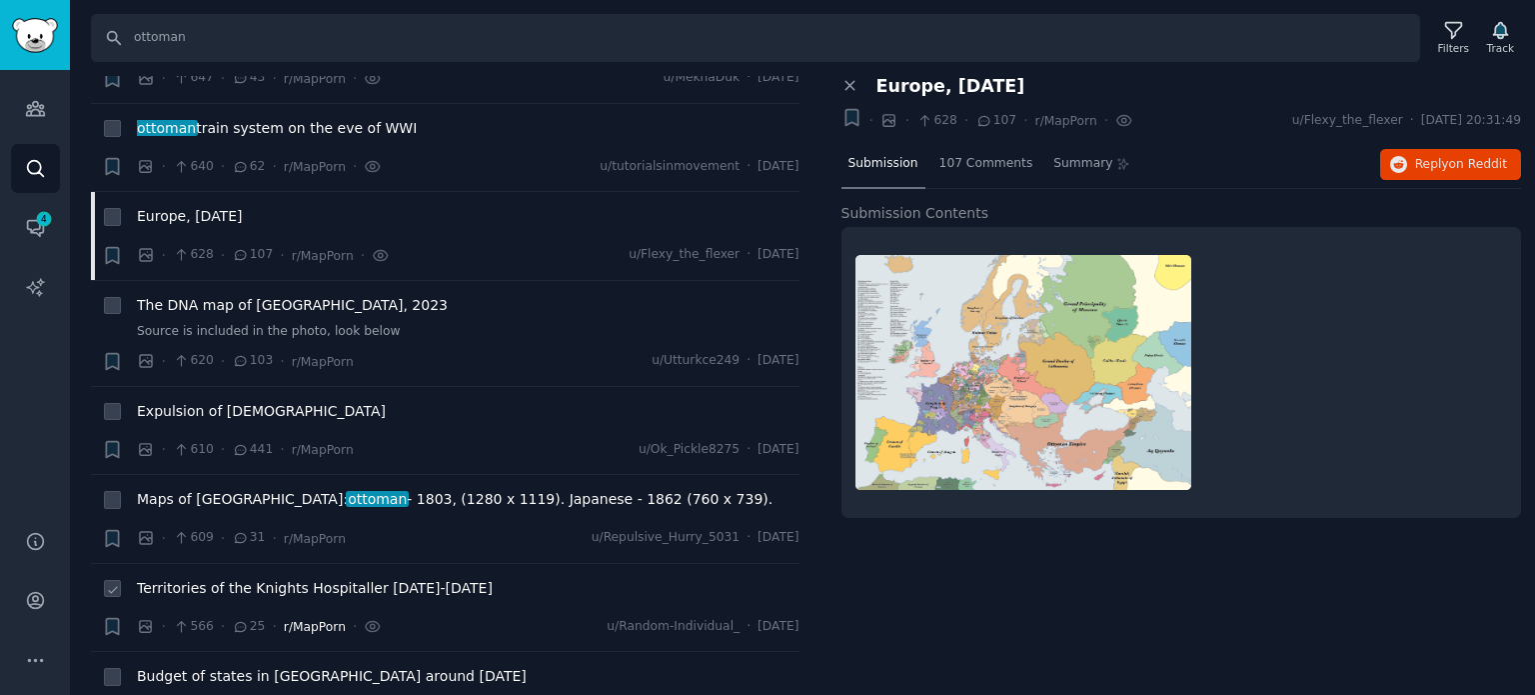
scroll to position [11793, 0]
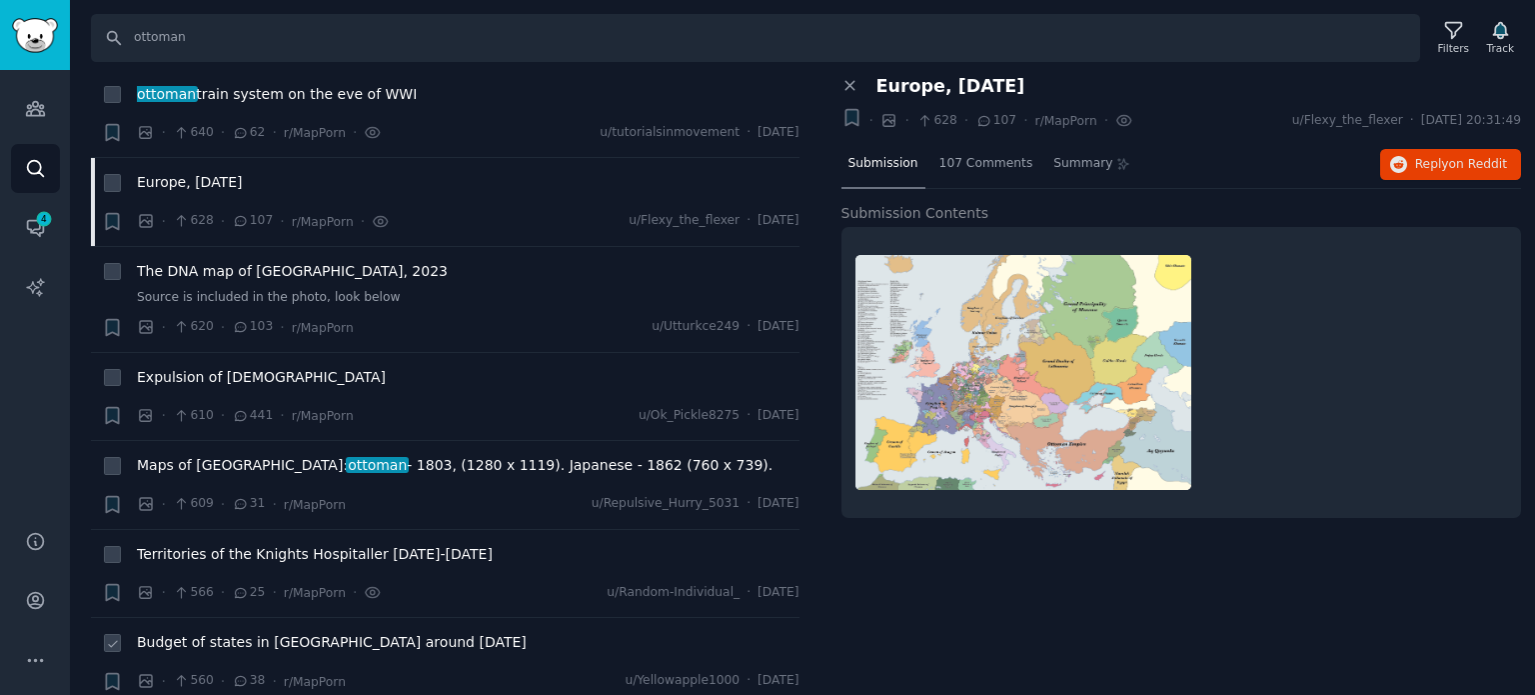
click at [244, 632] on span "Budget of states in [GEOGRAPHIC_DATA] around [DATE]" at bounding box center [332, 642] width 390 height 21
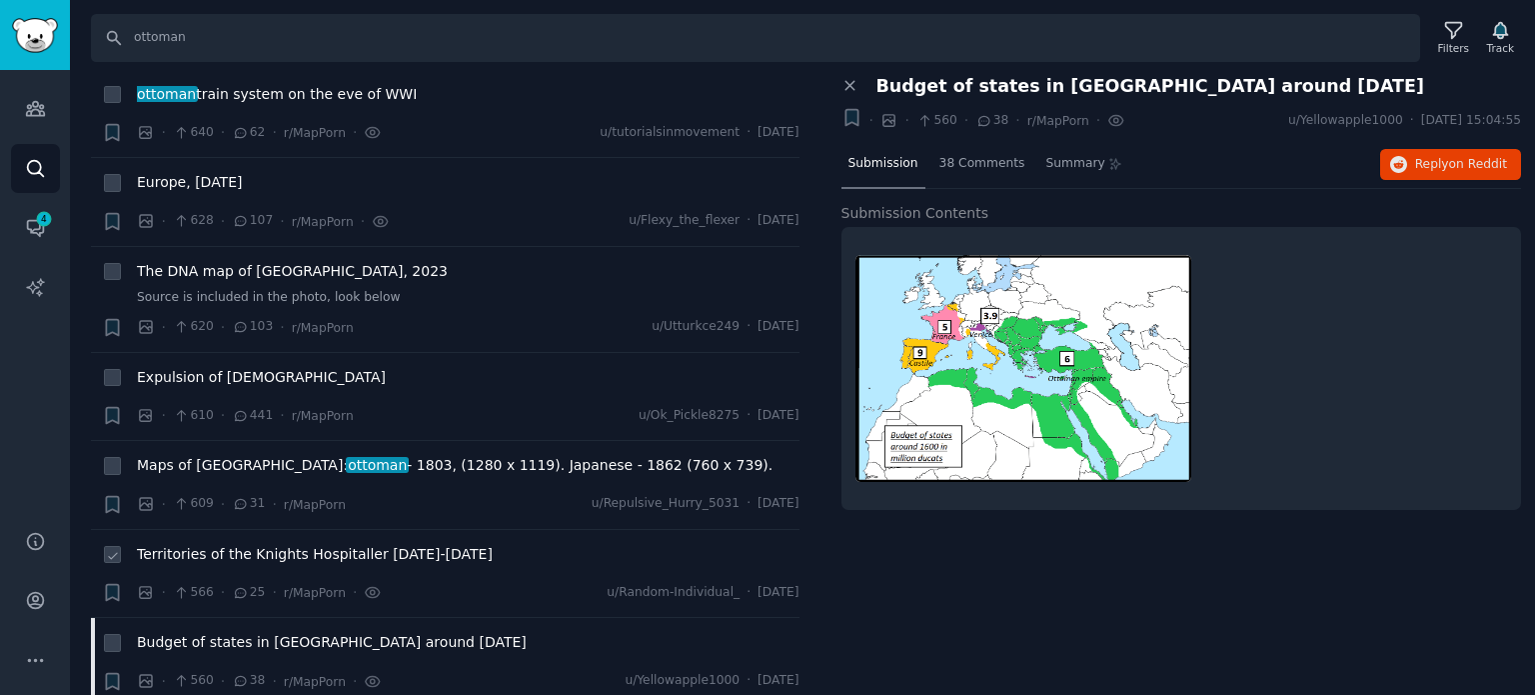
click at [250, 544] on span "Territories of the Knights Hospitaller [DATE]-[DATE]" at bounding box center [315, 554] width 356 height 21
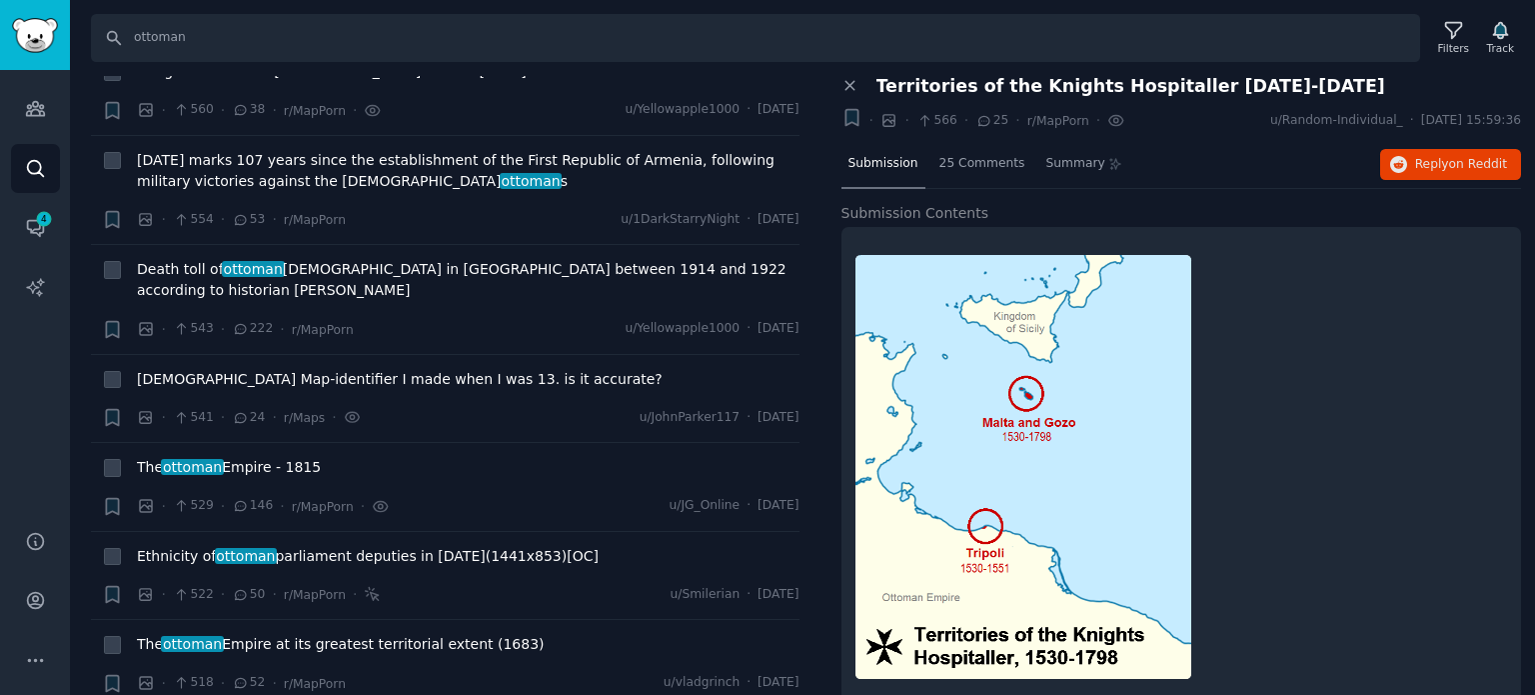
scroll to position [12592, 0]
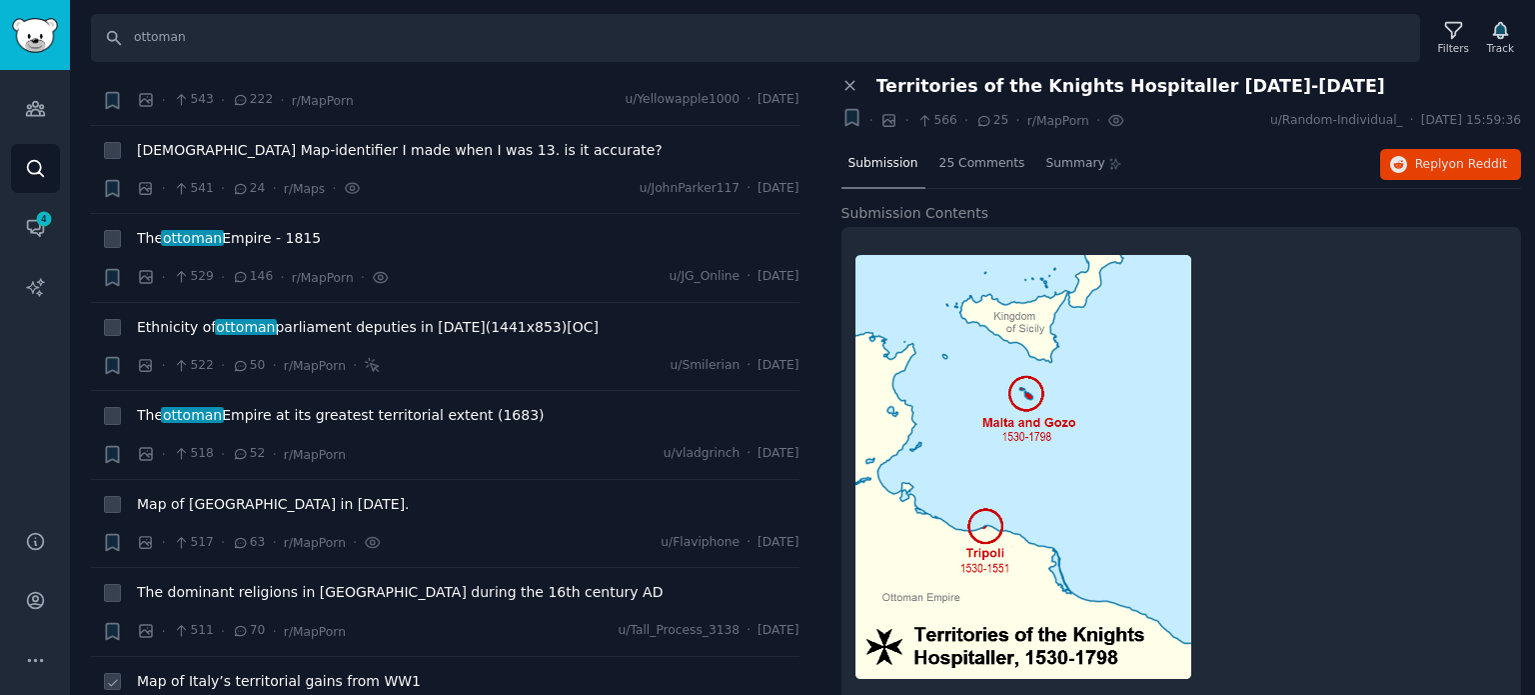
click at [204, 671] on span "Map of Italy’s territorial gains from WW1" at bounding box center [279, 681] width 284 height 21
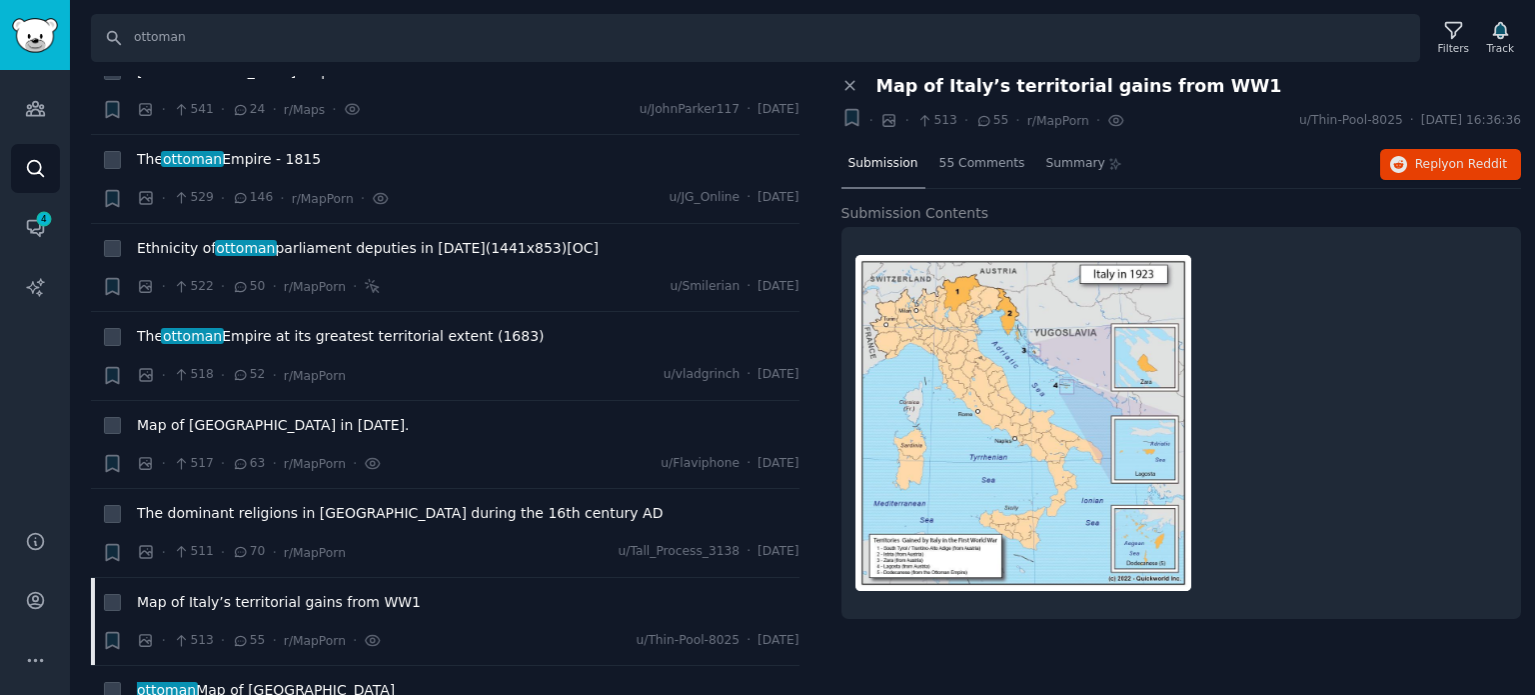
scroll to position [12792, 0]
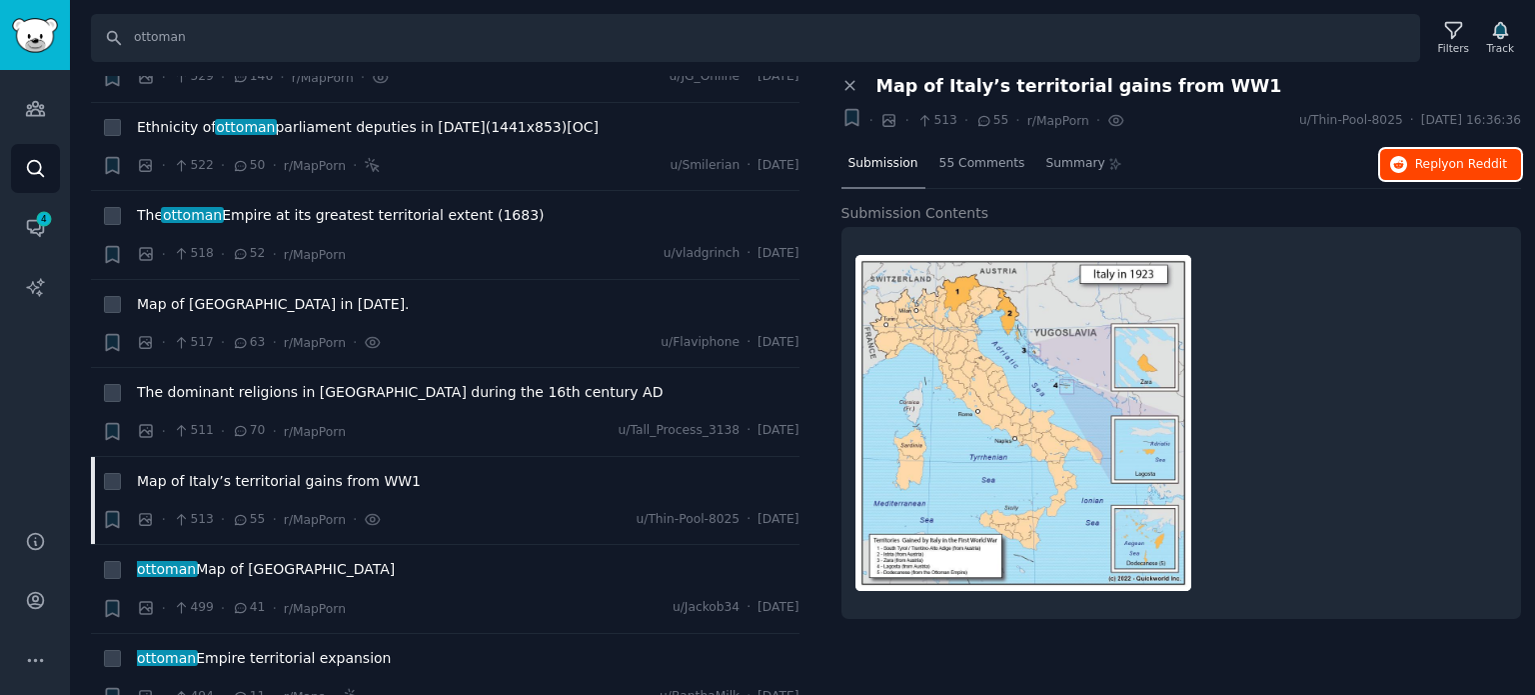
click at [1424, 168] on span "Reply on Reddit" at bounding box center [1461, 165] width 92 height 18
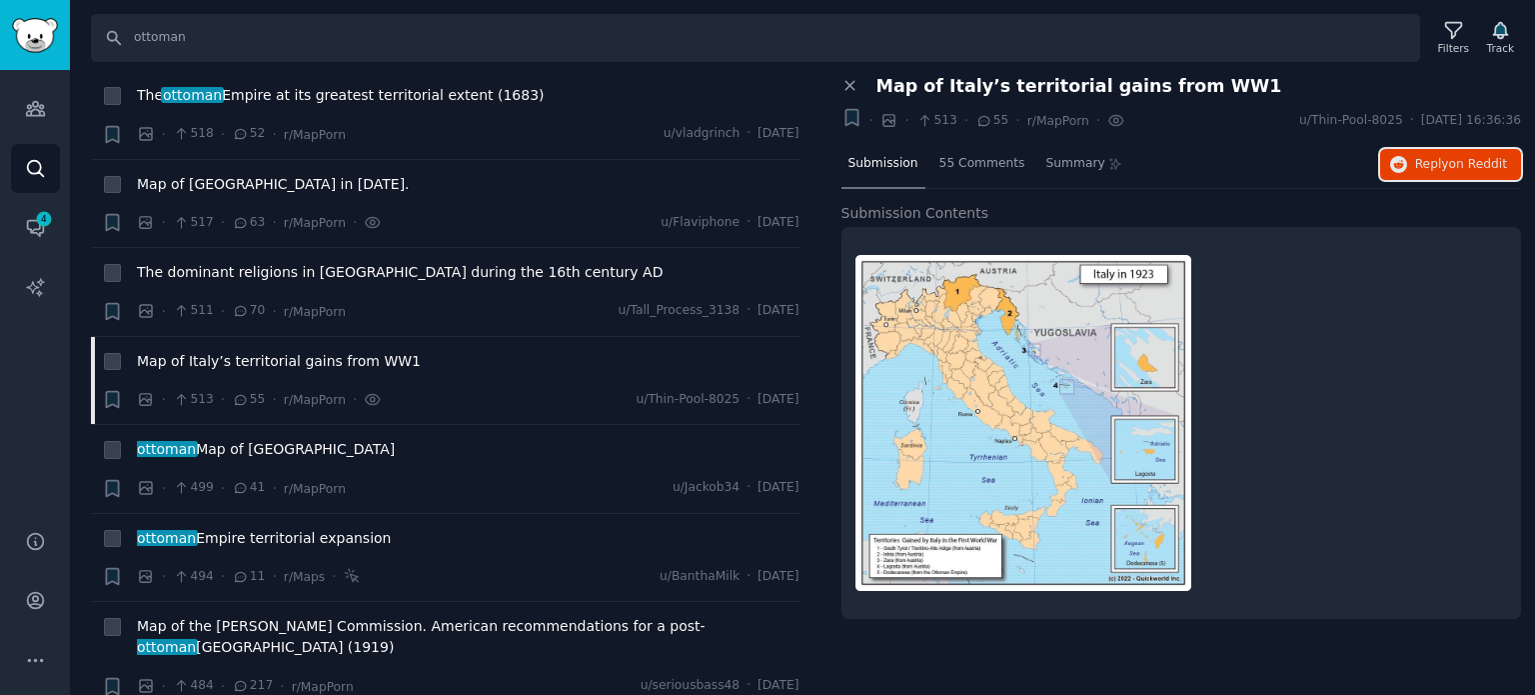
scroll to position [12992, 0]
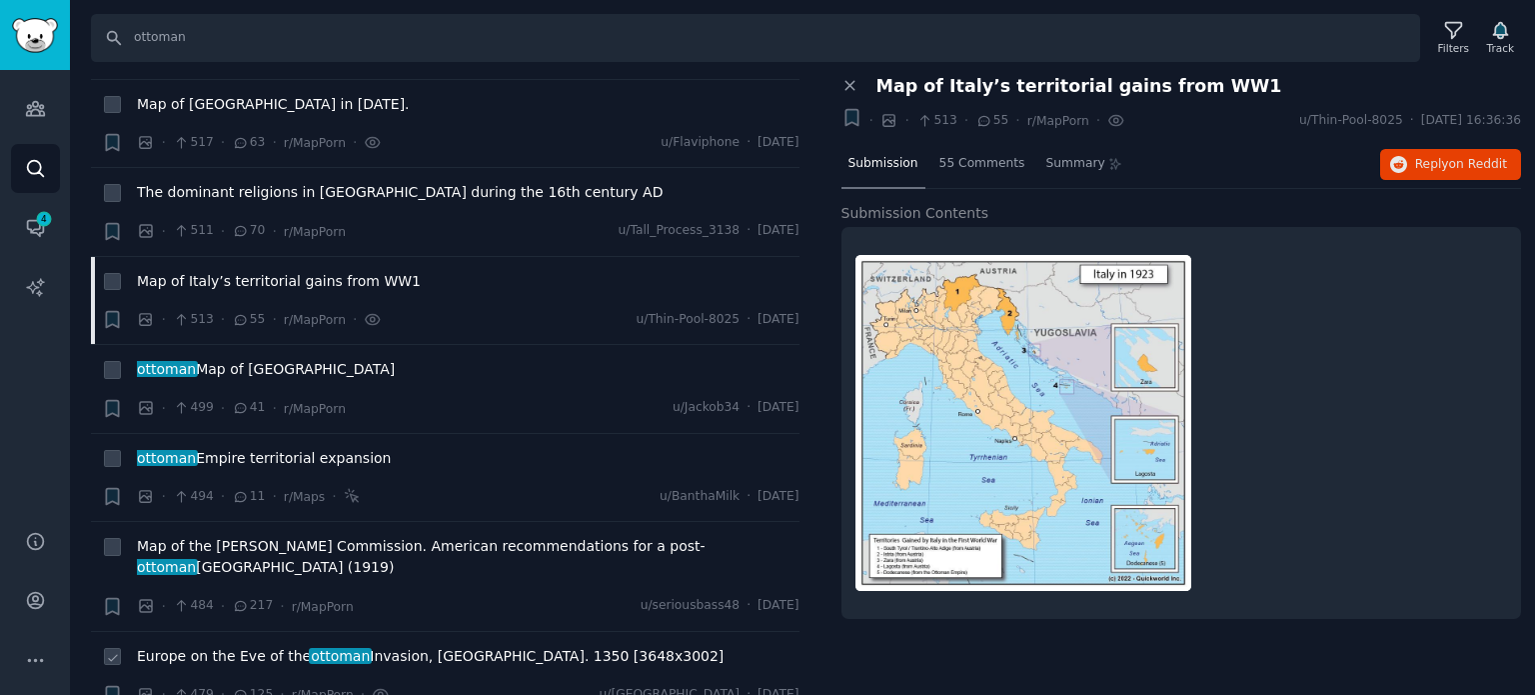
click at [200, 646] on div "Europe on the Eve of the ottoman Invasion, ca. 1350 [3648x3002]" at bounding box center [468, 660] width 663 height 28
click at [200, 646] on span "Europe on the Eve of the ottoman Invasion, ca. 1350 [3648x3002]" at bounding box center [430, 656] width 587 height 21
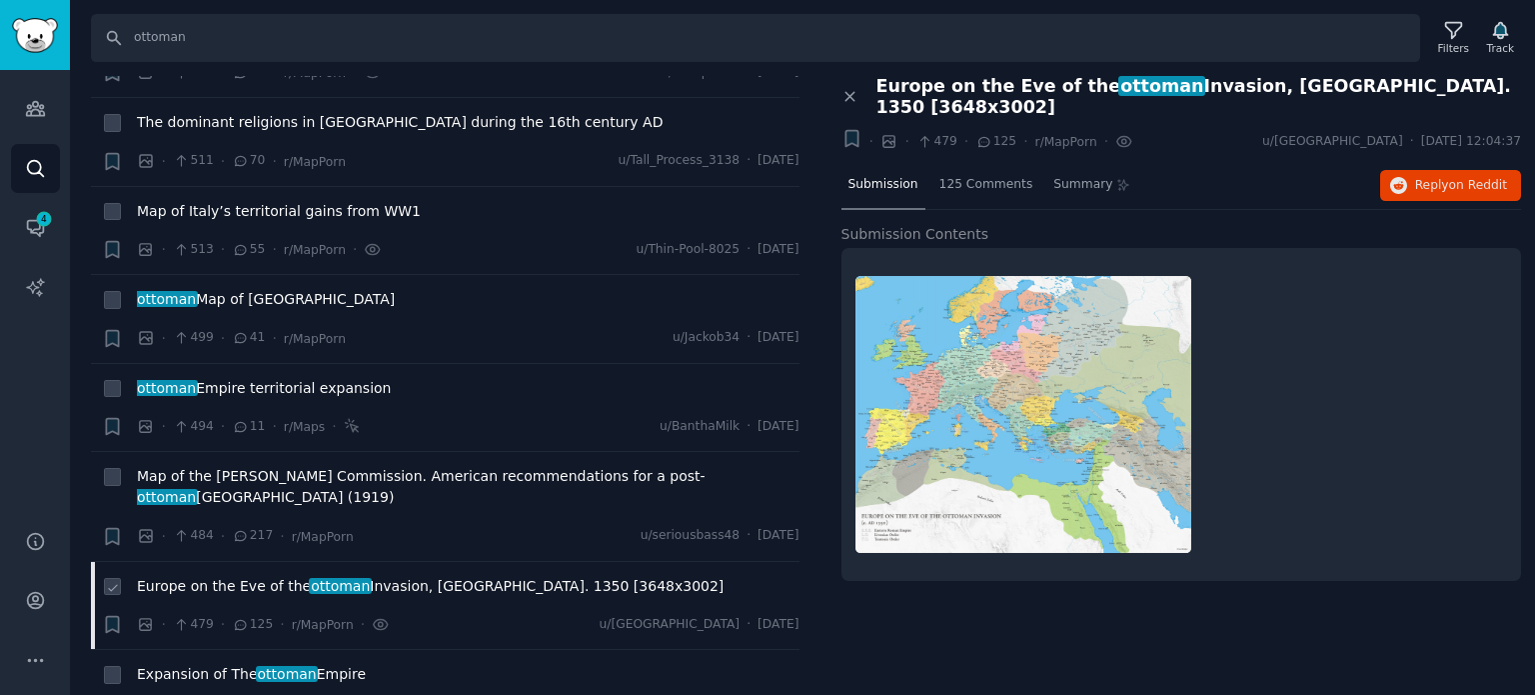
scroll to position [13092, 0]
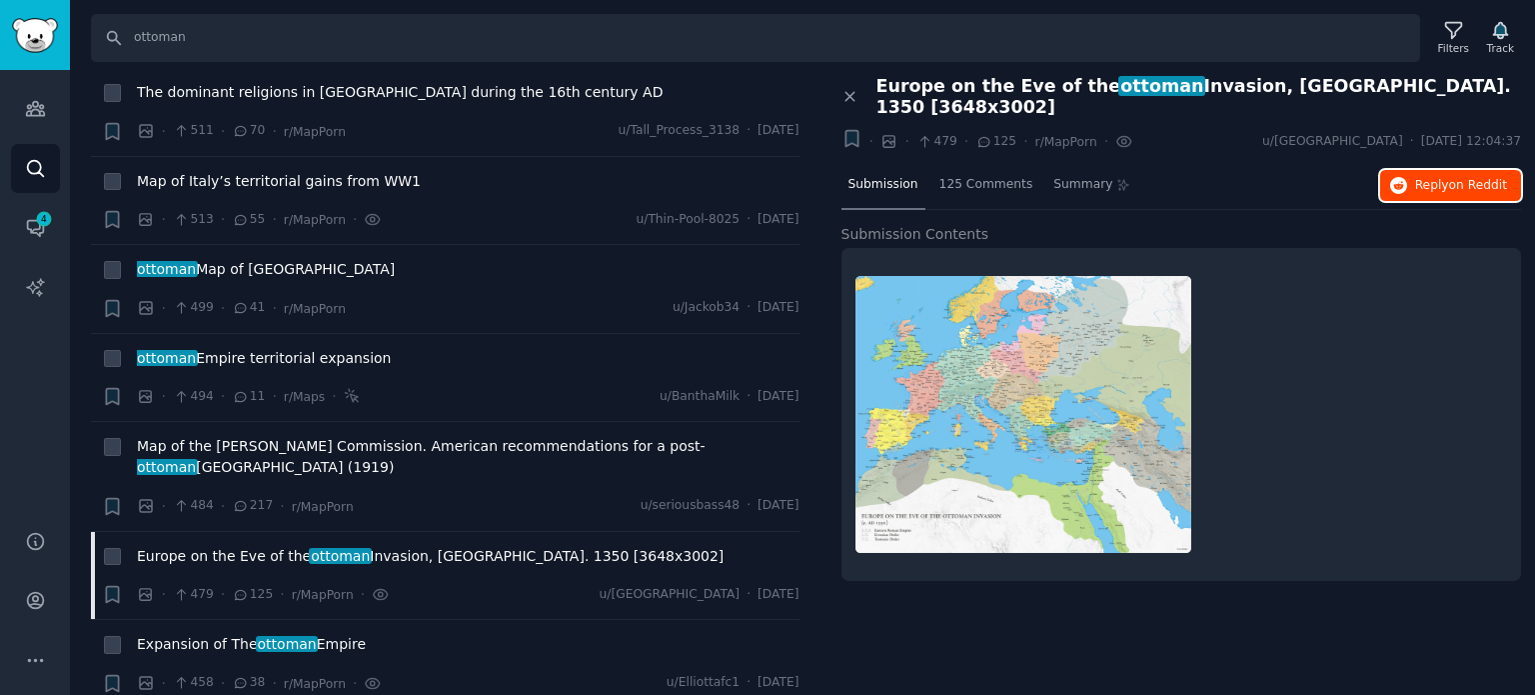
click at [1454, 178] on span "on Reddit" at bounding box center [1478, 185] width 58 height 14
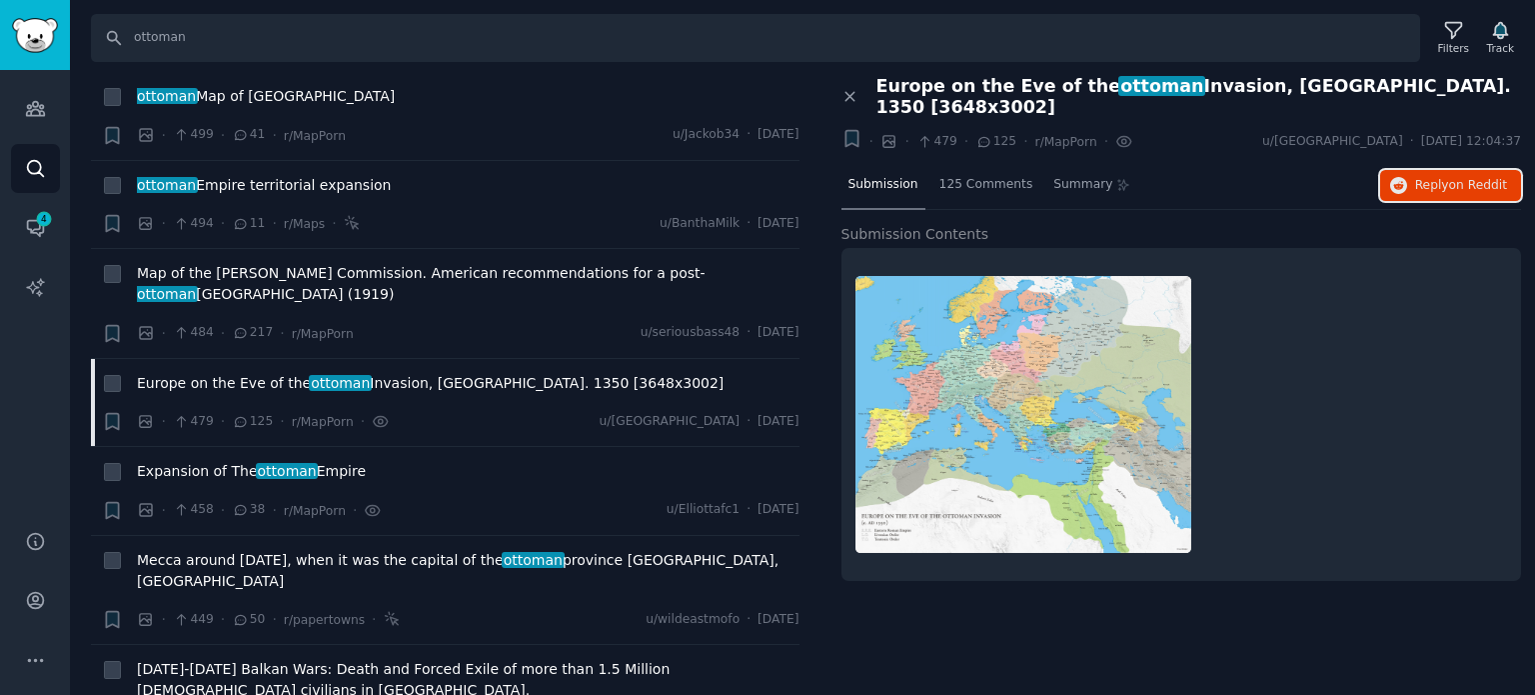
scroll to position [13492, 0]
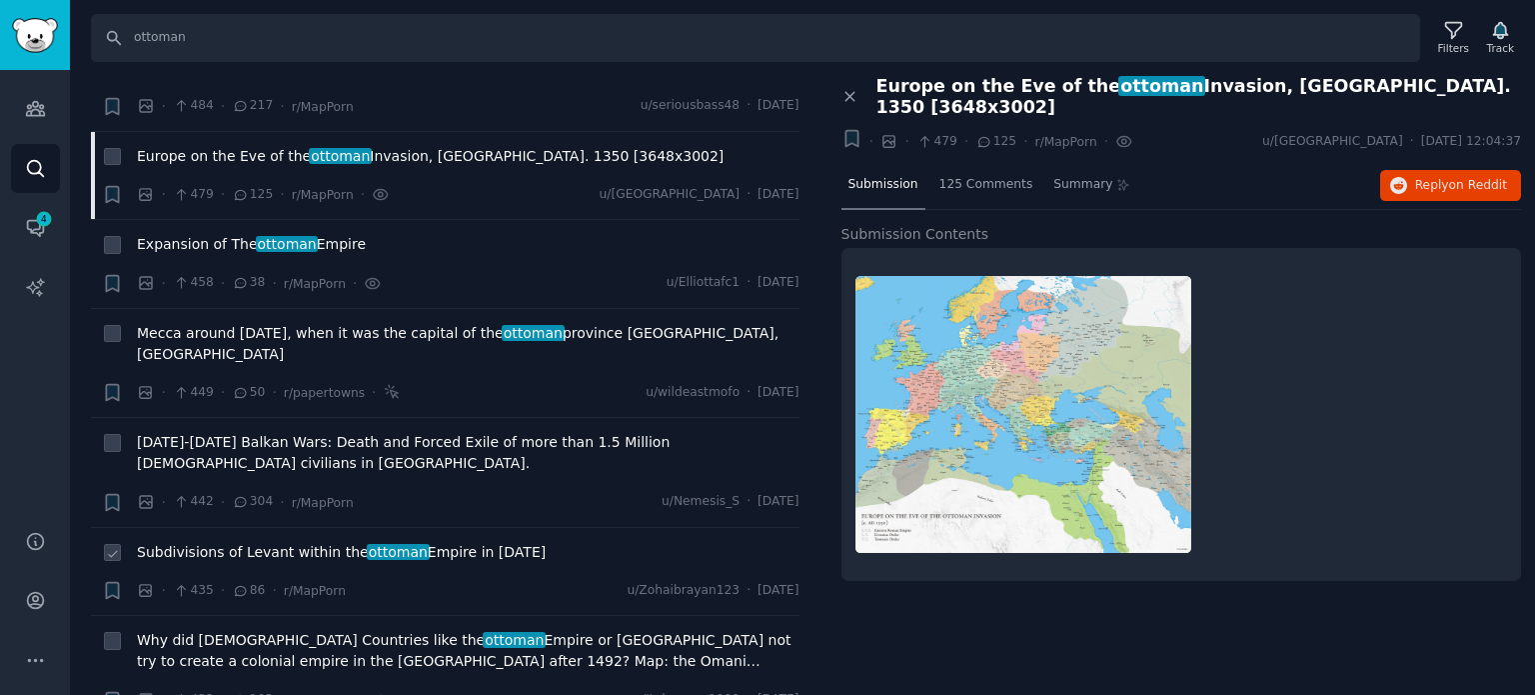
click at [236, 542] on span "Subdivisions of Levant within the [GEOGRAPHIC_DATA] in [DATE]" at bounding box center [341, 552] width 409 height 21
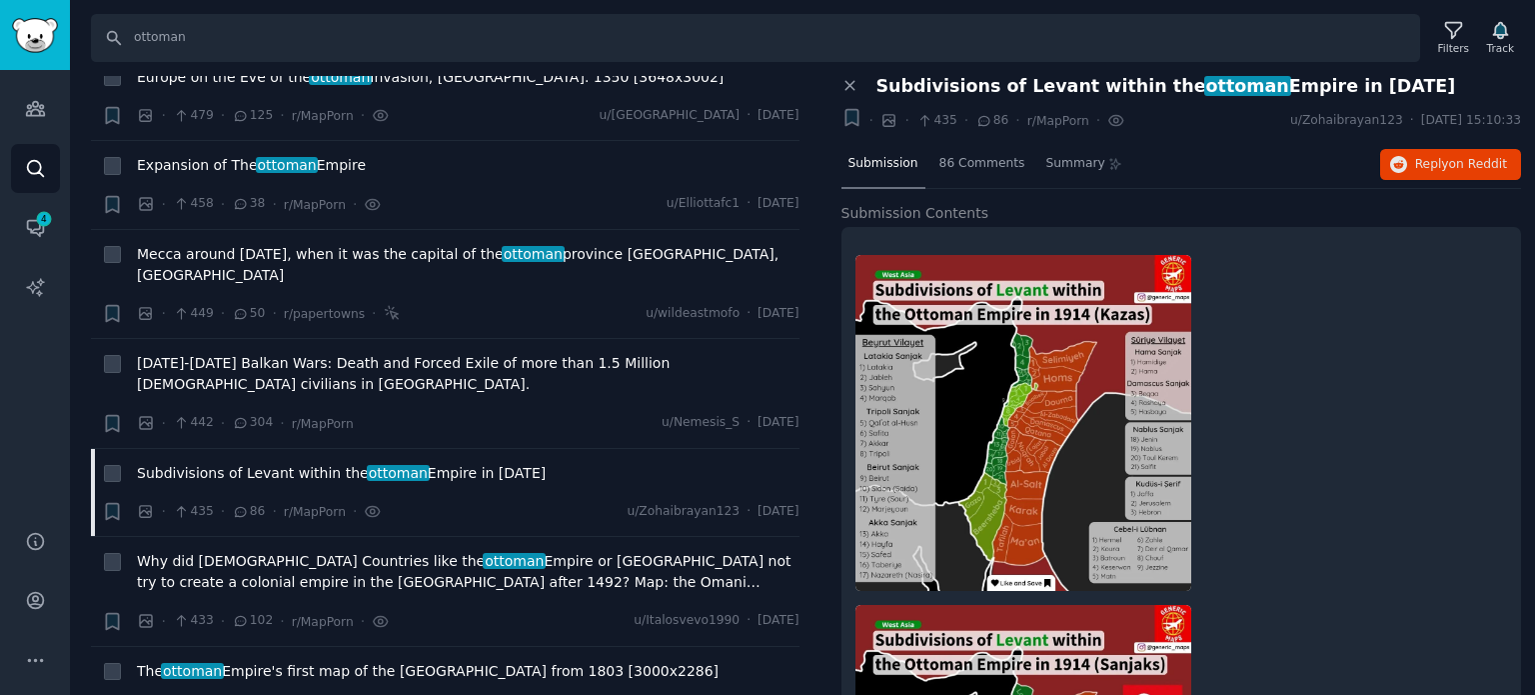
scroll to position [13792, 0]
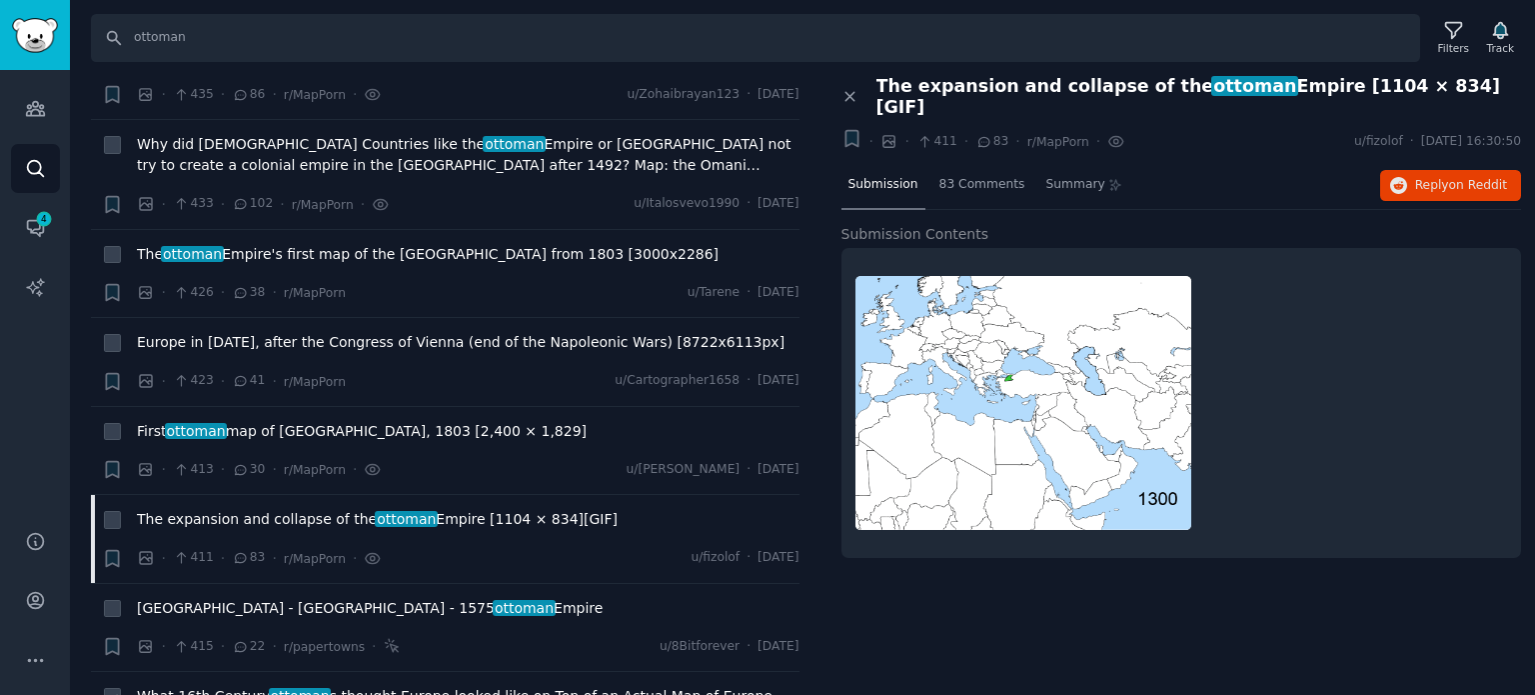
scroll to position [13992, 0]
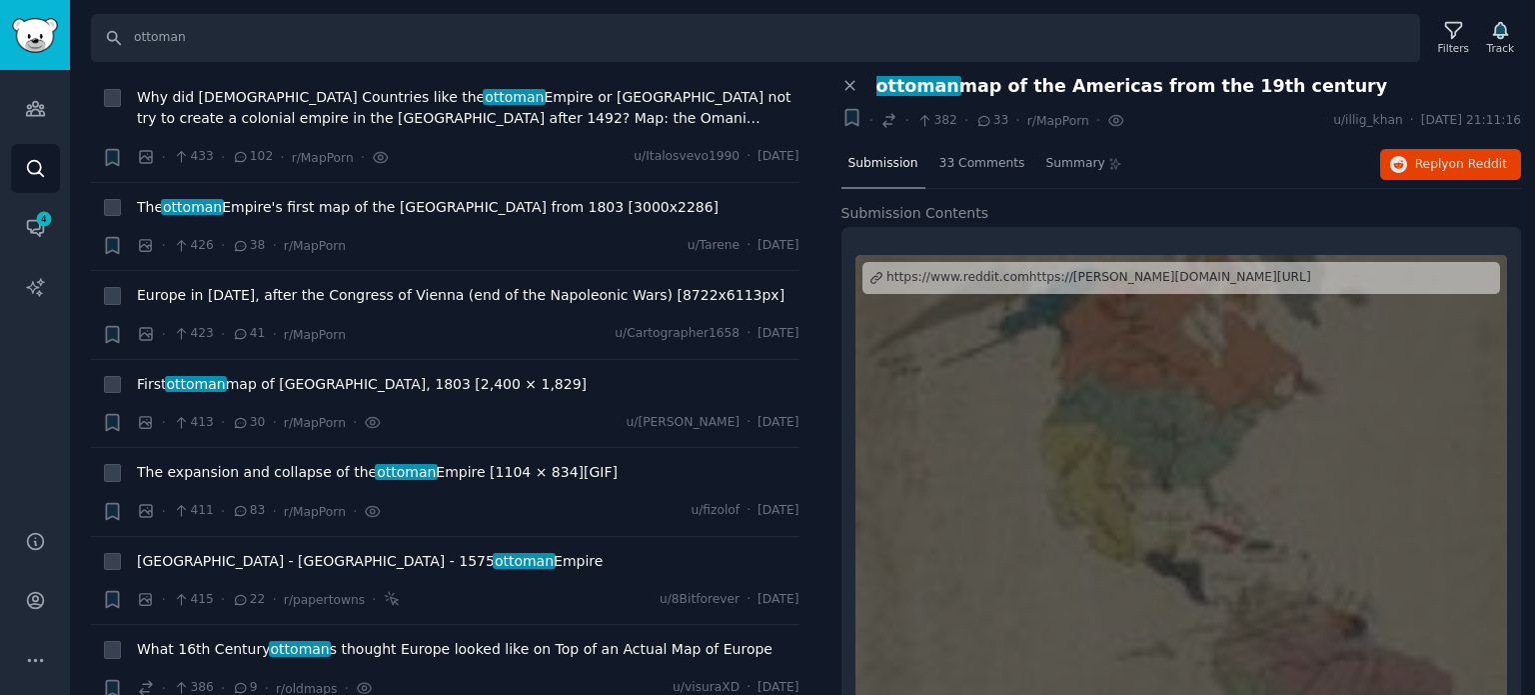
scroll to position [14391, 0]
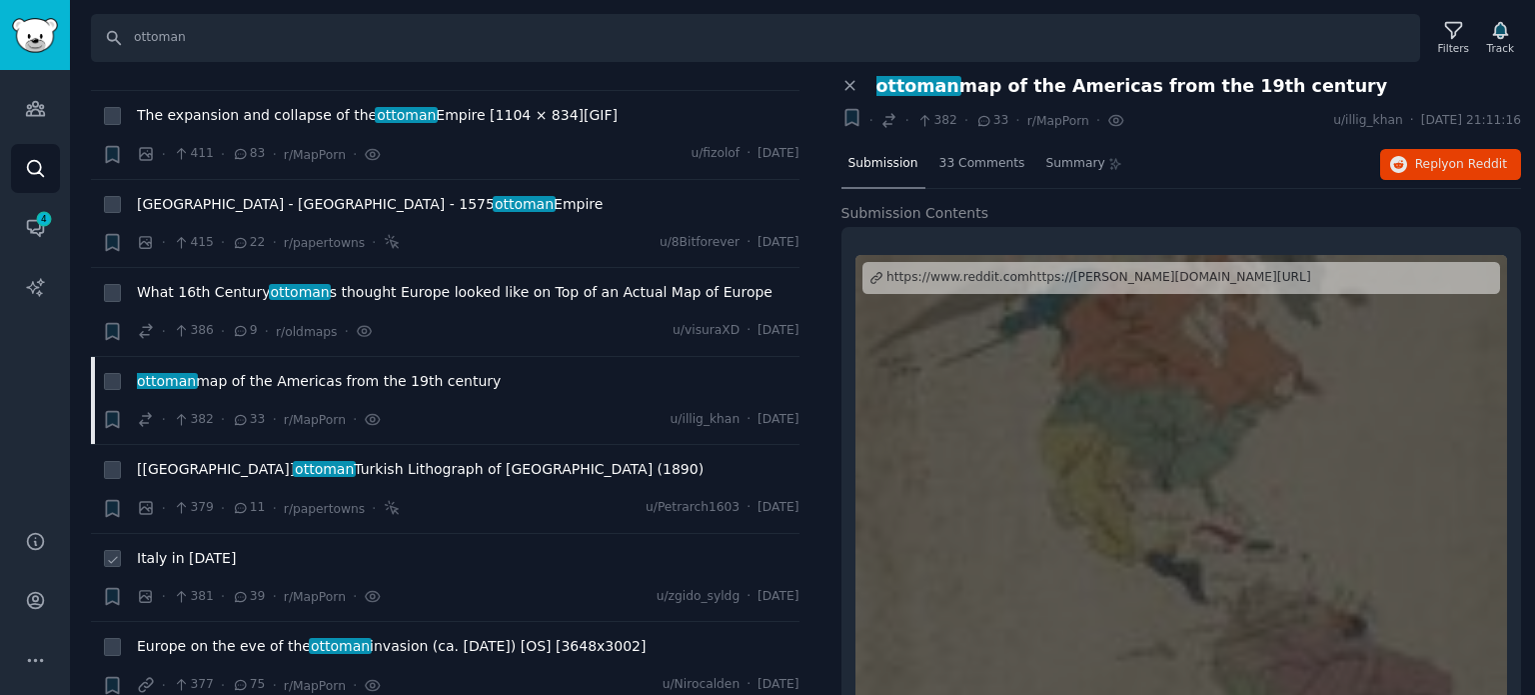
click at [197, 548] on span "Italy in [DATE]" at bounding box center [186, 558] width 99 height 21
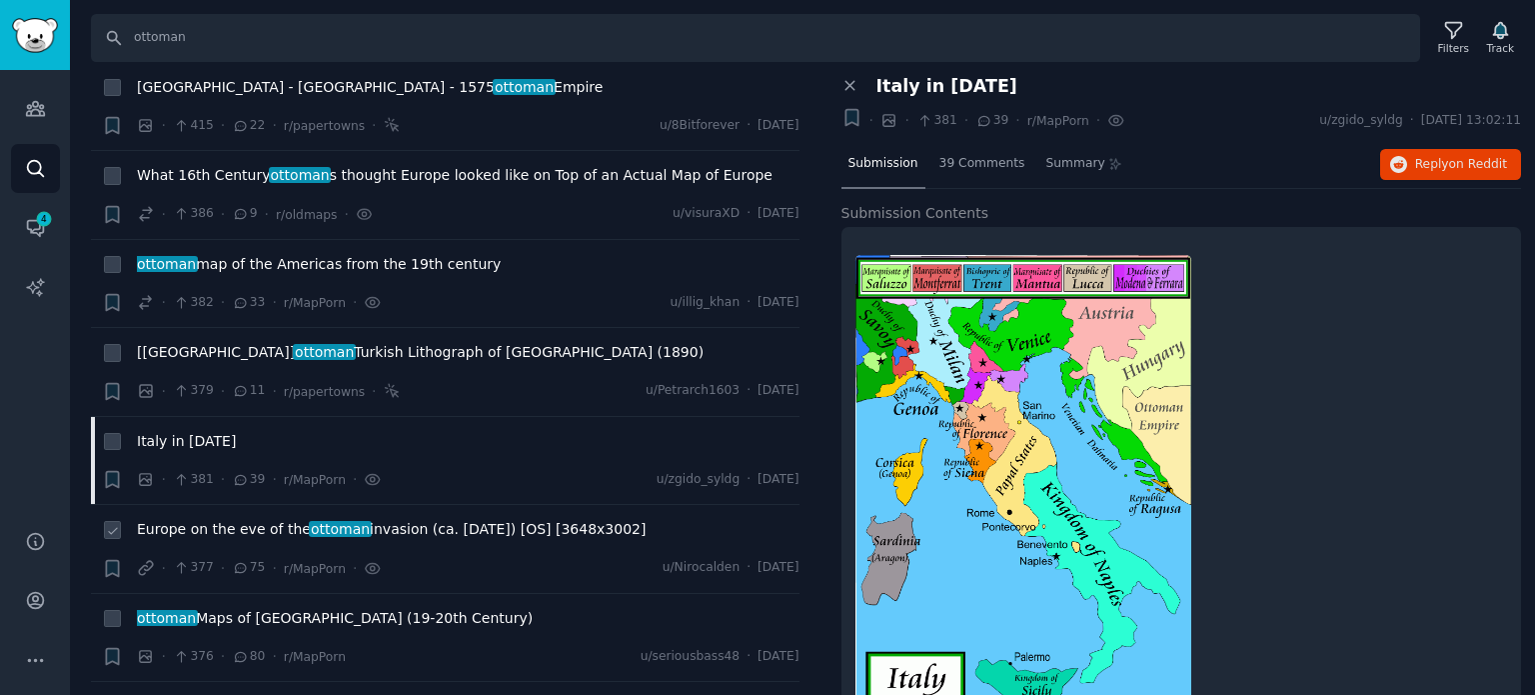
scroll to position [14791, 0]
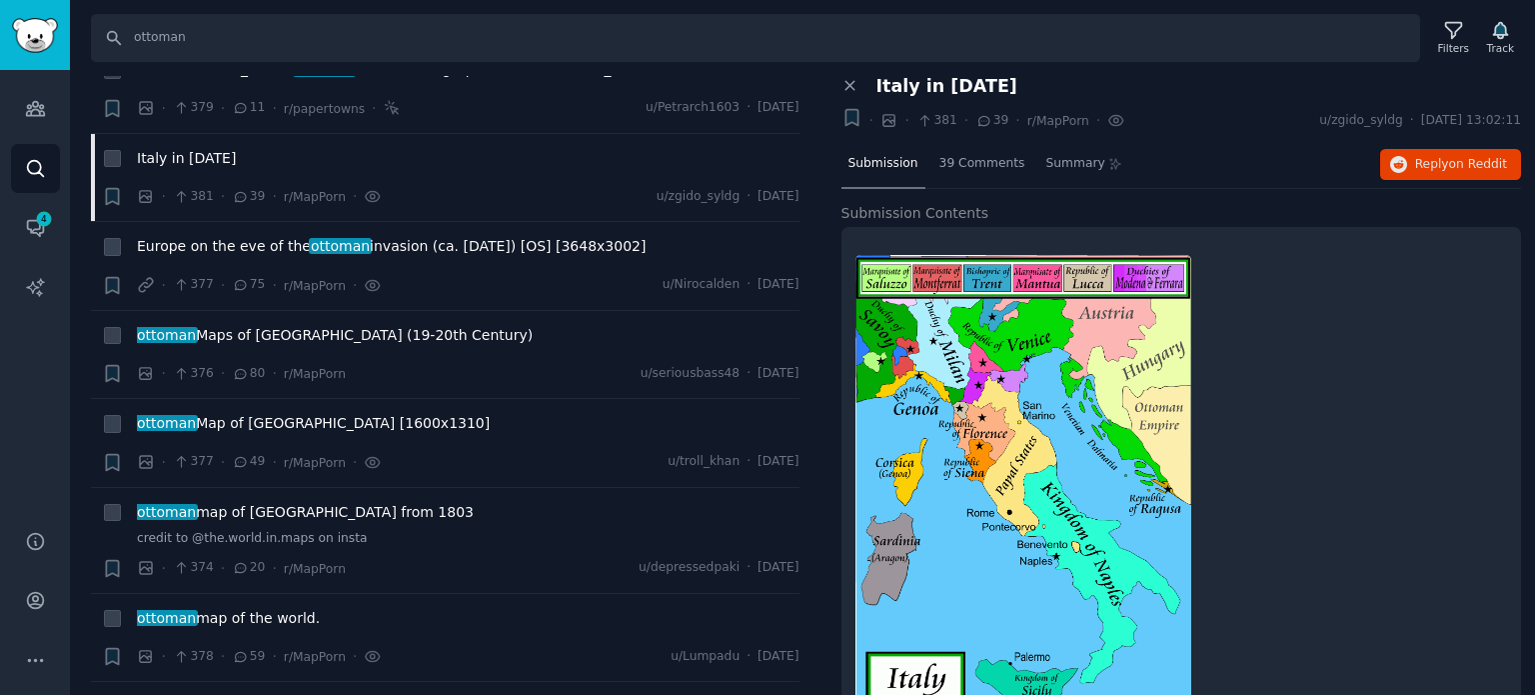
click at [204, 694] on span "ottoman" at bounding box center [221, 706] width 63 height 16
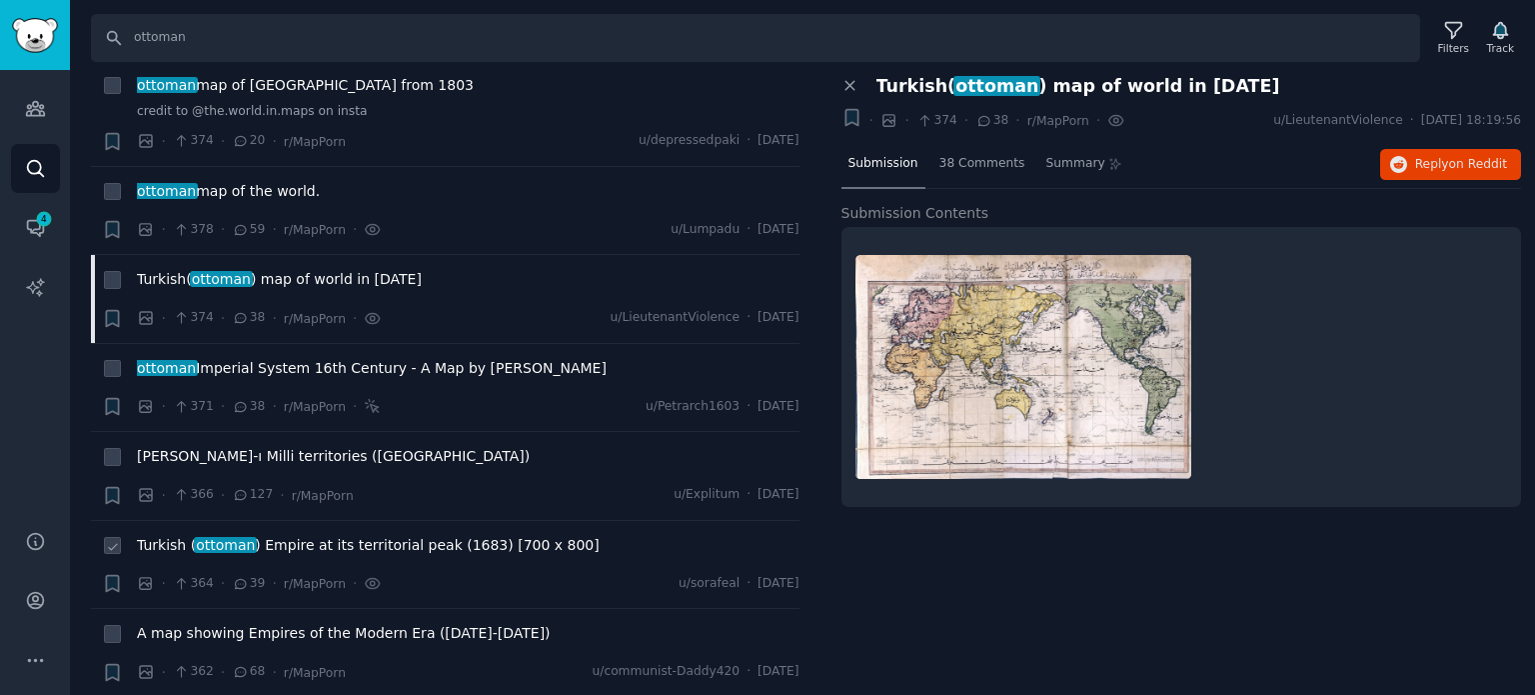
scroll to position [15191, 0]
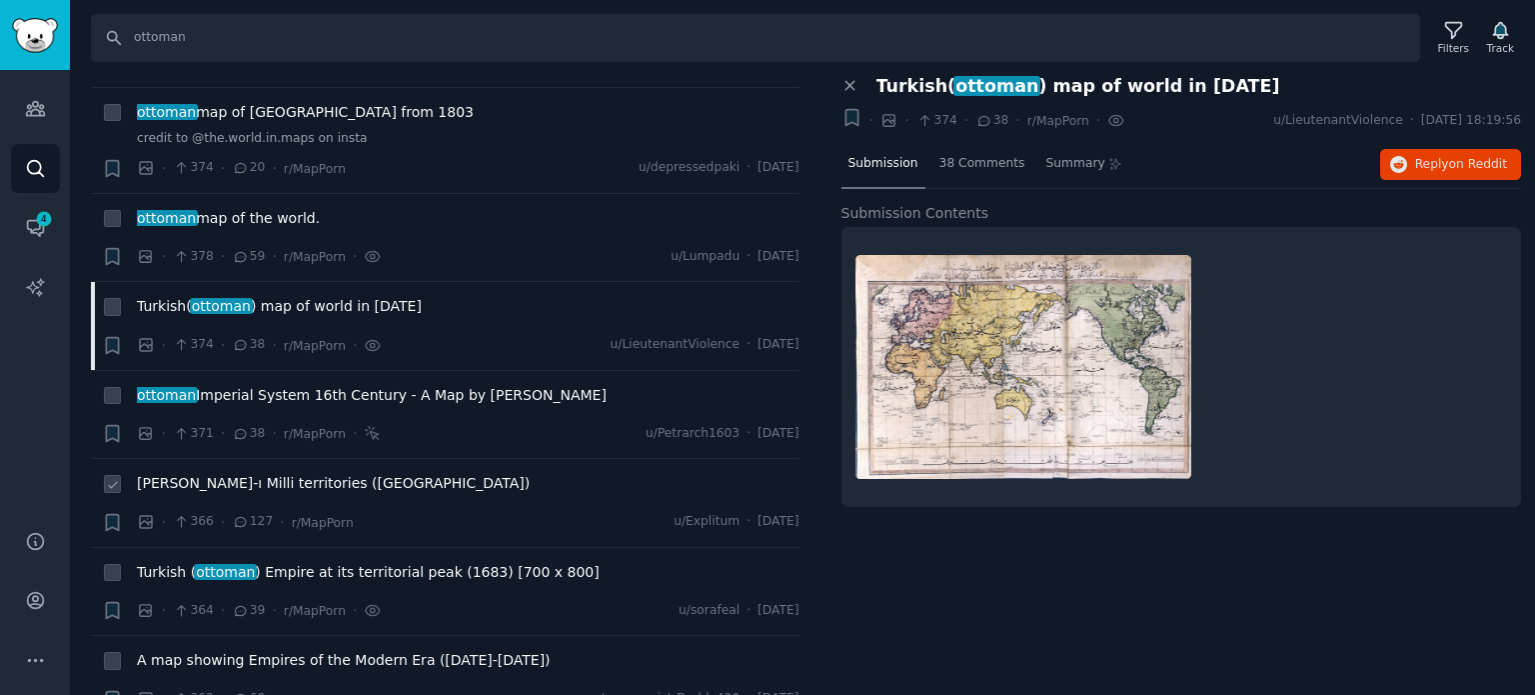
click at [271, 473] on span "[PERSON_NAME]-ı Milli territories ([GEOGRAPHIC_DATA])" at bounding box center [333, 483] width 393 height 21
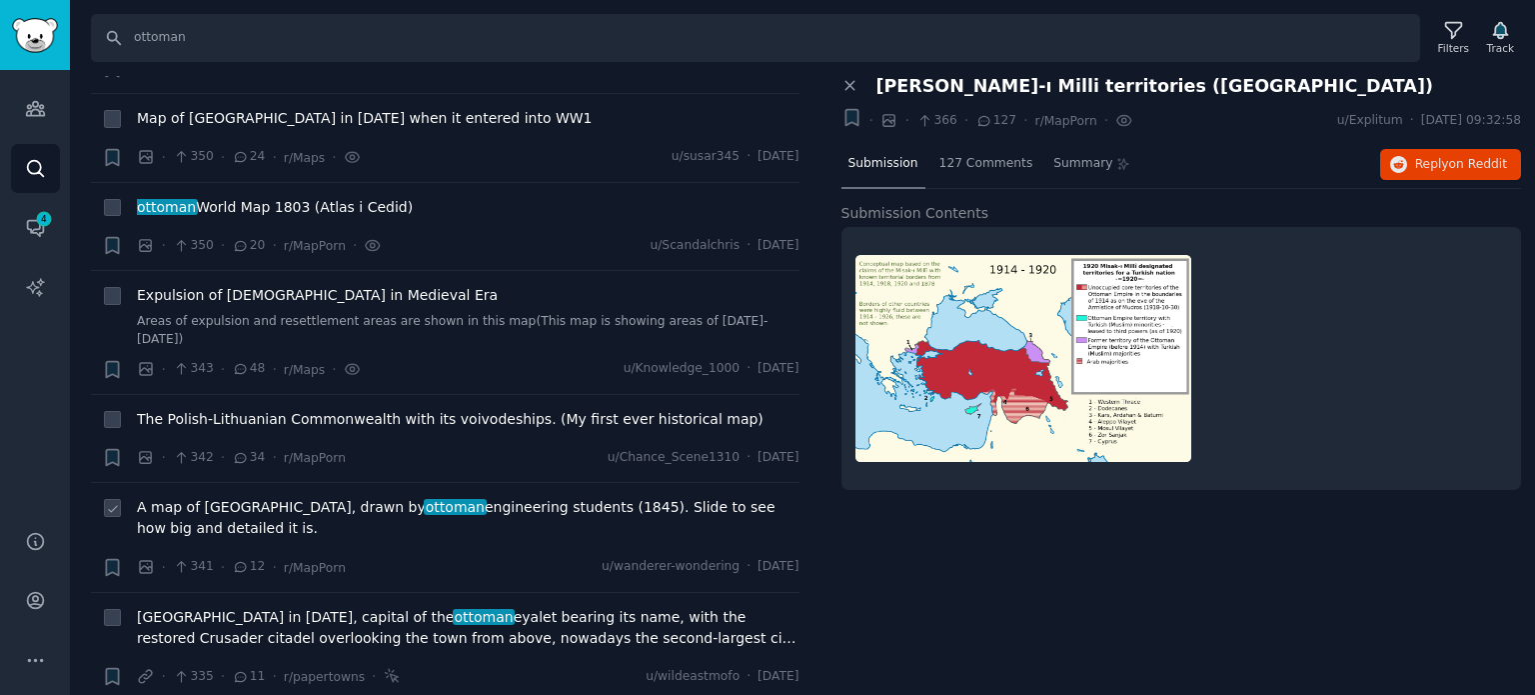
scroll to position [15990, 0]
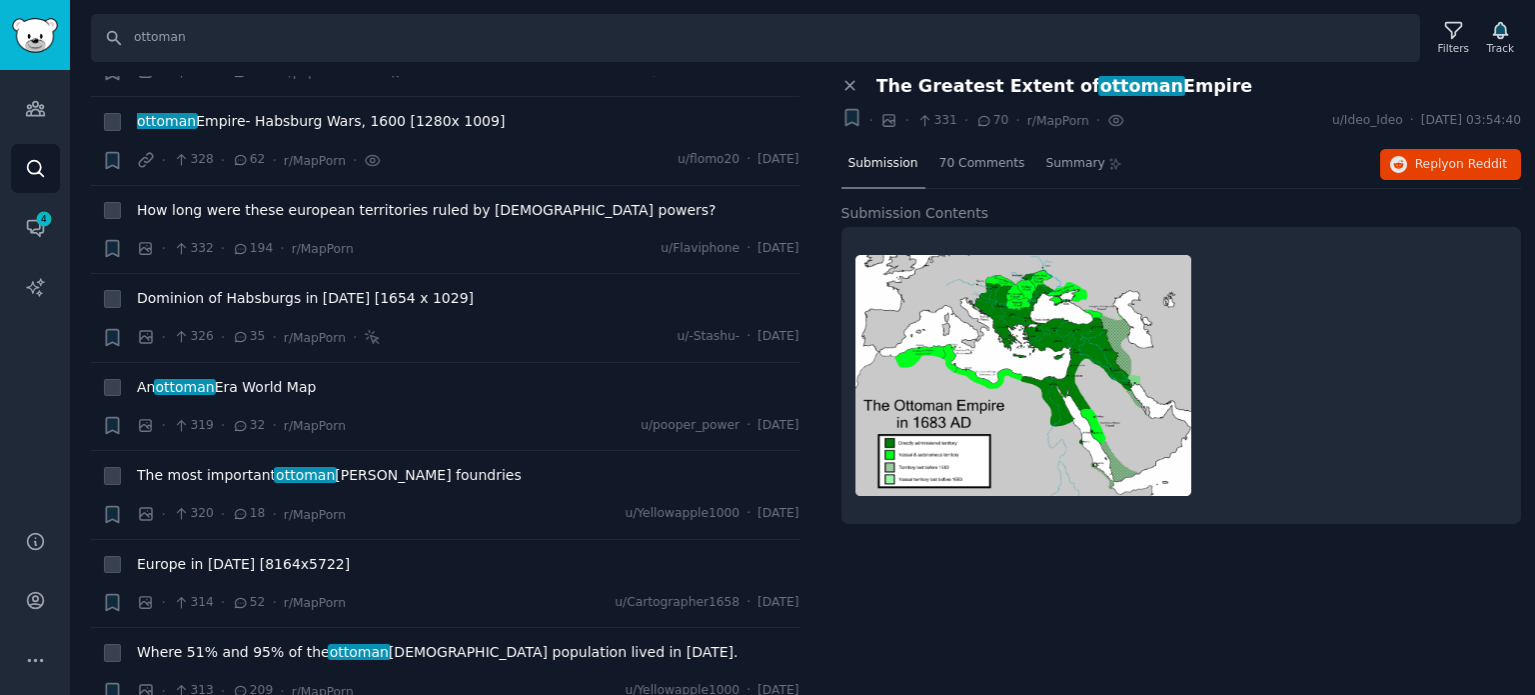
scroll to position [17090, 0]
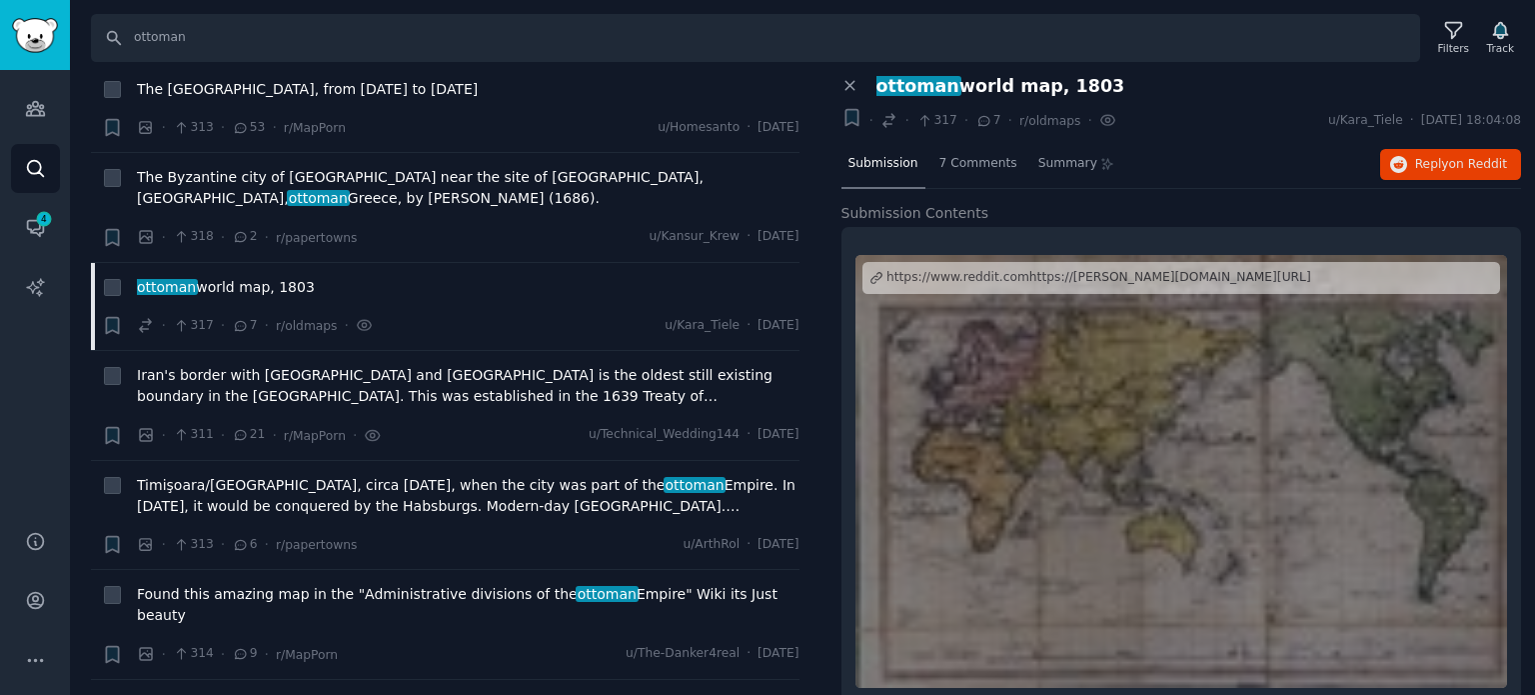
scroll to position [17589, 0]
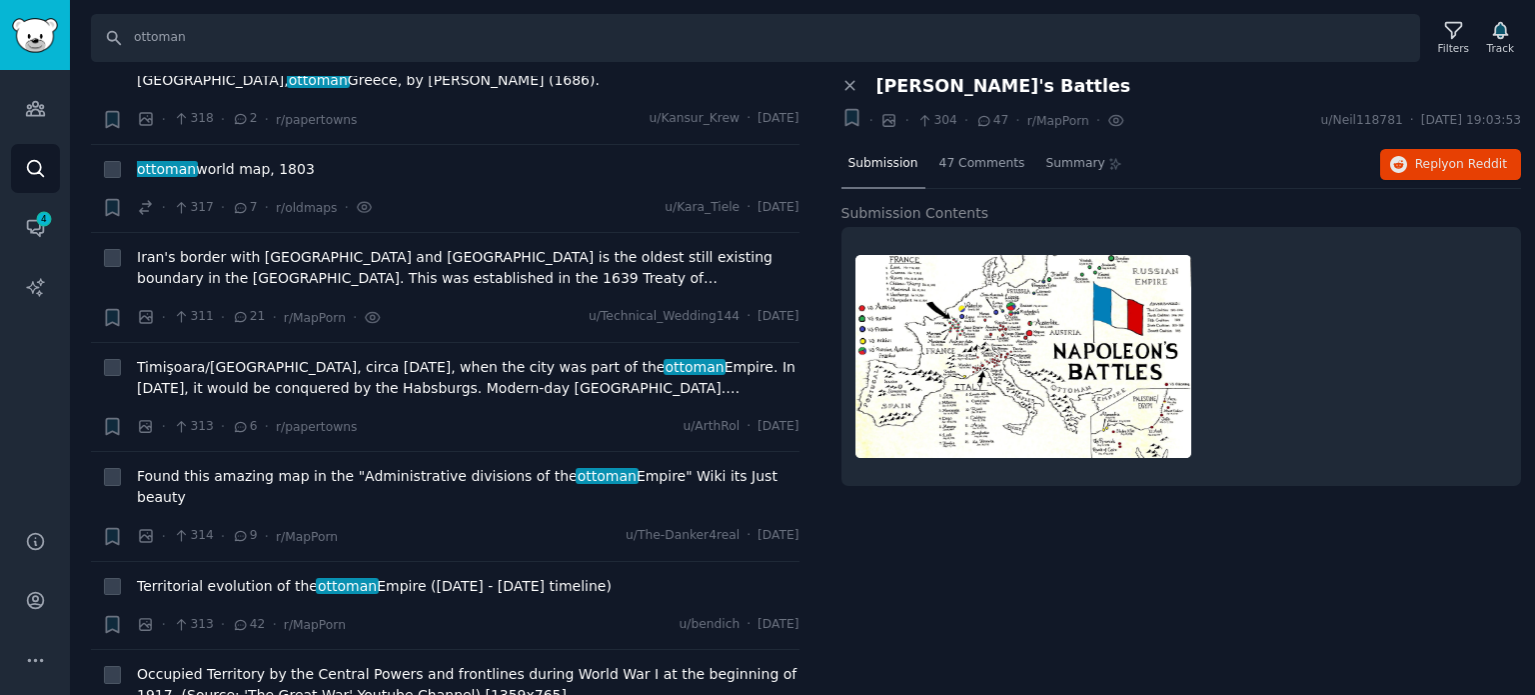
scroll to position [18289, 0]
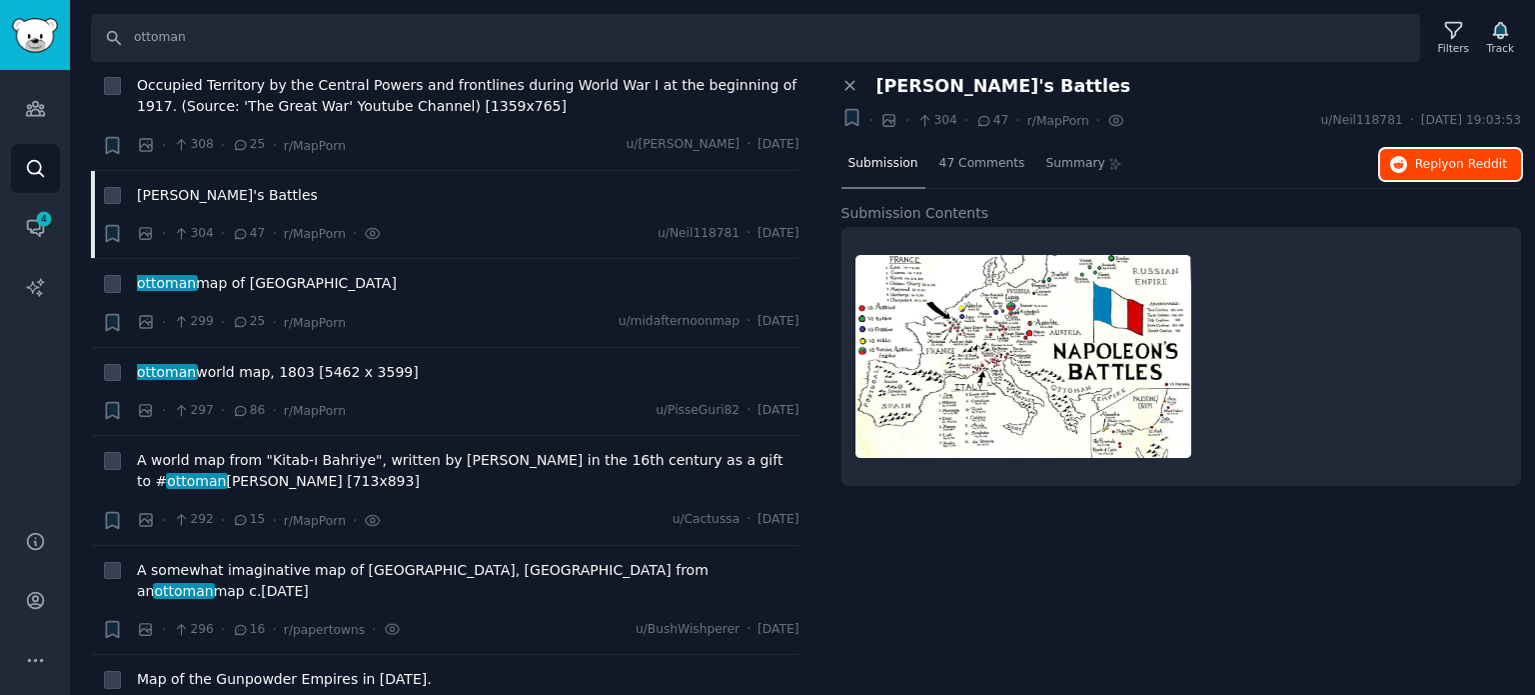
click at [1405, 165] on icon "button" at bounding box center [1399, 165] width 18 height 18
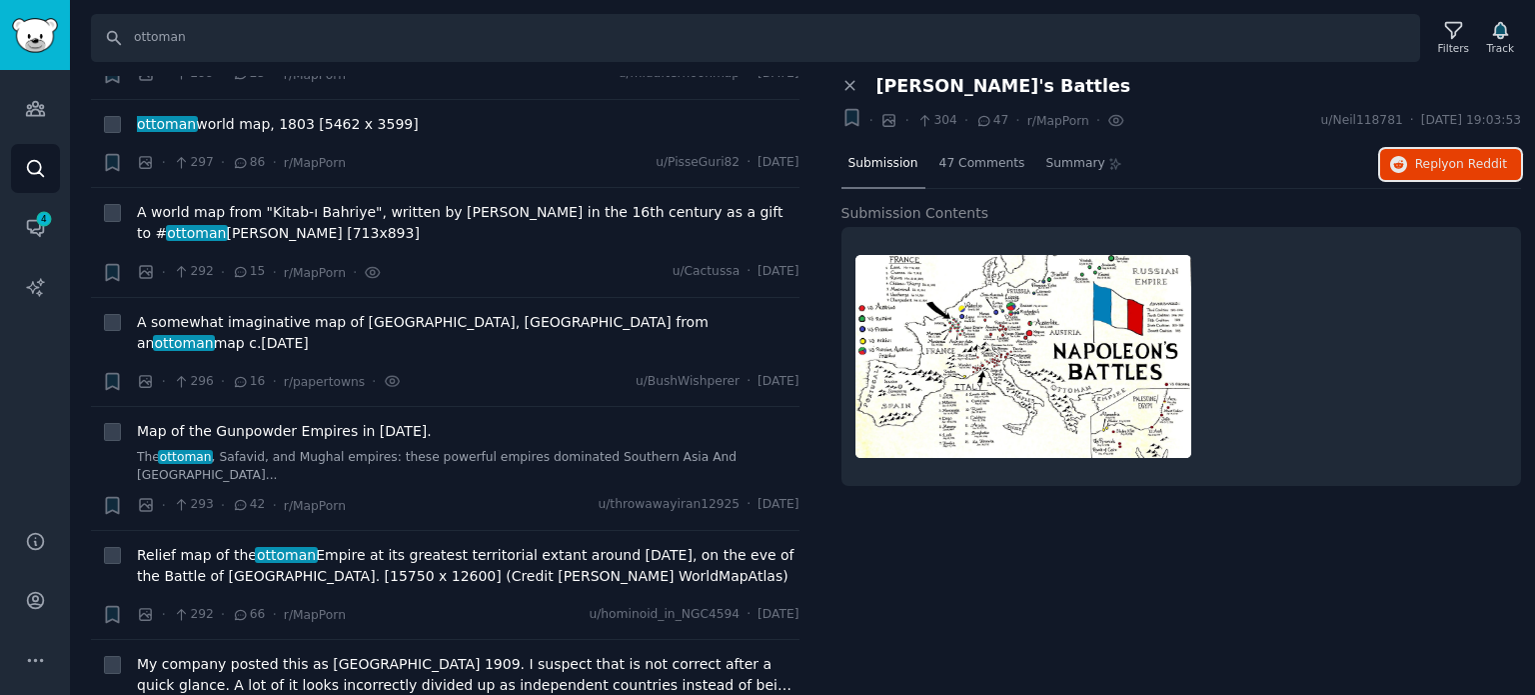
scroll to position [18589, 0]
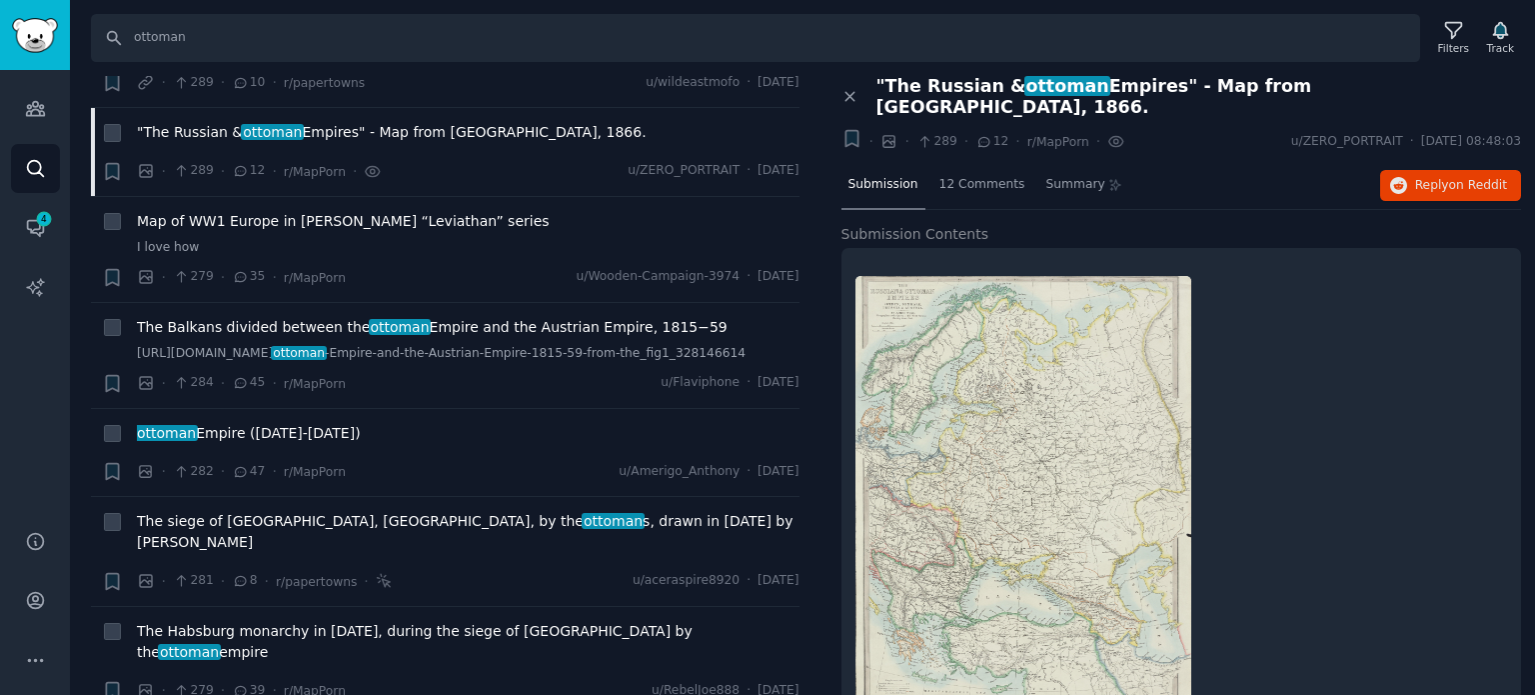
scroll to position [19288, 0]
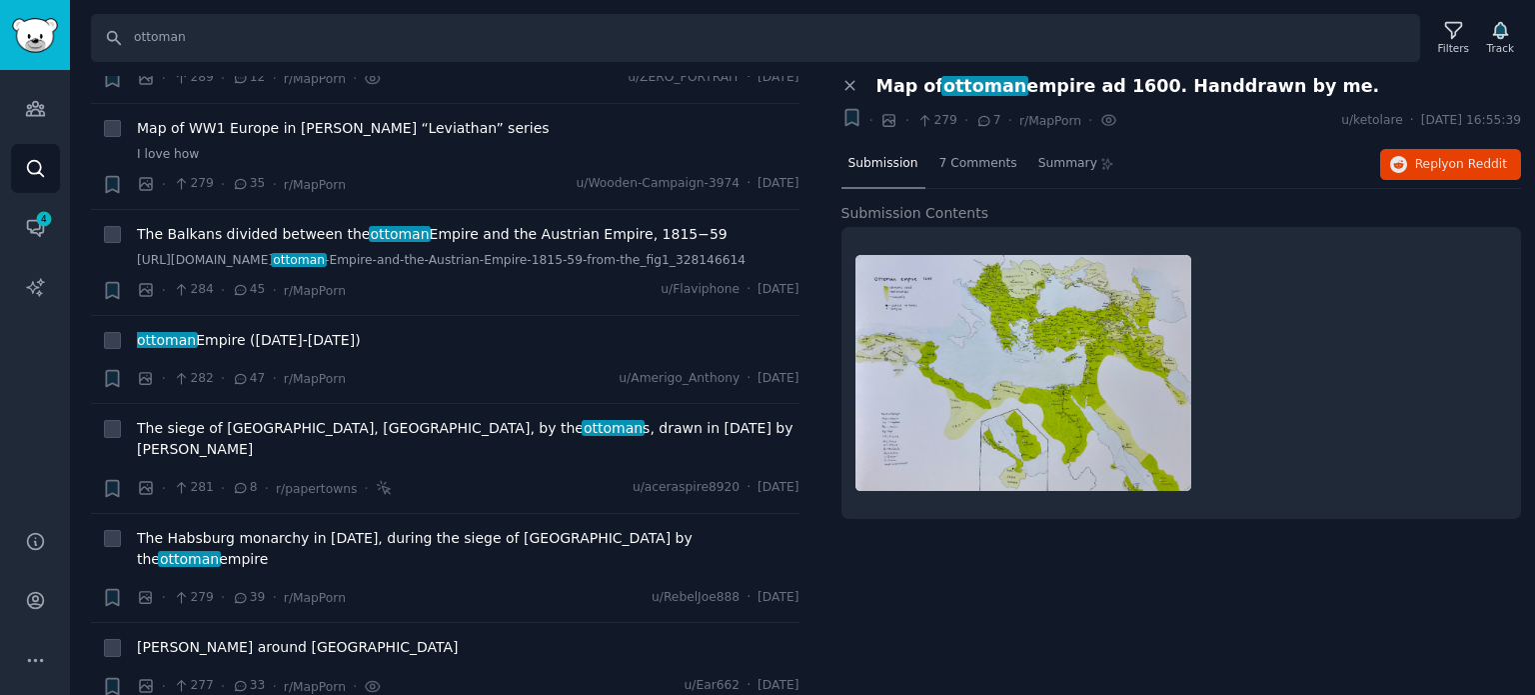
scroll to position [19488, 0]
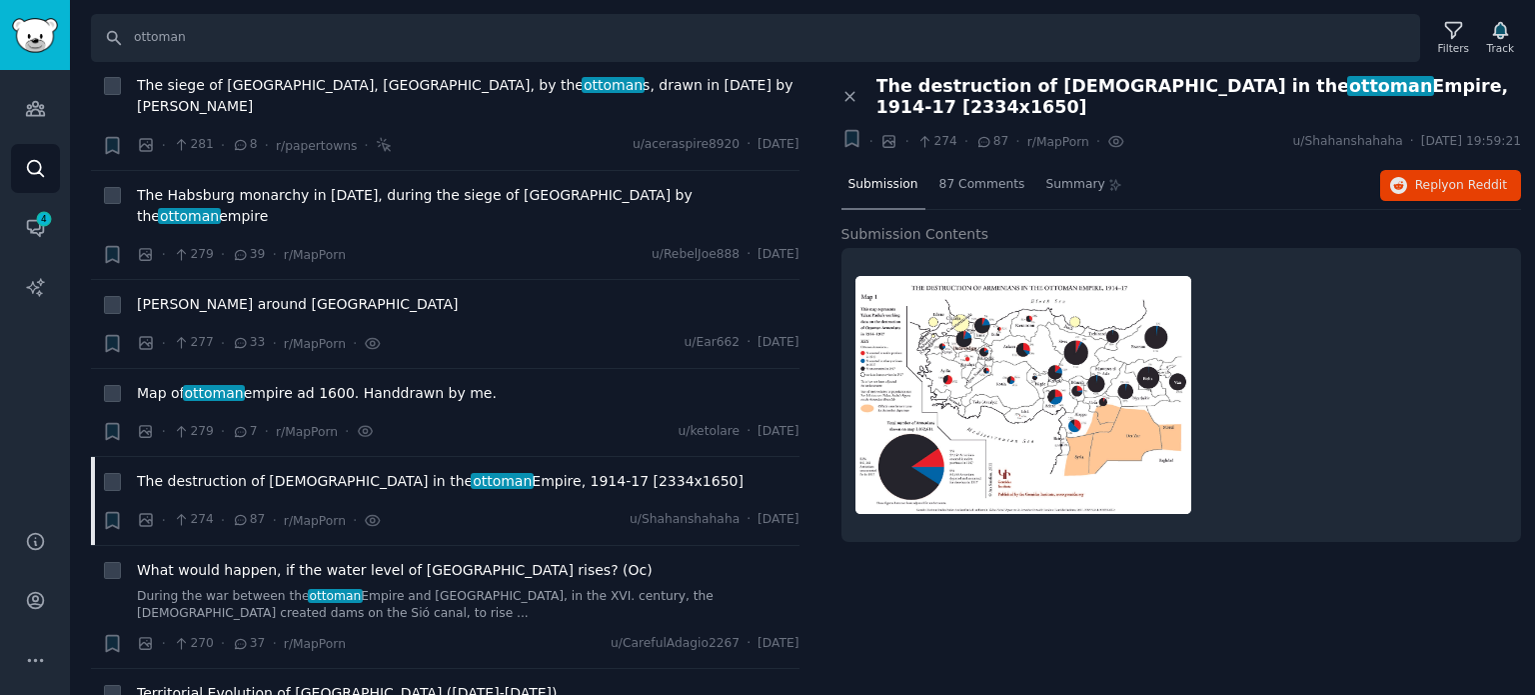
scroll to position [19738, 0]
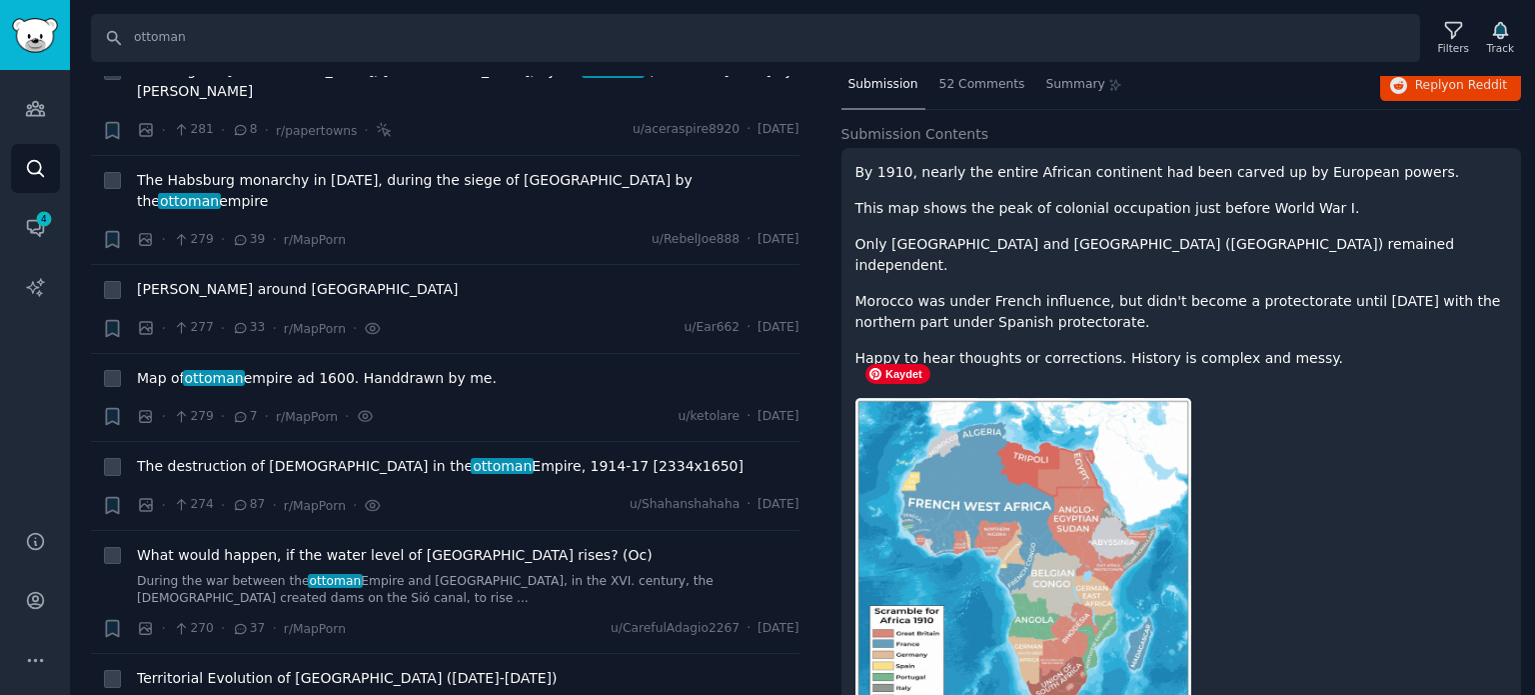
scroll to position [100, 0]
